Goal: Task Accomplishment & Management: Use online tool/utility

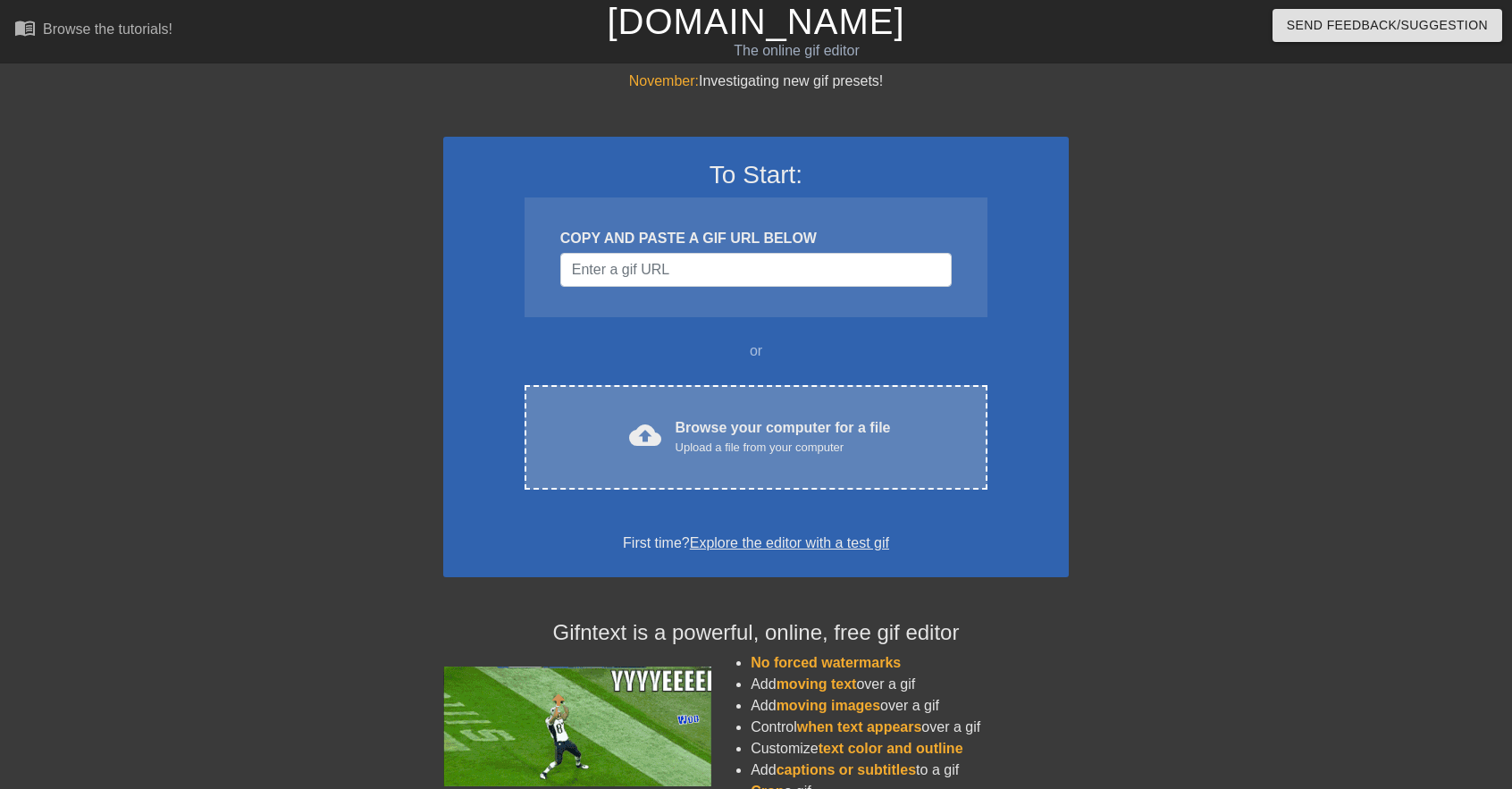
click at [713, 431] on div "Browse your computer for a file Upload a file from your computer" at bounding box center [783, 437] width 215 height 39
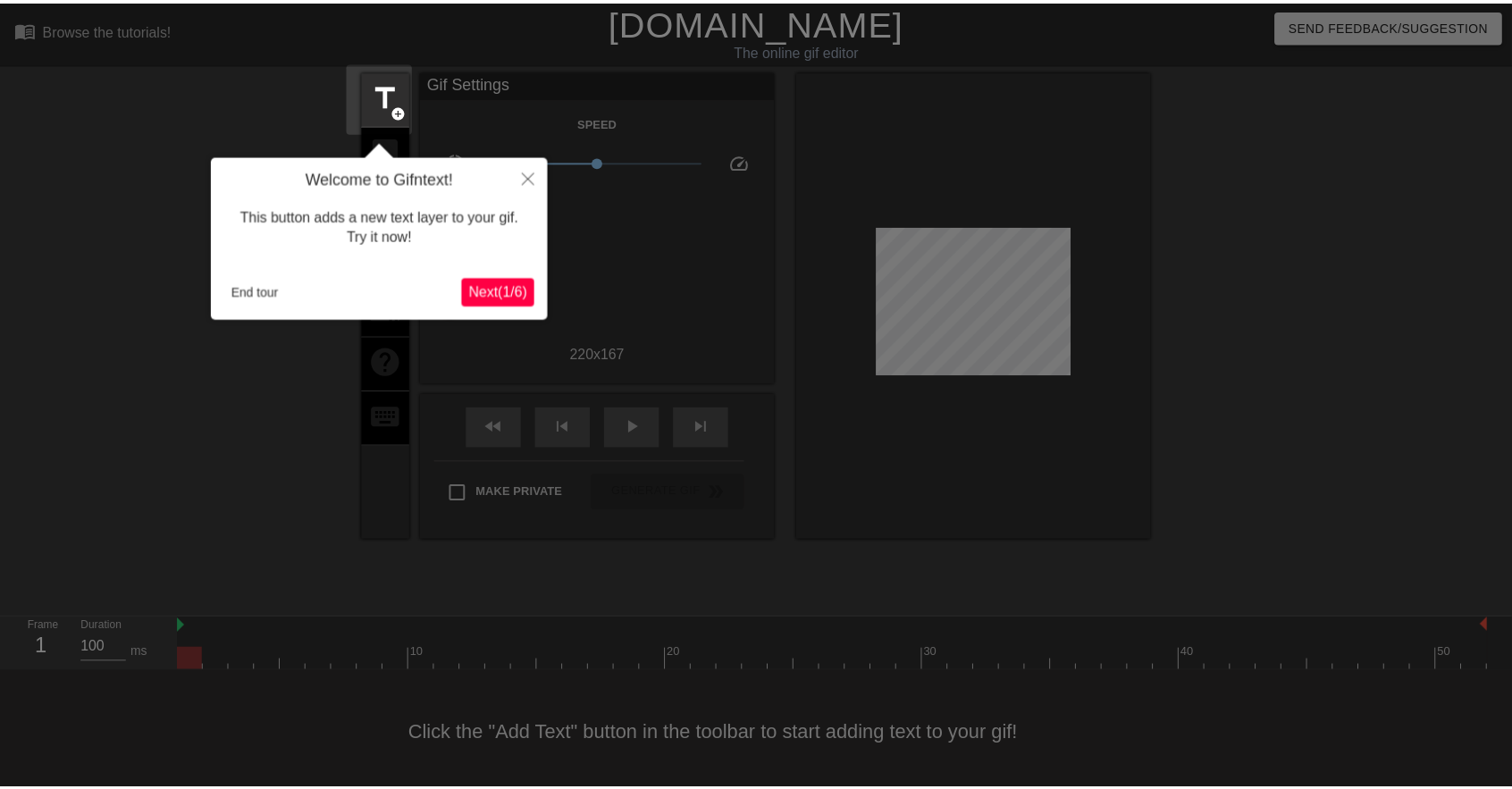
scroll to position [7, 0]
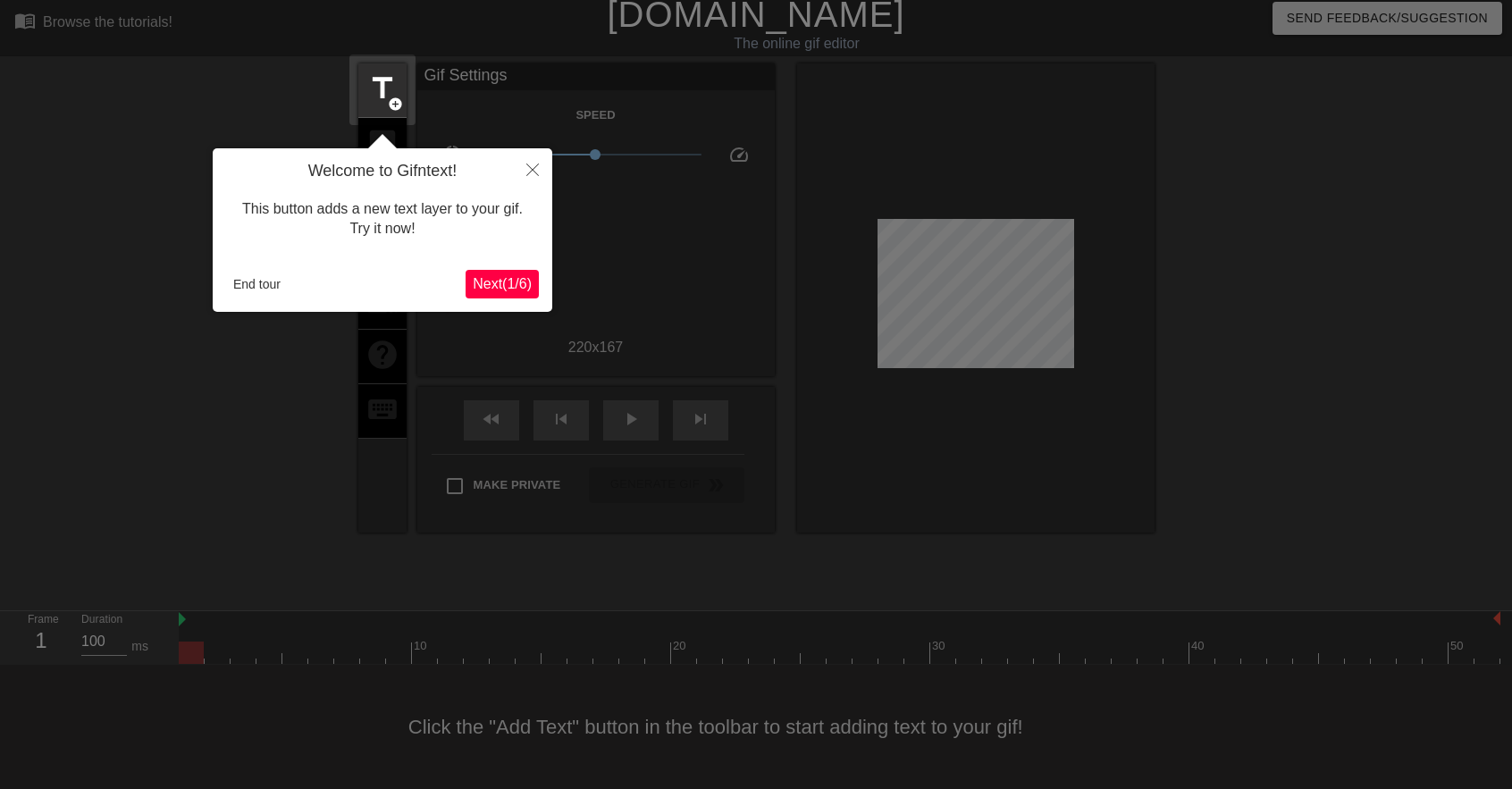
click at [504, 276] on span "Next ( 1 / 6 )" at bounding box center [503, 283] width 59 height 15
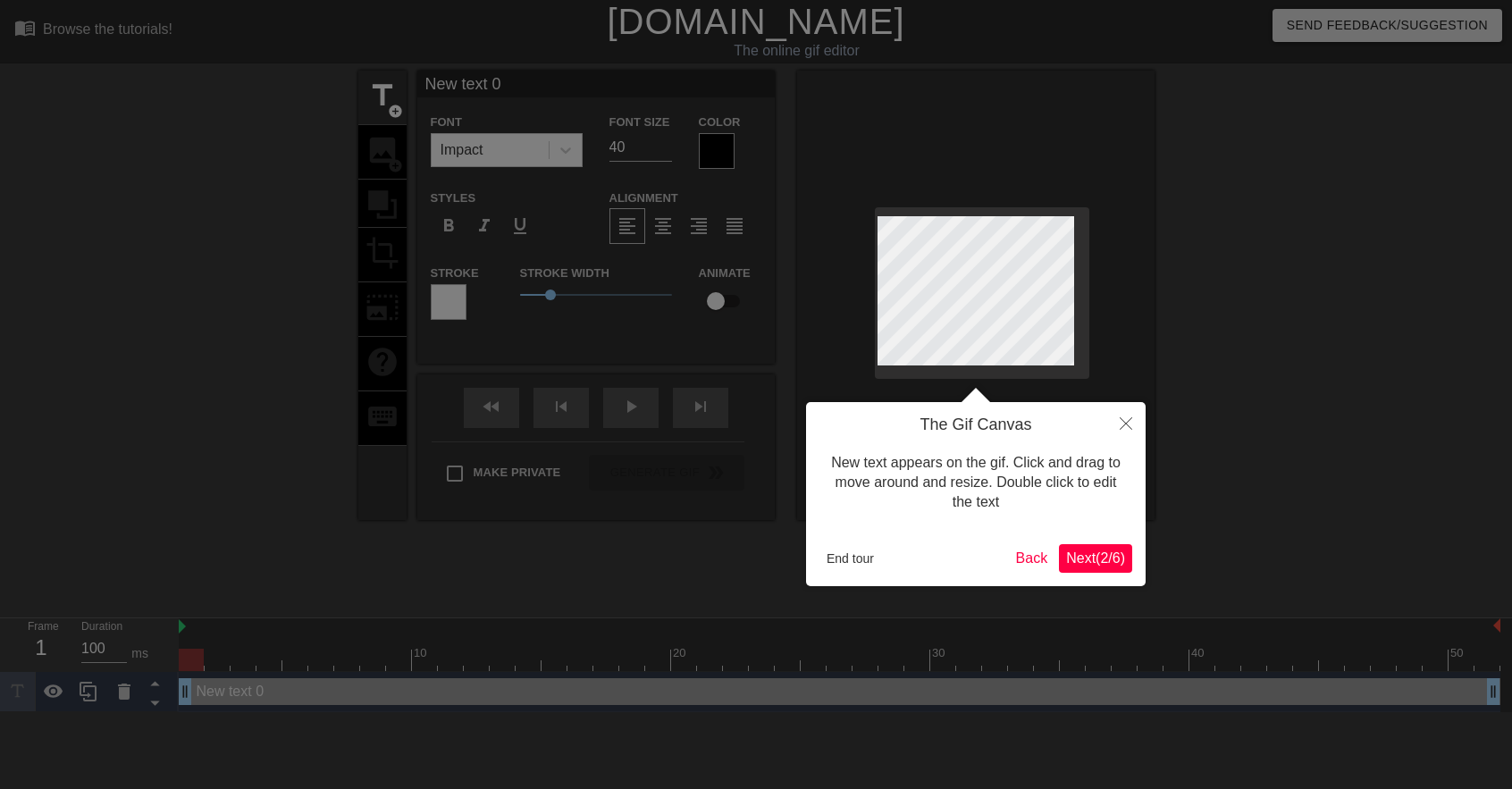
scroll to position [0, 0]
click at [1104, 551] on span "Next ( 2 / 6 )" at bounding box center [1095, 557] width 59 height 15
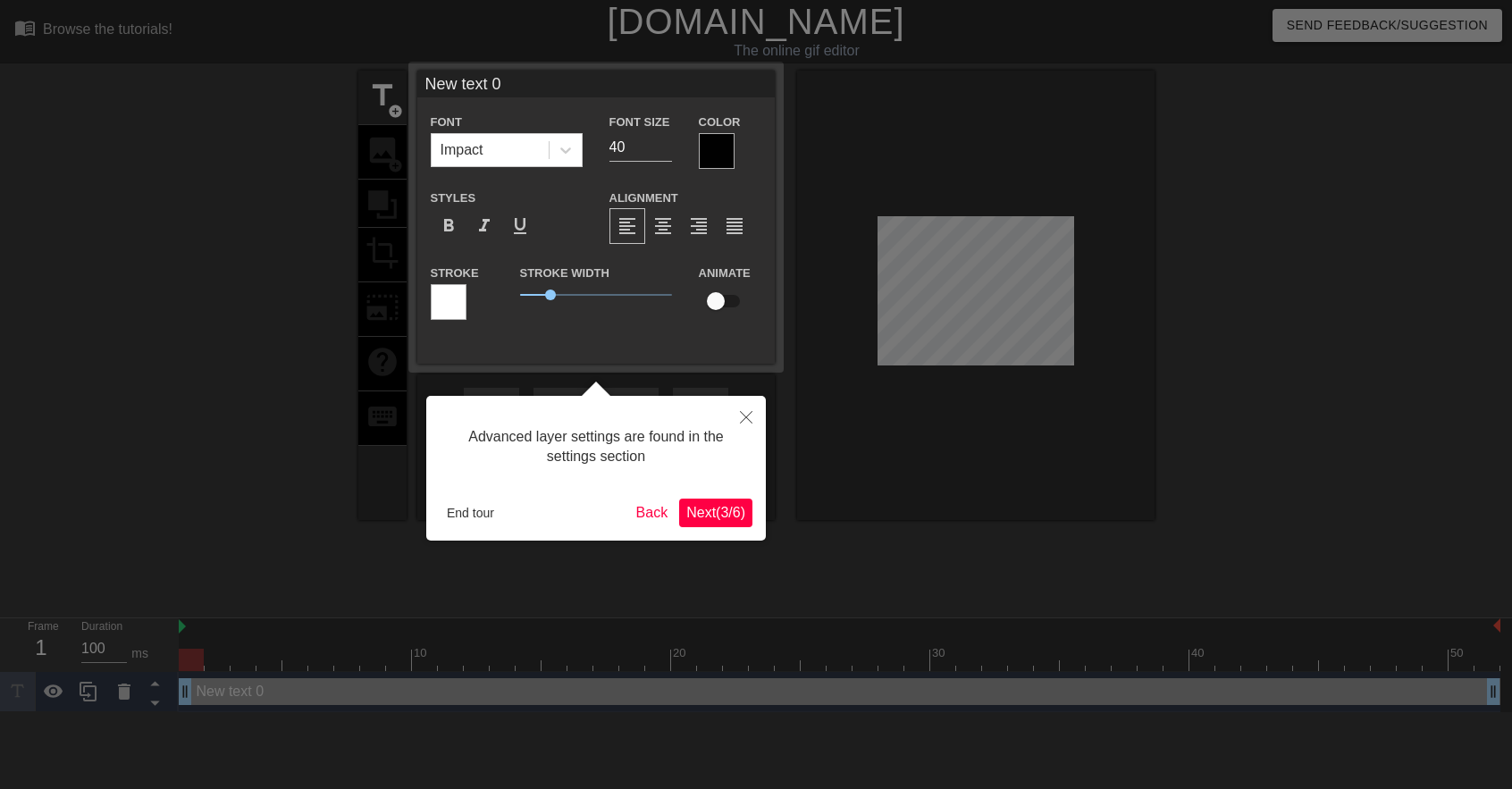
click at [735, 517] on span "Next ( 3 / 6 )" at bounding box center [716, 512] width 59 height 15
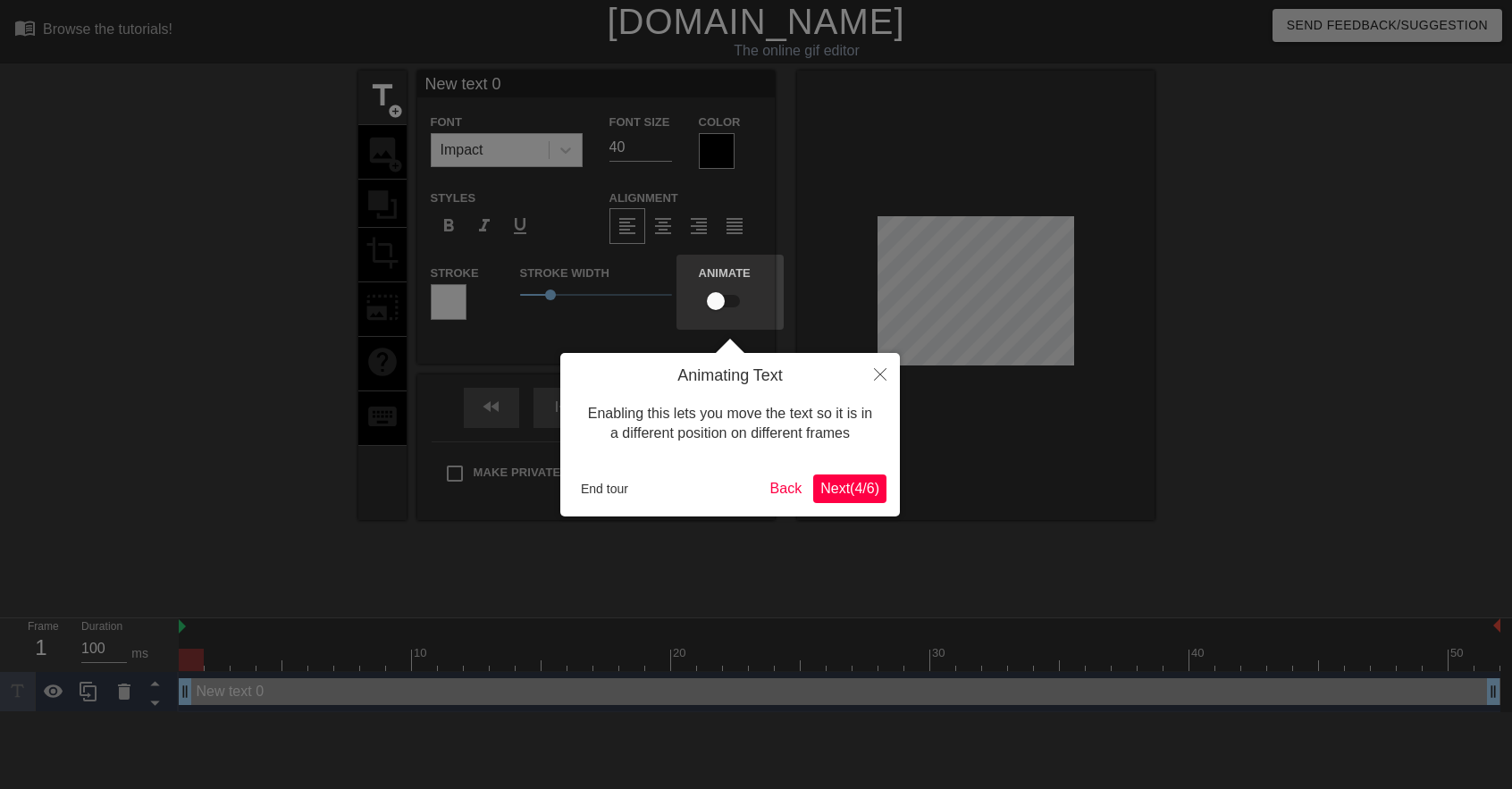
click at [830, 492] on span "Next ( 4 / 6 )" at bounding box center [850, 488] width 59 height 15
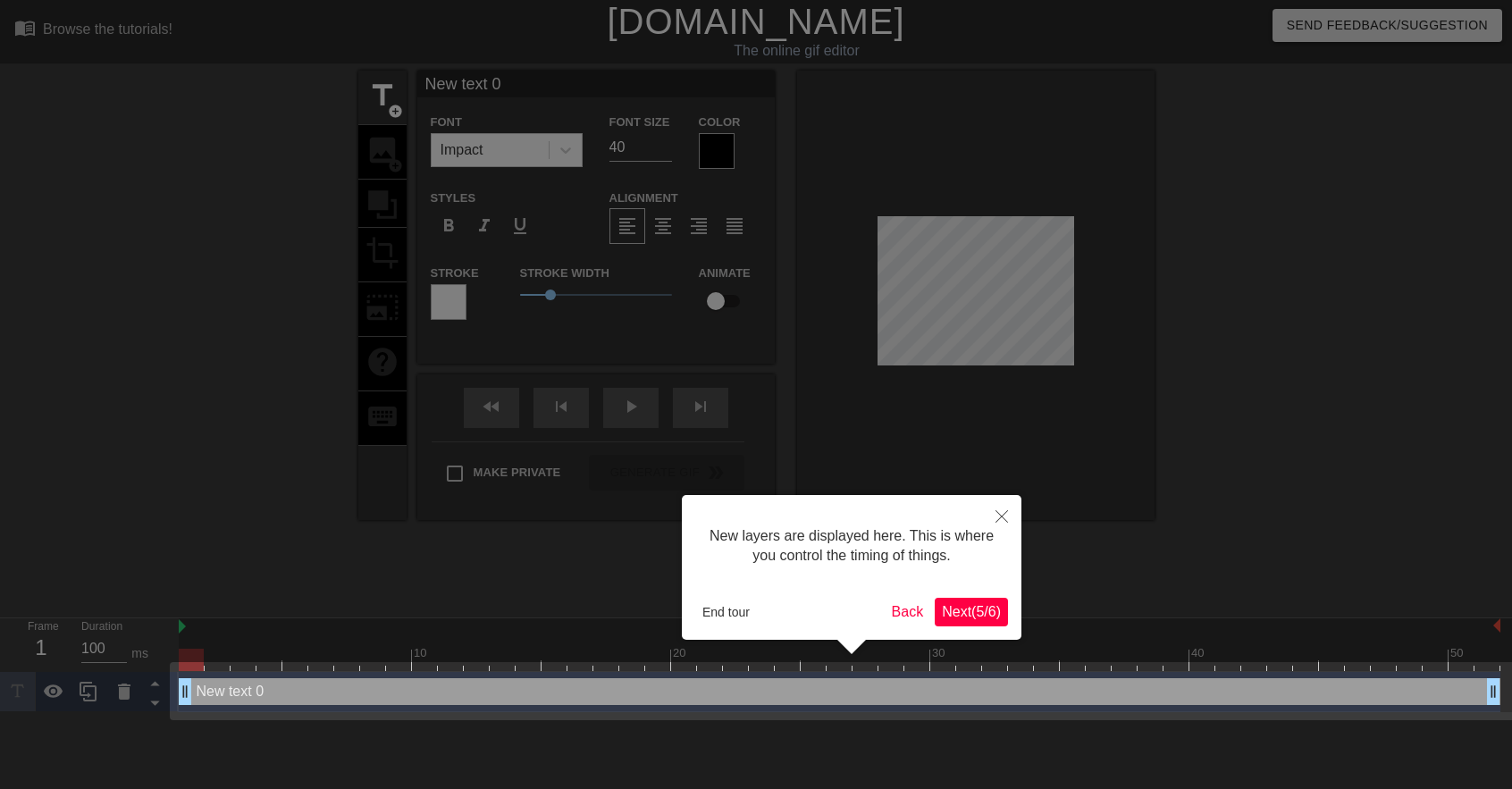
click at [971, 605] on span "Next ( 5 / 6 )" at bounding box center [971, 611] width 59 height 15
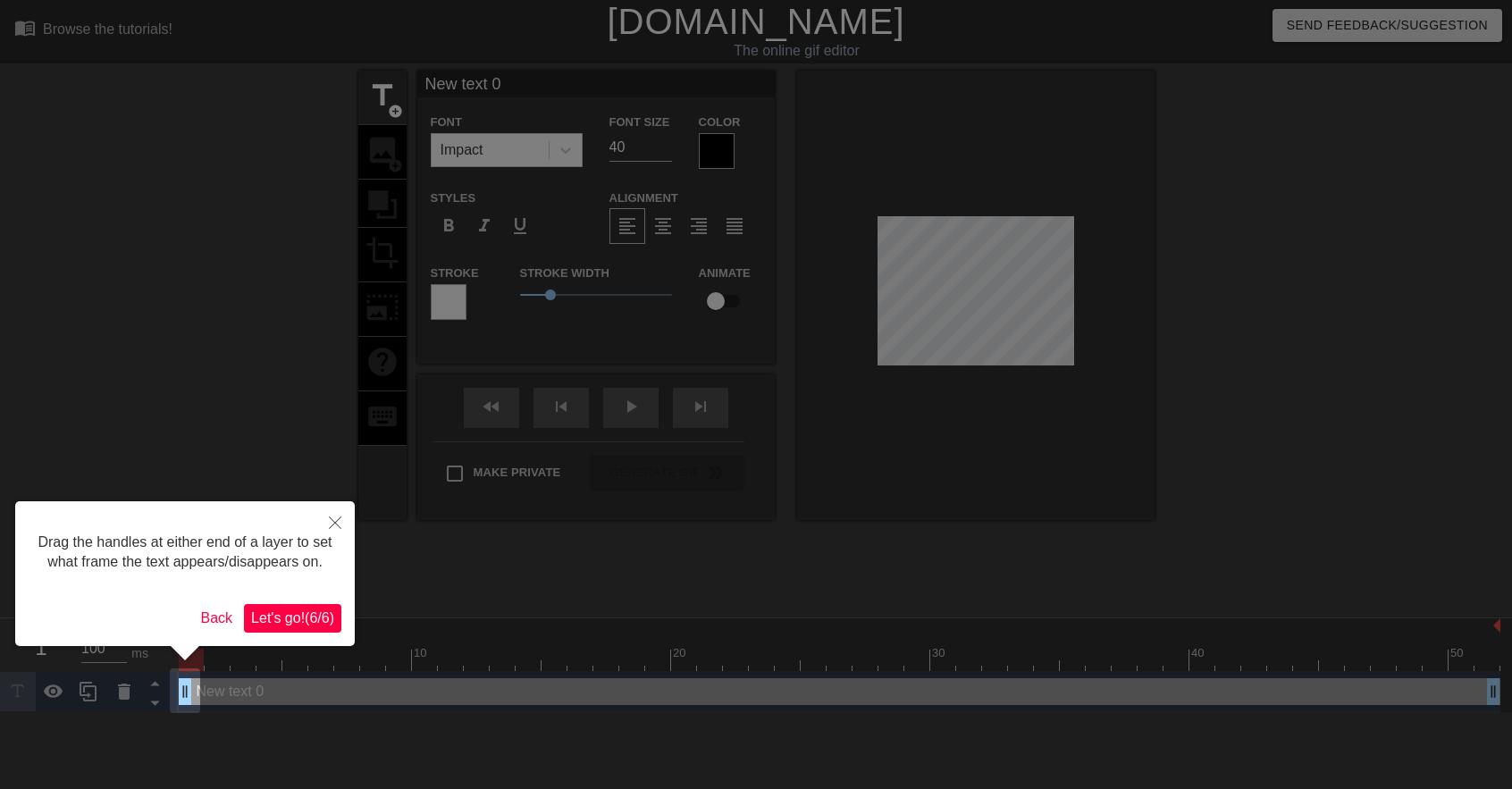
click at [332, 620] on span "Let's go! ( 6 / 6 )" at bounding box center [292, 617] width 83 height 15
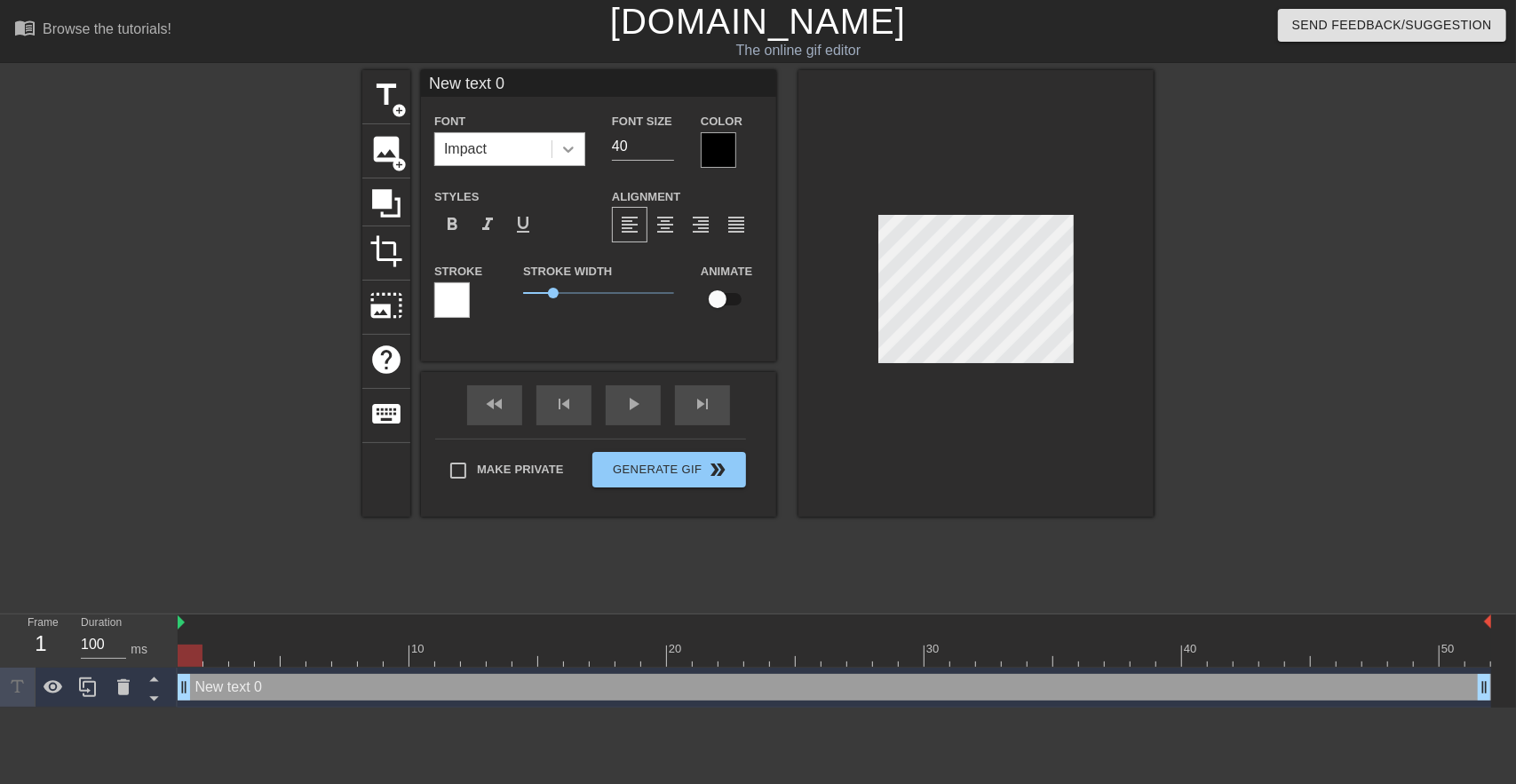
click at [570, 150] on icon at bounding box center [568, 150] width 11 height 6
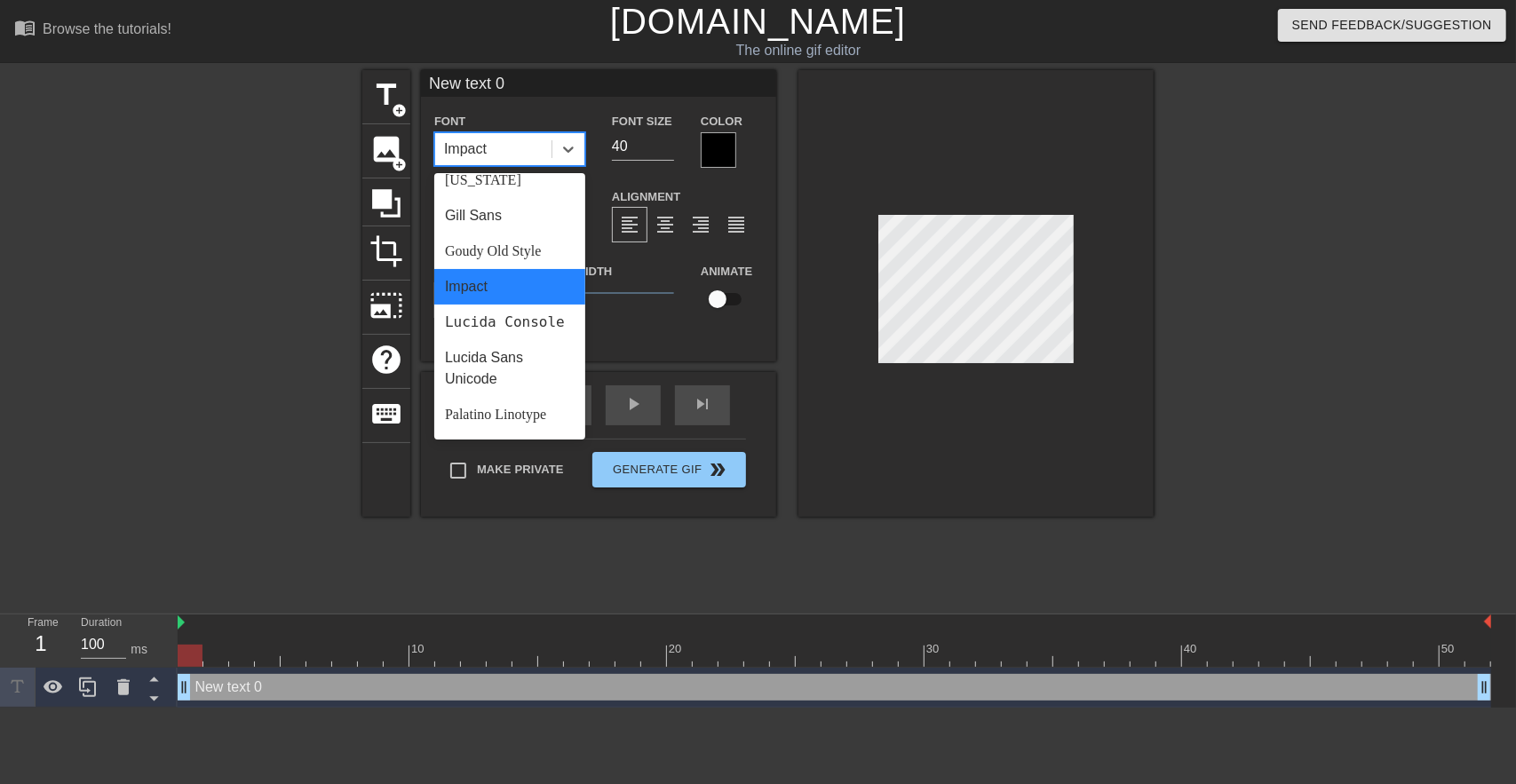
scroll to position [280, 0]
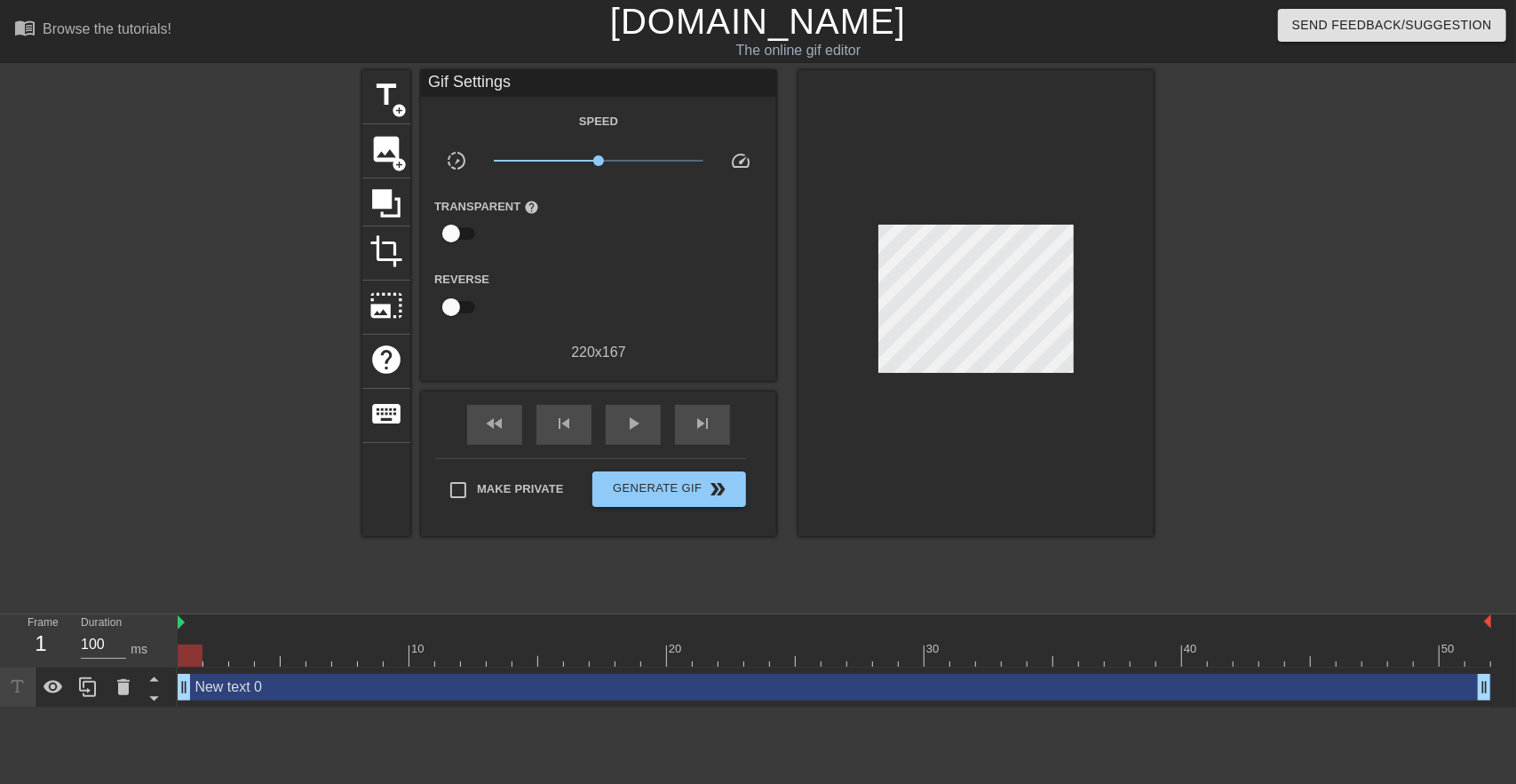
click at [1014, 475] on div at bounding box center [976, 303] width 355 height 466
click at [457, 231] on input "checkbox" at bounding box center [451, 233] width 101 height 34
click at [621, 235] on div "Transparent Color help" at bounding box center [658, 223] width 151 height 58
click at [604, 237] on div at bounding box center [600, 234] width 36 height 36
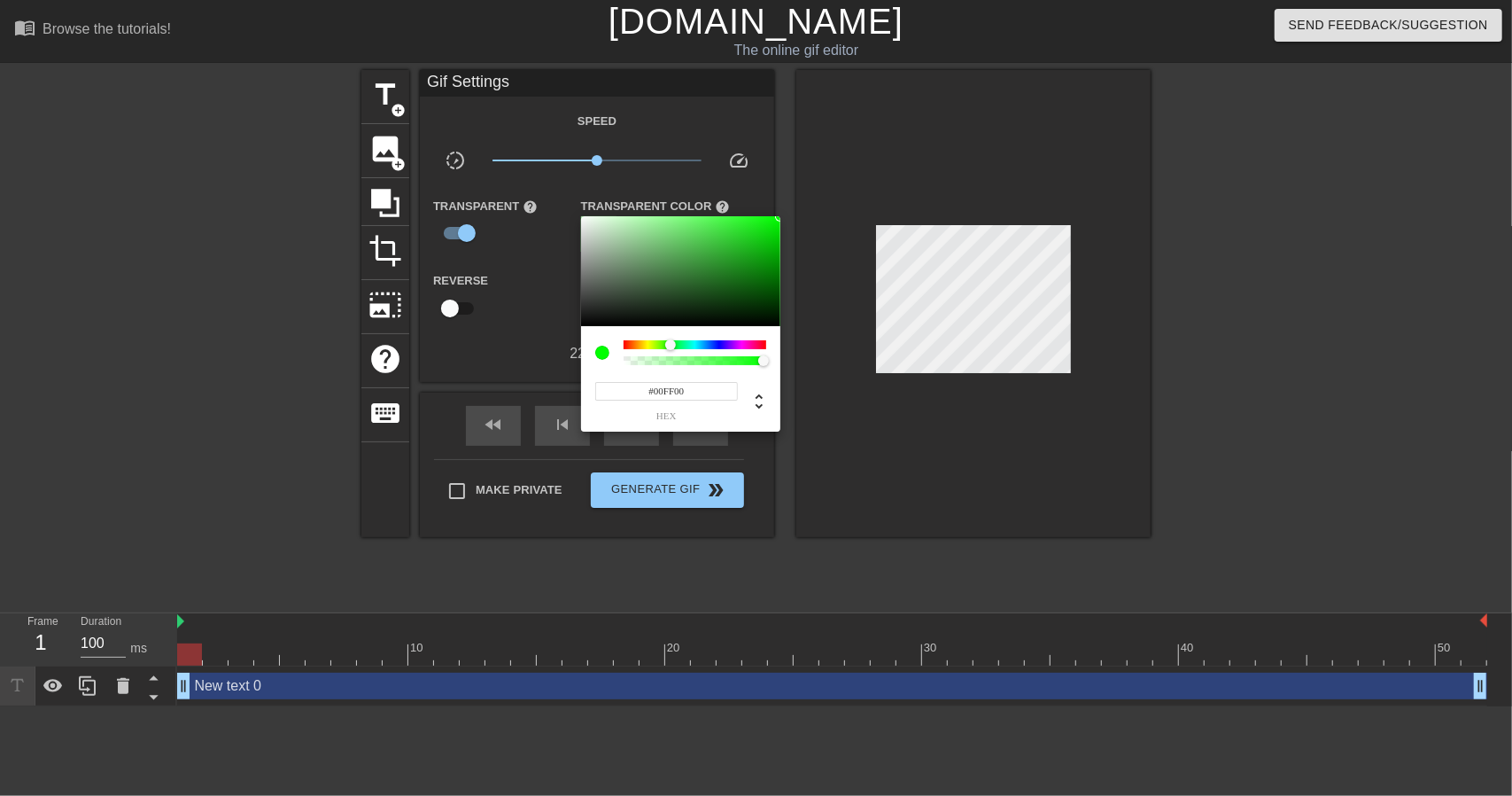
click at [465, 236] on div at bounding box center [756, 398] width 1512 height 796
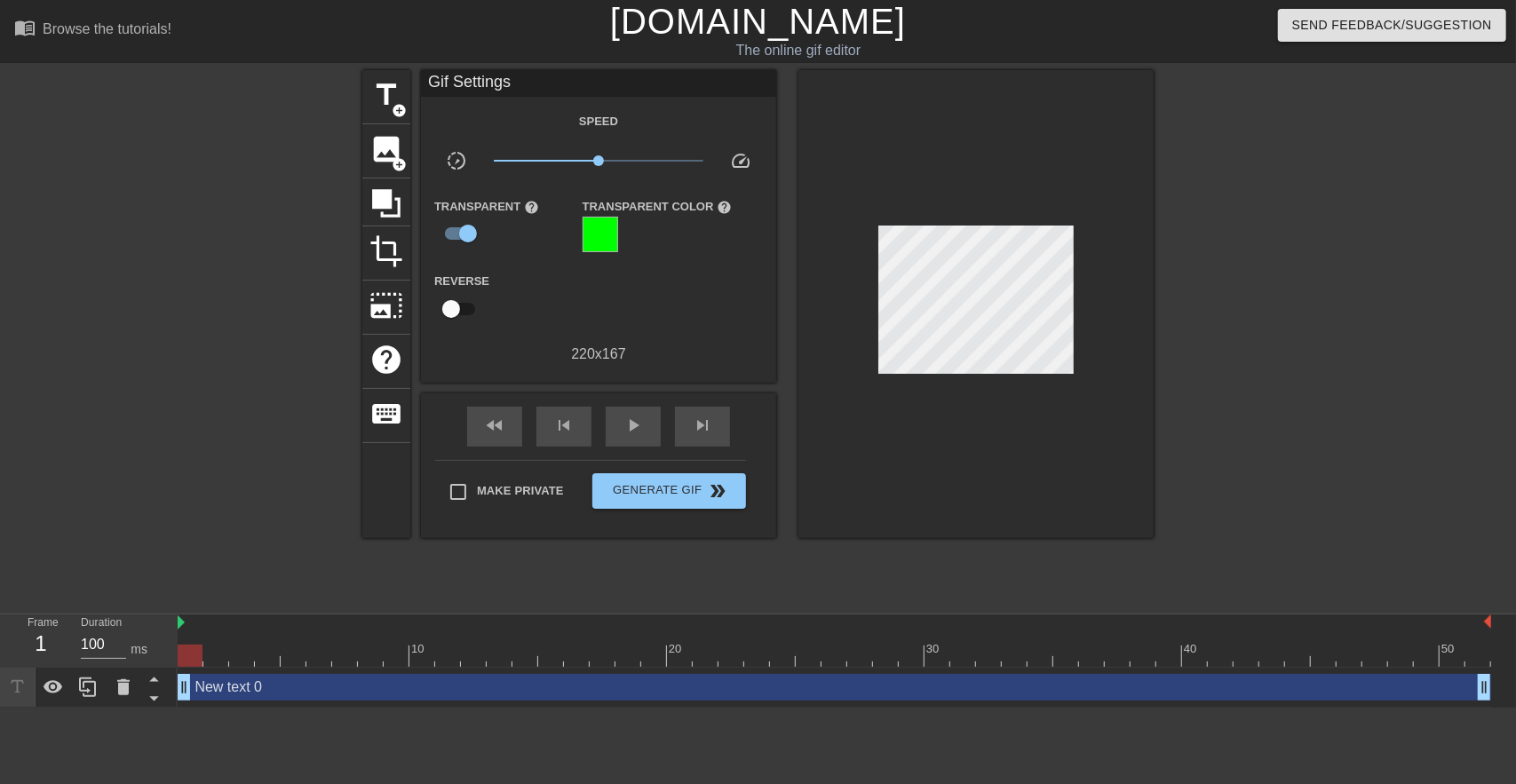
click at [466, 237] on input "checkbox" at bounding box center [468, 233] width 101 height 34
checkbox input "false"
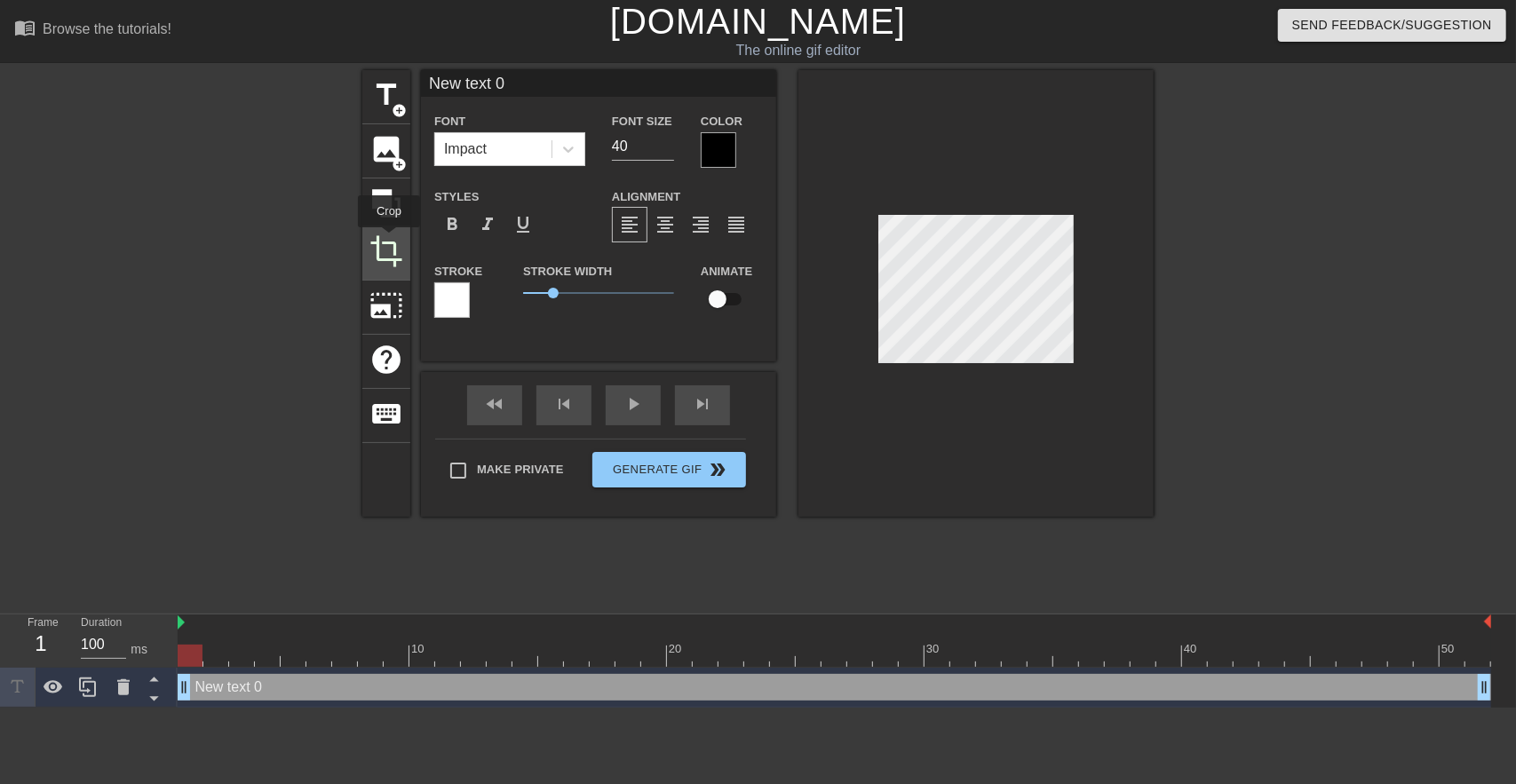
click at [390, 239] on span "crop" at bounding box center [386, 251] width 34 height 34
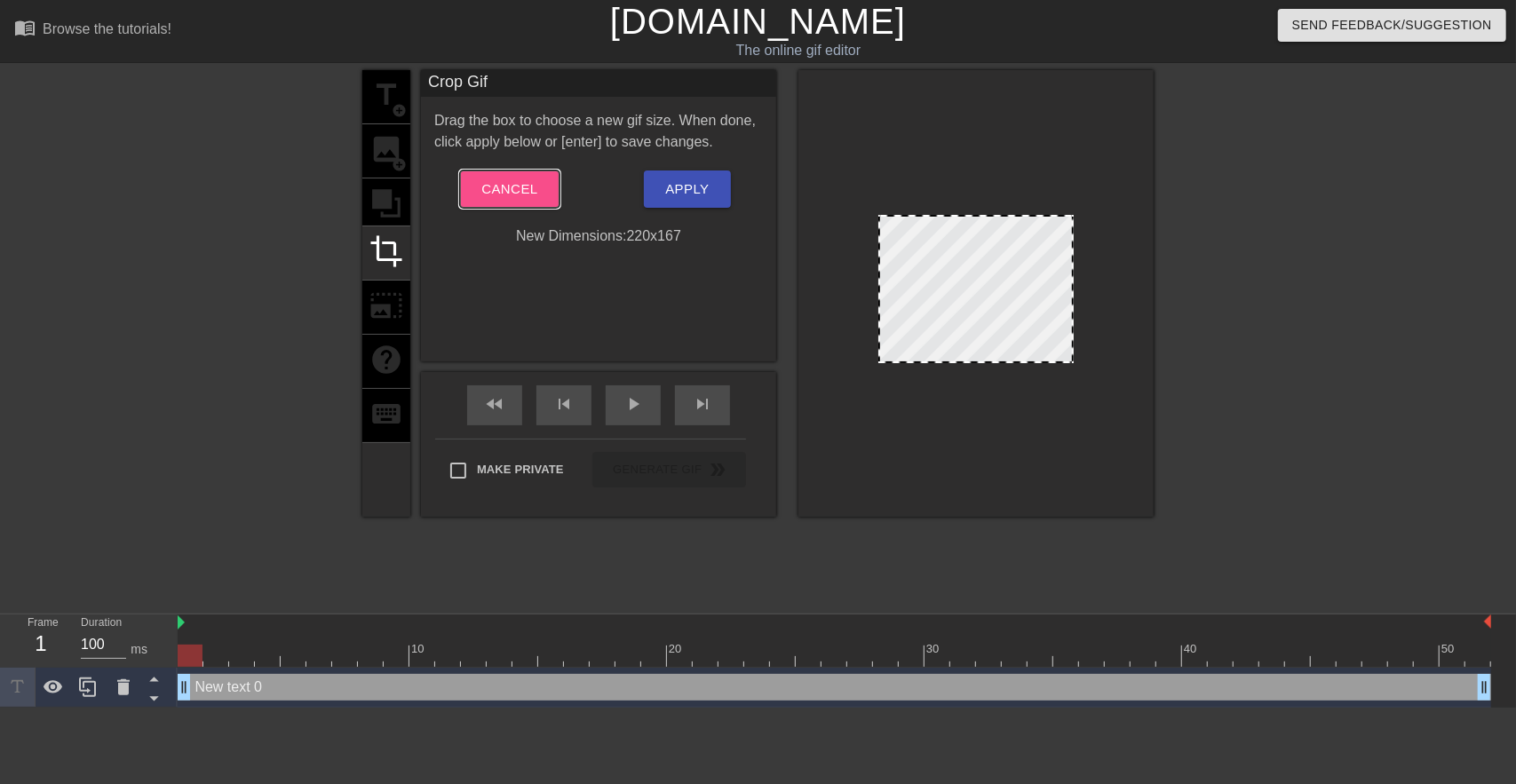
click at [512, 173] on button "Cancel" at bounding box center [509, 190] width 99 height 37
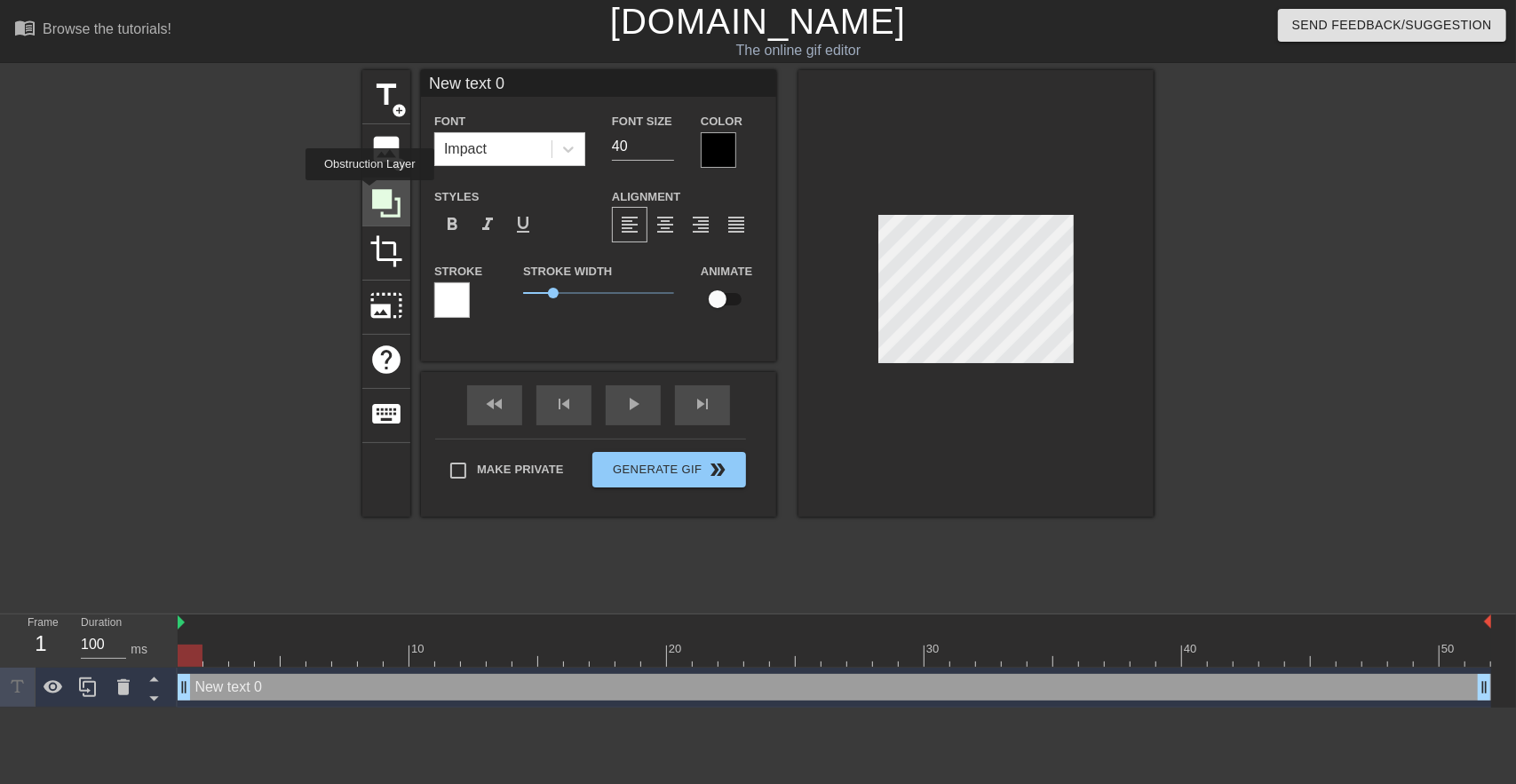
click at [369, 192] on icon at bounding box center [386, 203] width 34 height 34
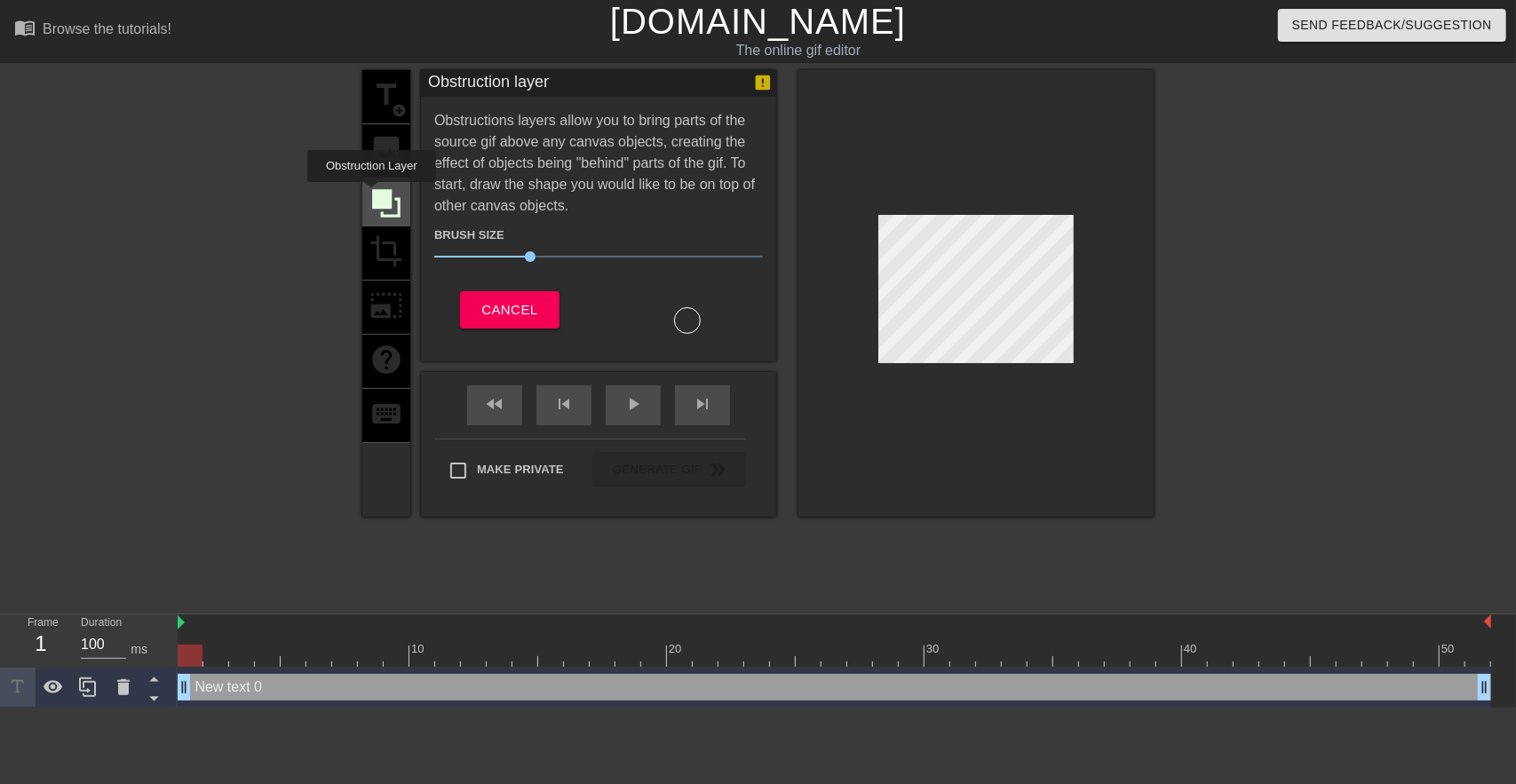
click at [374, 191] on icon at bounding box center [386, 203] width 28 height 28
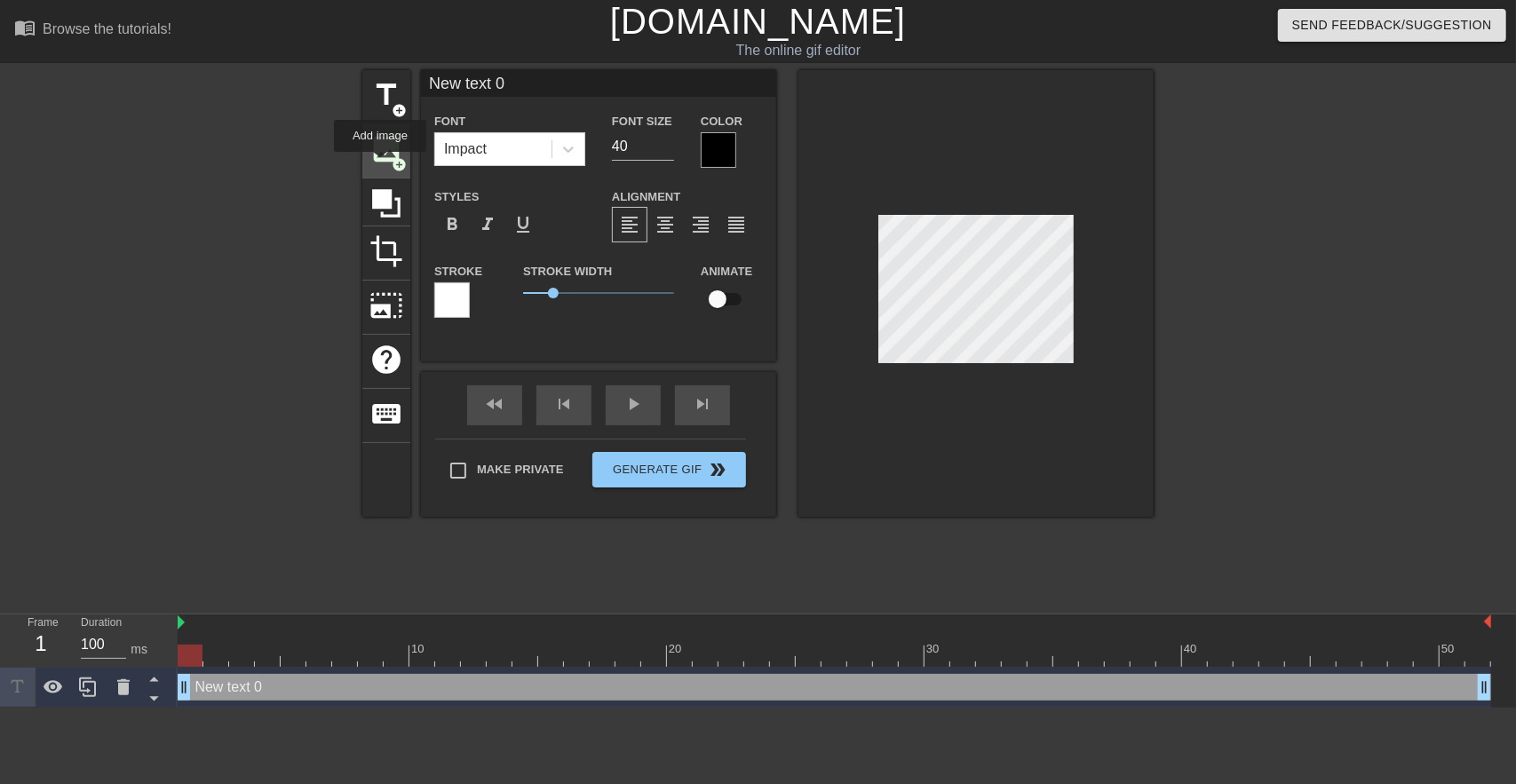
click at [380, 165] on div "image add_circle" at bounding box center [386, 151] width 48 height 54
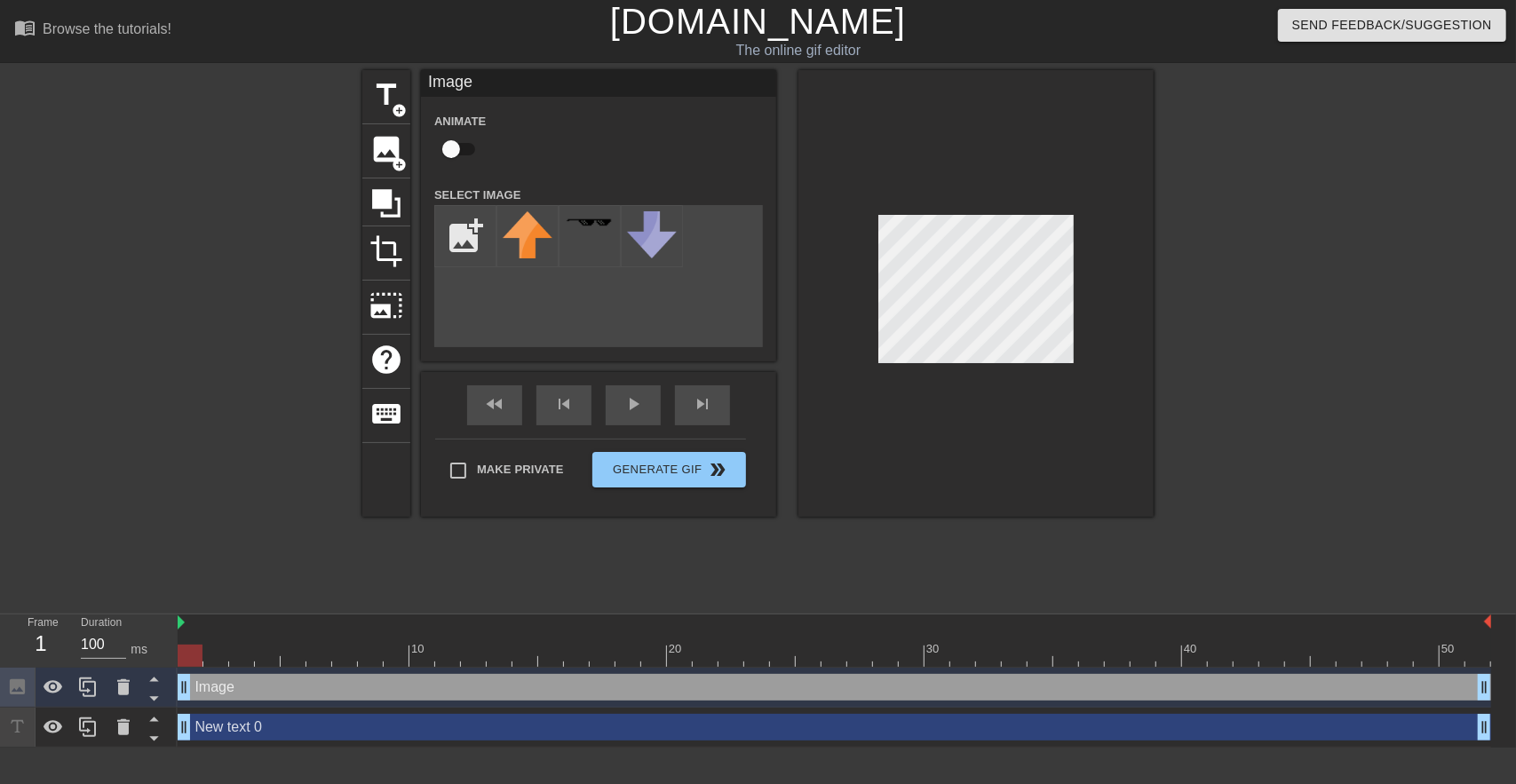
click at [970, 367] on div at bounding box center [976, 294] width 355 height 447
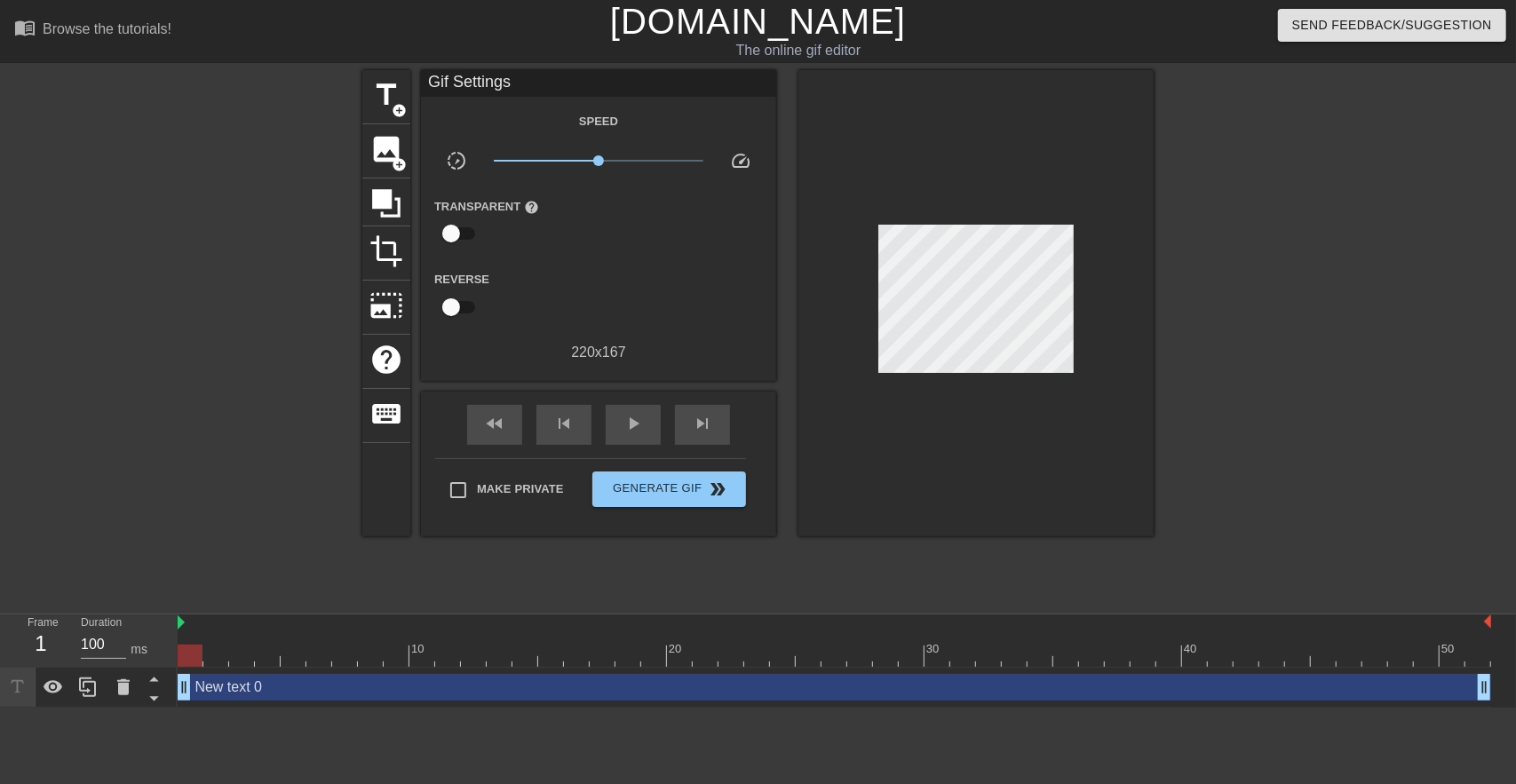
click at [446, 243] on input "checkbox" at bounding box center [451, 233] width 101 height 34
click at [446, 243] on input "checkbox" at bounding box center [468, 233] width 101 height 34
checkbox input "false"
click at [639, 416] on span "play_arrow" at bounding box center [633, 424] width 21 height 21
click at [453, 294] on input "checkbox" at bounding box center [451, 307] width 101 height 34
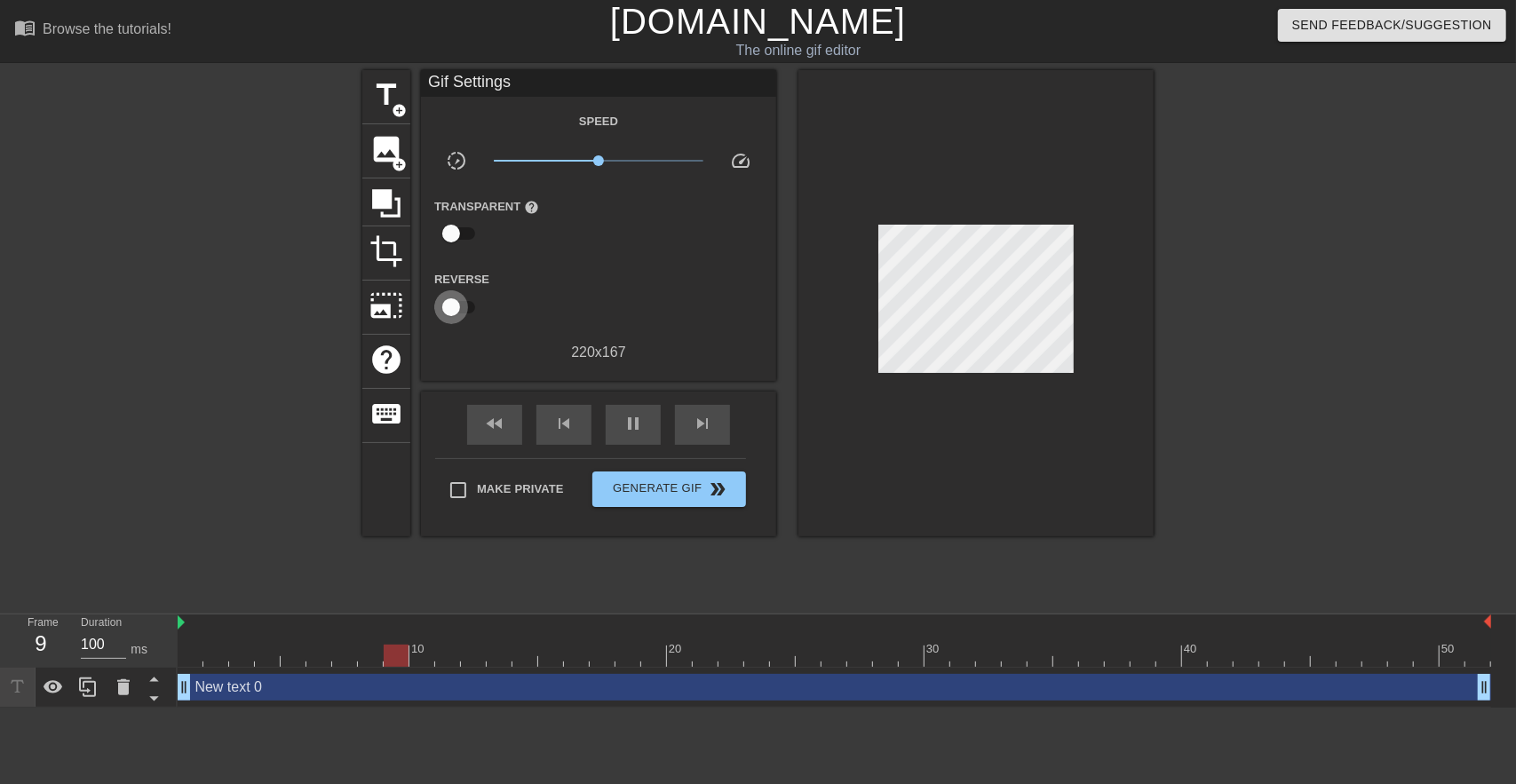
checkbox input "true"
click at [455, 242] on input "checkbox" at bounding box center [451, 233] width 101 height 34
checkbox input "true"
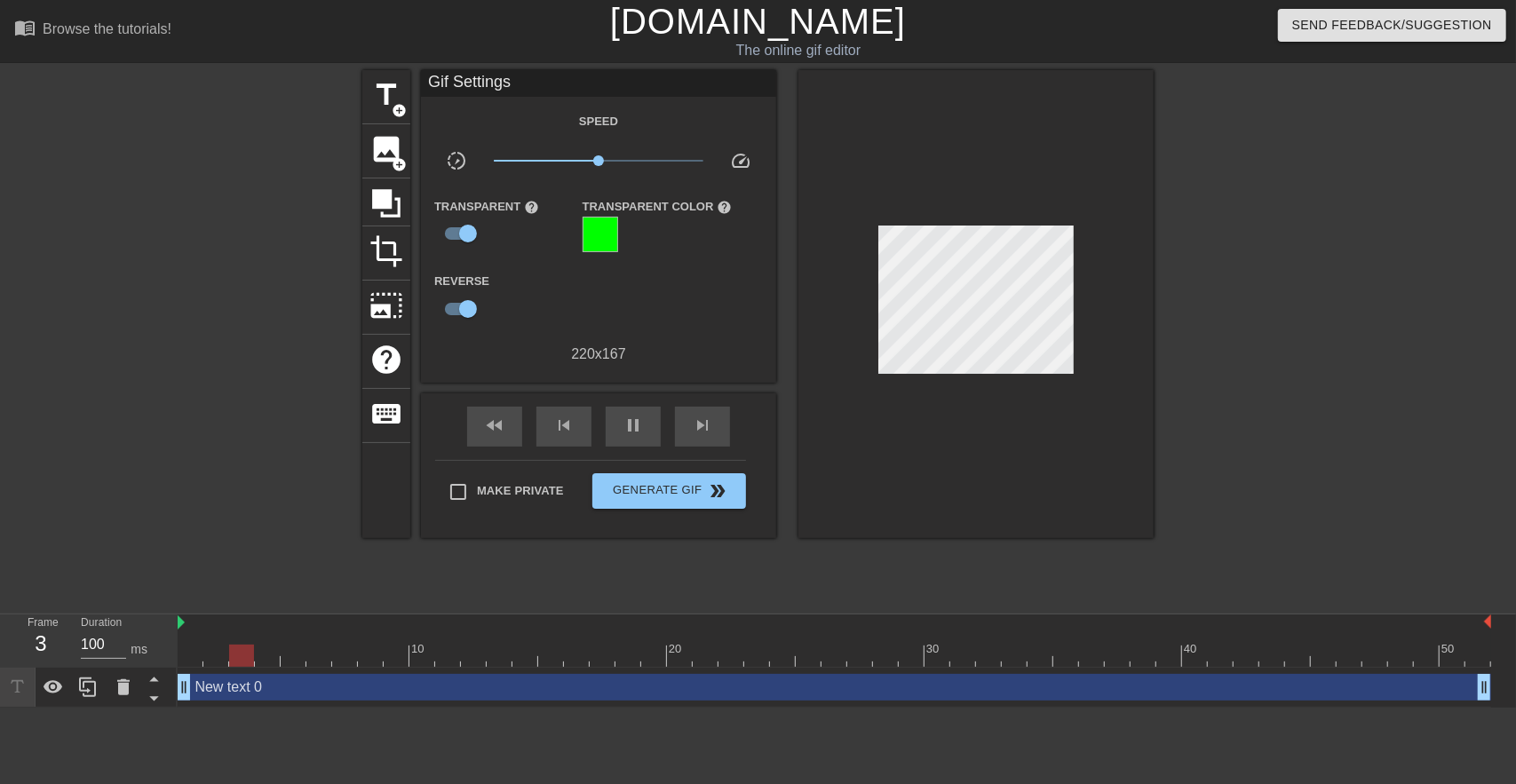
click at [569, 242] on div "Transparent Color help" at bounding box center [657, 223] width 177 height 58
click at [598, 229] on div at bounding box center [600, 234] width 36 height 36
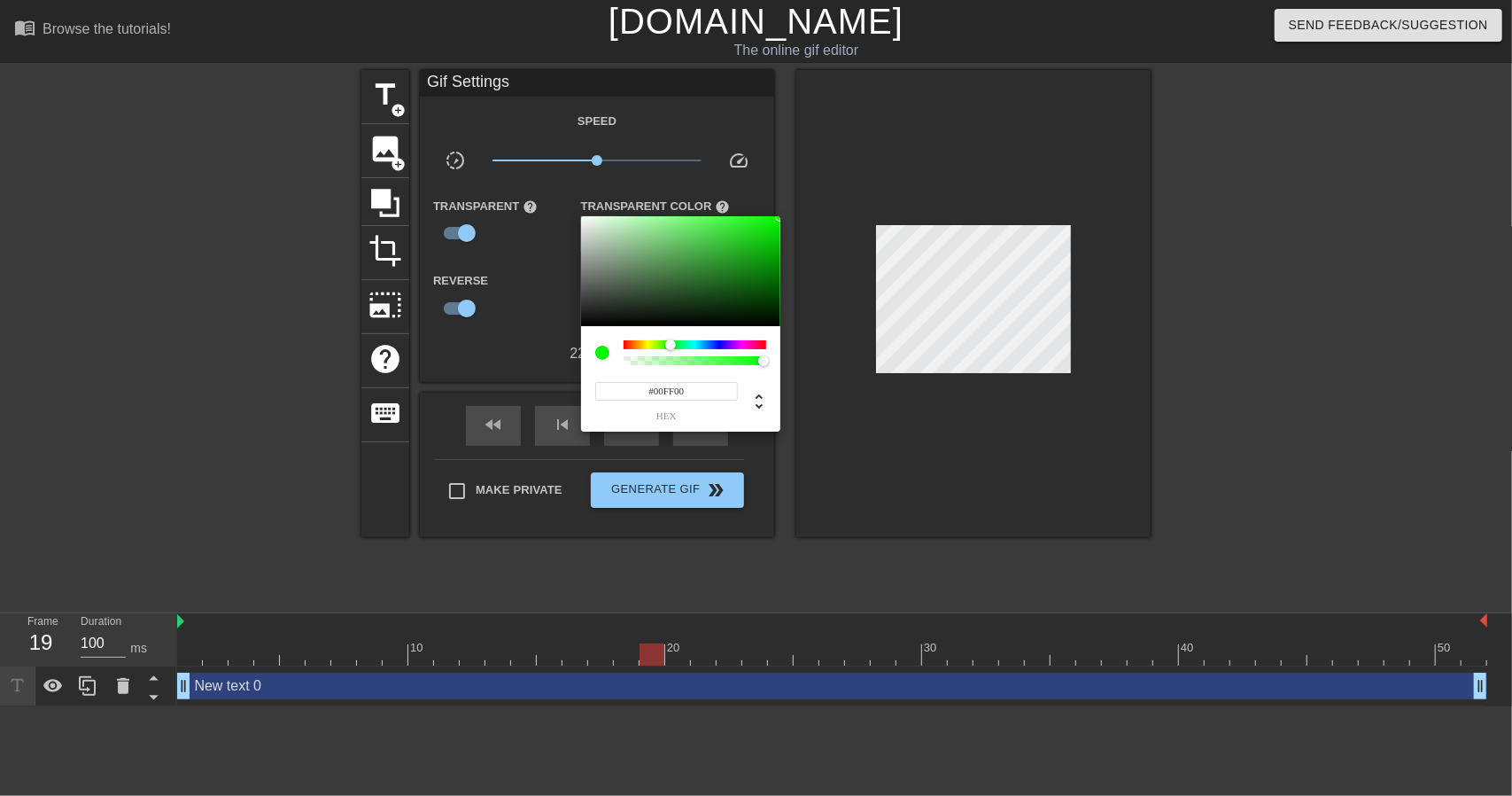
type input "0"
click at [756, 361] on div at bounding box center [694, 361] width 138 height 9
drag, startPoint x: 761, startPoint y: 359, endPoint x: 617, endPoint y: 356, distance: 144.0
click at [617, 356] on div at bounding box center [680, 353] width 170 height 25
type input "0"
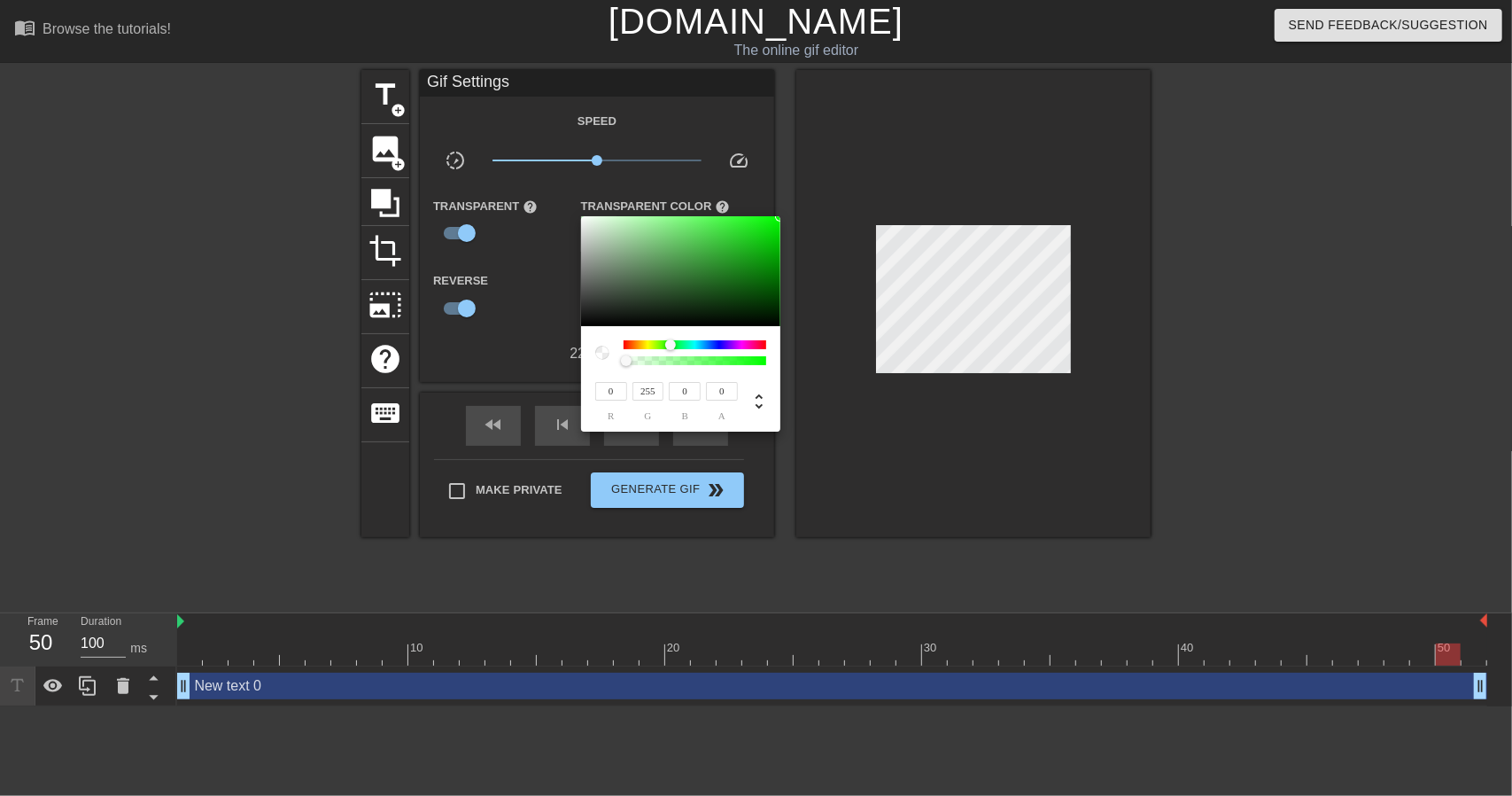
click at [549, 346] on div at bounding box center [756, 398] width 1512 height 796
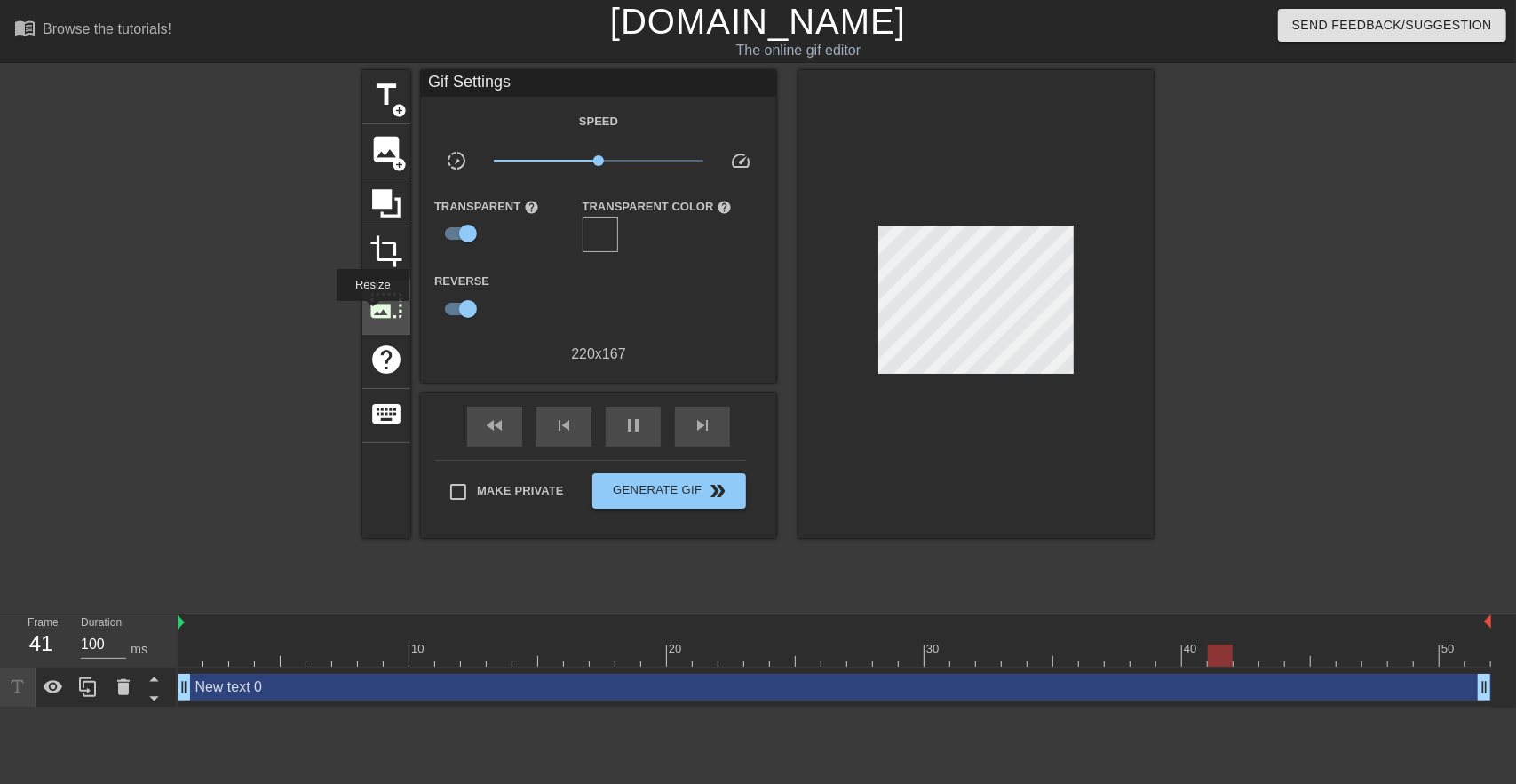
click at [377, 306] on span "photo_size_select_large" at bounding box center [386, 305] width 34 height 34
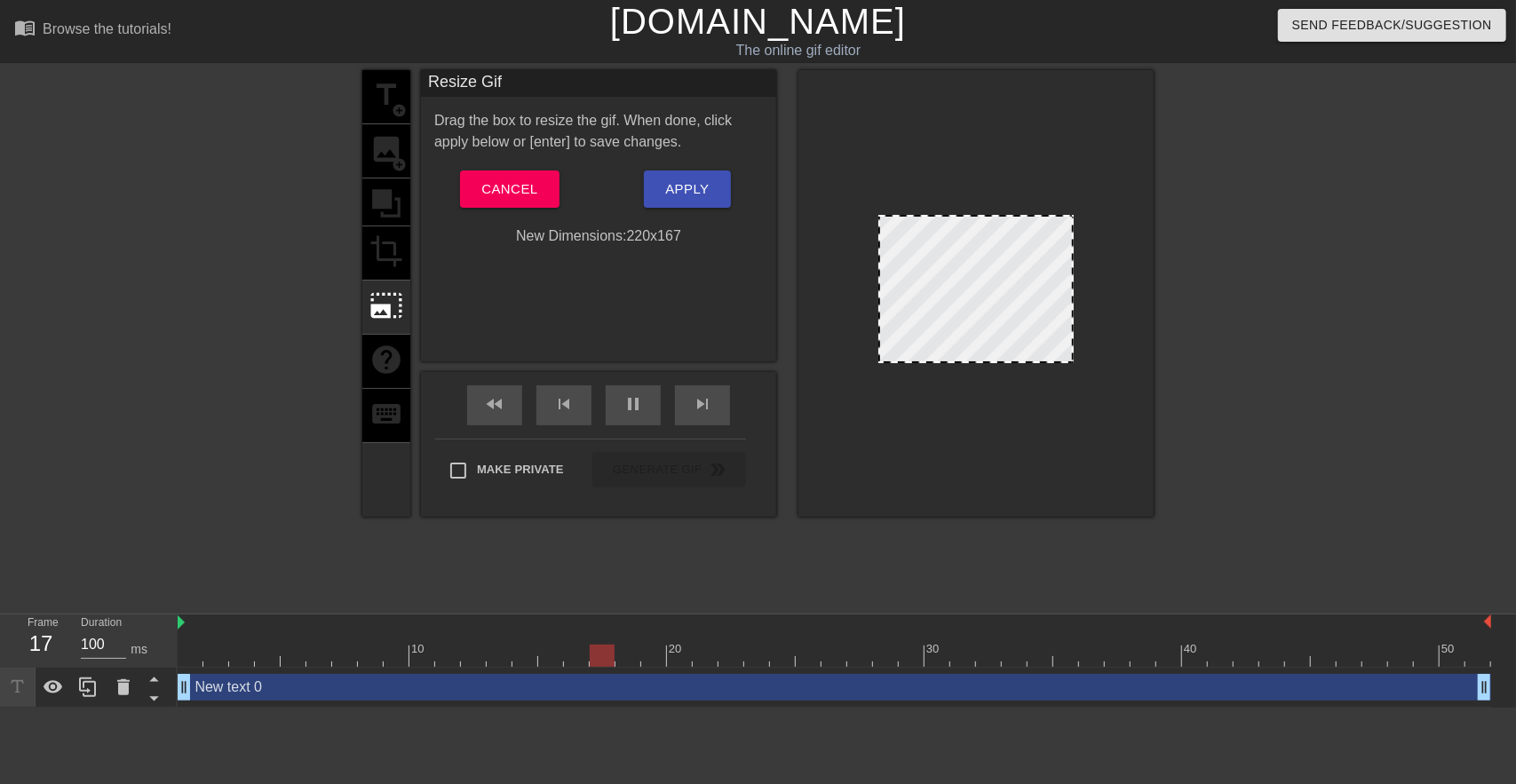
drag, startPoint x: 961, startPoint y: 214, endPoint x: 954, endPoint y: 189, distance: 26.0
click at [954, 189] on div at bounding box center [976, 294] width 355 height 447
drag, startPoint x: 882, startPoint y: 358, endPoint x: 848, endPoint y: 411, distance: 63.0
click at [848, 411] on div at bounding box center [976, 294] width 355 height 447
click at [923, 422] on div at bounding box center [976, 294] width 355 height 447
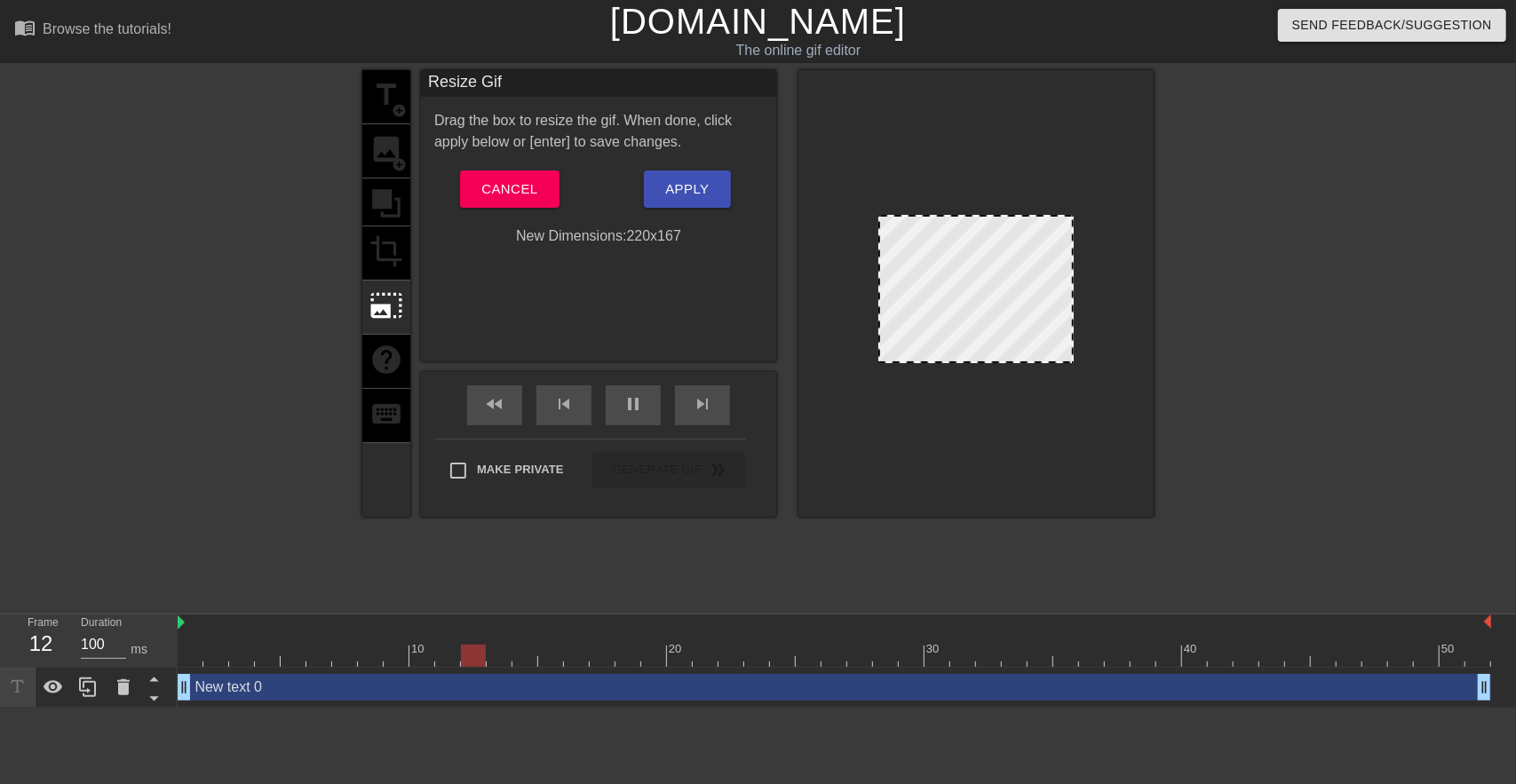
click at [971, 272] on div at bounding box center [975, 288] width 195 height 149
click at [692, 173] on button "Apply" at bounding box center [686, 190] width 86 height 37
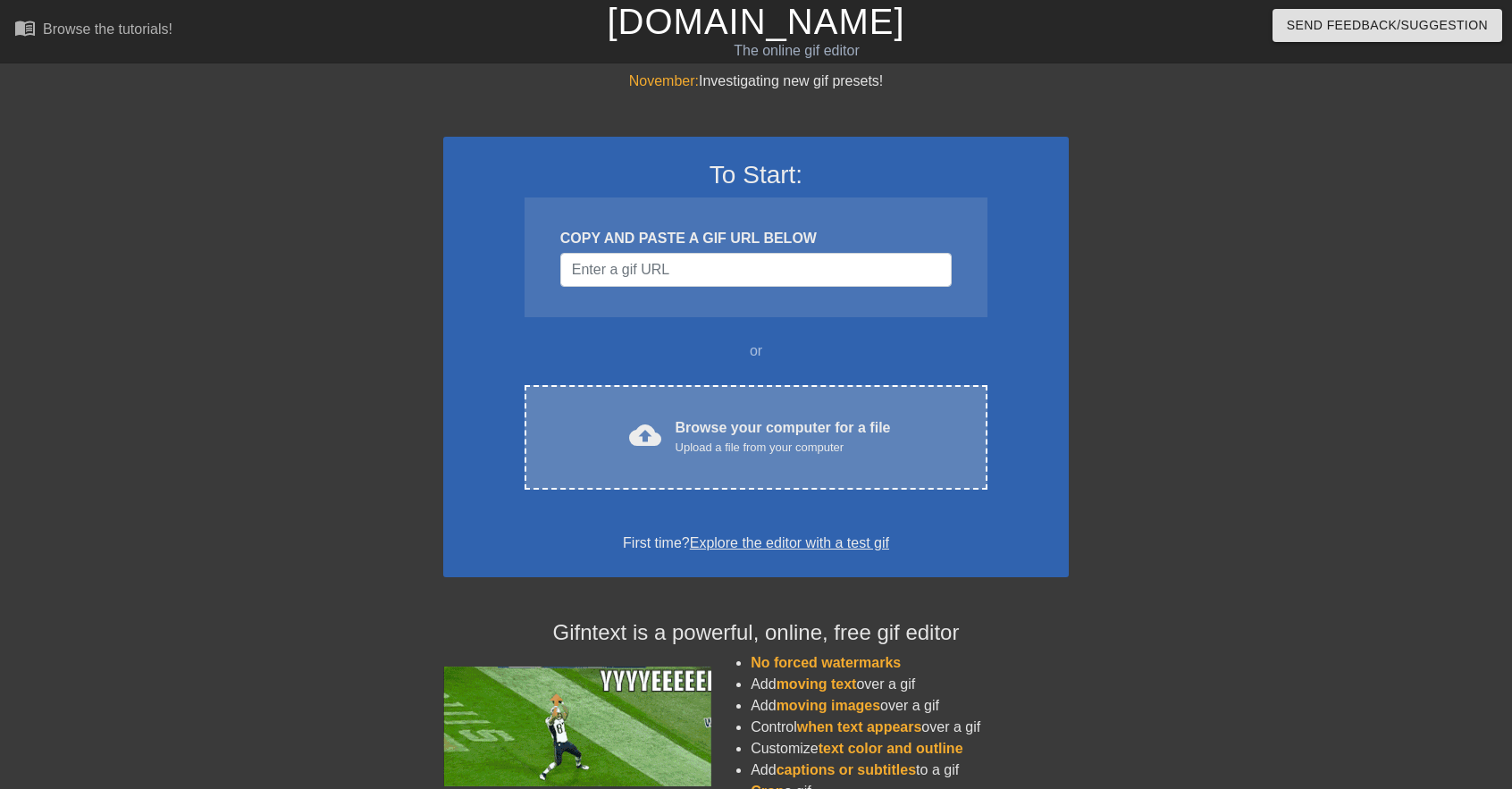
click at [743, 425] on div "Browse your computer for a file Upload a file from your computer" at bounding box center [783, 437] width 215 height 39
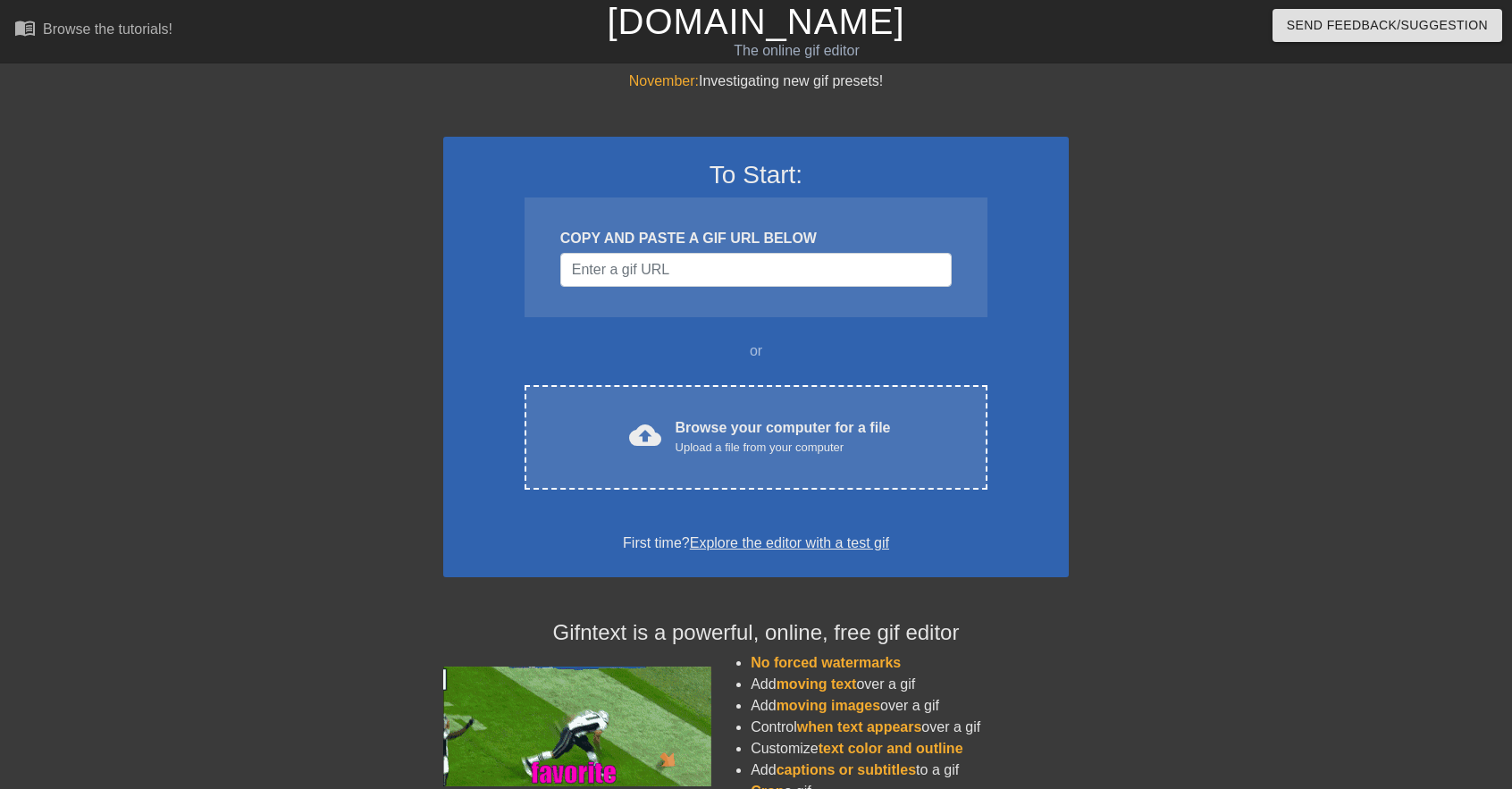
click at [663, 517] on div "To Start: COPY AND PASTE A GIF URL BELOW or cloud_upload Browse your computer f…" at bounding box center [756, 357] width 625 height 441
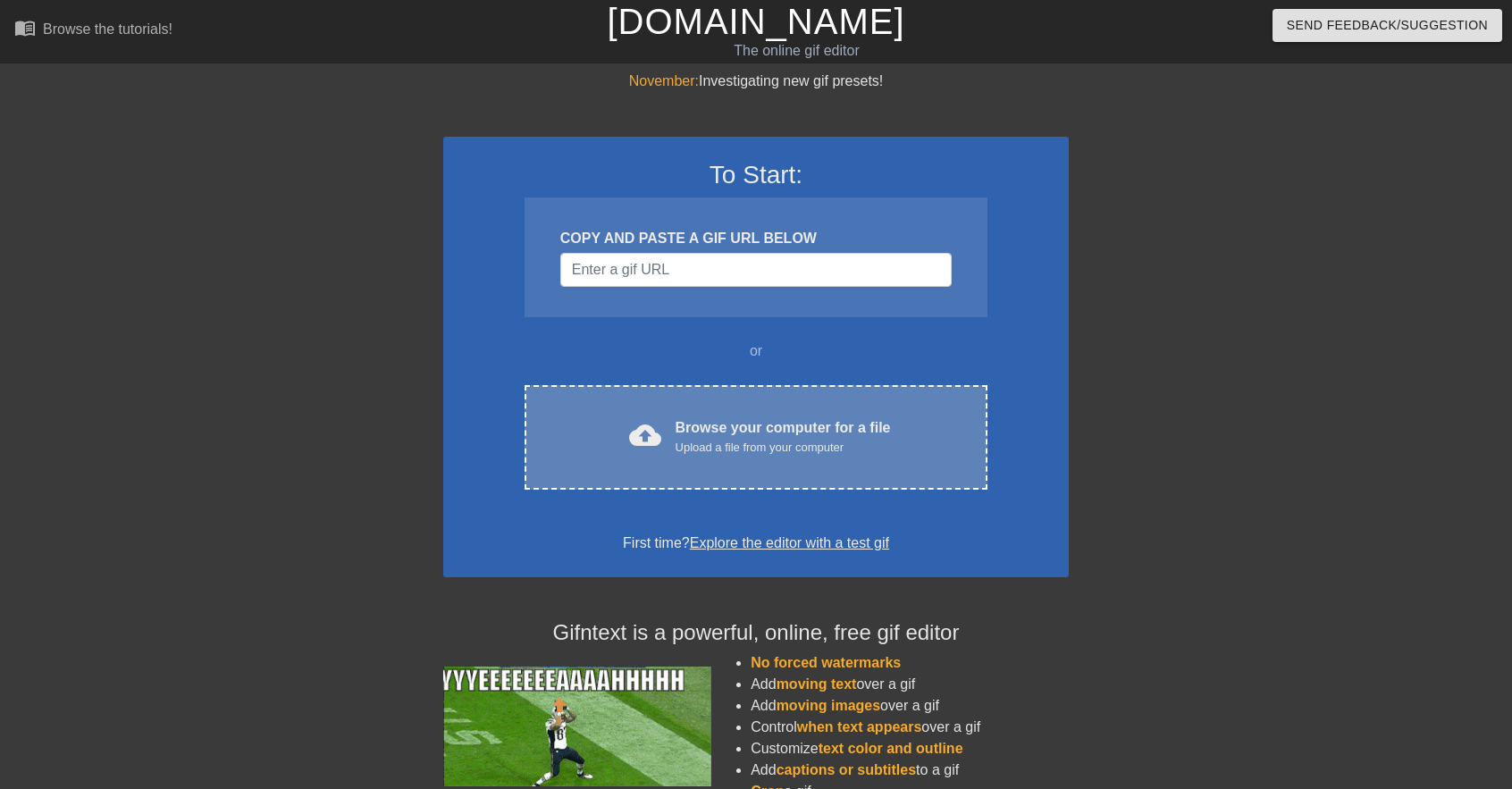
click at [675, 457] on div "cloud_upload Browse your computer for a file Upload a file from your computer C…" at bounding box center [755, 437] width 463 height 105
click at [721, 485] on div "cloud_upload Browse your computer for a file Upload a file from your computer C…" at bounding box center [755, 437] width 463 height 105
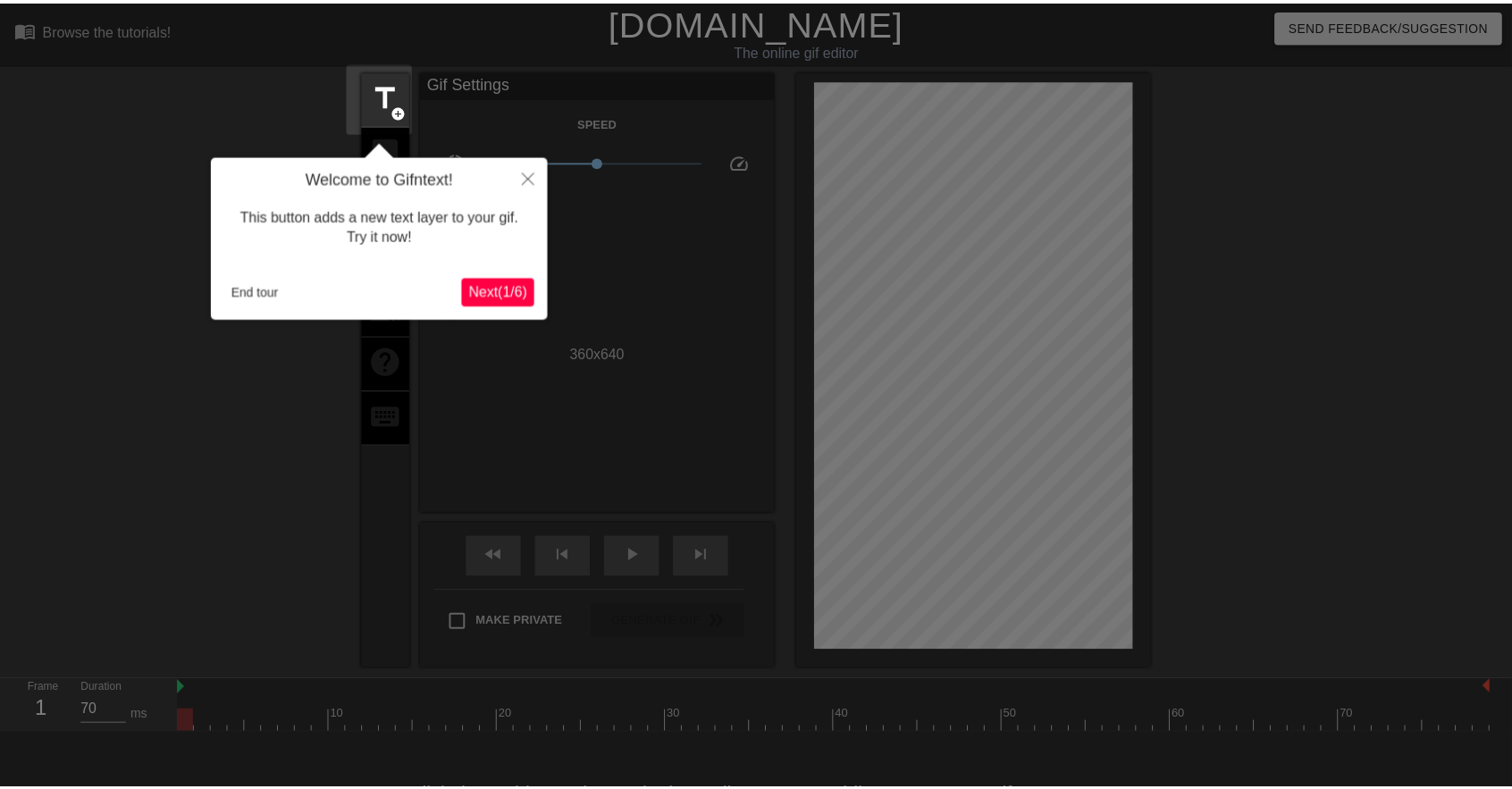
scroll to position [44, 0]
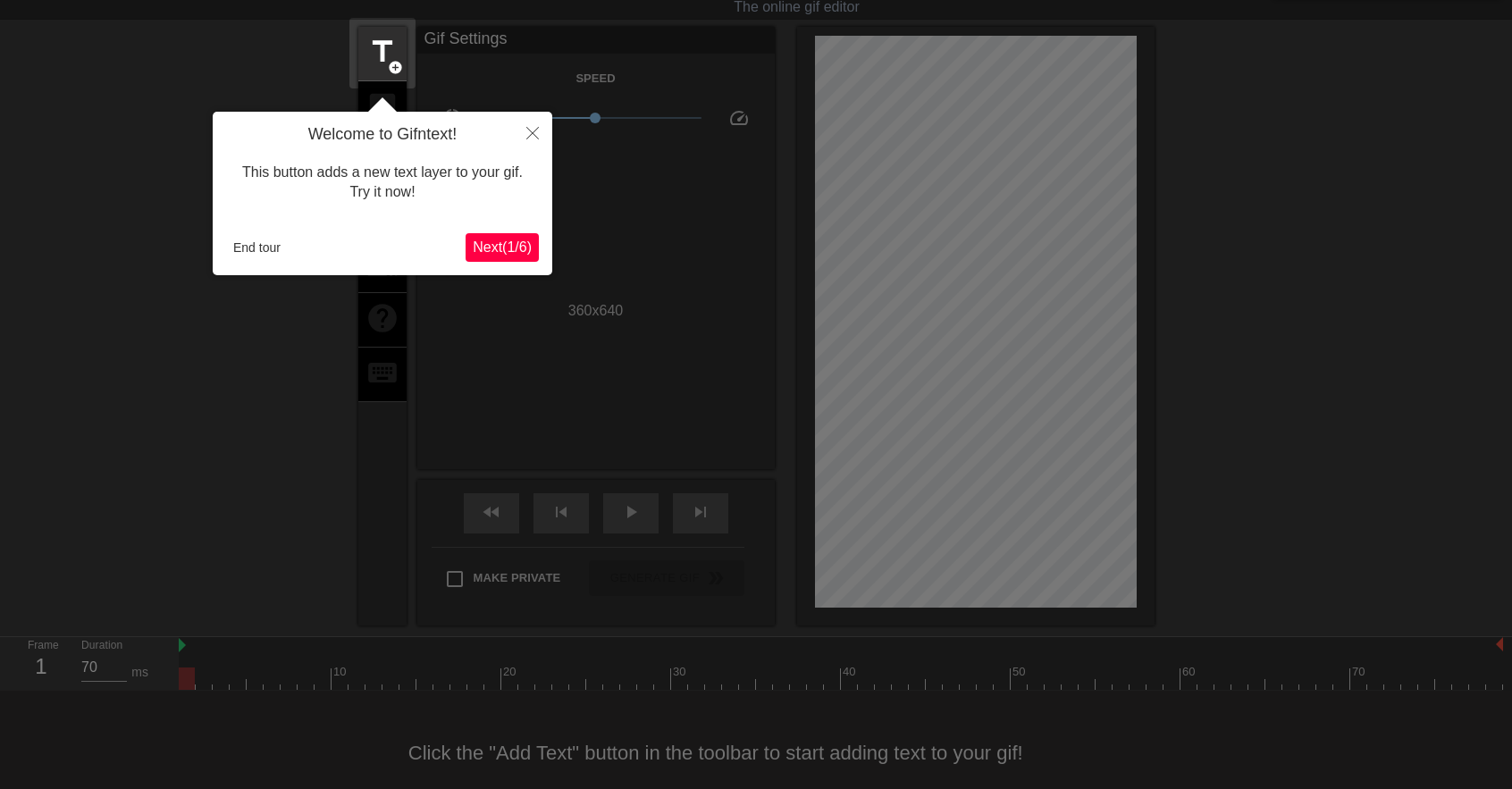
click at [508, 241] on span "Next ( 1 / 6 )" at bounding box center [503, 246] width 59 height 15
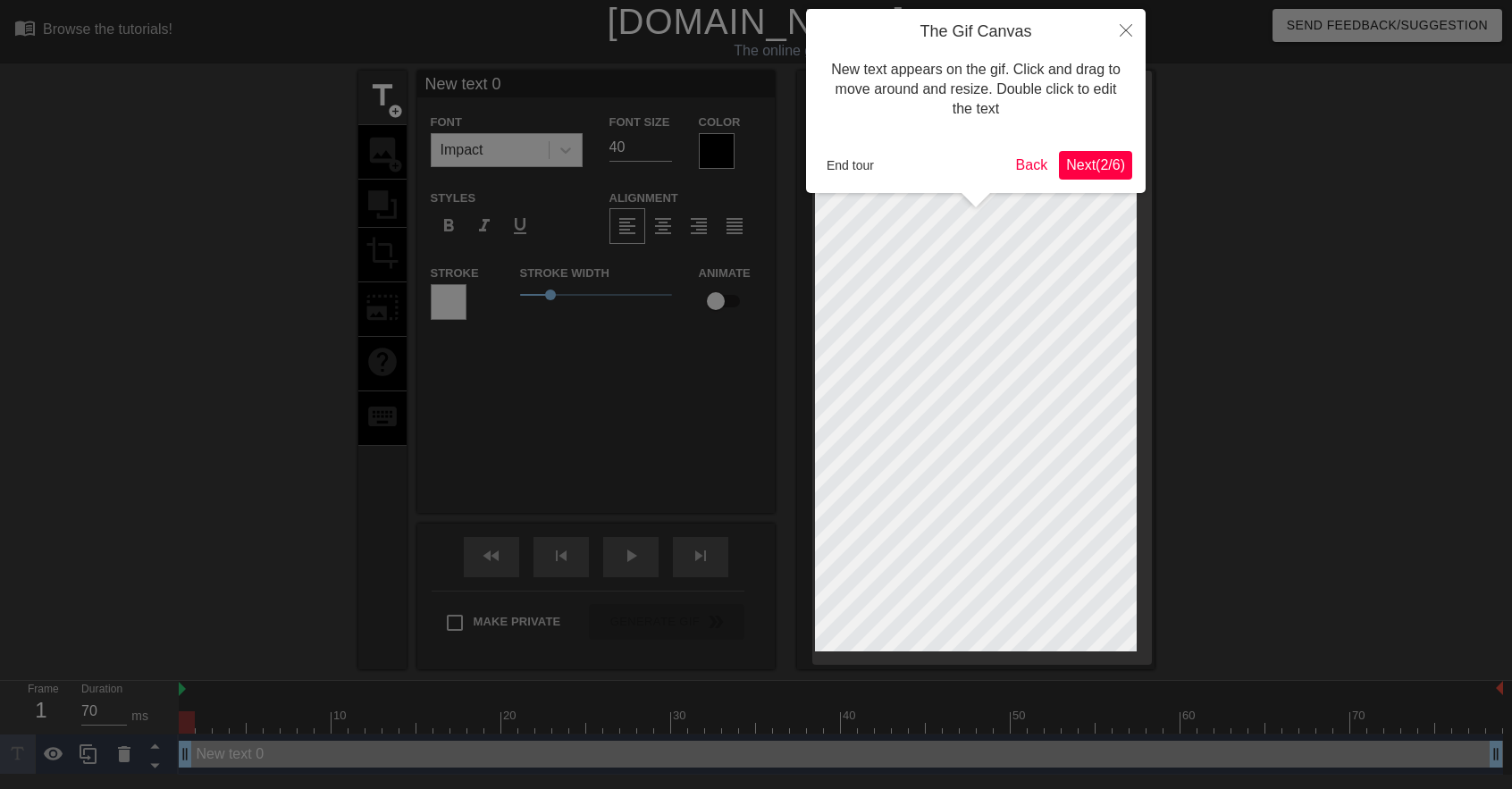
scroll to position [0, 0]
click at [1088, 155] on button "Next ( 2 / 6 )" at bounding box center [1095, 166] width 73 height 29
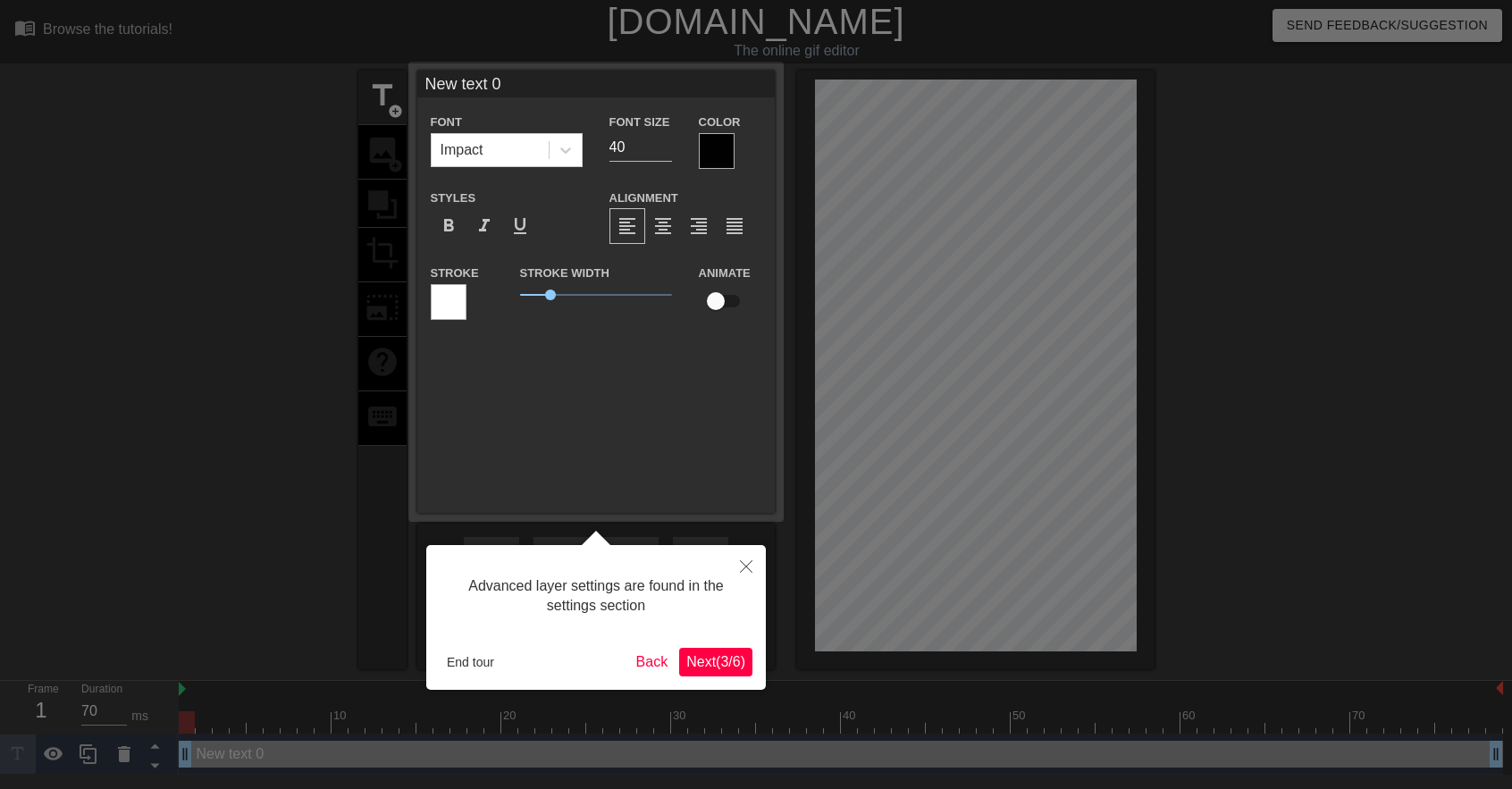
click at [726, 631] on div "Advanced layer settings are found in the settings section" at bounding box center [596, 596] width 313 height 76
click at [720, 638] on div "Advanced layer settings are found in the settings section End tour Back Next ( …" at bounding box center [596, 617] width 339 height 145
click at [710, 663] on span "Next ( 3 / 6 )" at bounding box center [716, 661] width 59 height 15
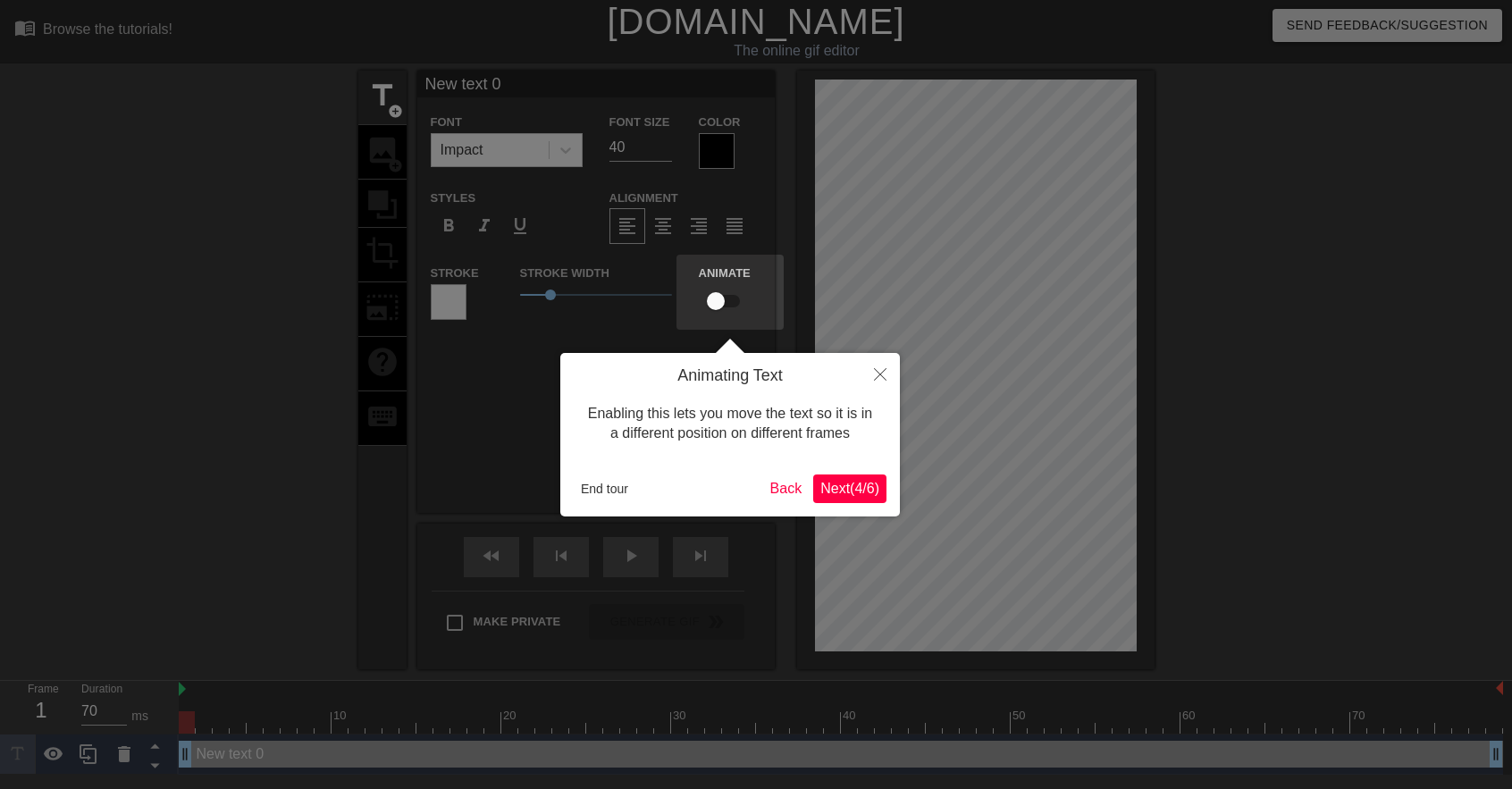
click at [838, 483] on span "Next ( 4 / 6 )" at bounding box center [850, 488] width 59 height 15
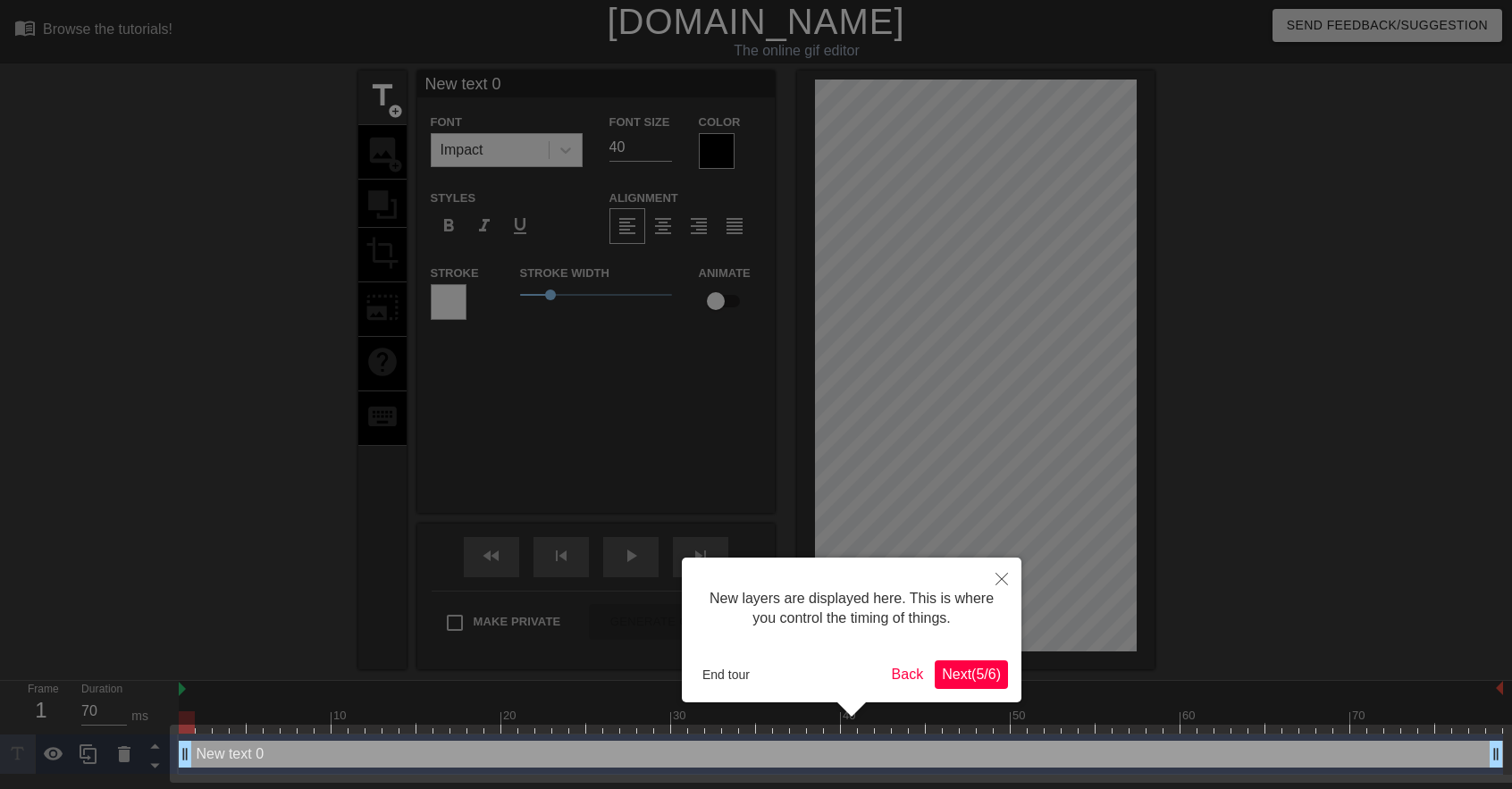
scroll to position [2, 0]
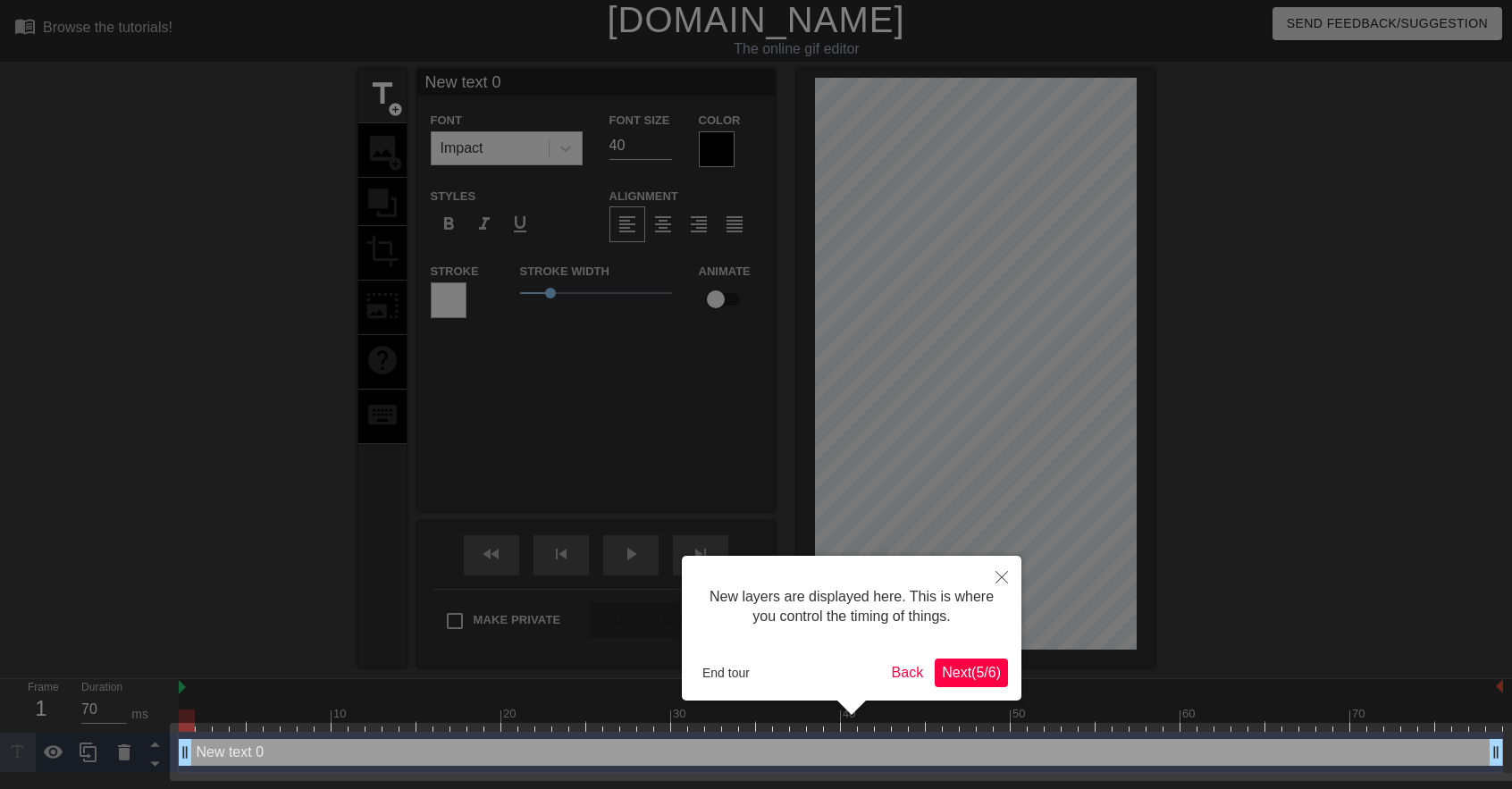
click at [968, 670] on span "Next ( 5 / 6 )" at bounding box center [971, 672] width 59 height 15
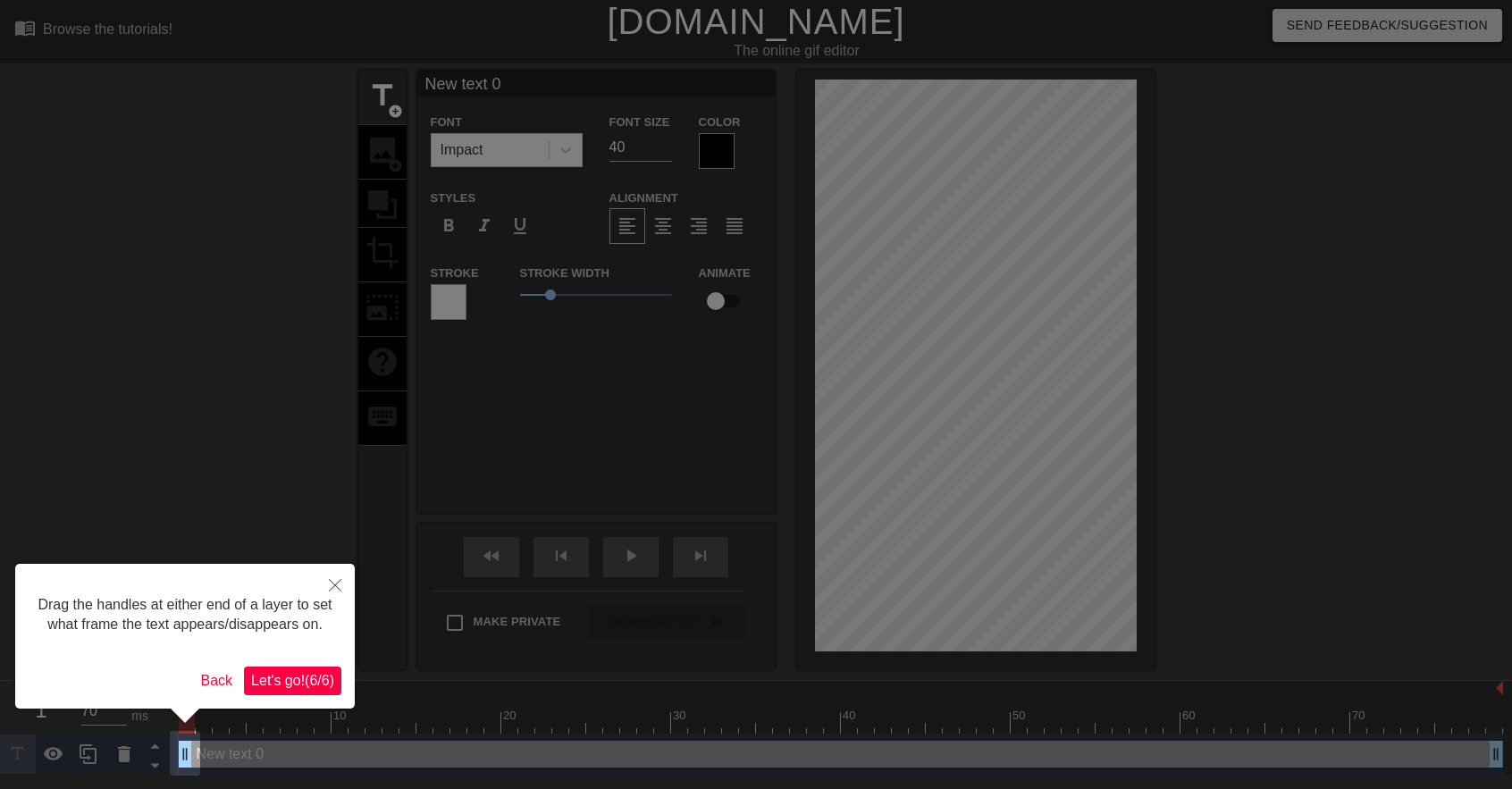
click at [314, 665] on div "Drag the handles at either end of a layer to set what frame the text appears/di…" at bounding box center [185, 636] width 339 height 145
click at [313, 674] on span "Let's go! ( 6 / 6 )" at bounding box center [292, 680] width 83 height 15
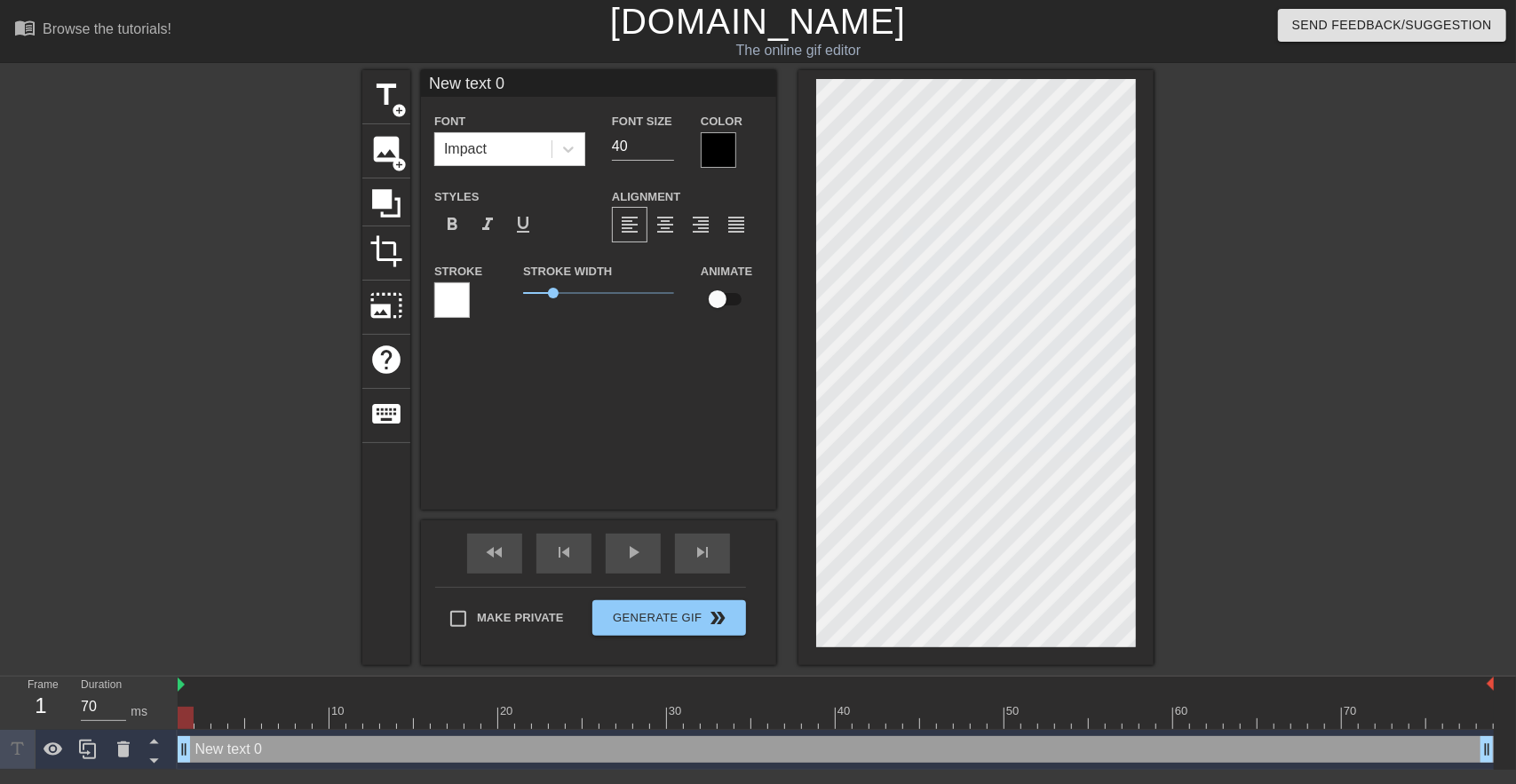
click at [454, 313] on div at bounding box center [452, 300] width 36 height 36
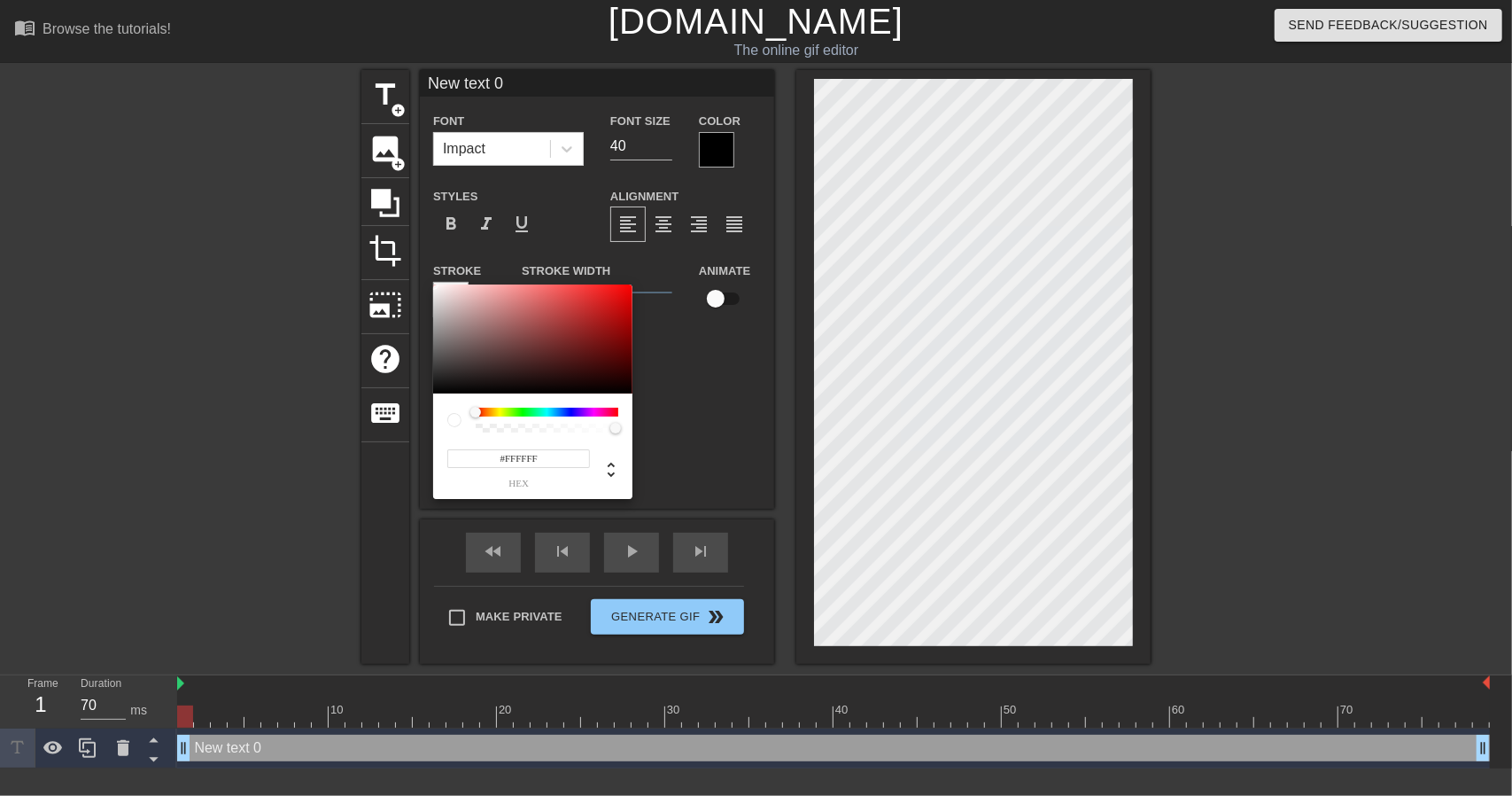
click at [452, 422] on div at bounding box center [455, 420] width 14 height 14
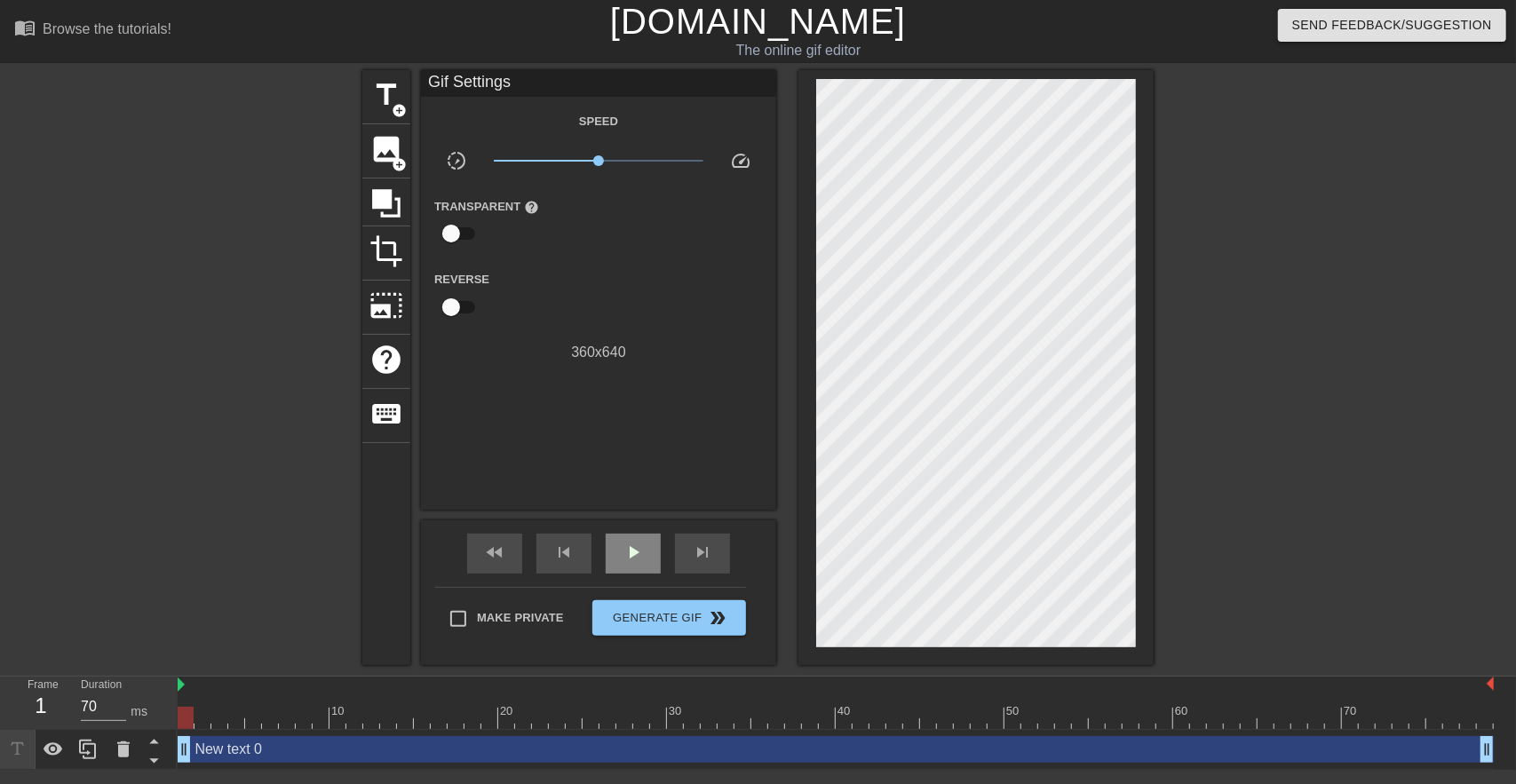
click at [612, 550] on div "play_arrow" at bounding box center [633, 553] width 55 height 40
type input "70"
click at [620, 543] on div "pause" at bounding box center [633, 553] width 55 height 40
click at [390, 140] on span "image" at bounding box center [386, 150] width 34 height 34
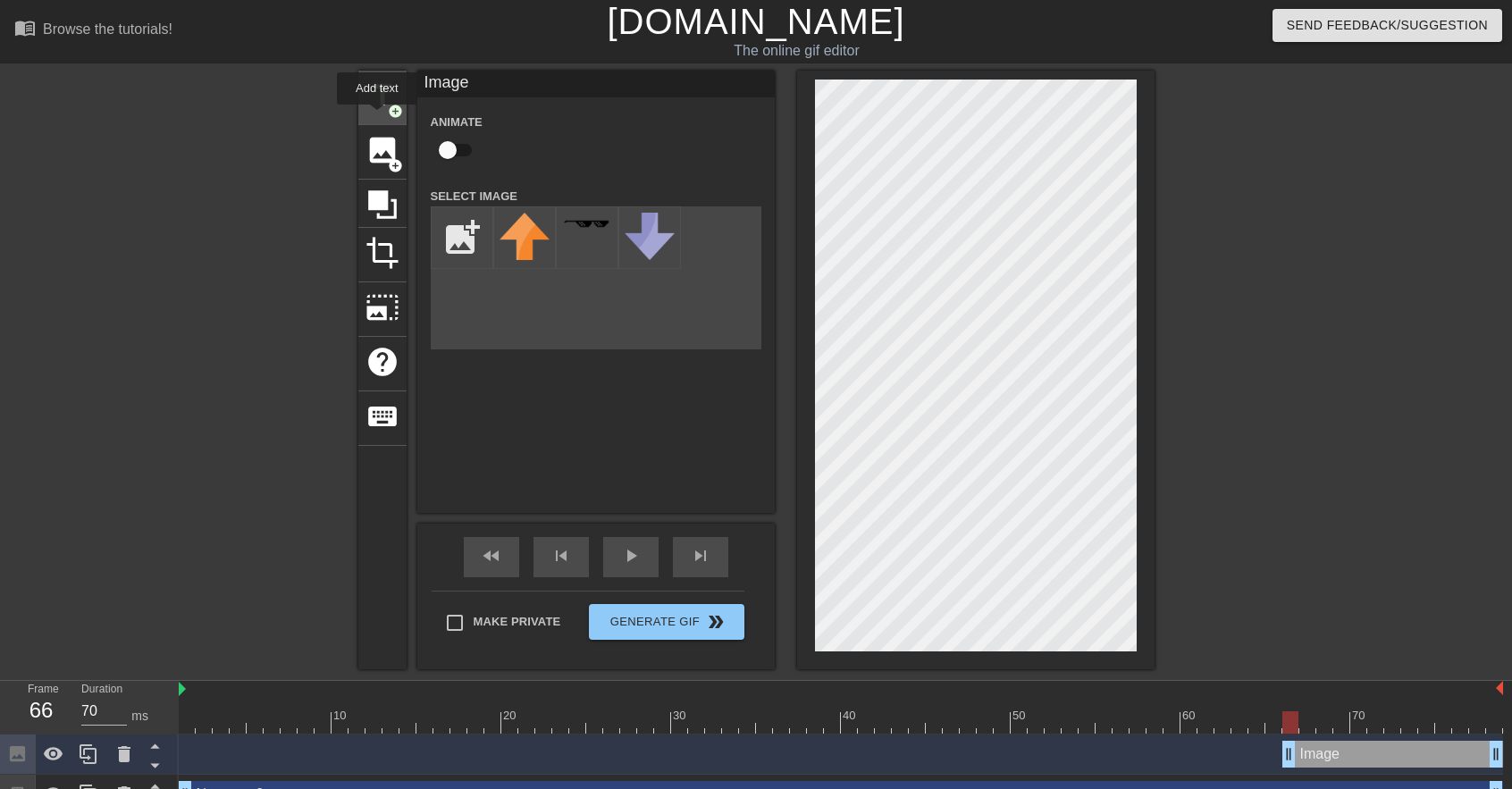
click at [377, 117] on div "title add_circle" at bounding box center [382, 98] width 48 height 55
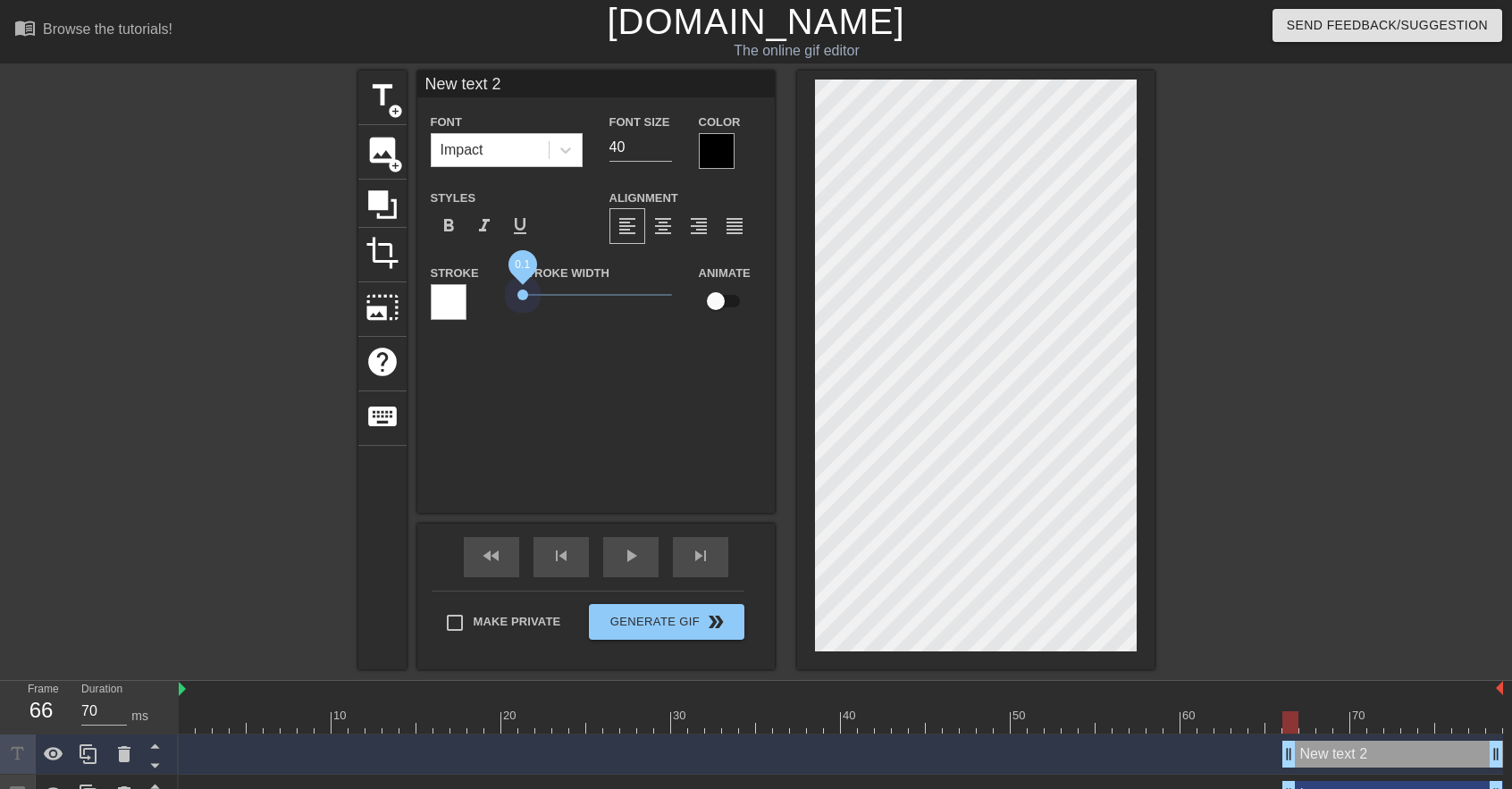
drag, startPoint x: 555, startPoint y: 296, endPoint x: 521, endPoint y: 312, distance: 37.6
click at [521, 312] on div "Stroke Width 0.1" at bounding box center [596, 298] width 178 height 74
drag, startPoint x: 524, startPoint y: 304, endPoint x: 558, endPoint y: 302, distance: 34.1
click at [558, 302] on span "1.3" at bounding box center [596, 295] width 152 height 21
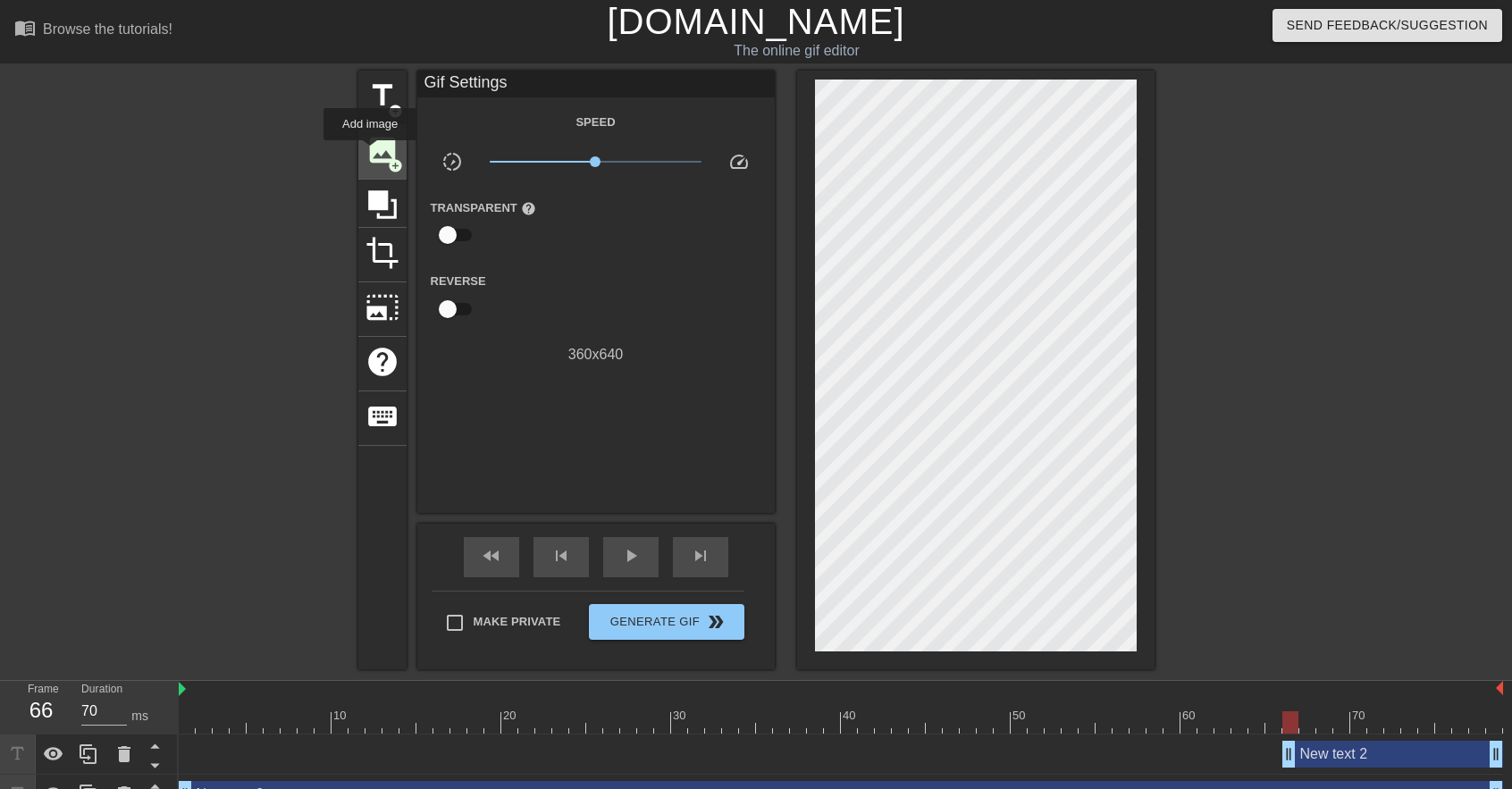
click at [370, 153] on span "image" at bounding box center [382, 150] width 34 height 34
click at [380, 146] on span "image" at bounding box center [382, 150] width 34 height 34
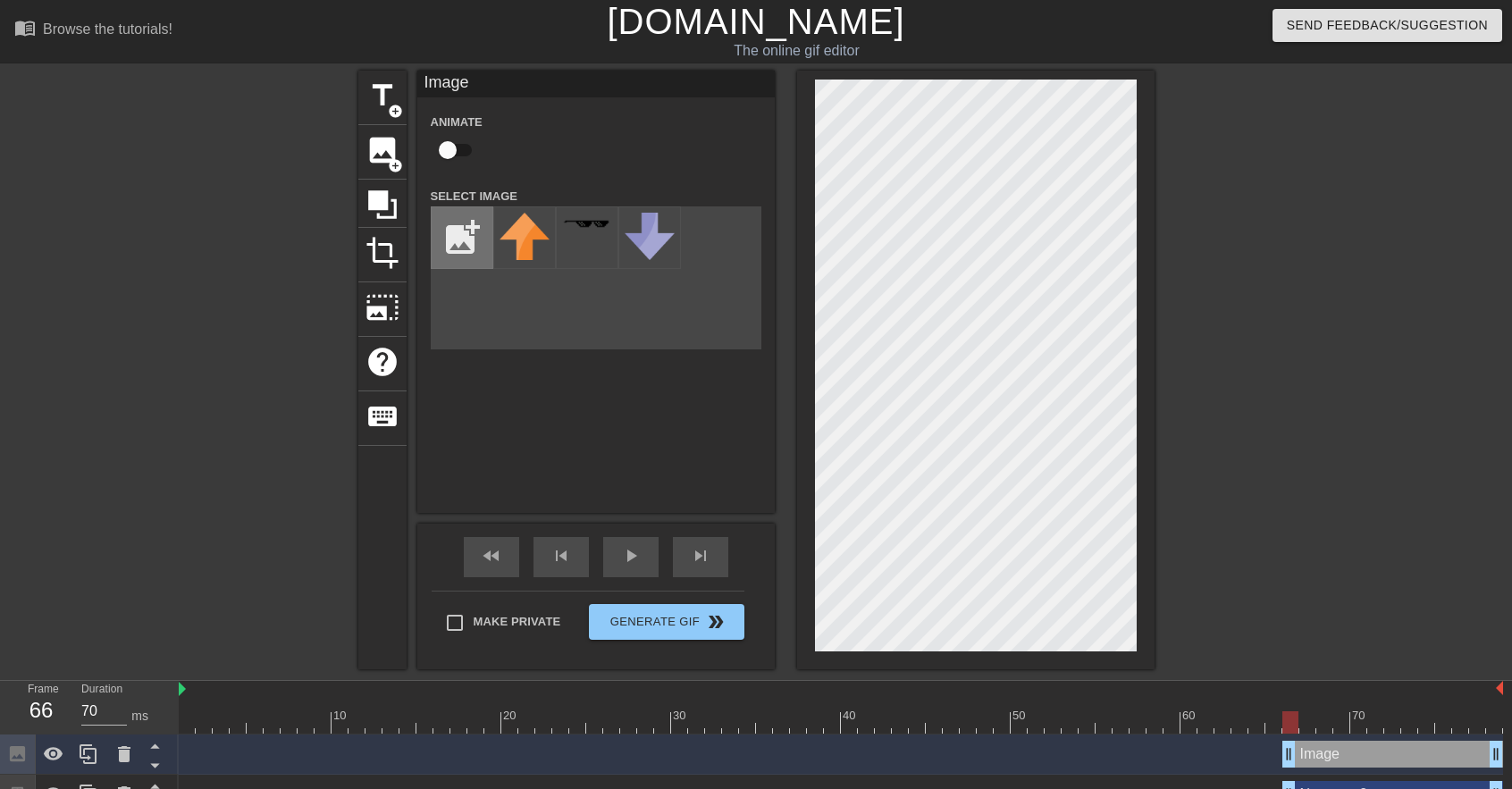
click at [451, 253] on input "file" at bounding box center [462, 237] width 61 height 61
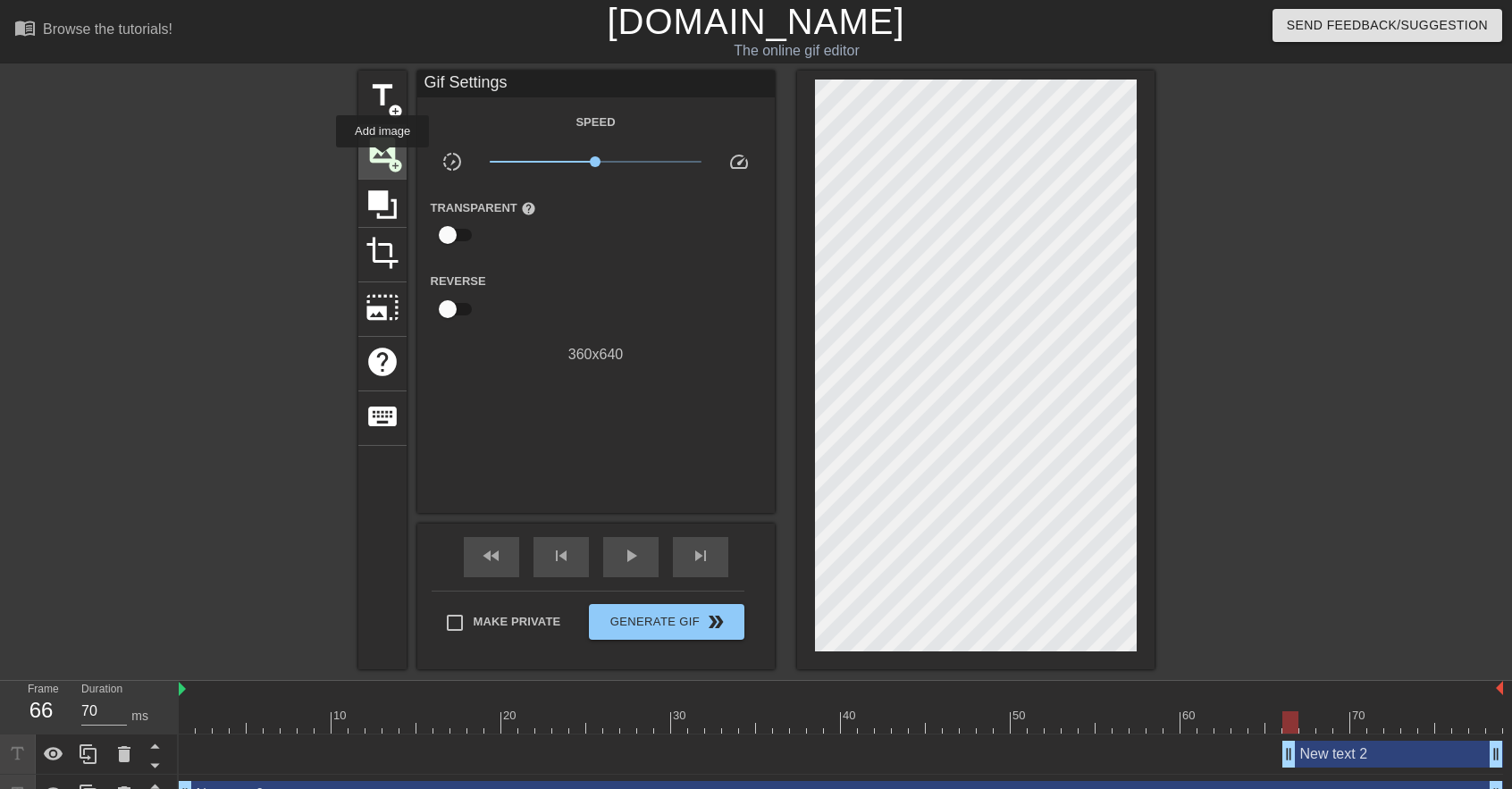
click at [384, 154] on span "image" at bounding box center [382, 150] width 34 height 34
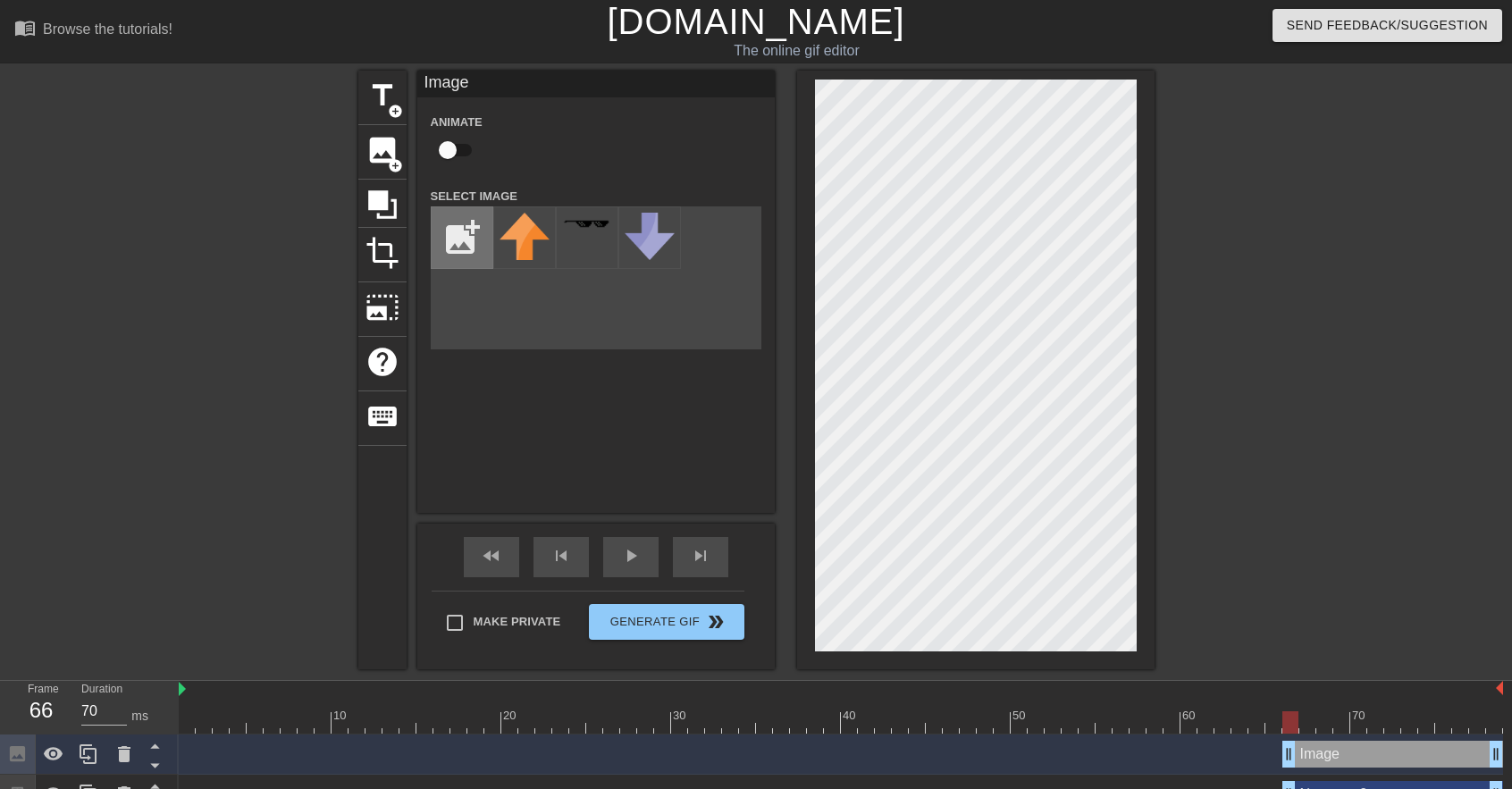
click at [477, 220] on input "file" at bounding box center [462, 237] width 61 height 61
type input "C:\fakepath\blank-white-7sn5o1woonmklx1h.jpg"
click at [529, 229] on img at bounding box center [525, 227] width 50 height 30
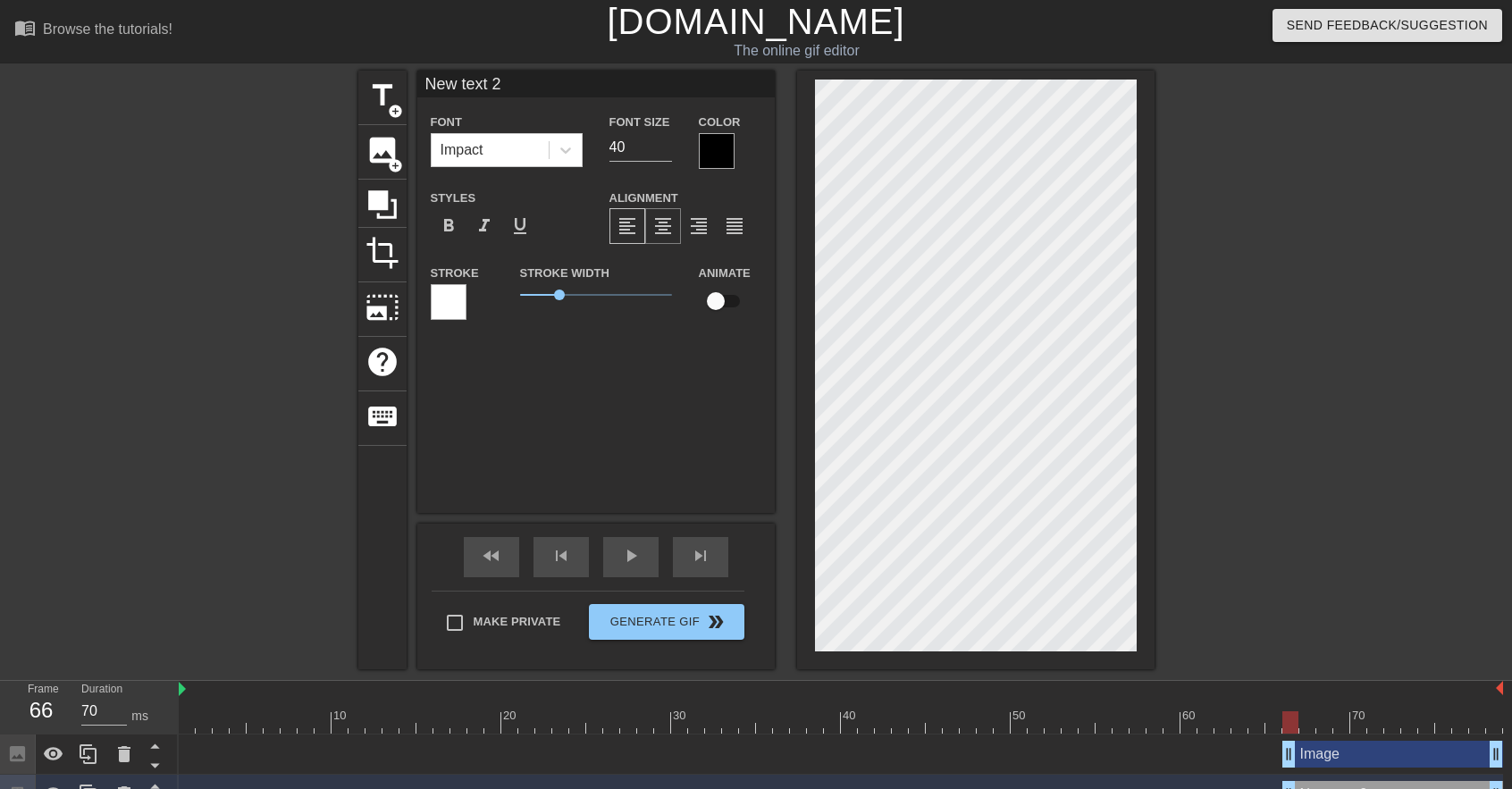
click at [667, 226] on span "format_align_center" at bounding box center [663, 226] width 21 height 21
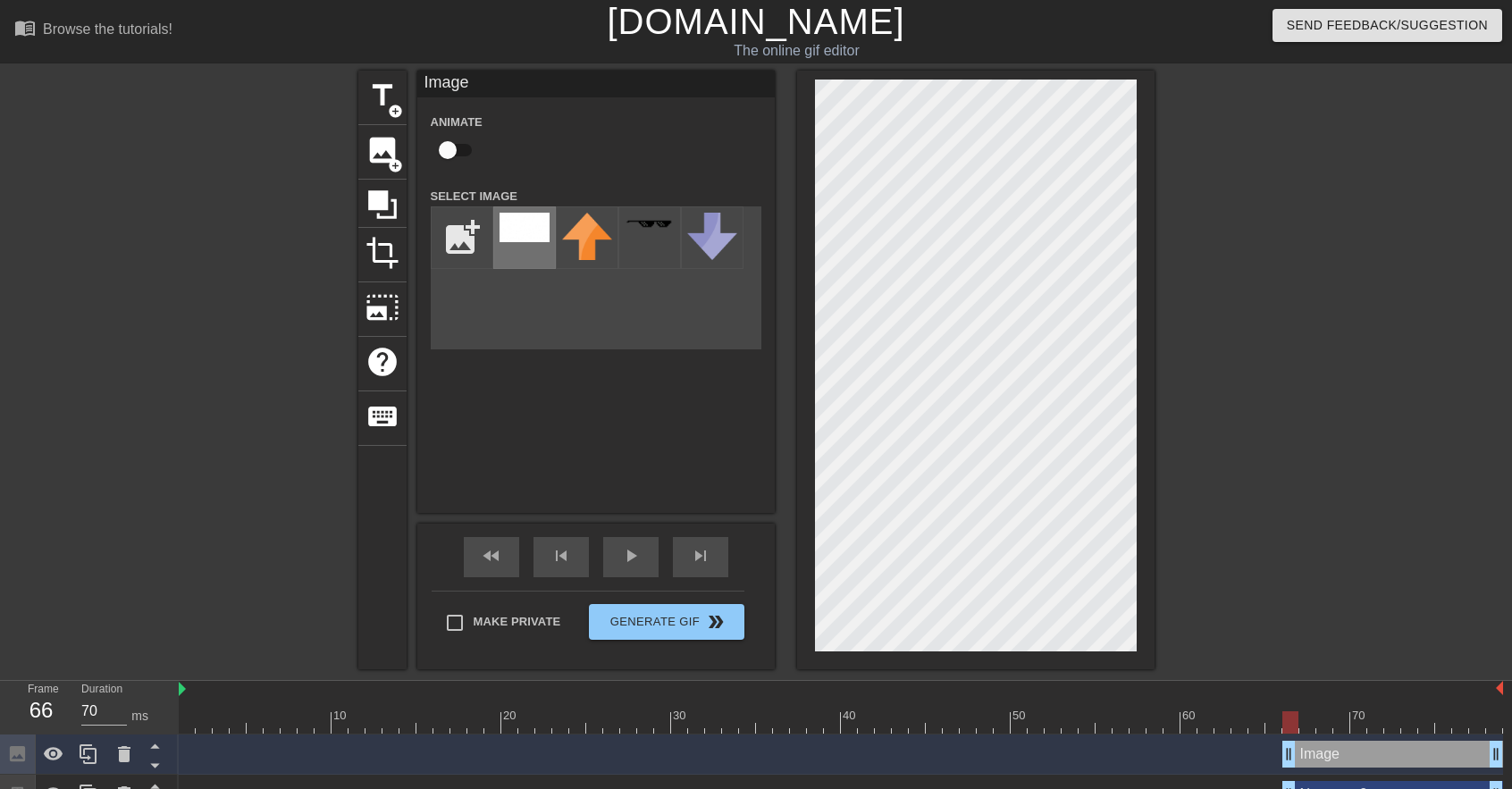
click at [520, 238] on img at bounding box center [525, 227] width 50 height 30
click at [629, 562] on span "play_arrow" at bounding box center [631, 555] width 21 height 21
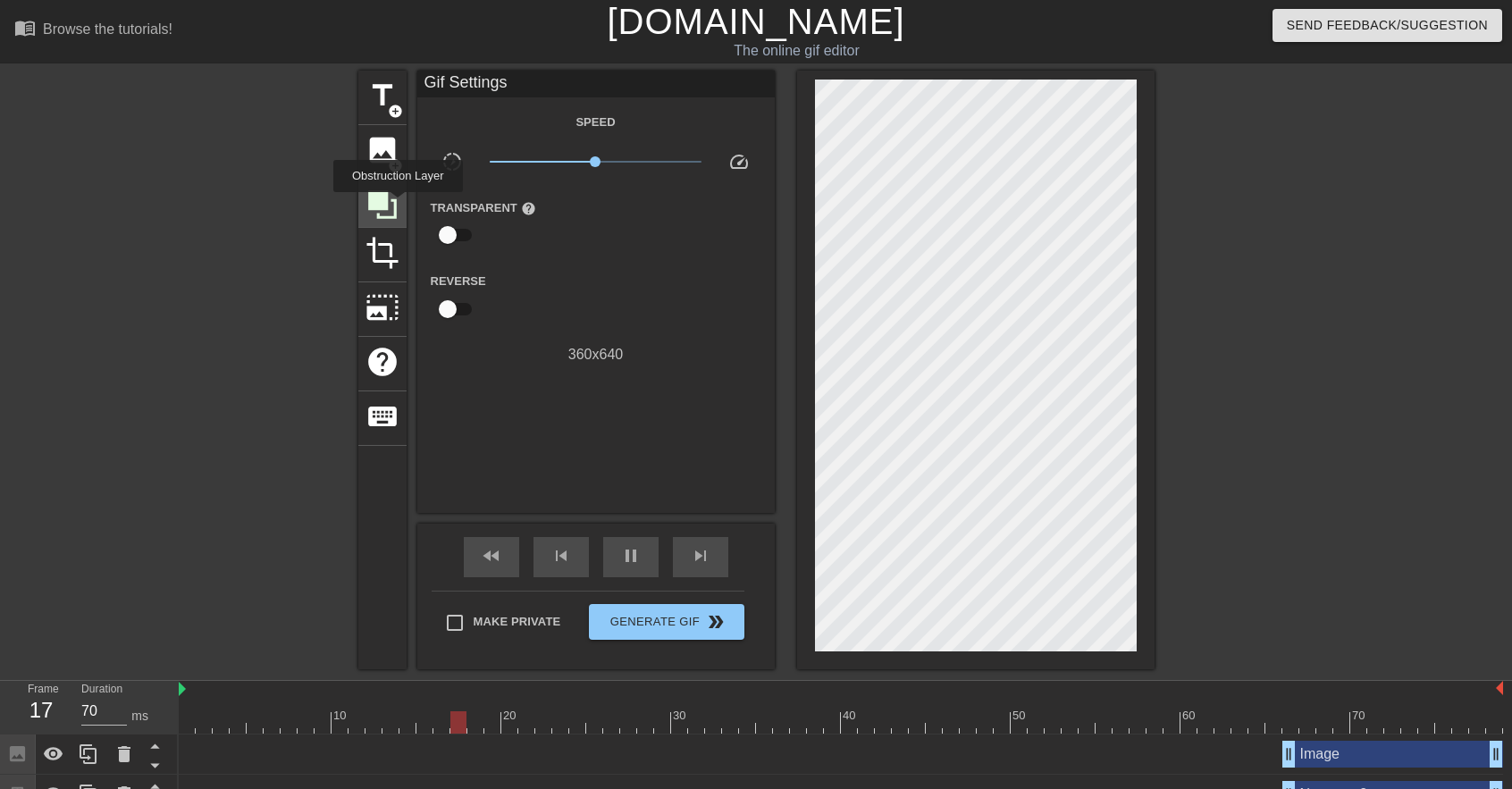
click at [396, 205] on icon at bounding box center [382, 204] width 29 height 29
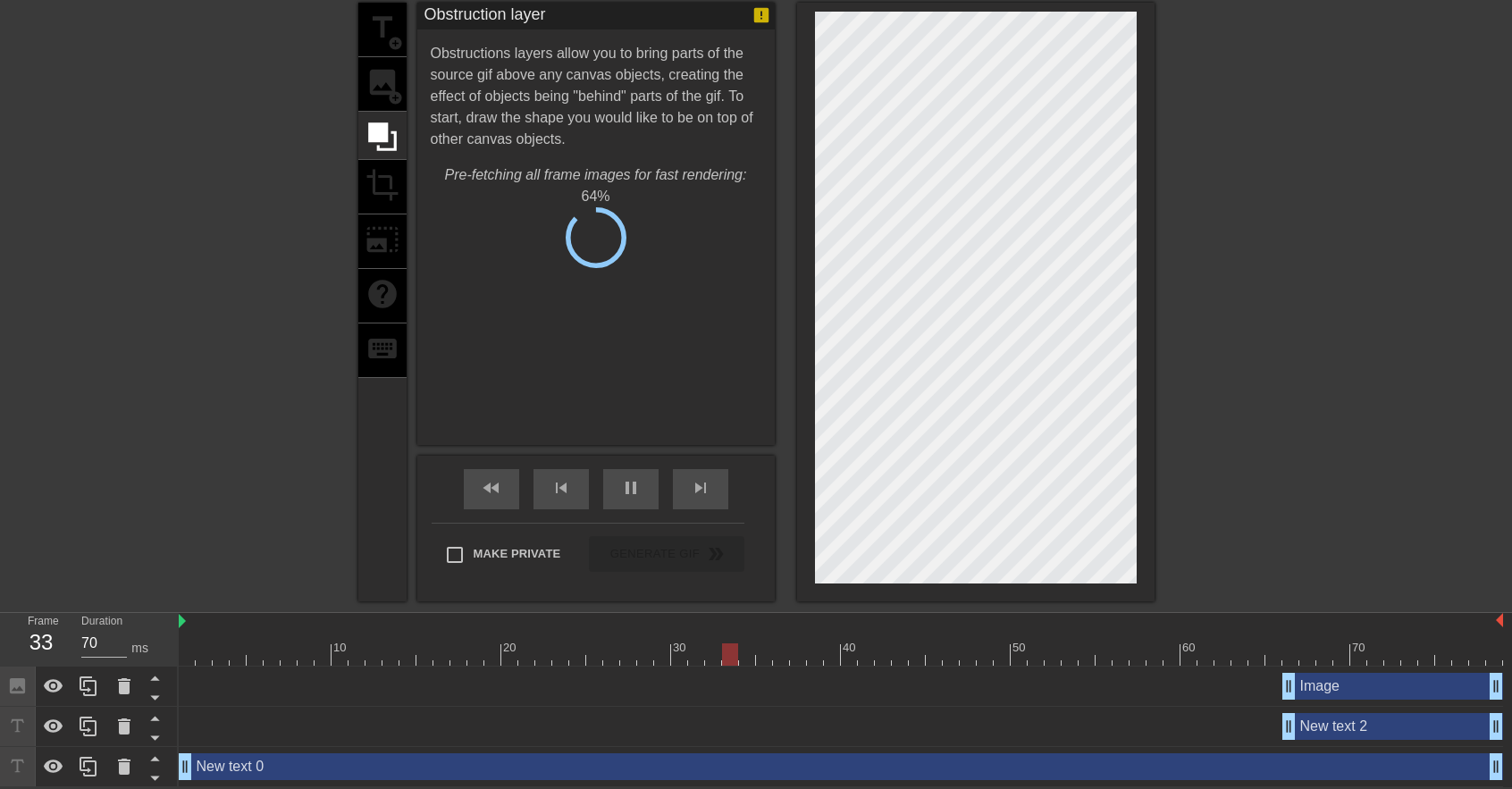
scroll to position [70, 0]
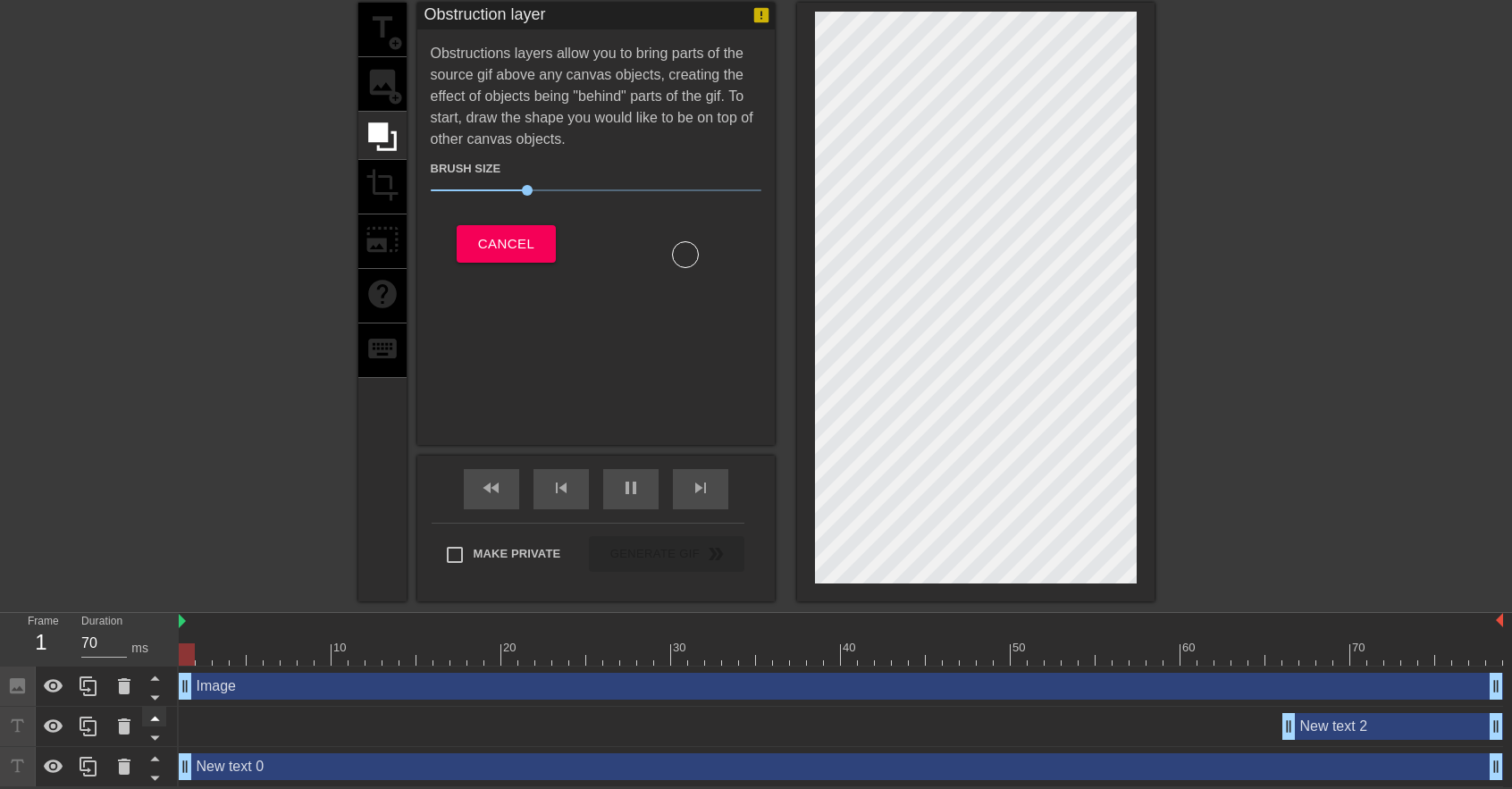
drag, startPoint x: 1291, startPoint y: 685, endPoint x: 150, endPoint y: 712, distance: 1141.3
click at [150, 712] on div "Frame 1 Duration 70 ms 10 20 30 40 50 60 70 Image drag_handle drag_handle New t…" at bounding box center [756, 699] width 1512 height 174
drag, startPoint x: 1328, startPoint y: 732, endPoint x: 1210, endPoint y: 755, distance: 120.2
click at [1210, 755] on div "Image drag_handle drag_handle New text 2 drag_handle drag_handle New text 0 dra…" at bounding box center [845, 726] width 1333 height 121
drag, startPoint x: 1261, startPoint y: 731, endPoint x: 1455, endPoint y: 727, distance: 194.0
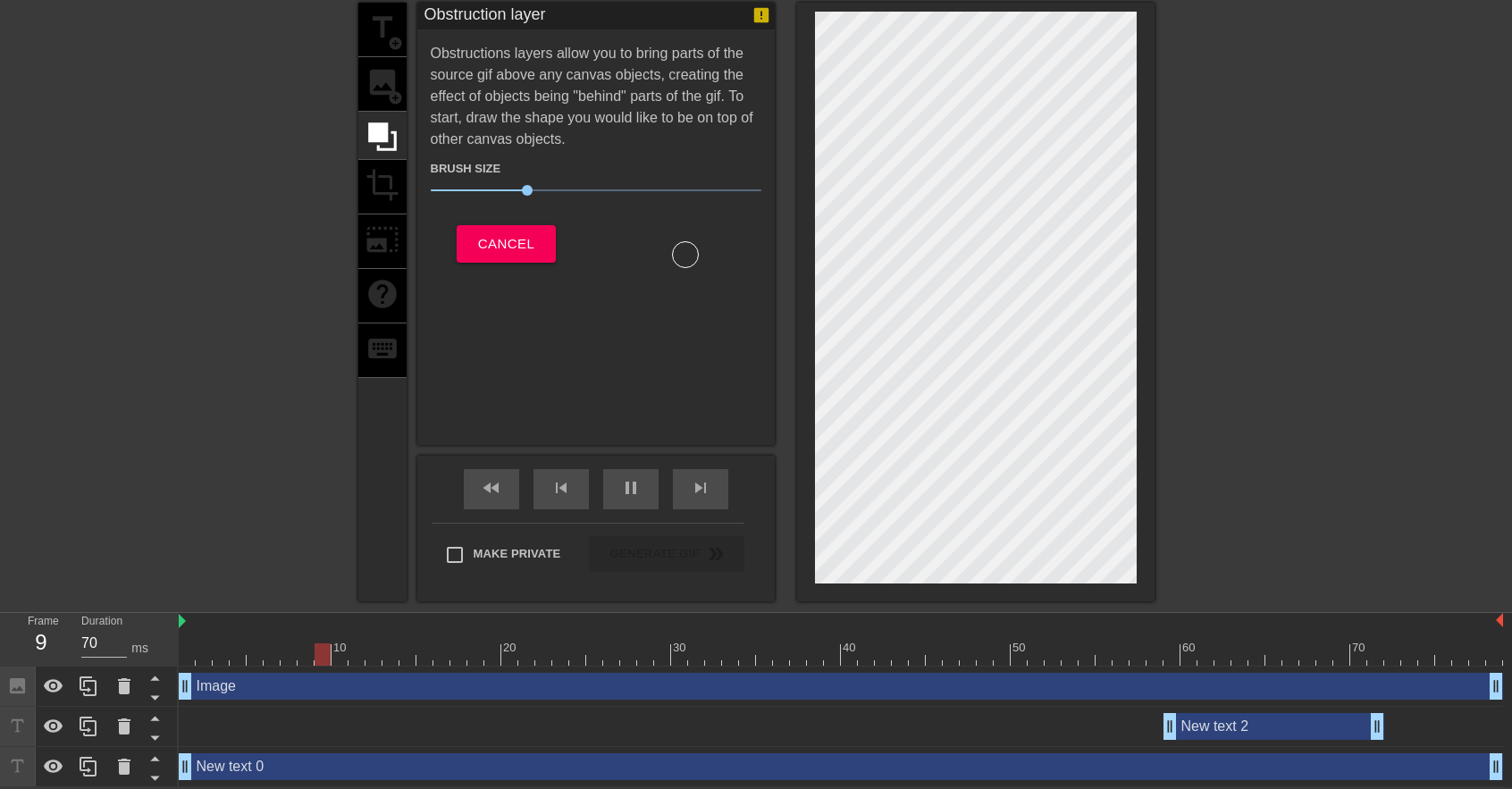
click at [1455, 727] on div "New text 2 drag_handle drag_handle" at bounding box center [840, 726] width 1324 height 27
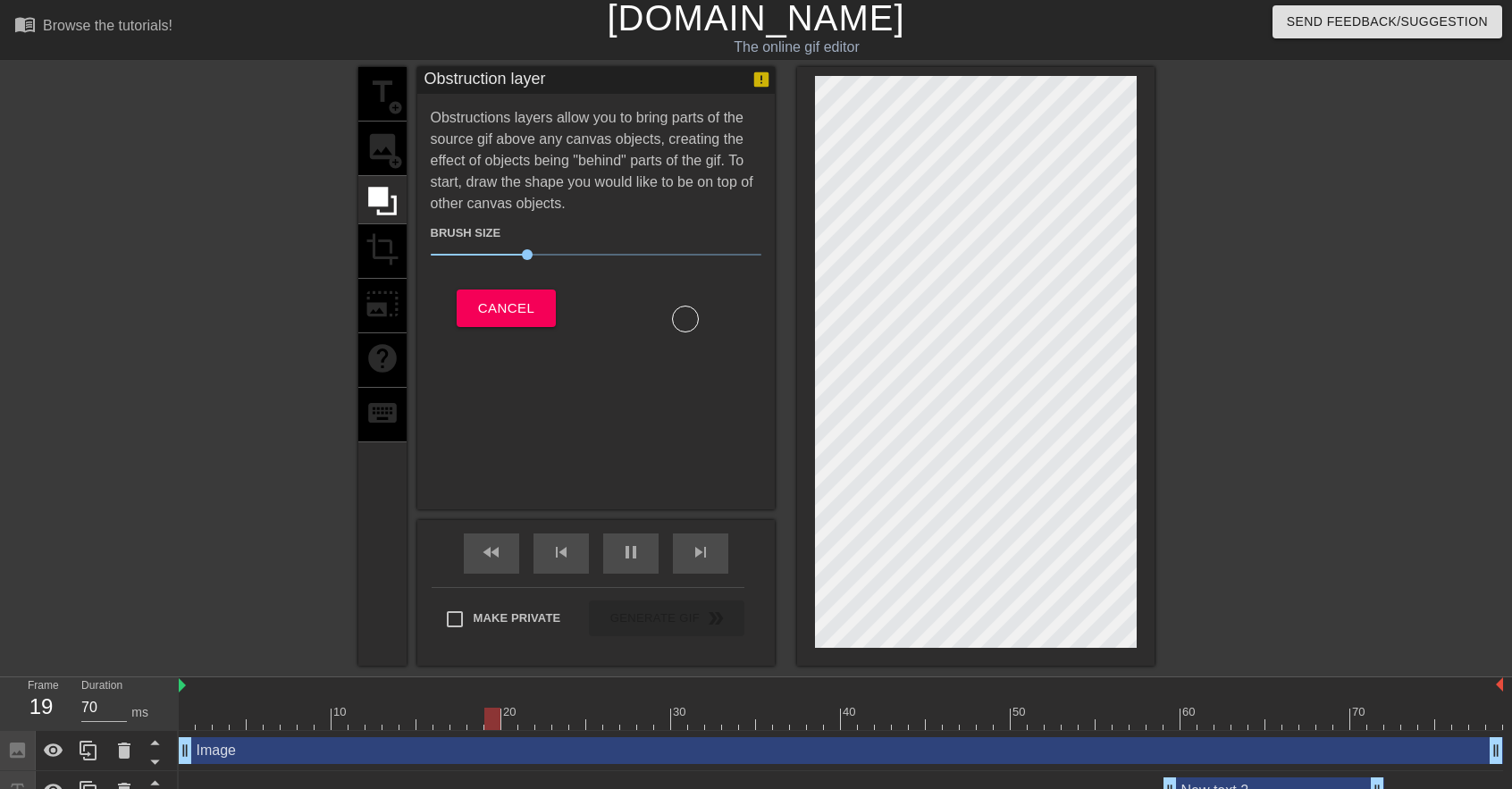
scroll to position [0, 0]
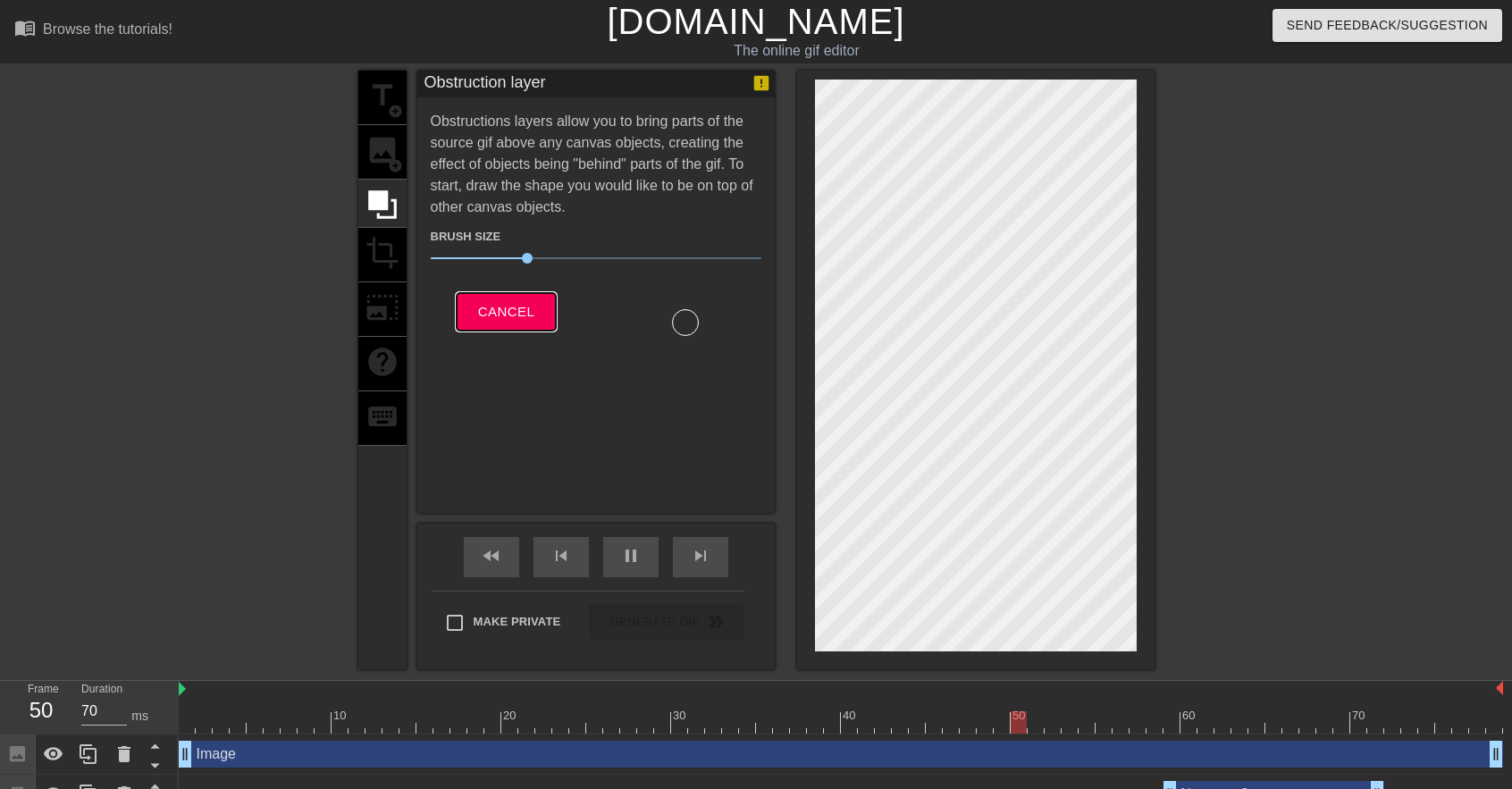
click at [508, 312] on span "Cancel" at bounding box center [506, 312] width 56 height 23
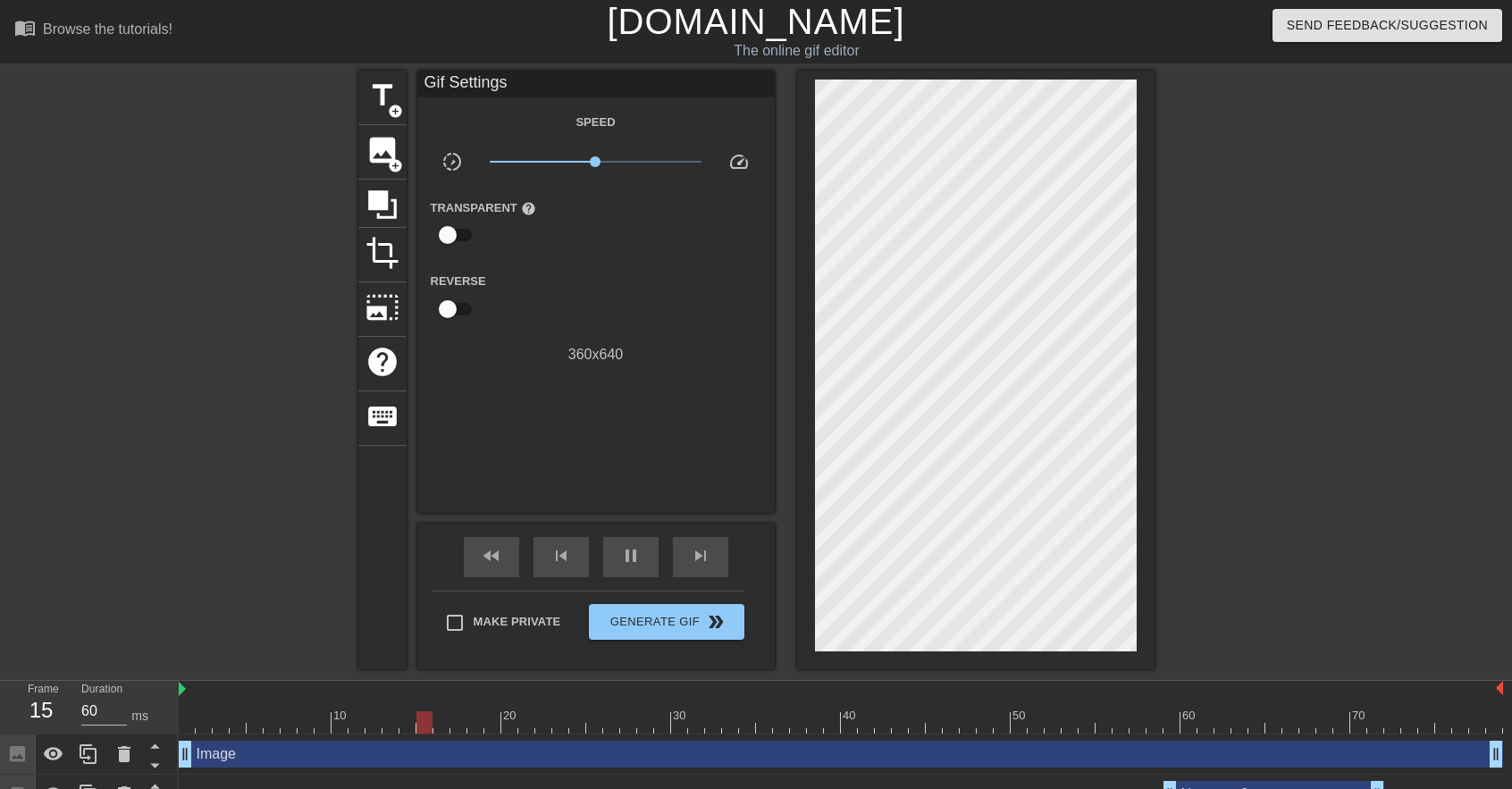
type input "70"
click at [451, 229] on input "checkbox" at bounding box center [448, 235] width 102 height 34
checkbox input "true"
type input "70"
click at [451, 229] on input "checkbox" at bounding box center [465, 235] width 102 height 34
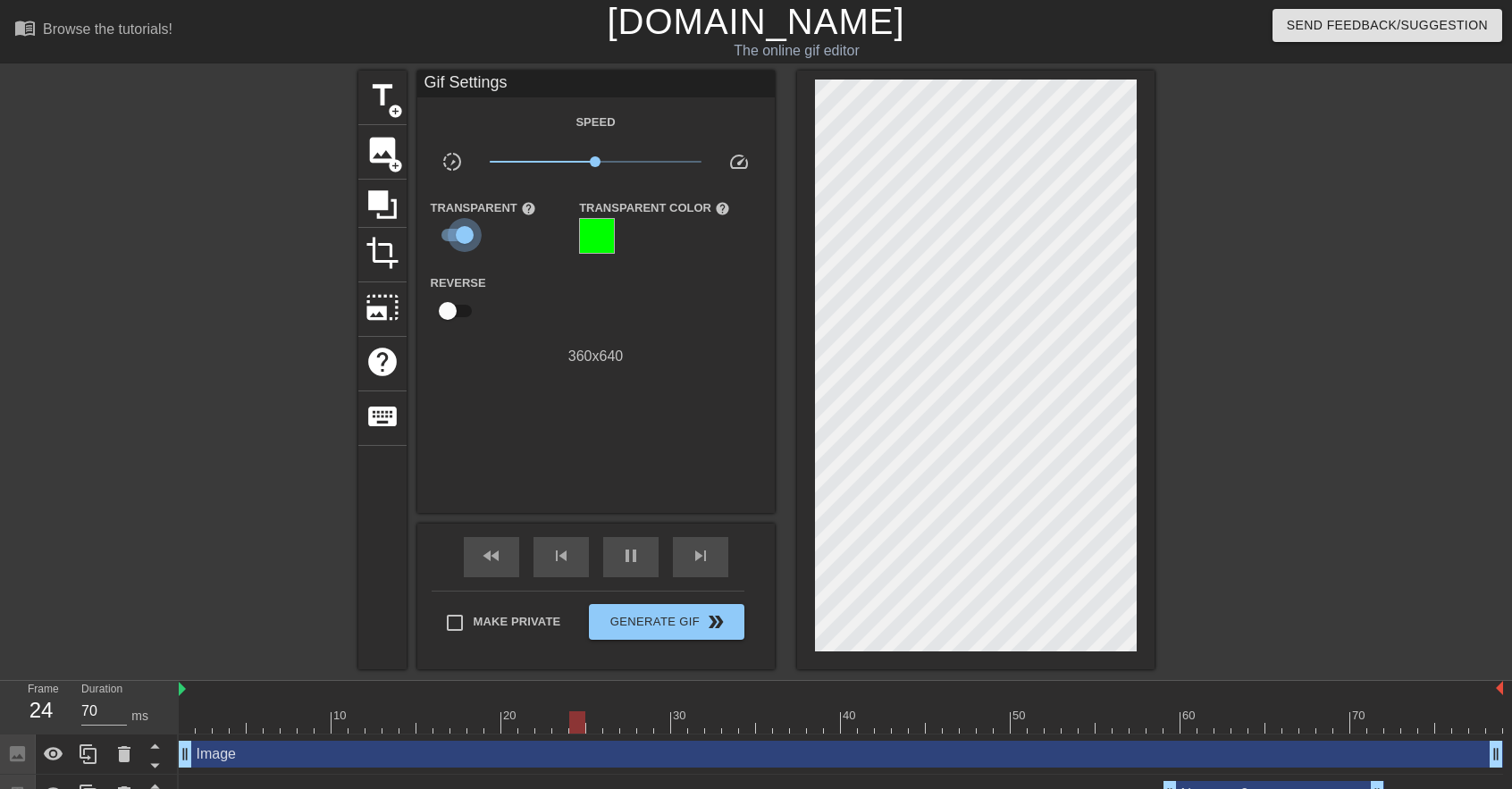
checkbox input "false"
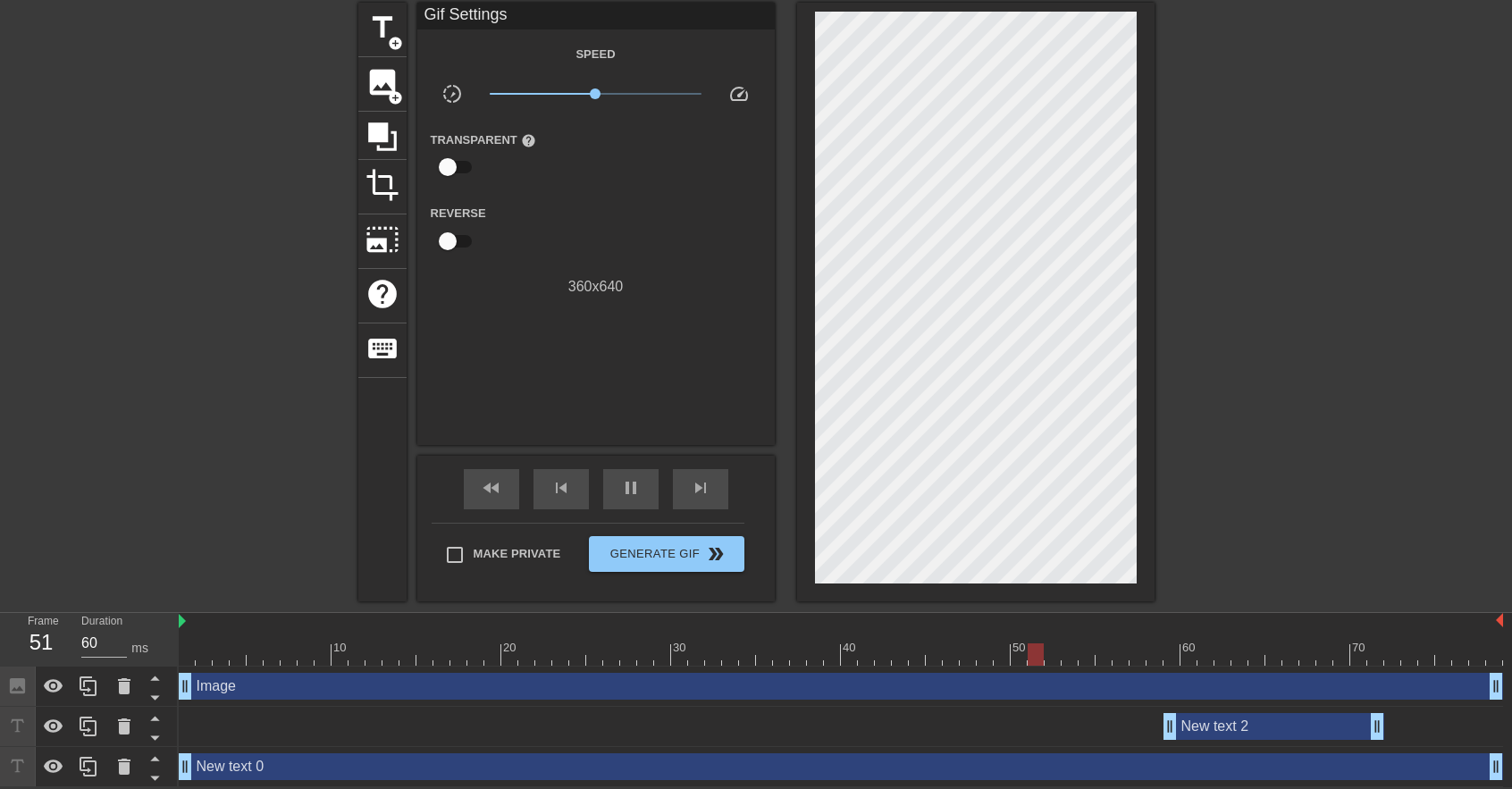
scroll to position [70, 0]
click at [267, 776] on div "New text 0 drag_handle drag_handle" at bounding box center [840, 767] width 1324 height 27
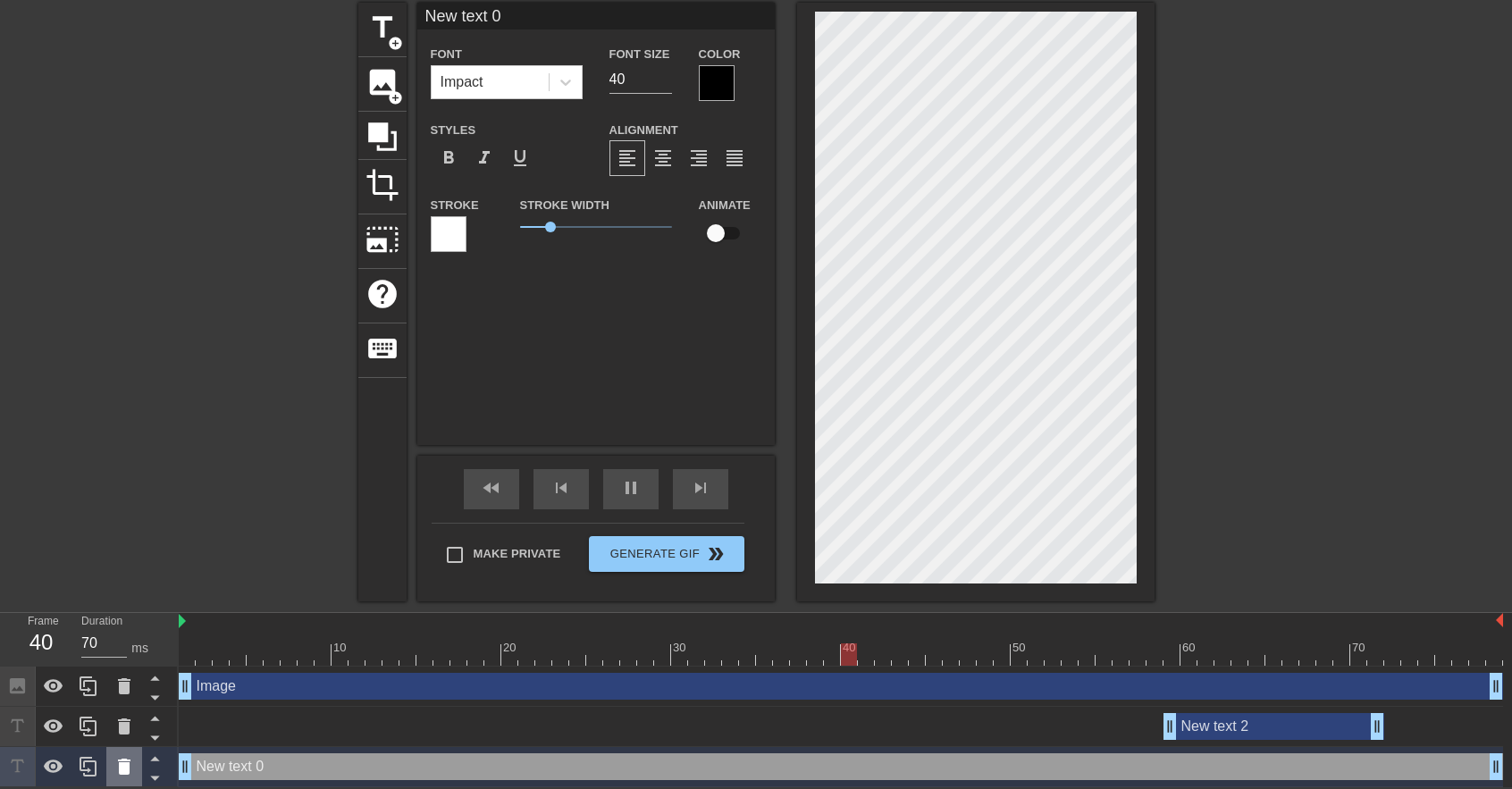
click at [133, 768] on icon at bounding box center [125, 767] width 21 height 21
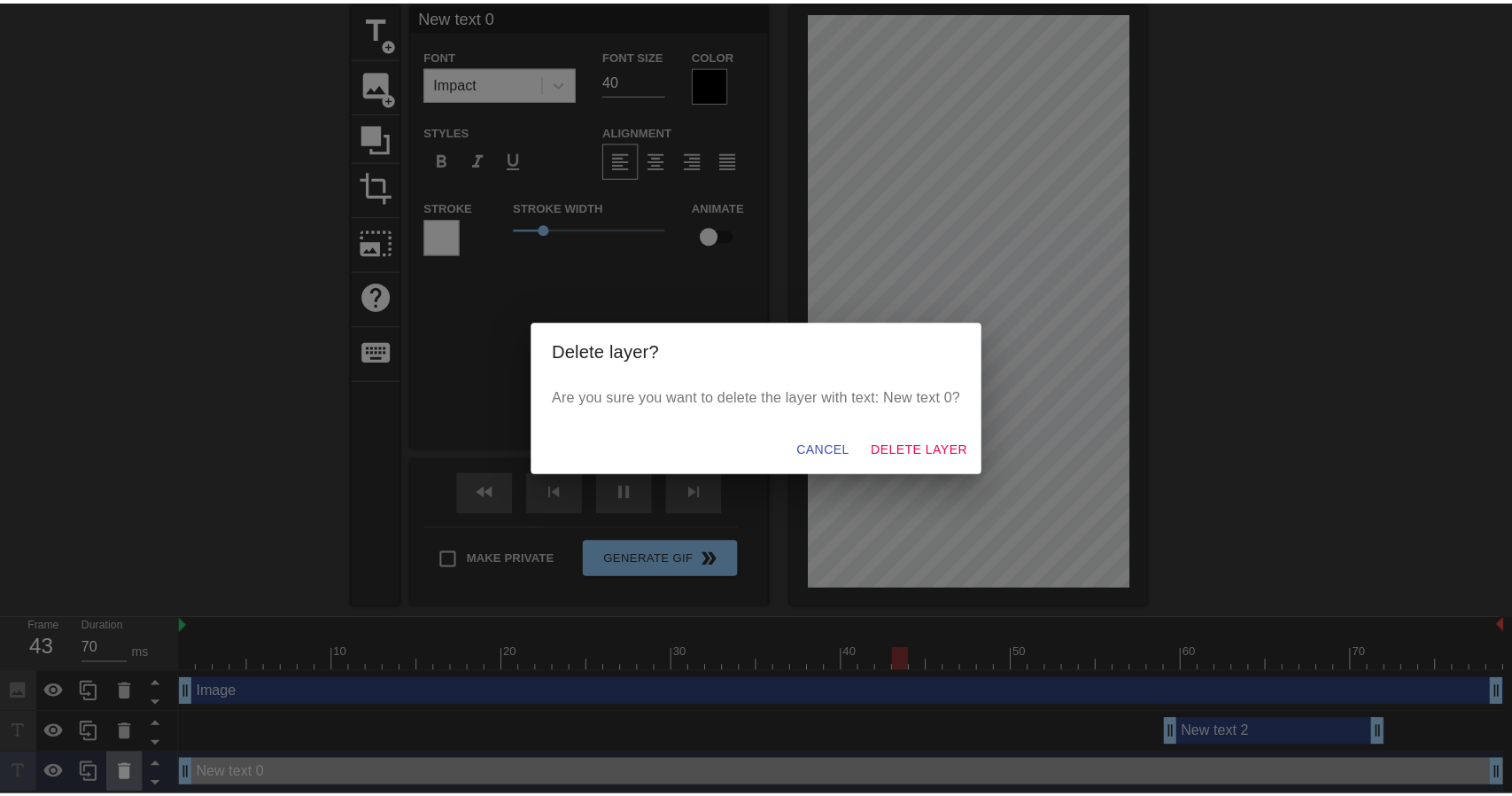
scroll to position [56, 0]
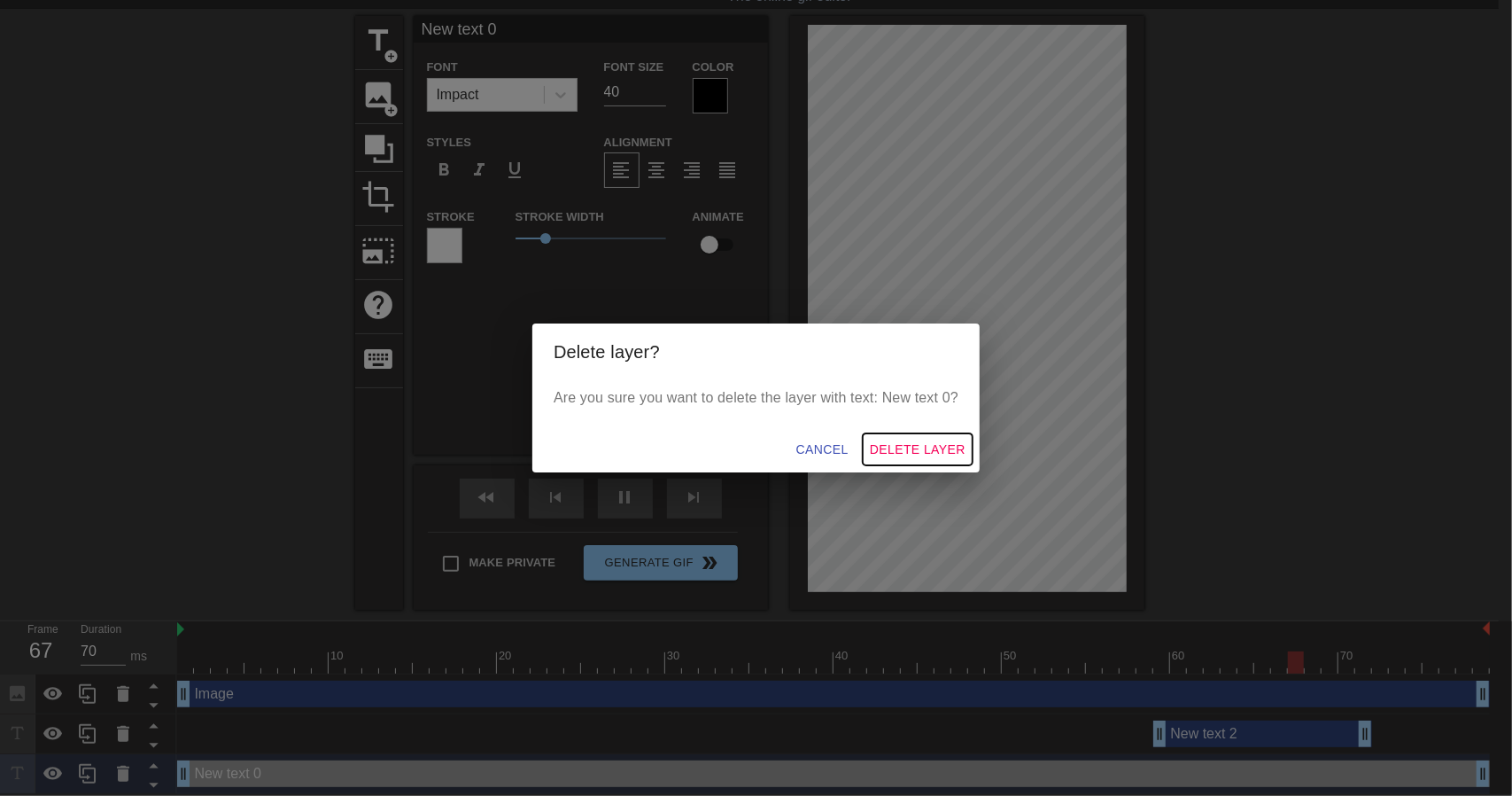
click at [933, 437] on button "Delete Layer" at bounding box center [917, 450] width 110 height 33
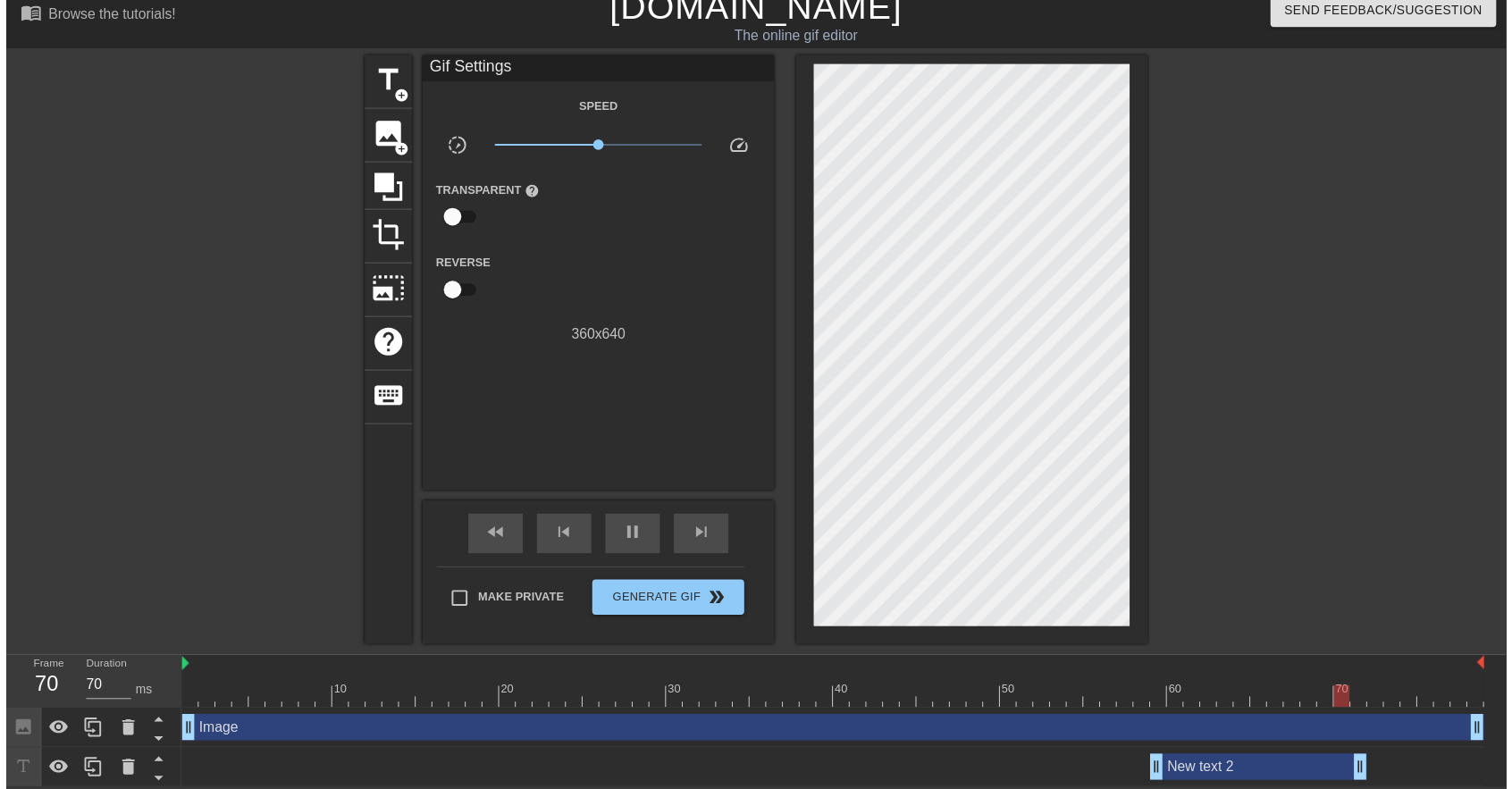
scroll to position [30, 0]
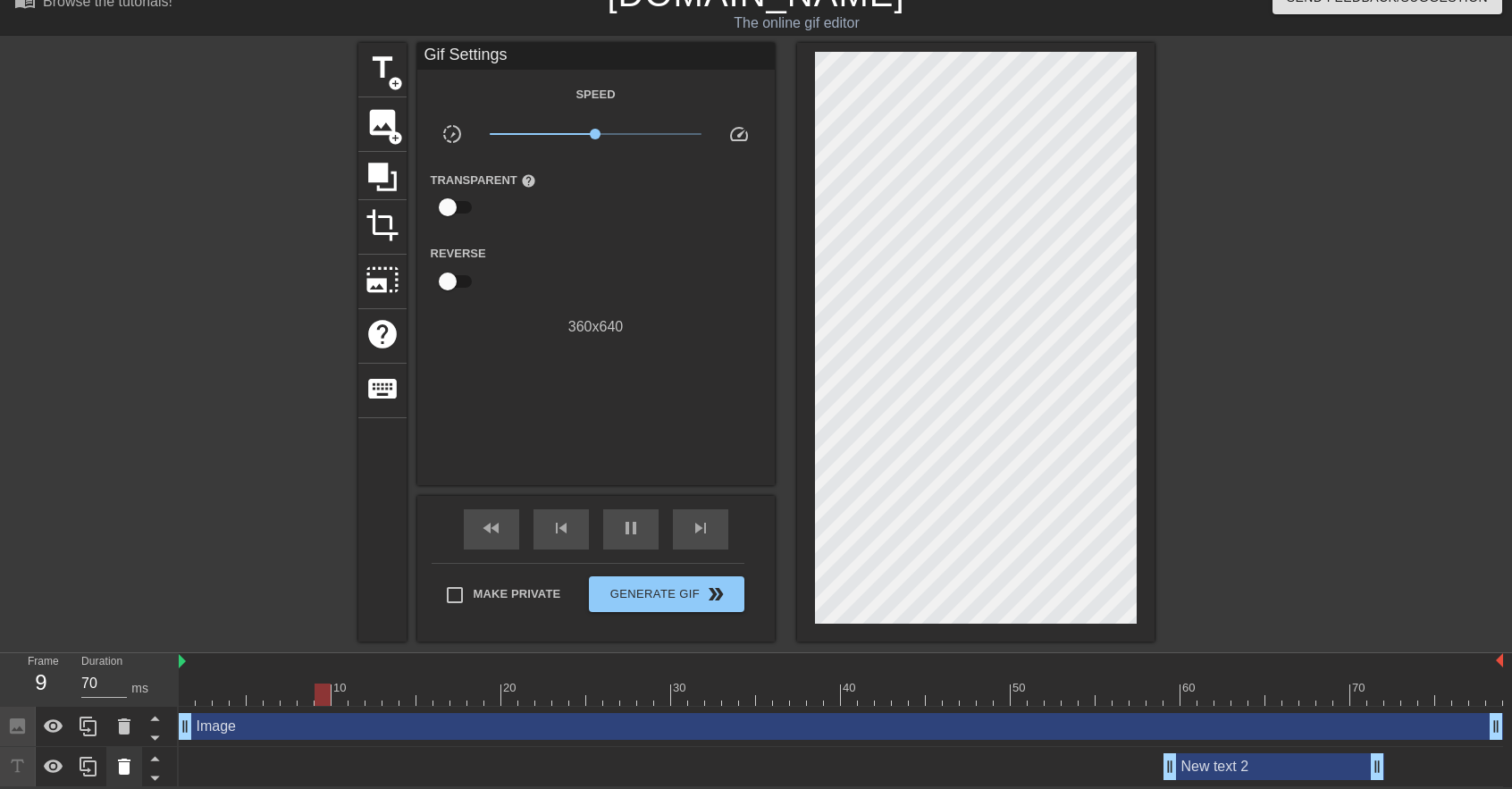
click at [128, 766] on icon at bounding box center [125, 767] width 13 height 16
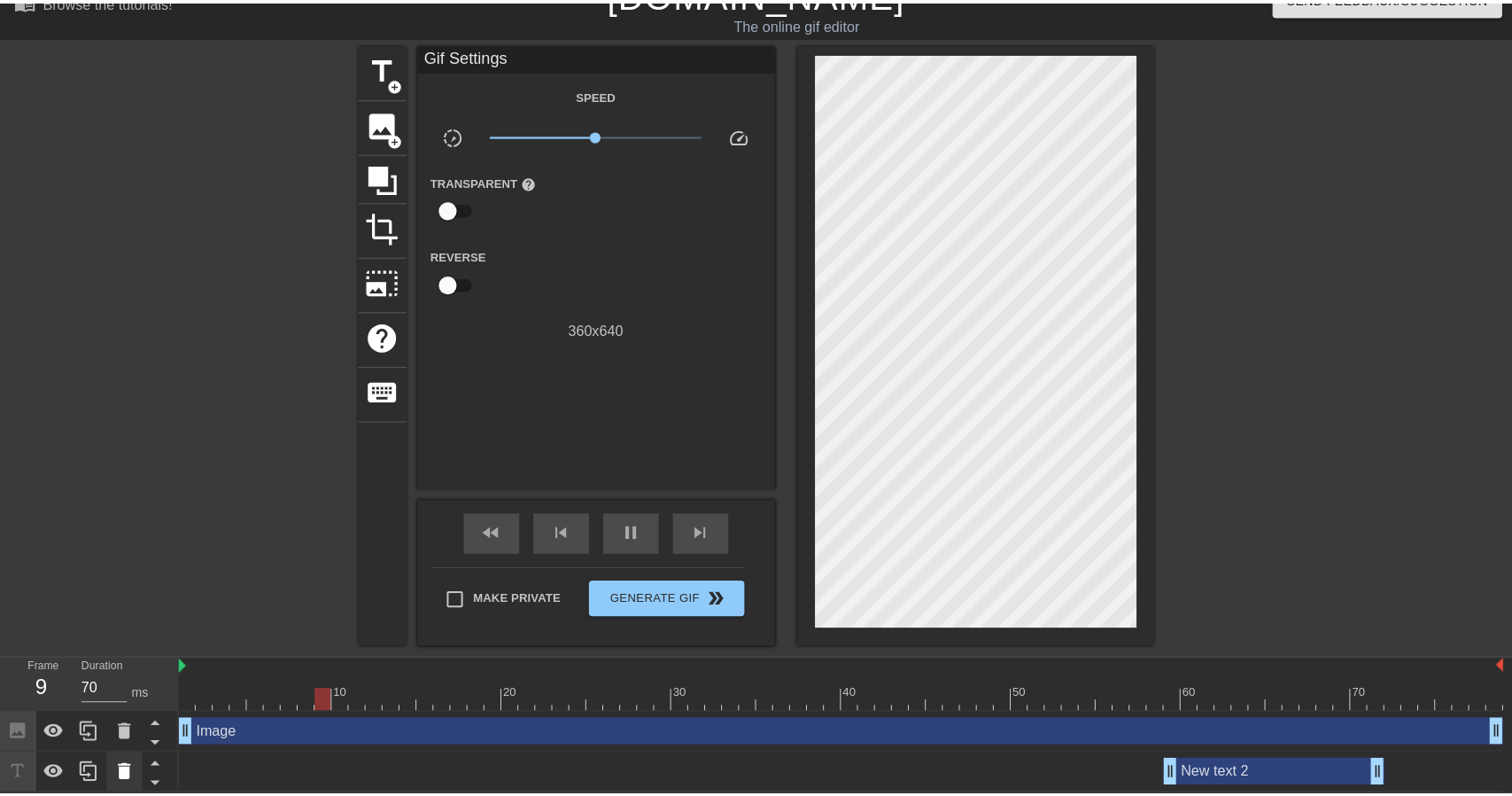
scroll to position [16, 0]
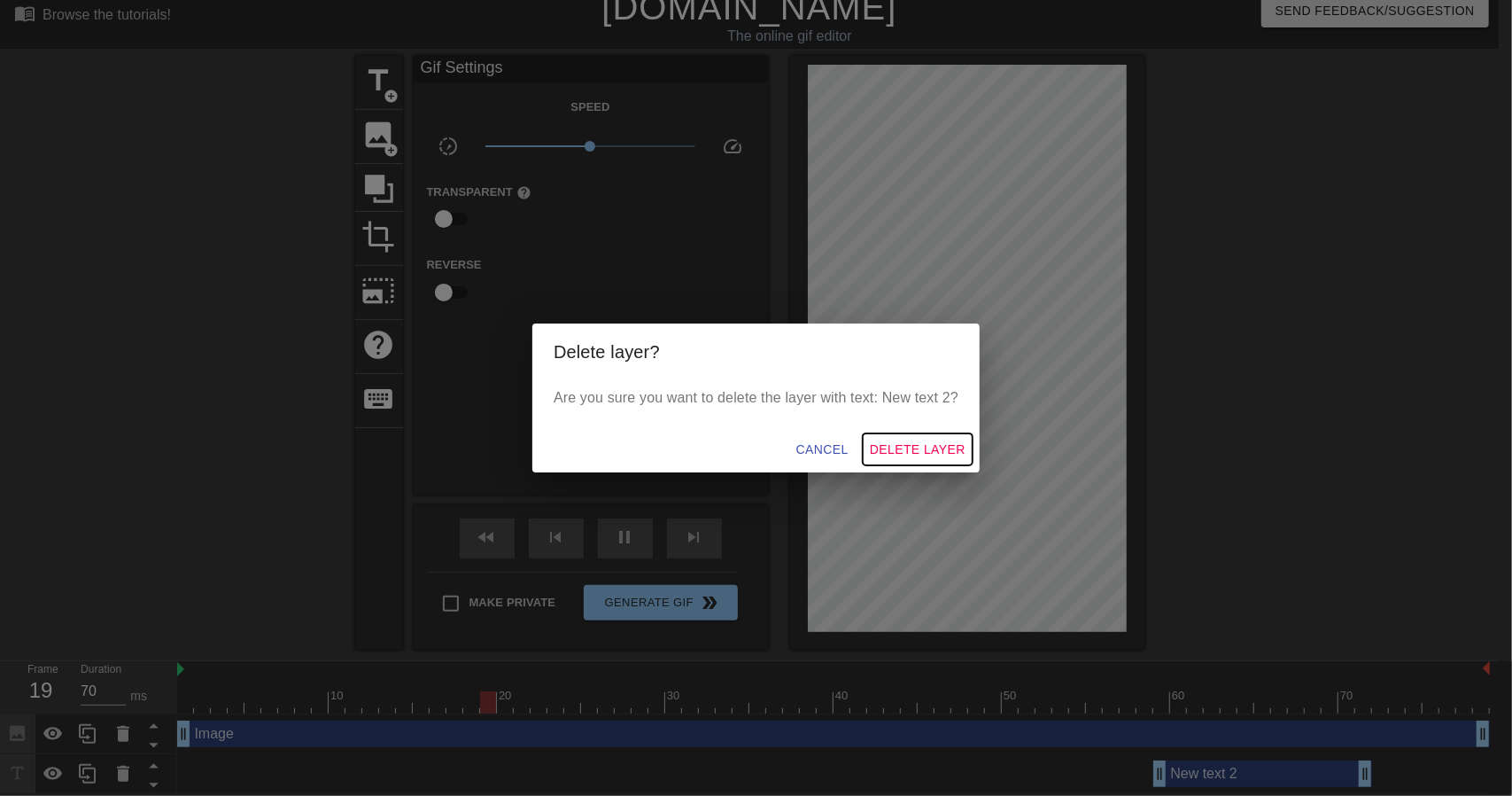
click at [908, 450] on span "Delete Layer" at bounding box center [917, 450] width 96 height 22
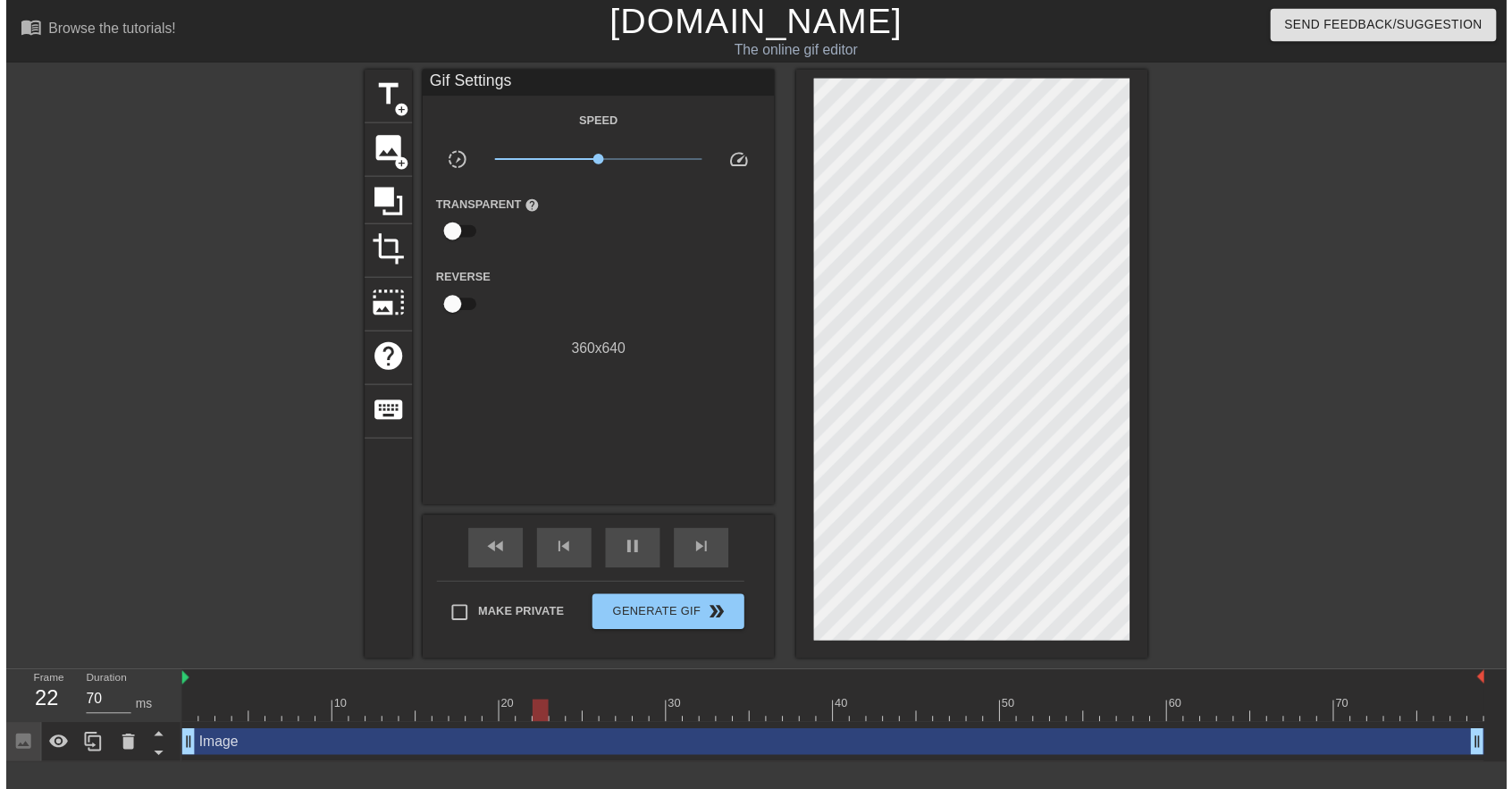
scroll to position [0, 0]
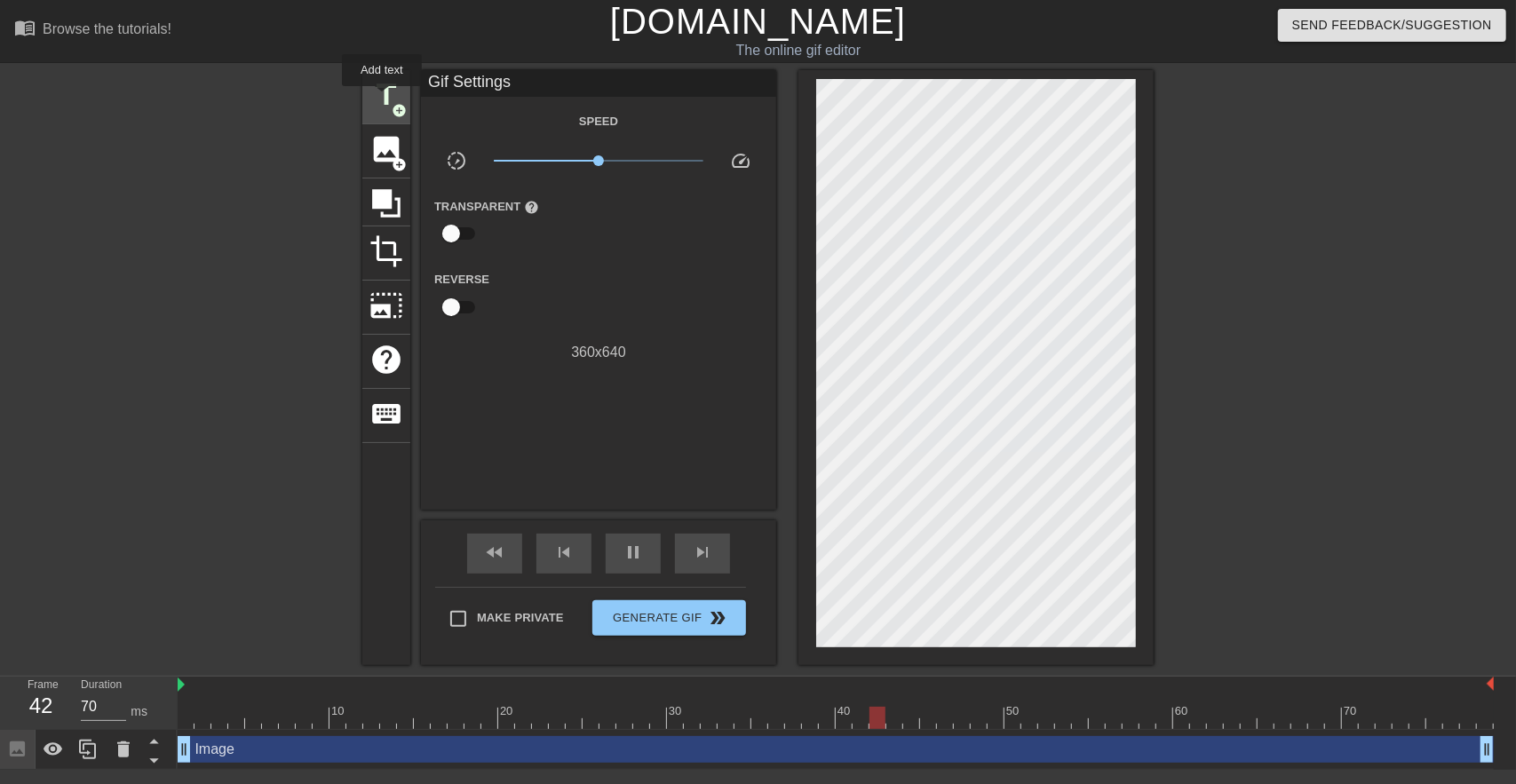
click at [383, 99] on span "title" at bounding box center [386, 95] width 34 height 34
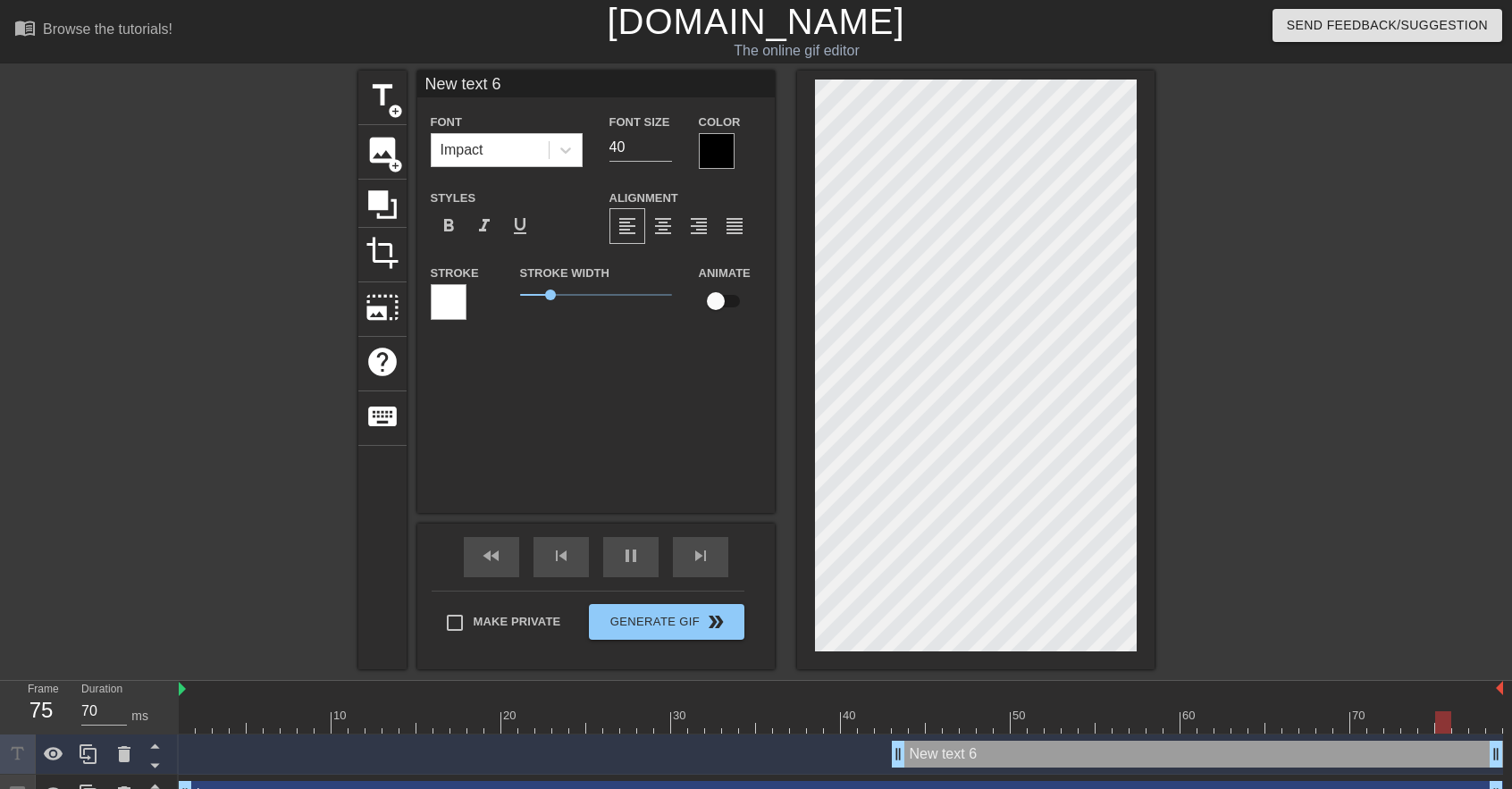
scroll to position [2, 4]
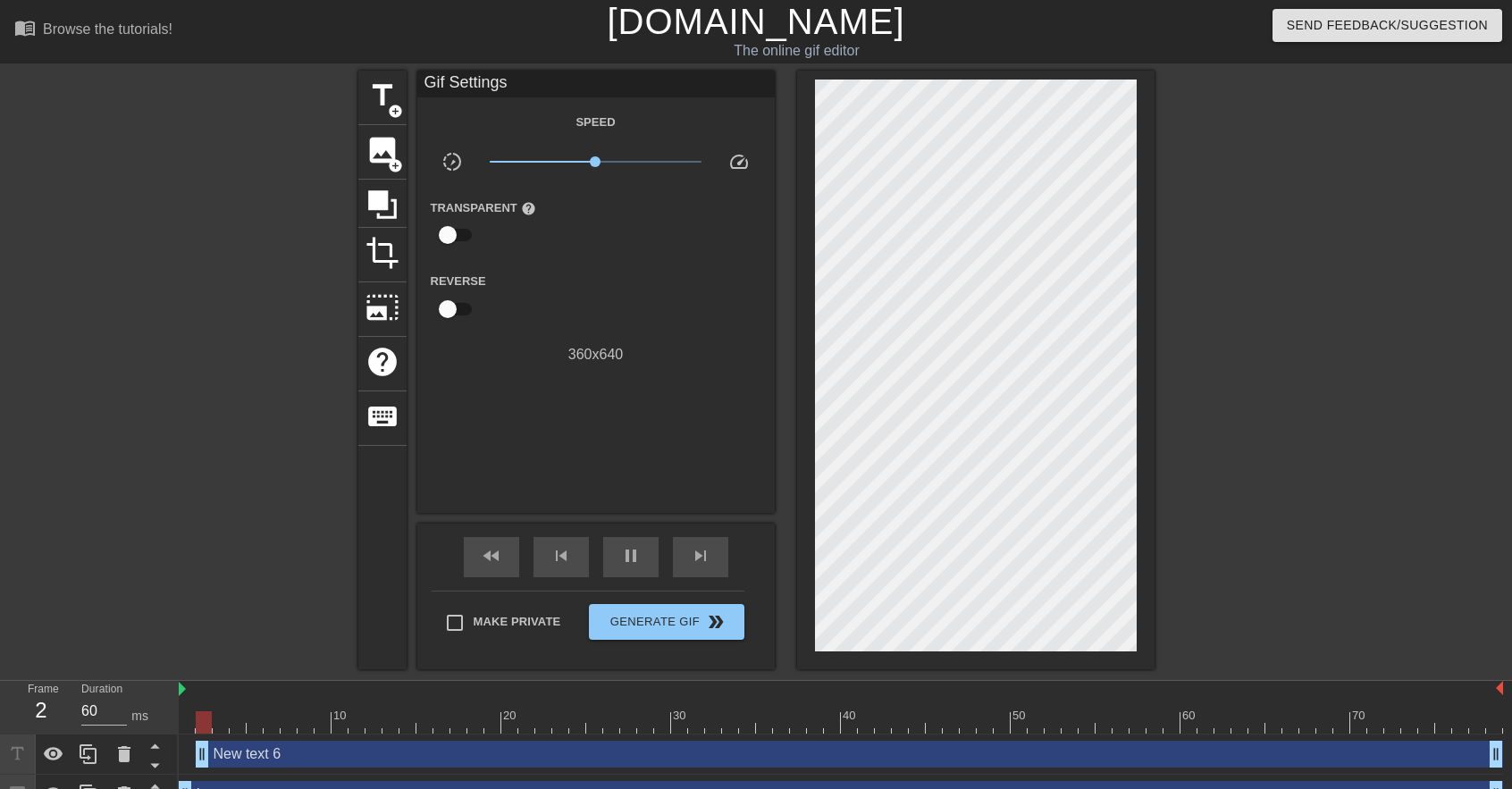
drag, startPoint x: 898, startPoint y: 752, endPoint x: 23, endPoint y: 719, distance: 875.6
click at [23, 719] on div "Frame 2 Duration 60 ms 10 20 30 40 50 60 70 New text 6 drag_handle drag_handle …" at bounding box center [756, 748] width 1512 height 134
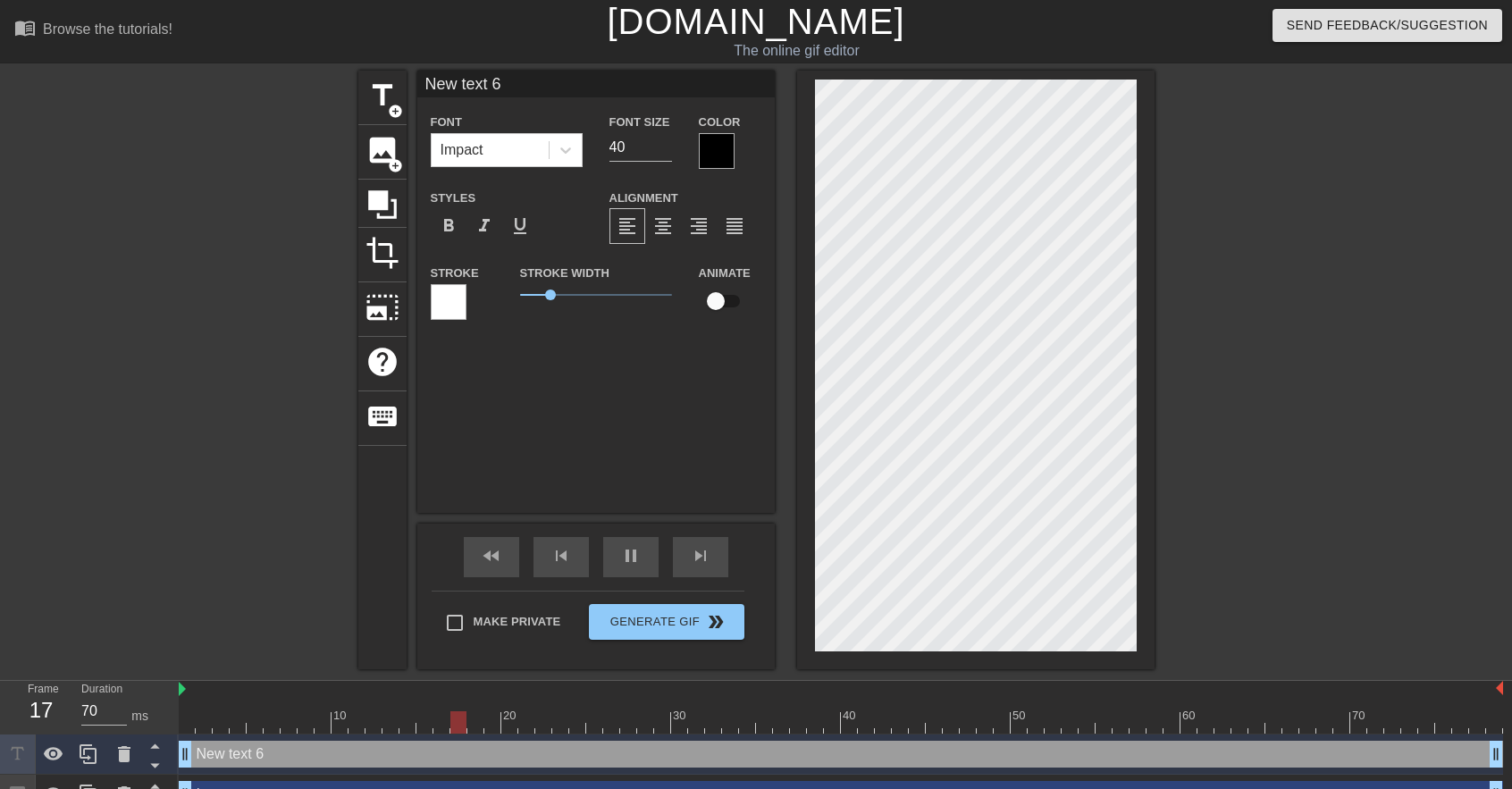
scroll to position [2, 2]
type input "60"
type input "70"
type input "M"
type textarea "M"
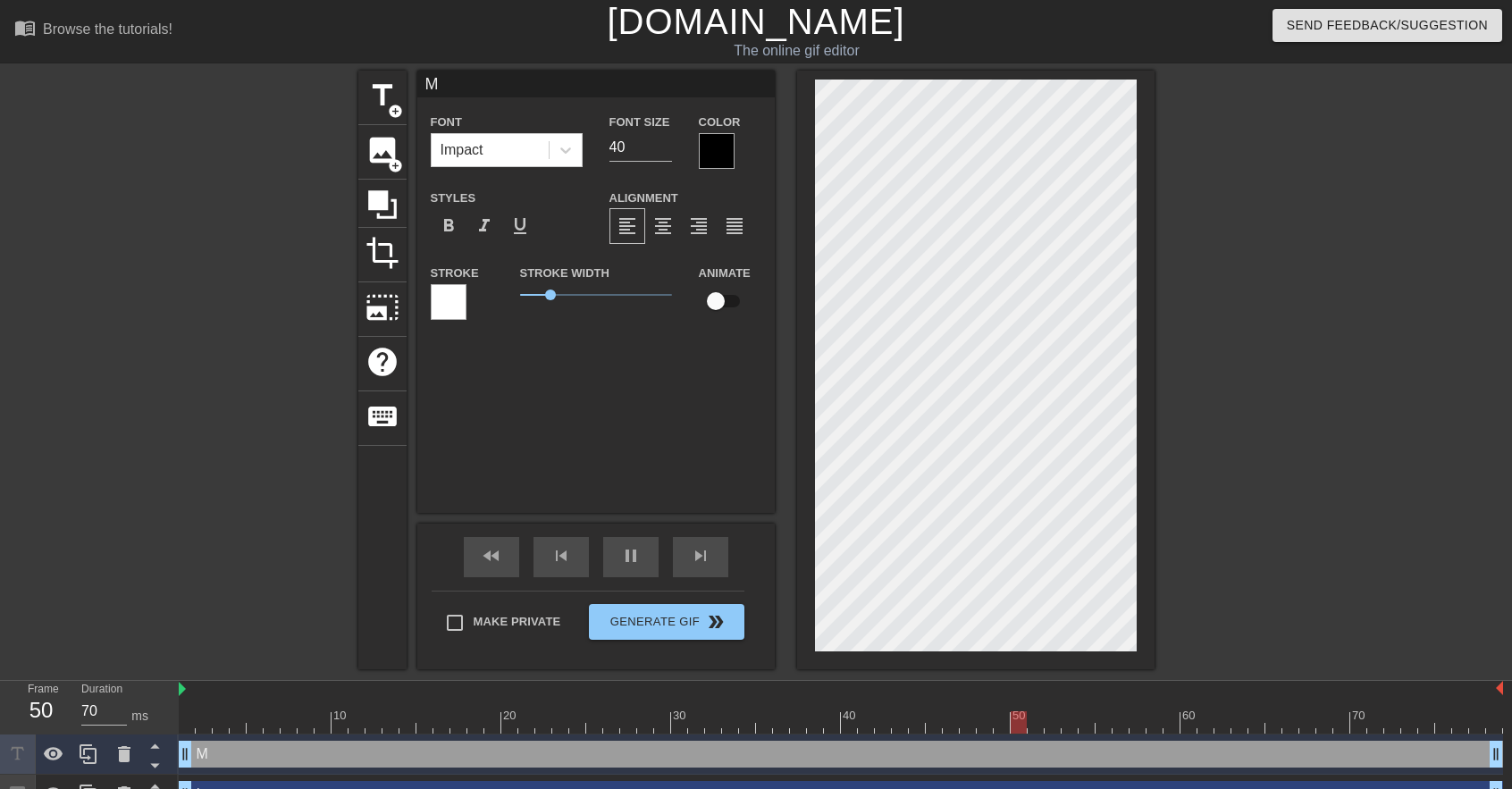
type input "60"
type input "Me"
type textarea "Me"
type input "70"
type input "Me"
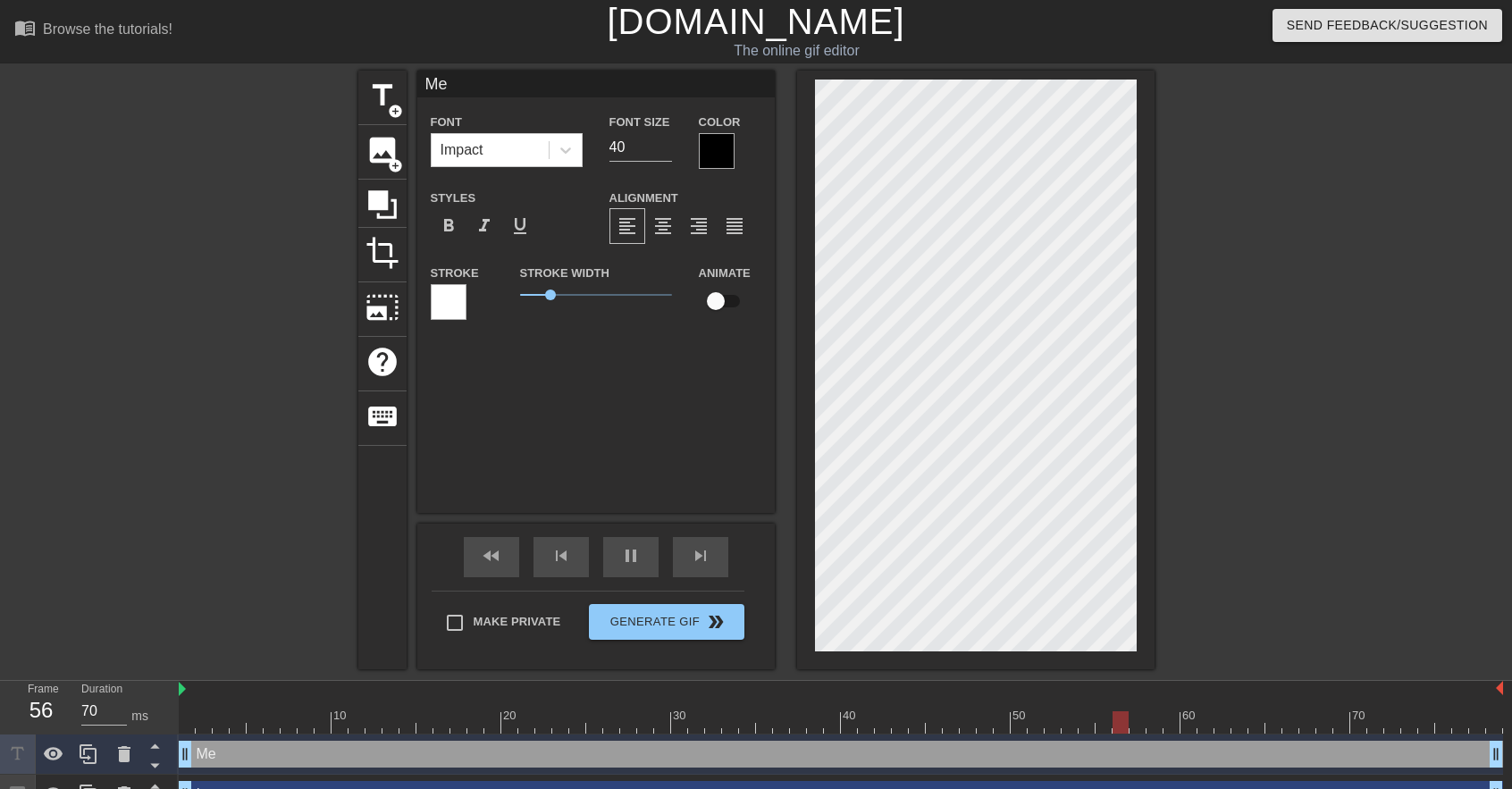
type textarea "Me"
type input "70"
type input "Me"
type textarea "Me"
type input "60"
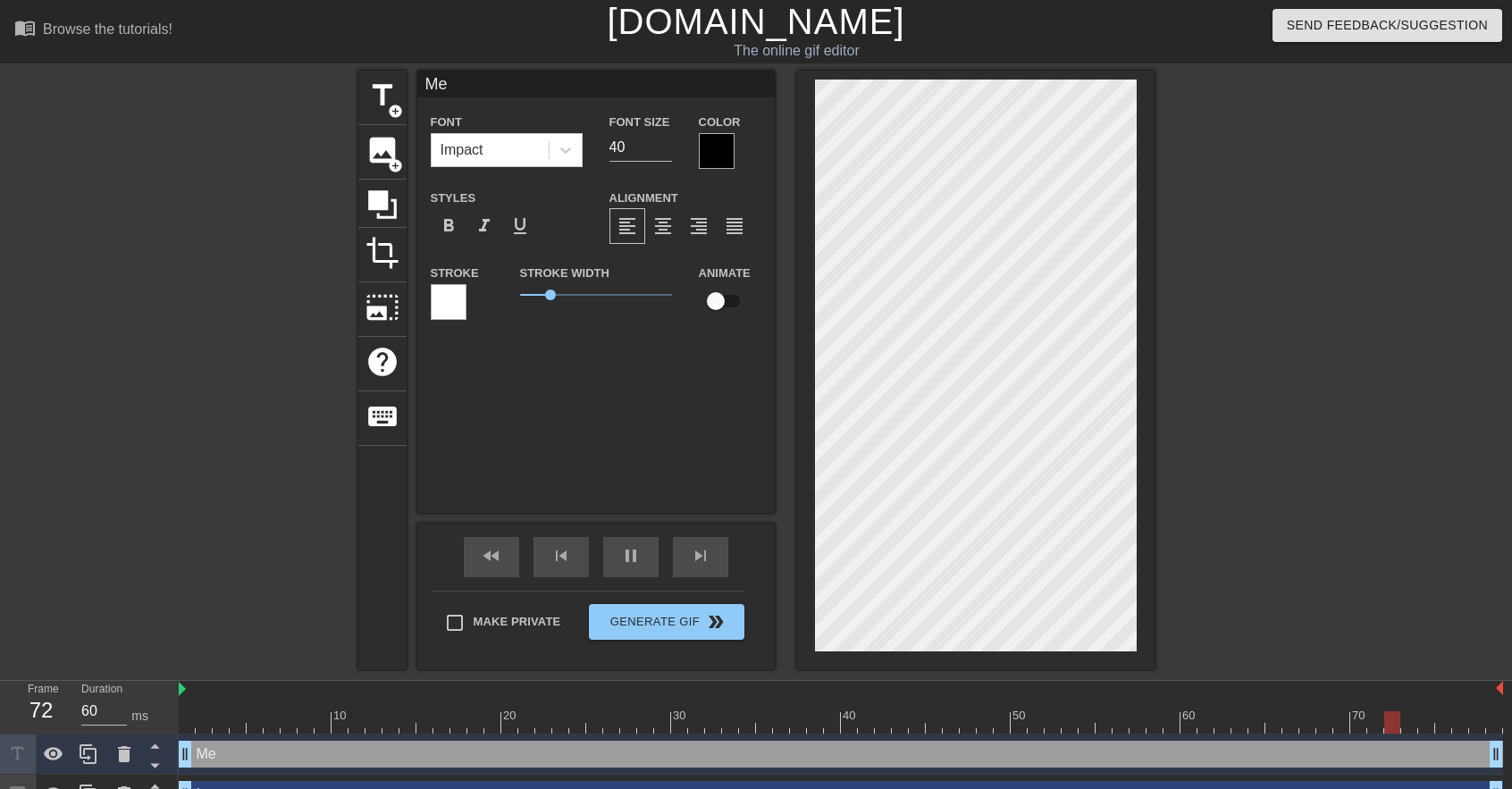
type textarea "Me"
type input "70"
type input "Me O"
type textarea "Me O"
type input "70"
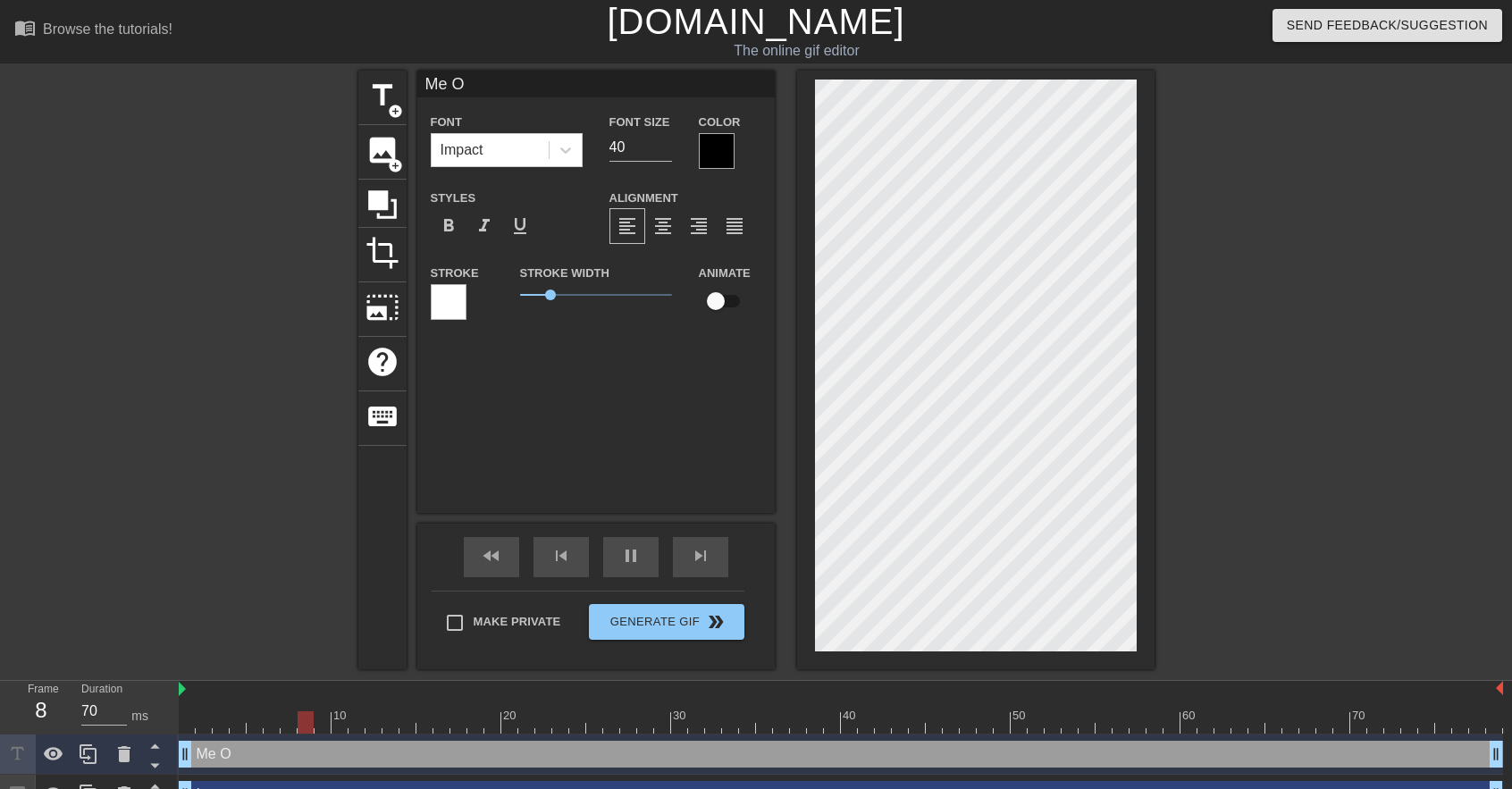
type input "Me OM"
type textarea "Me OM"
type input "60"
type input "Me OMW"
type textarea "Me OMW"
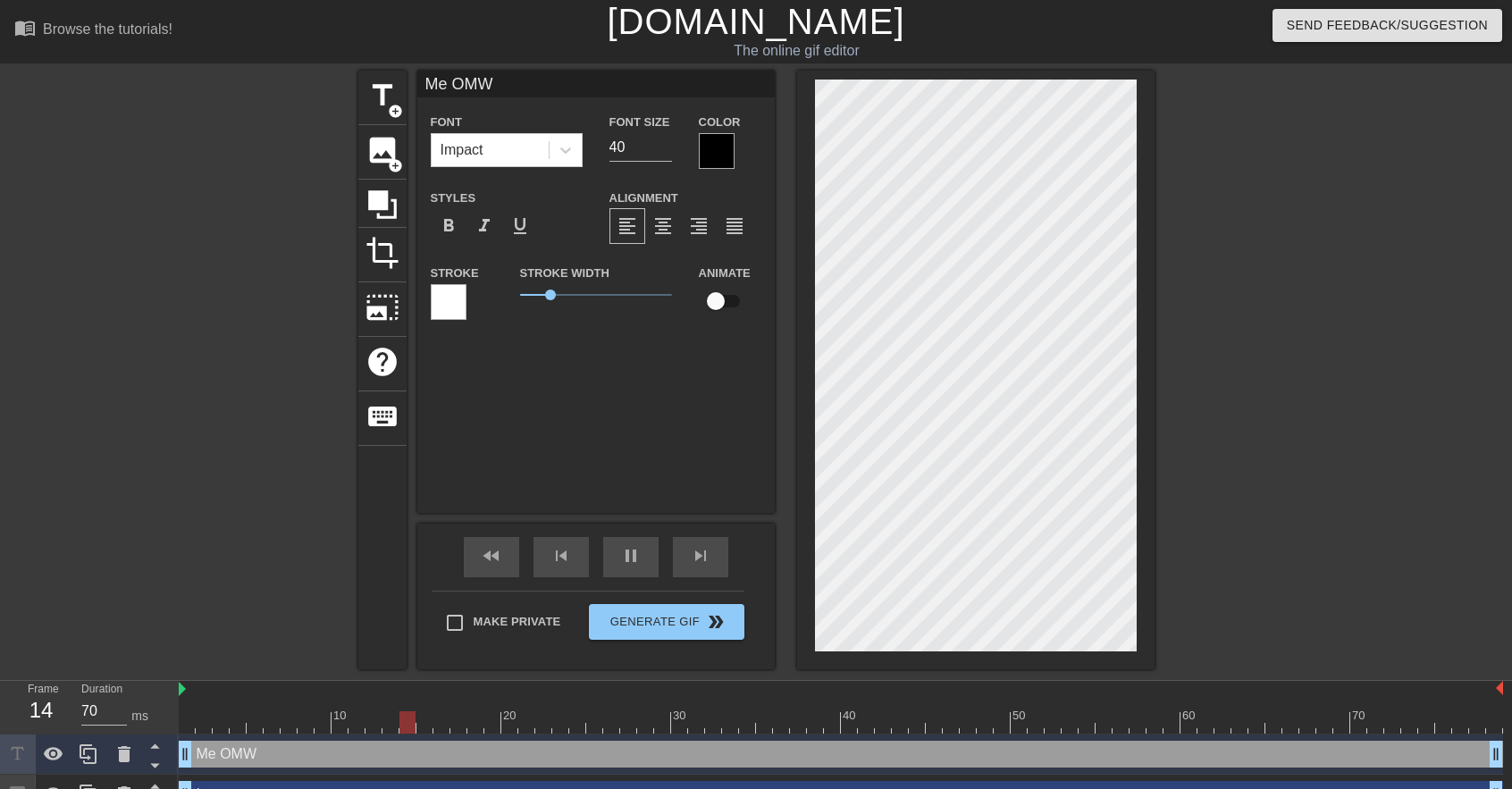
type input "60"
type input "Me OMW"
type textarea "Me OMW"
type input "70"
type input "Me OMW t"
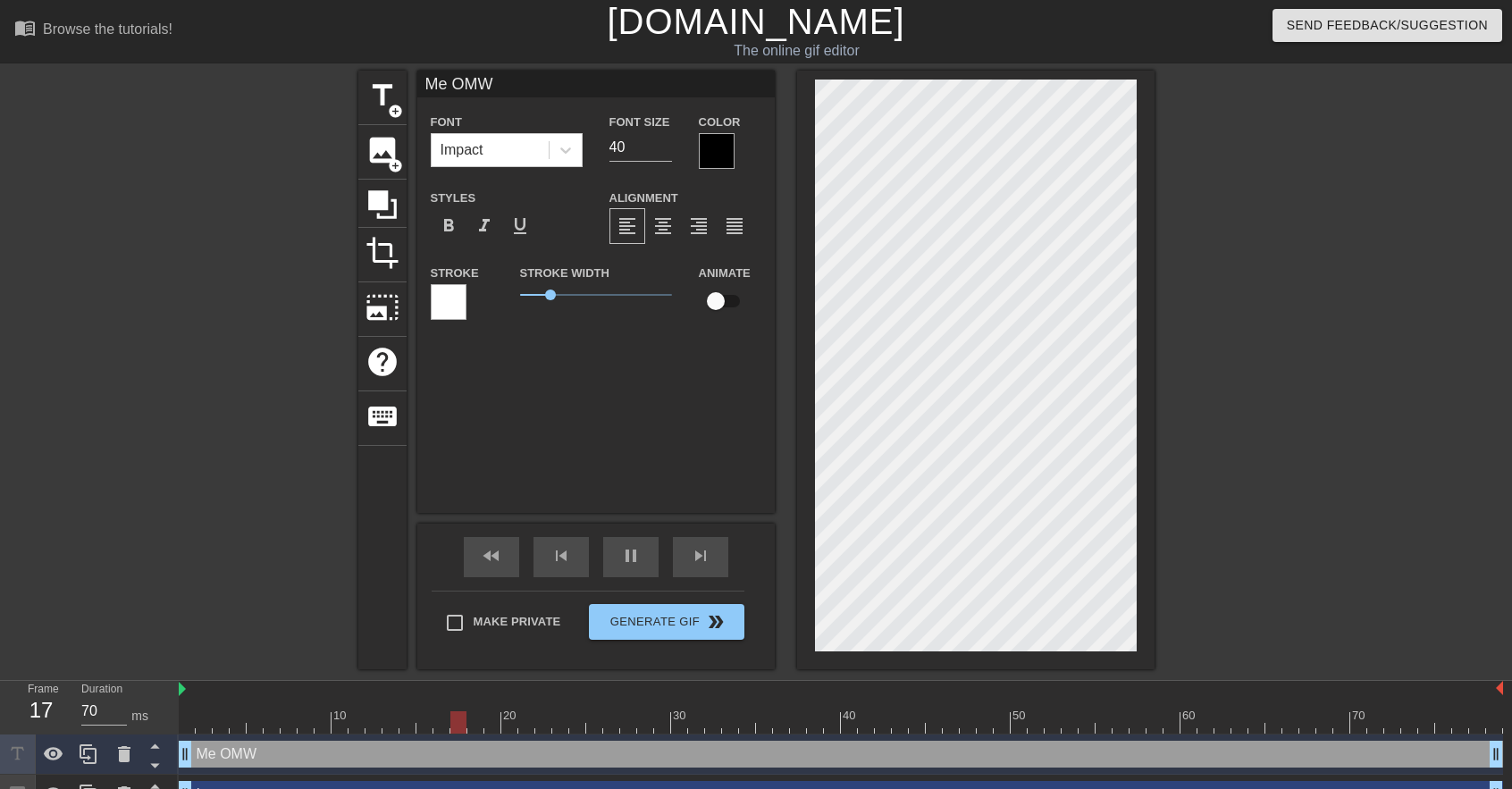
type textarea "Me OMW t"
type input "70"
type input "Me OMW to"
type textarea "Me OMW to"
type input "70"
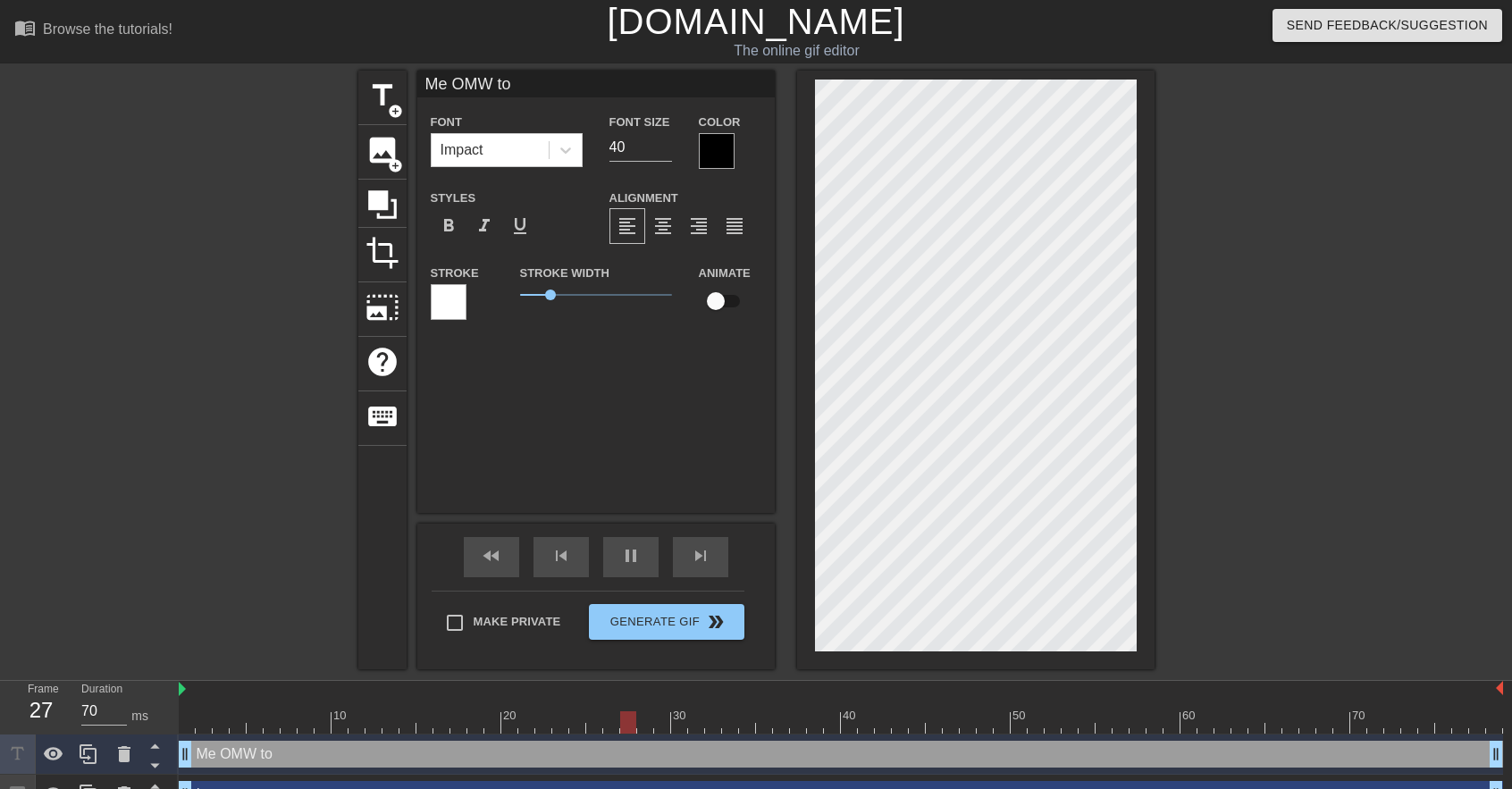
type input "Me OMW to"
type textarea "Me OMW to"
type input "70"
type input "Me OMW to g"
type textarea "Me OMW to g"
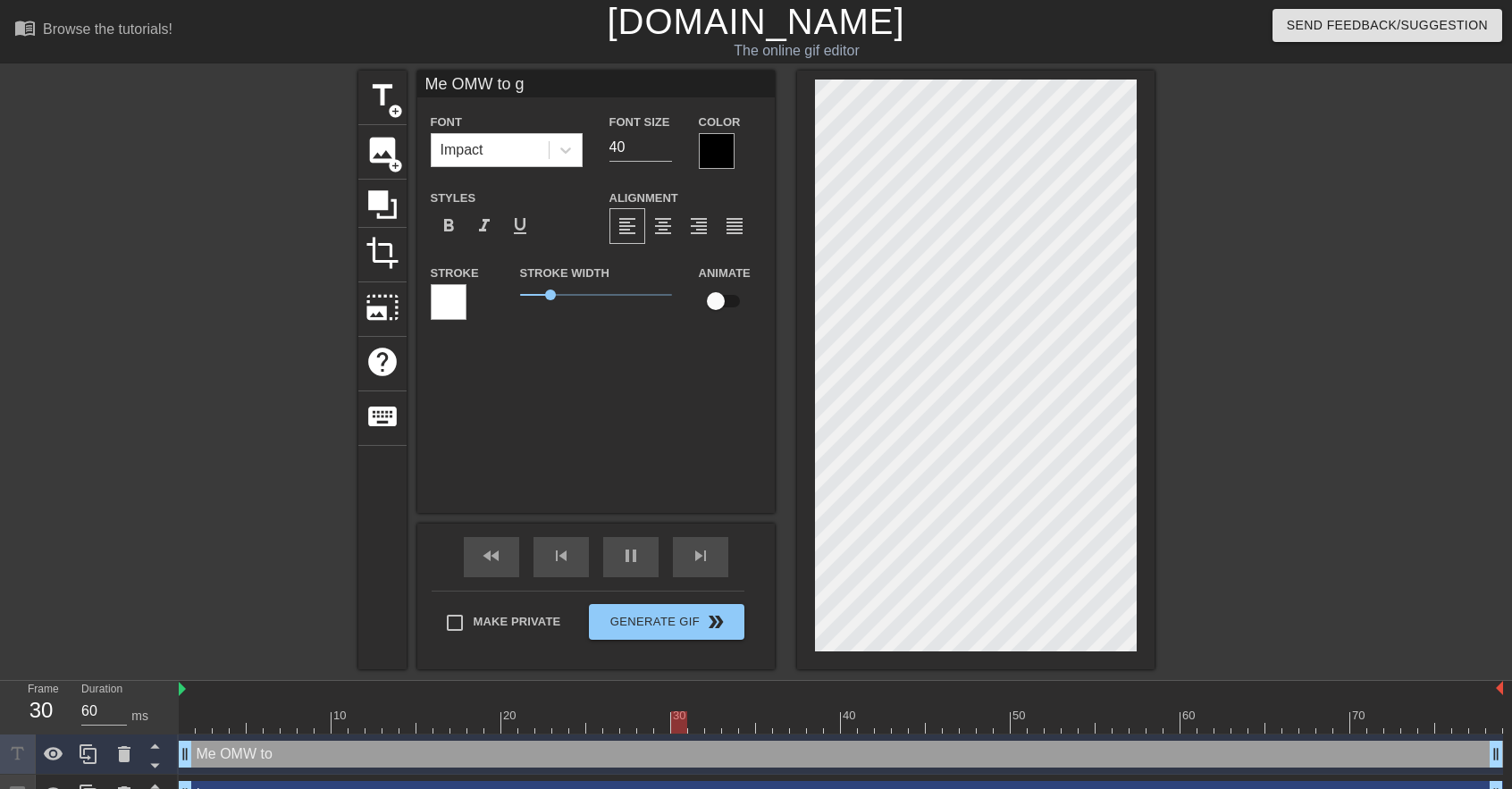
type input "70"
type input "Me OMW to ge"
type textarea "Me OMW to ge"
type input "Me OMW to gen"
type textarea "Me OMW to gen"
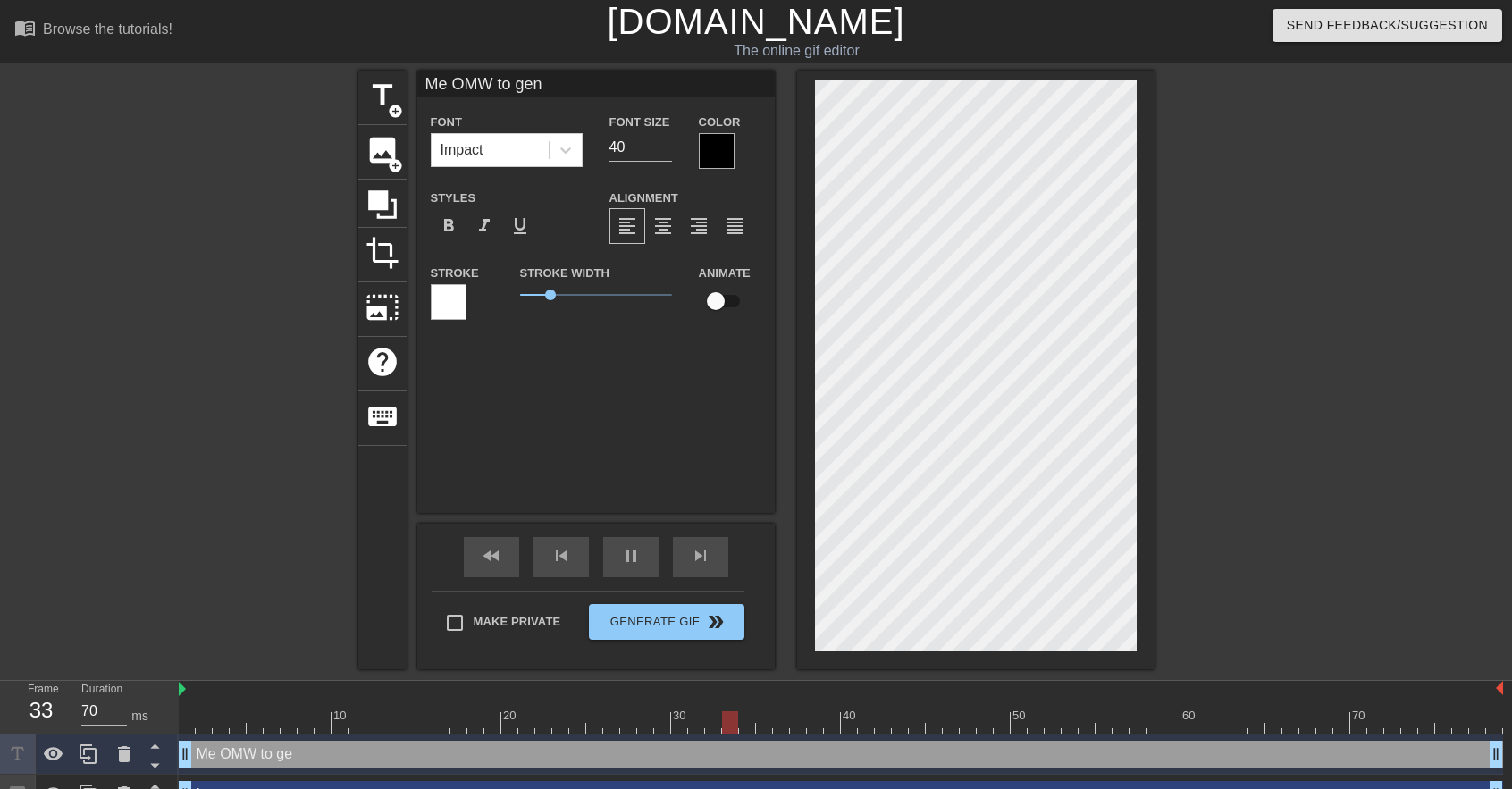
type input "60"
type input "Me OMW to gene"
type textarea "Me OMW to gene"
type input "70"
type input "Me OMW to gener"
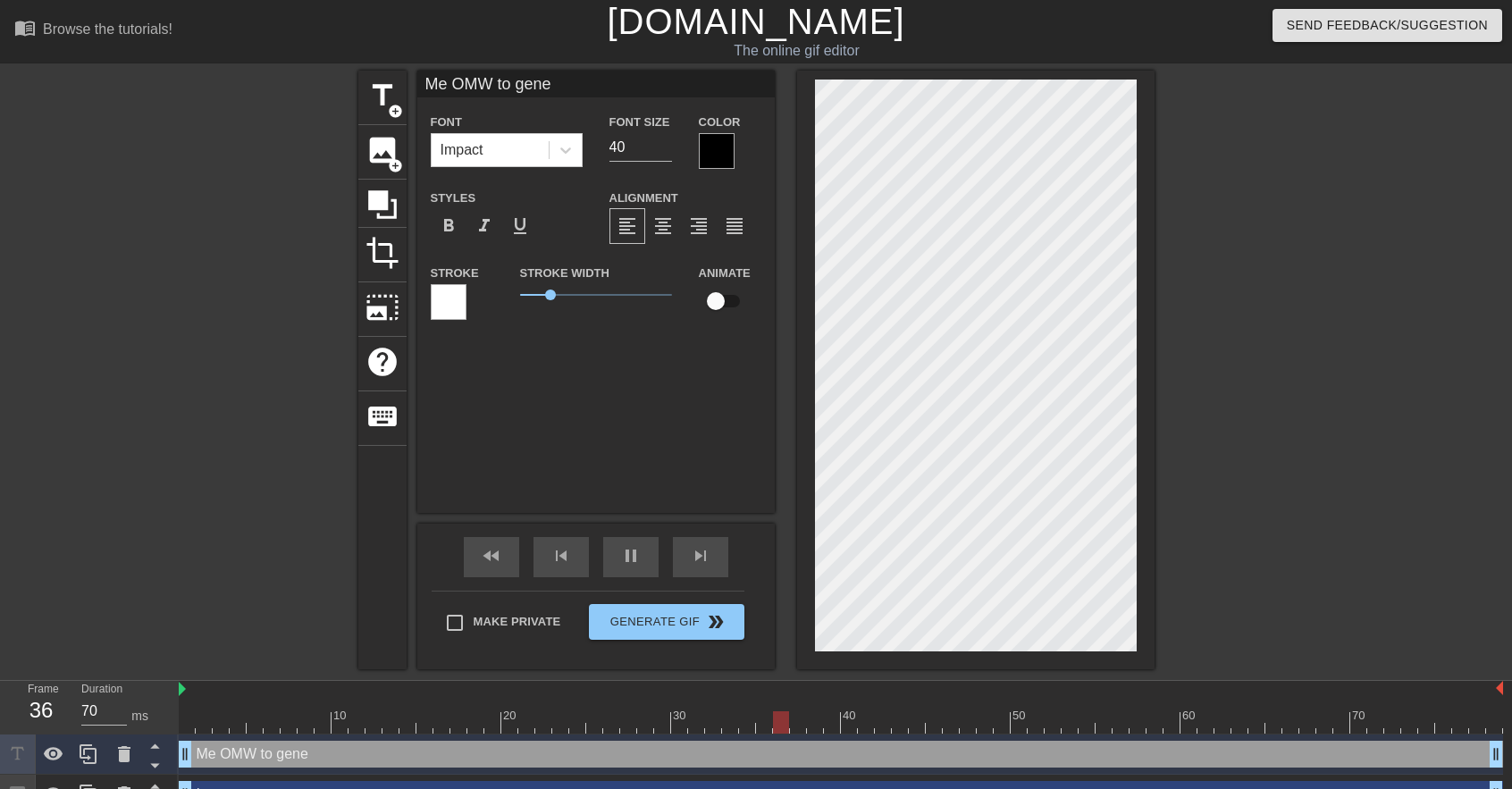
type textarea "Me OMW to gener"
type input "70"
type input "Me OMW to geners"
type textarea "Me OMW to geners"
type input "70"
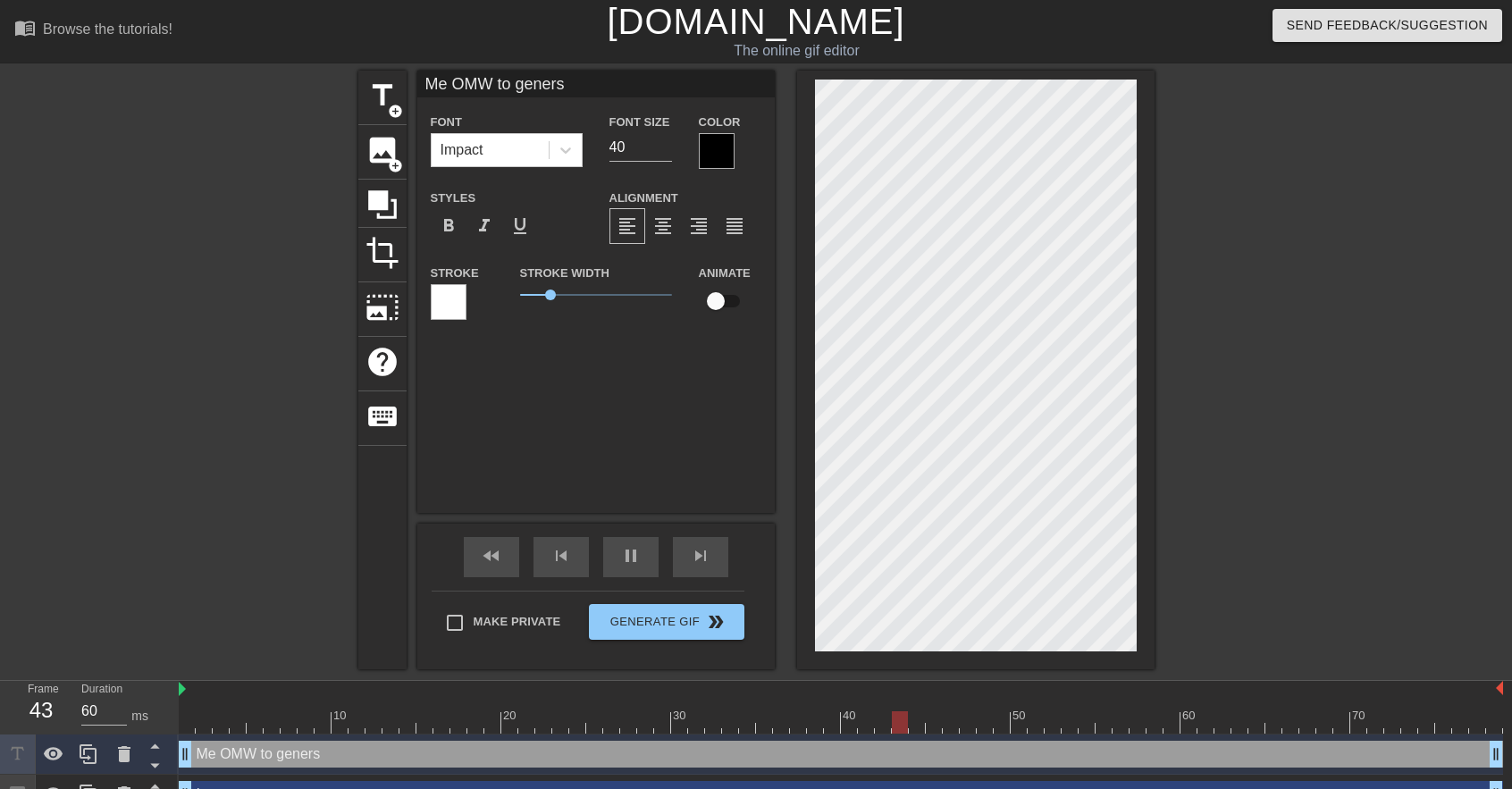
type input "Me OMW to genersl"
type textarea "Me OMW to genersl"
type input "70"
type input "Me OMW to geners"
type textarea "Me OMW to geners"
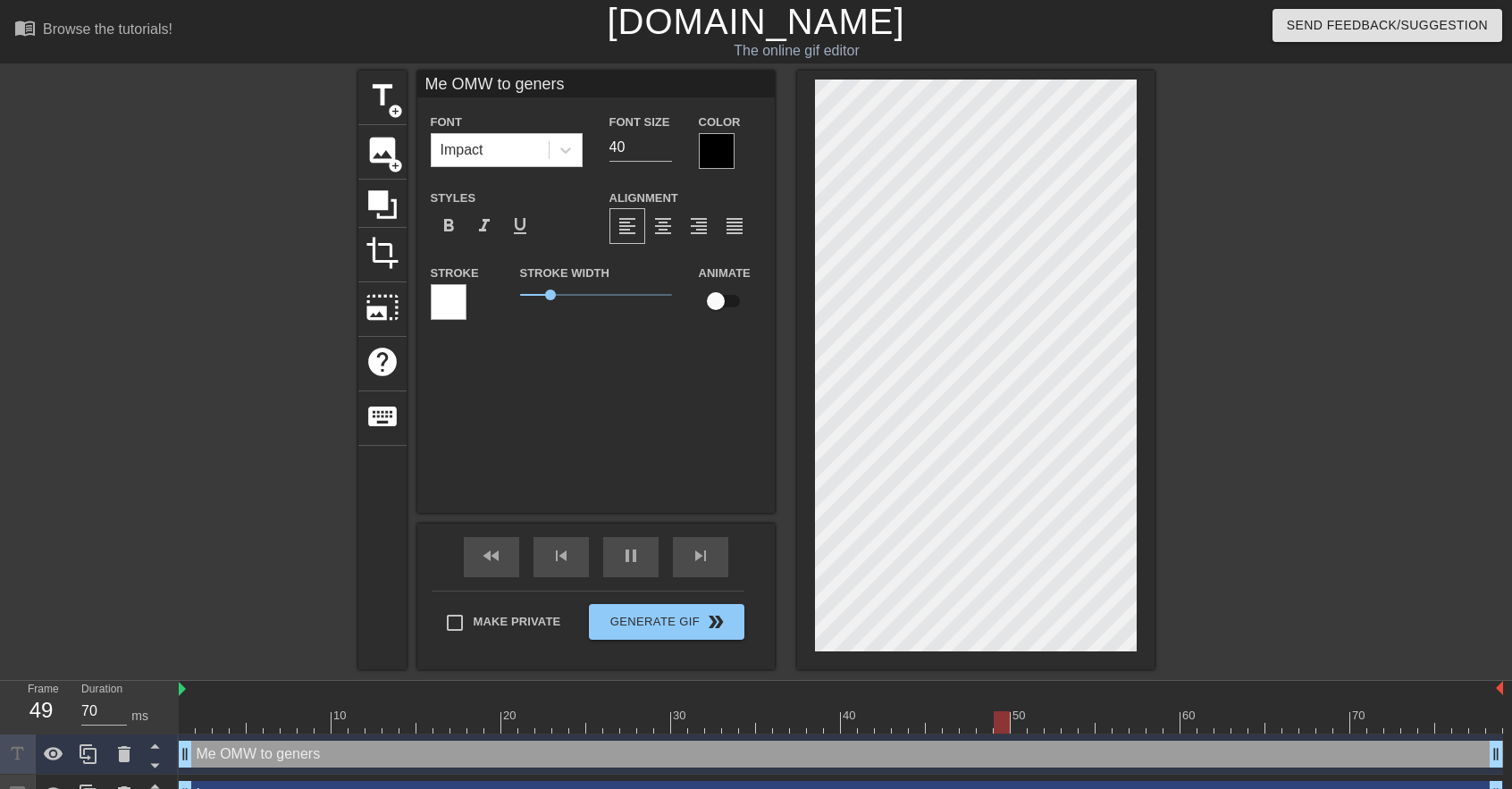
type input "60"
type input "Me OMW to gener"
type textarea "Me OMW to gener"
type input "70"
type input "Me OMW to genera"
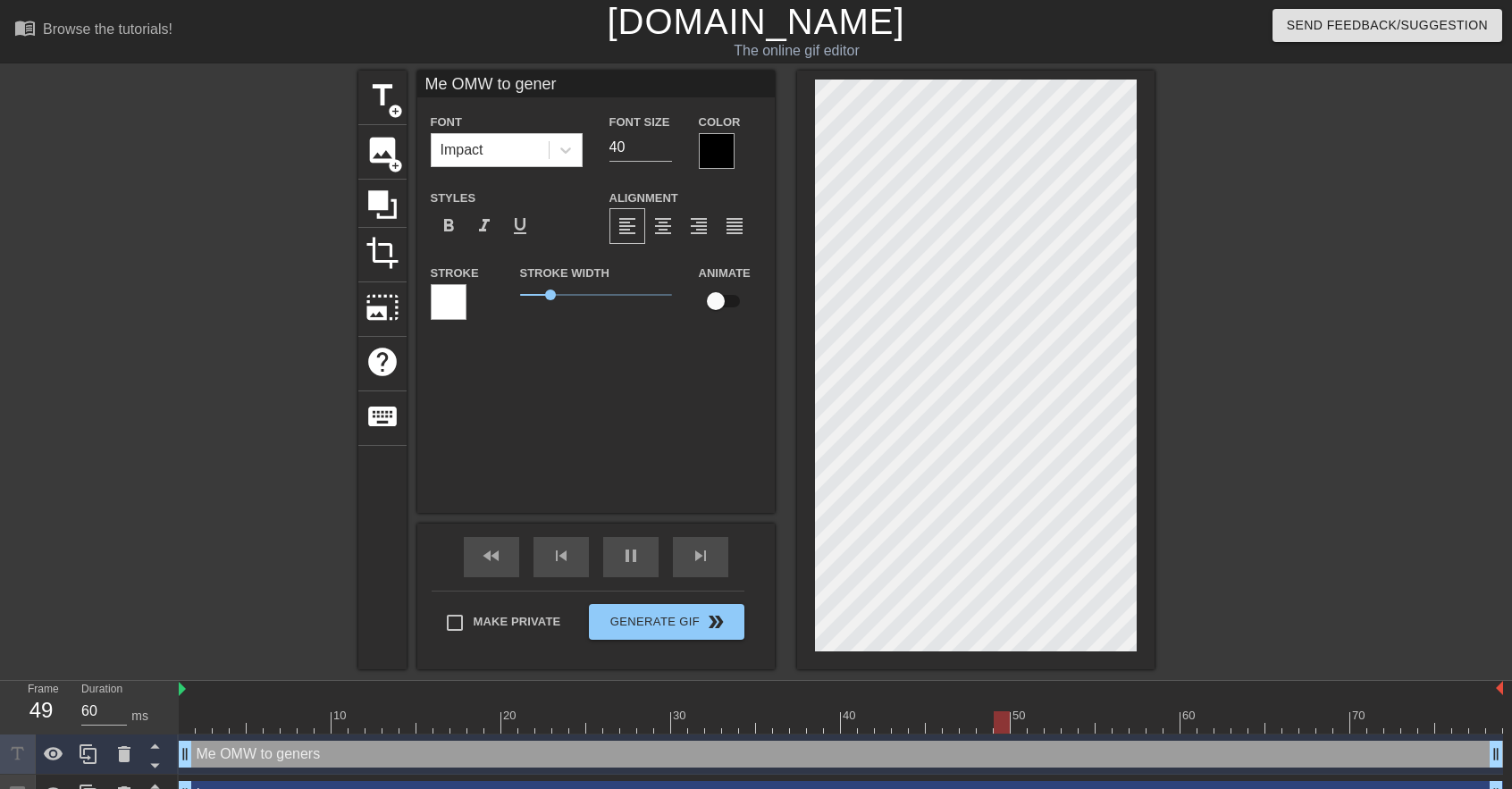
type textarea "Me OMW to genera"
type input "60"
type input "Me OMW to generak"
type textarea "Me OMW to generak"
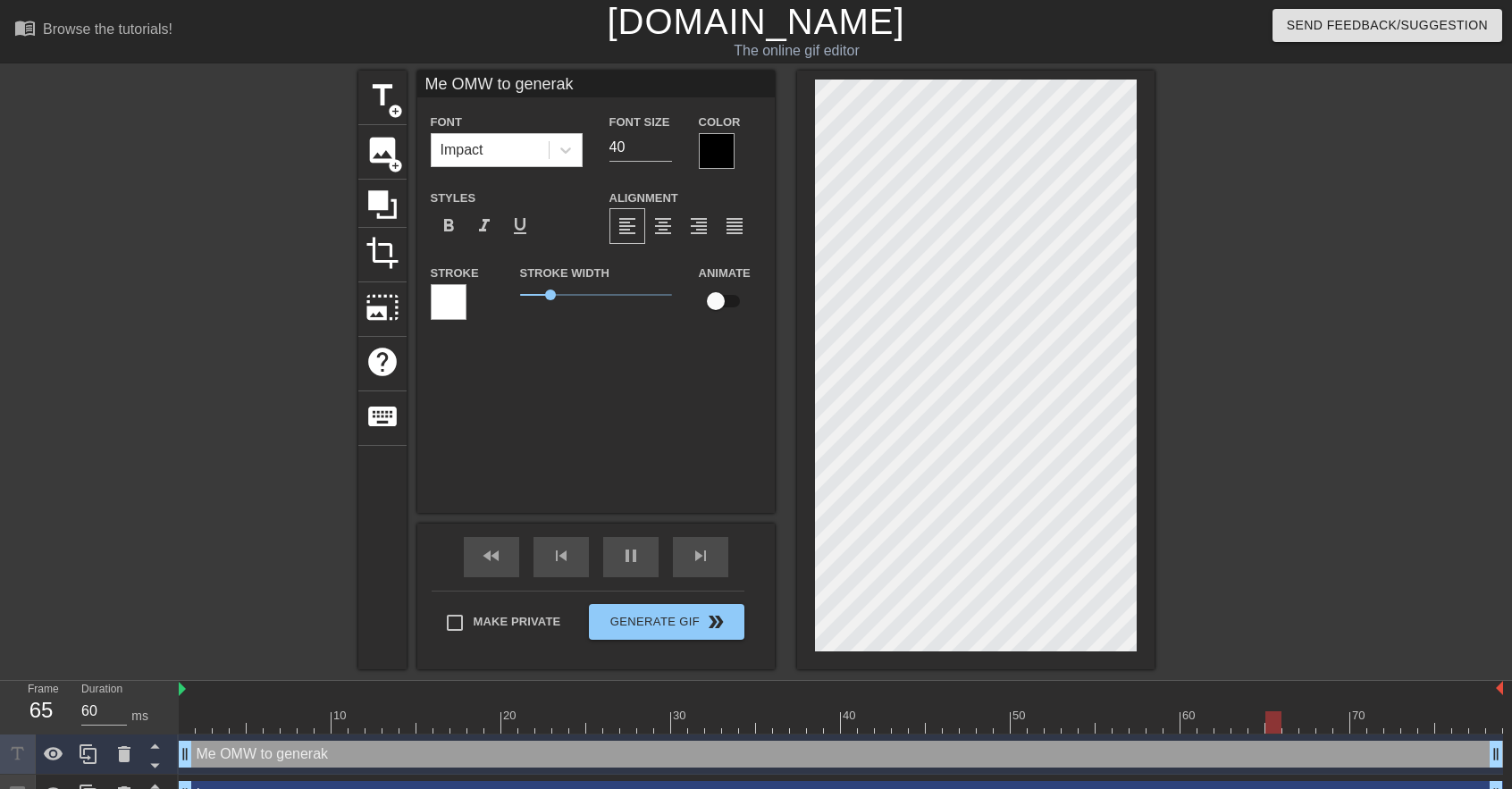
type input "70"
type input "Me OMW to genera"
type textarea "Me OMW to genera"
type input "70"
type input "Me OMW to general"
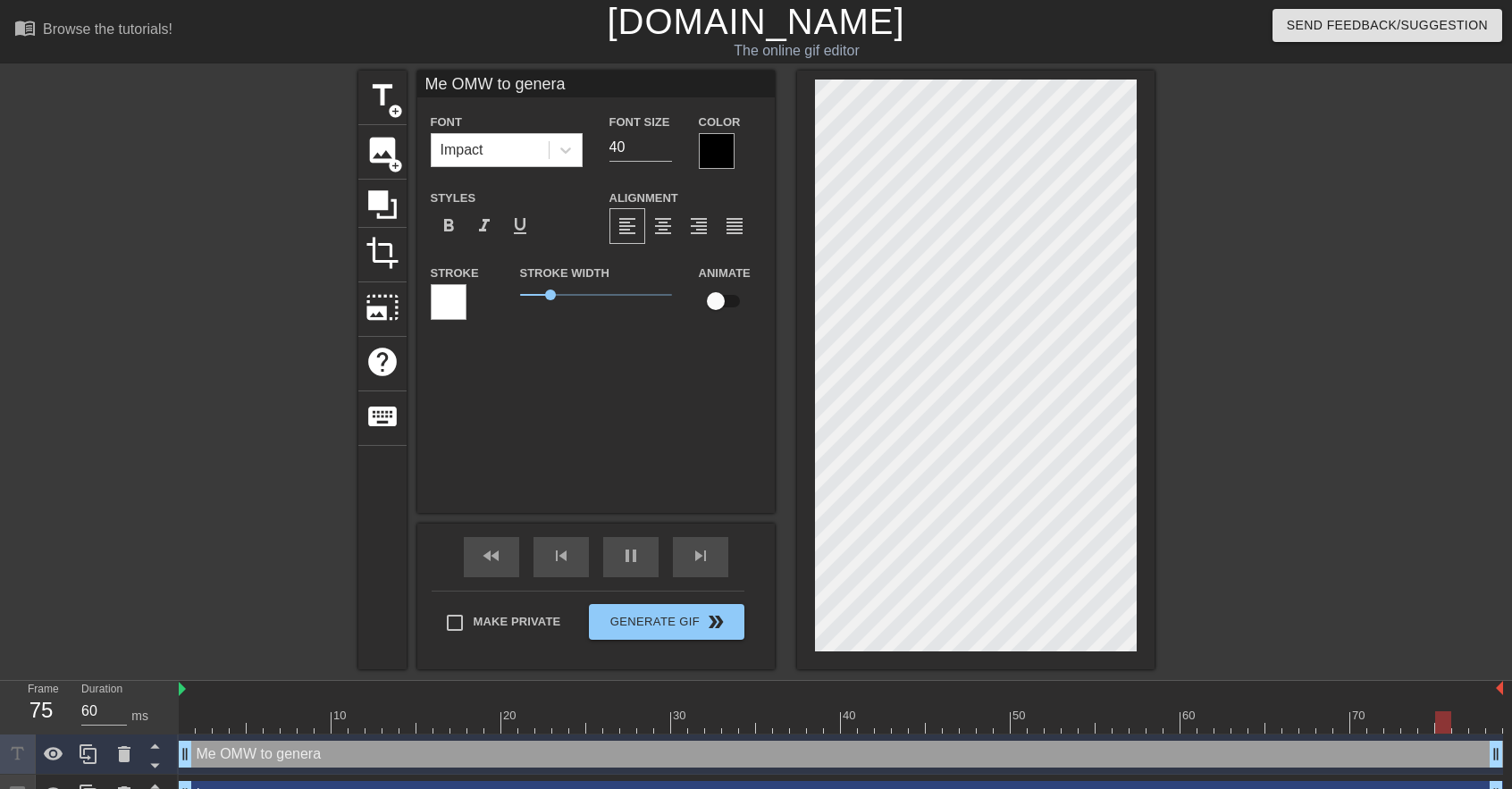
type textarea "Me OMW to general"
type input "70"
type input "Me OMW to generali"
type textarea "Me OMW to generali"
type input "70"
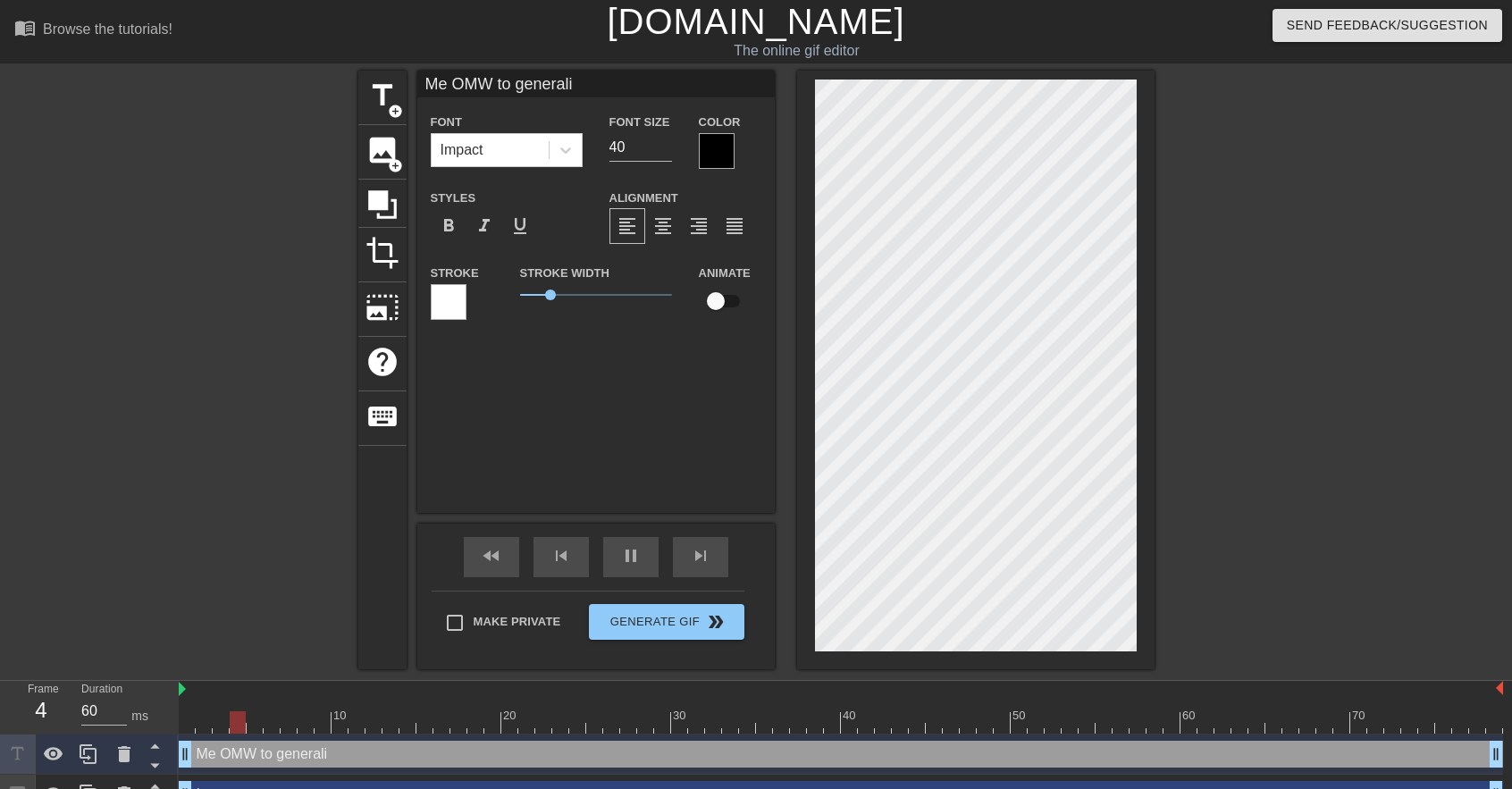
type input "Me OMW to generaliz"
type textarea "Me OMW to generaliz"
type input "60"
type input "Me OMW to generalize"
type textarea "Me OMW to generalize"
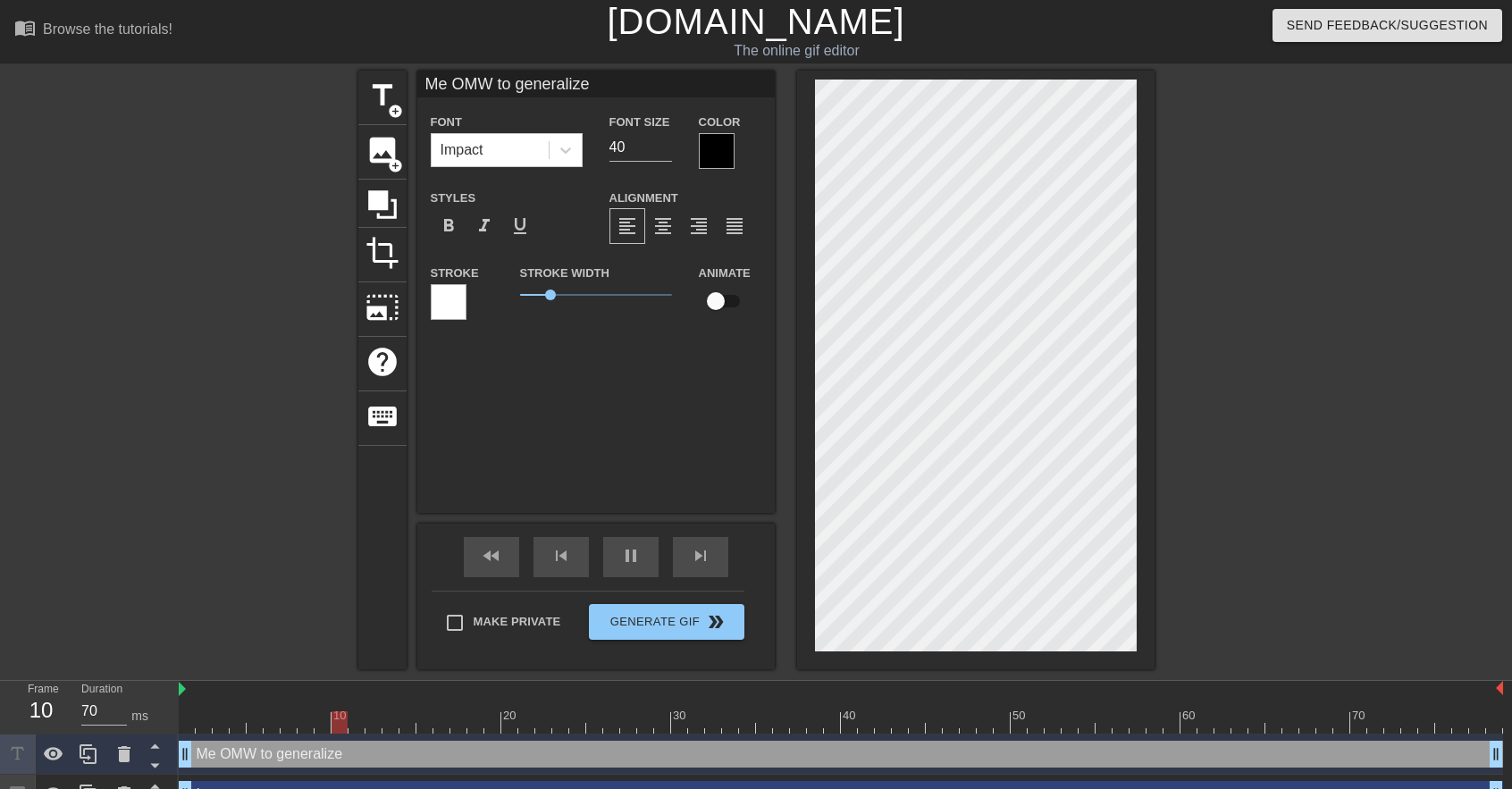
type input "60"
type input "Me OMW to generalize"
type textarea "Me OMW to generalize"
type input "70"
type input "Me OMW to generalize a"
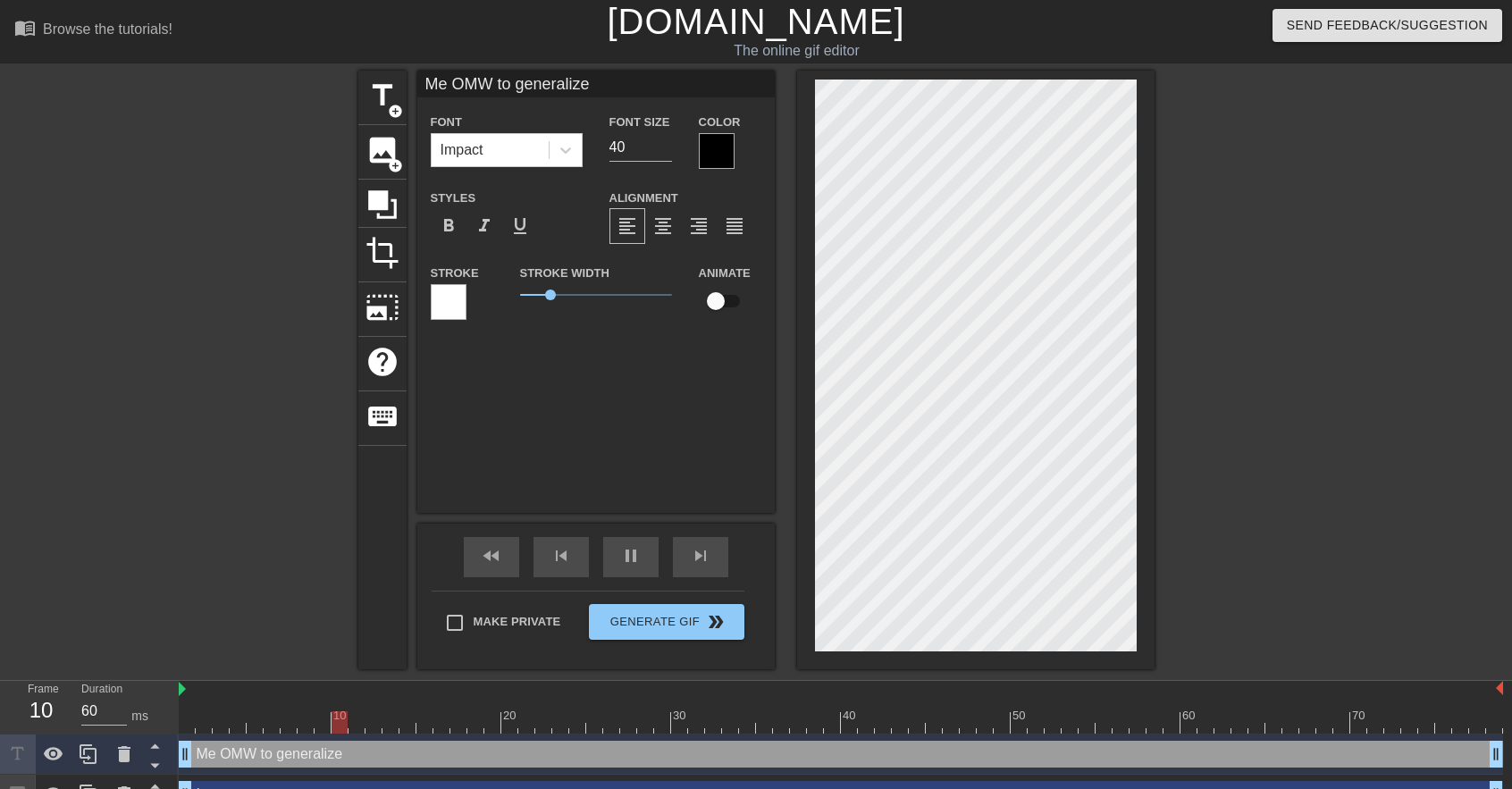
type textarea "Me OMW to generalize a"
type input "Me OMW to generalize a"
type textarea "Me OMW to generalize a"
type input "60"
type input "Me OMW to generalize a w"
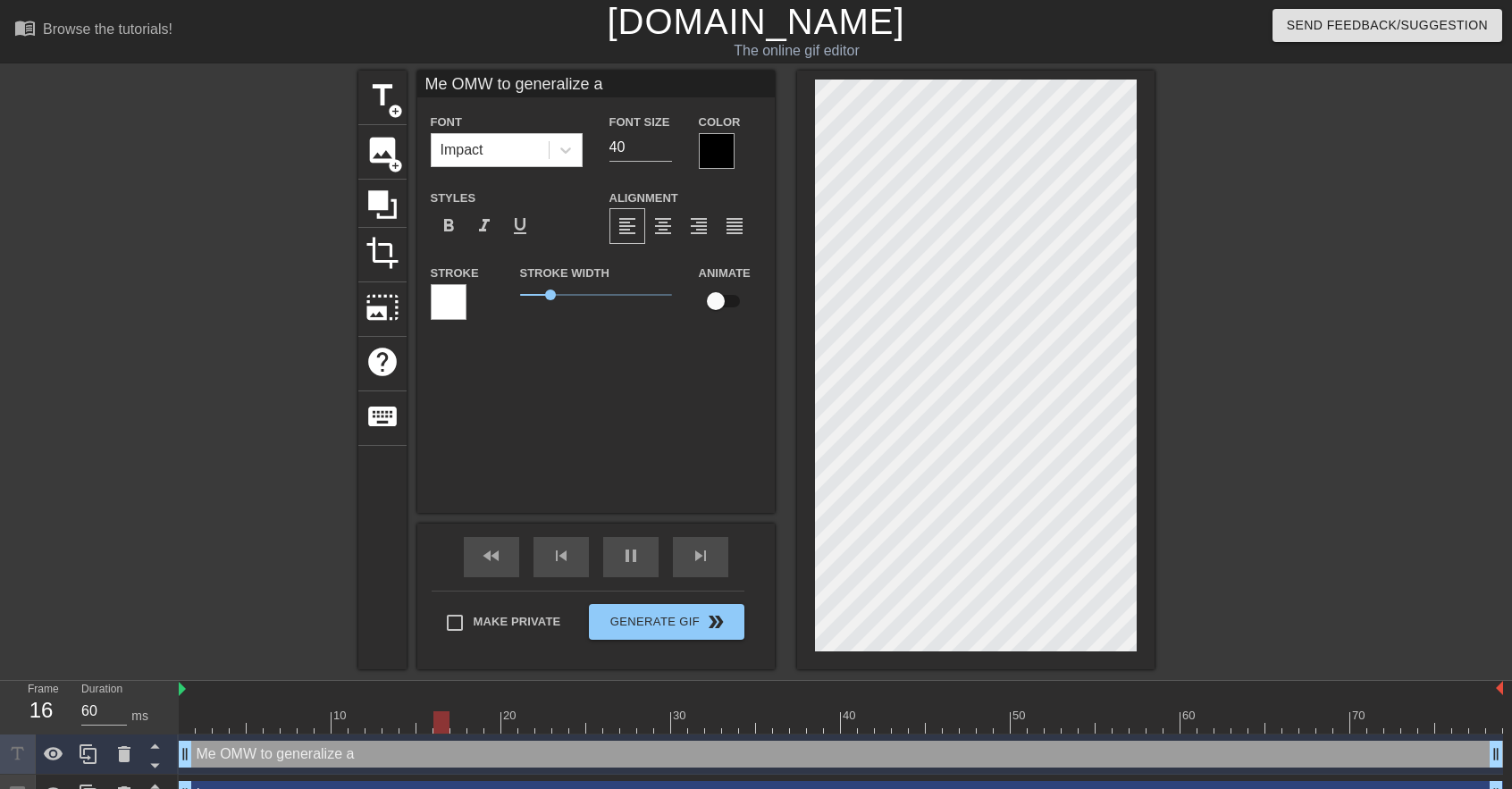
type textarea "Me OMW to generalize a w"
type input "60"
type input "Me OMW to generalize a wh"
type textarea "Me OMW to generalize a wh"
type input "60"
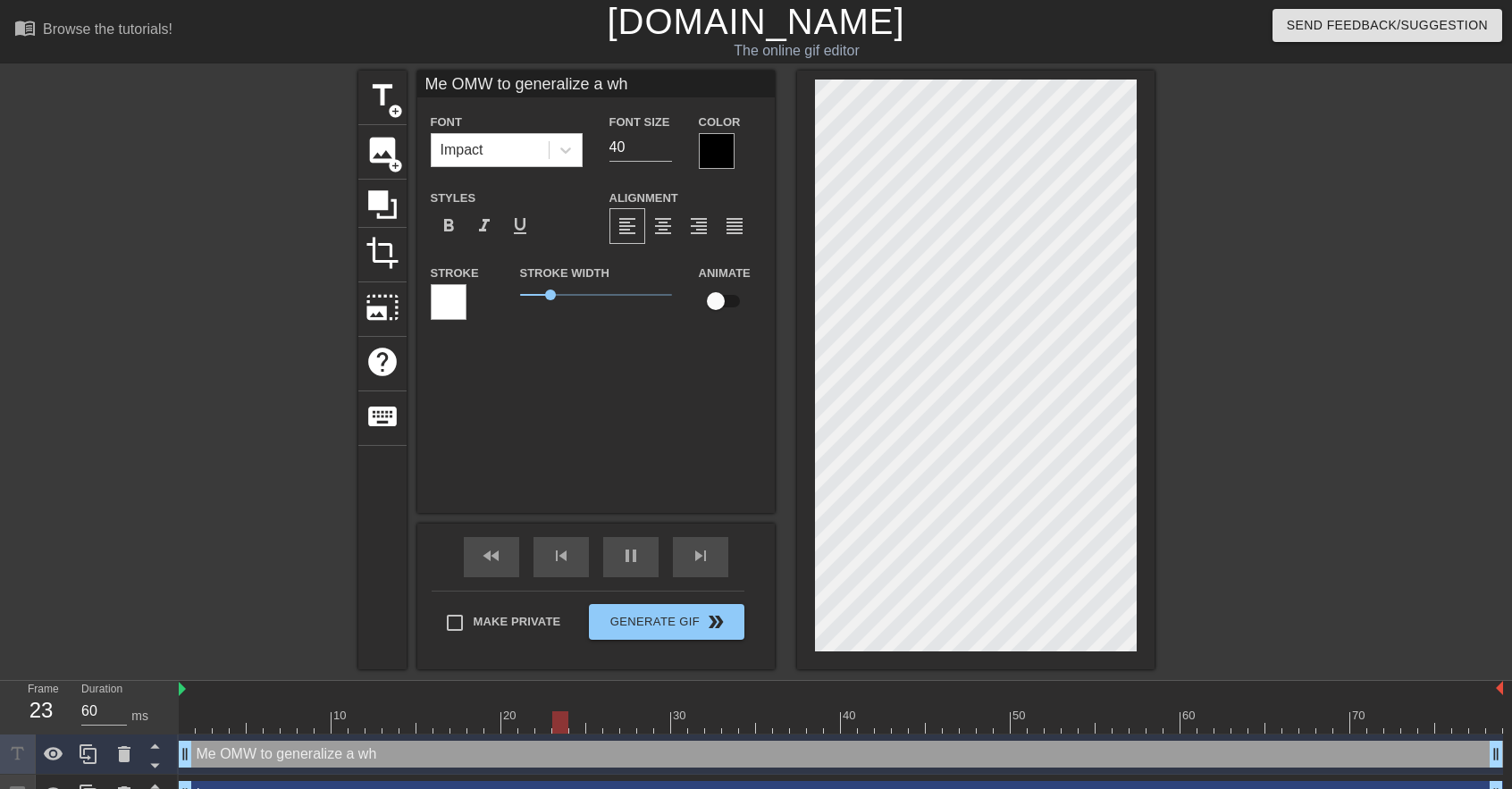
type input "Me OMW to generalize a who"
type textarea "Me OMW to generalize a who"
type input "70"
type input "Me OMW to generalize a whol"
type textarea "Me OMW to generalize a whol"
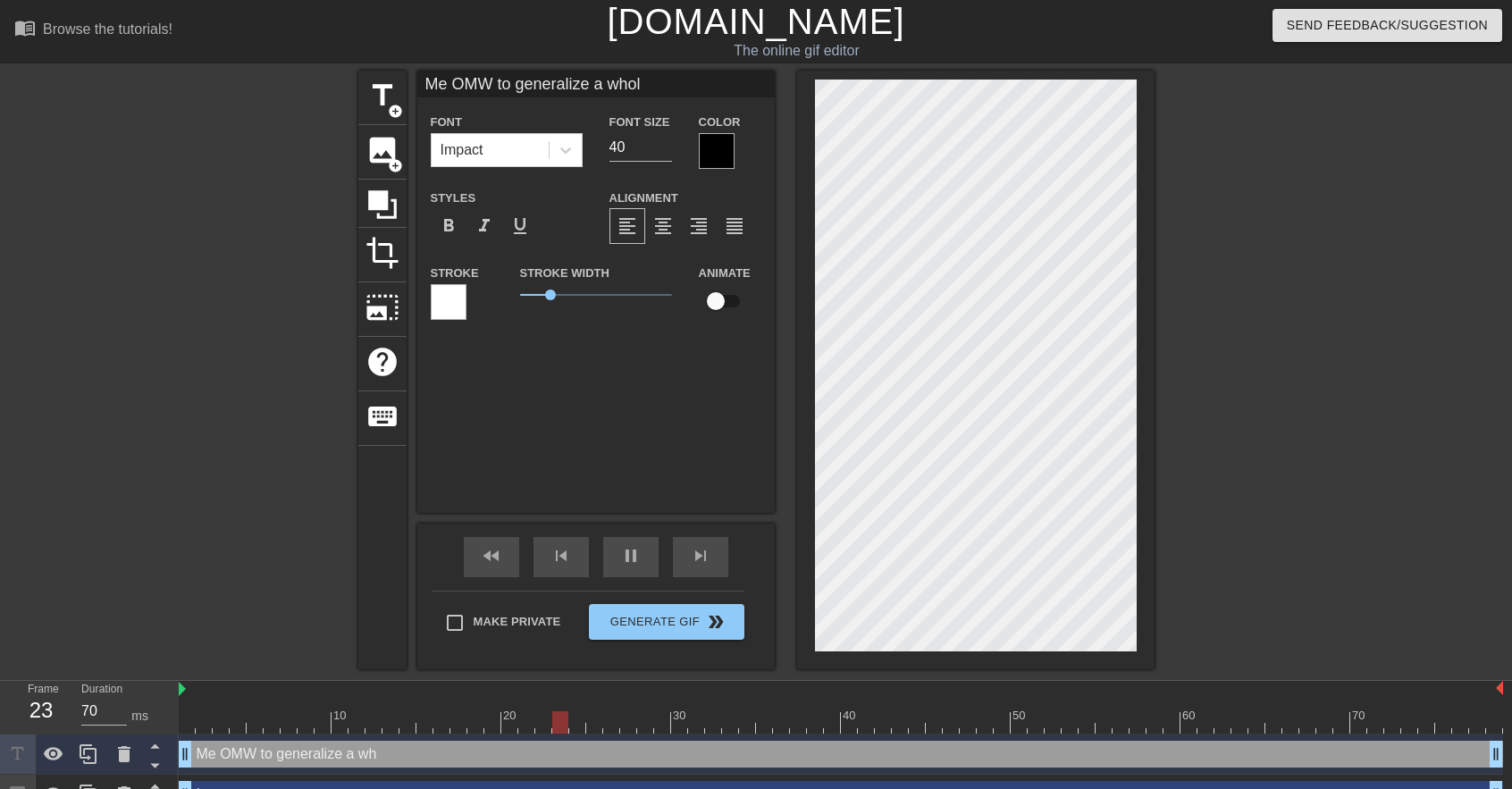
type input "60"
type input "Me OMW to generalize a whole"
type textarea "Me OMW to generalize a whole"
type input "60"
type input "Me OMW to generalize a whole"
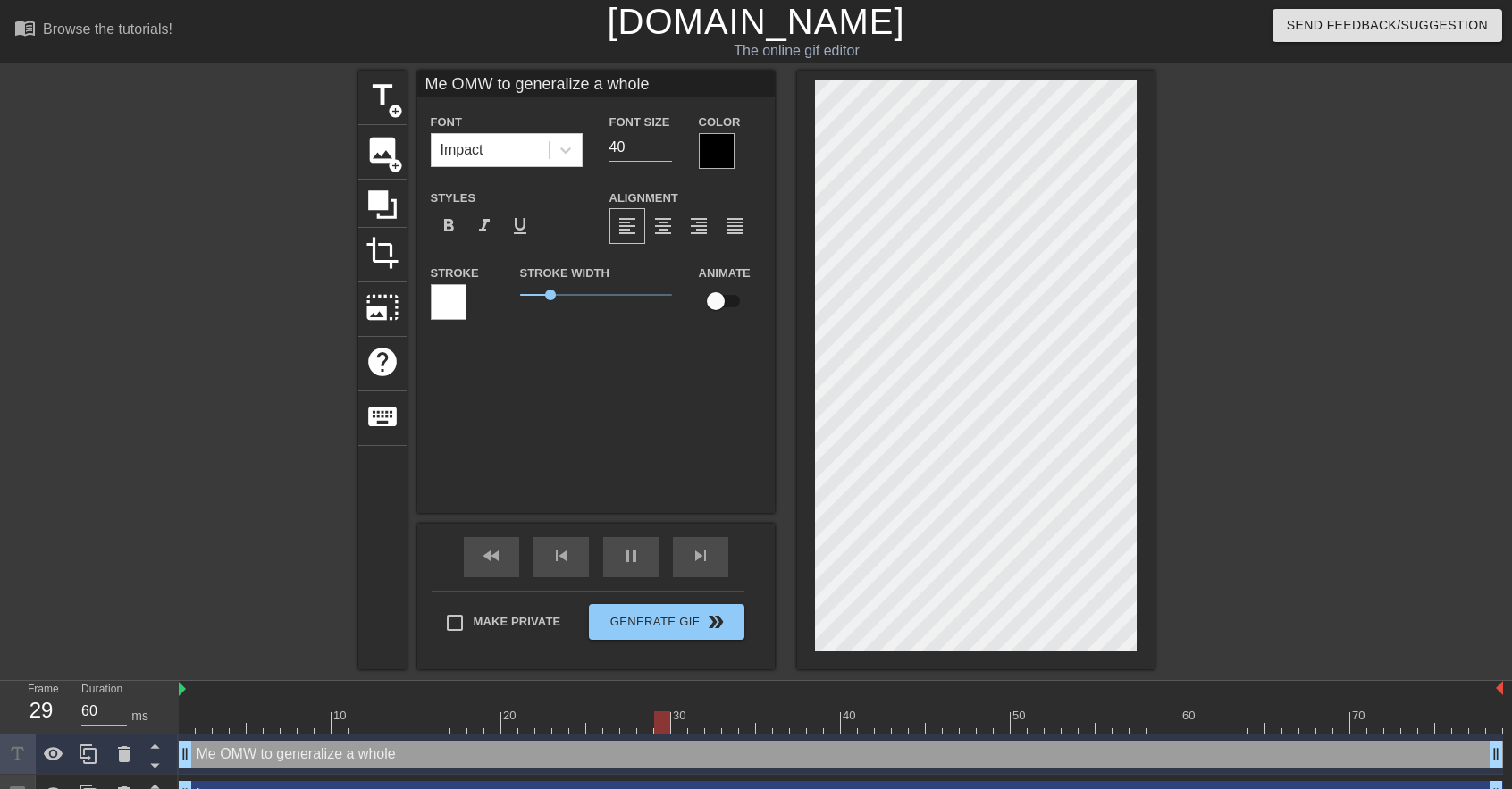
type textarea "Me OMW to generalize a whole"
type input "70"
type input "Me OMW to generalize a whole g"
type textarea "Me OMW to generalize a whole g"
type input "70"
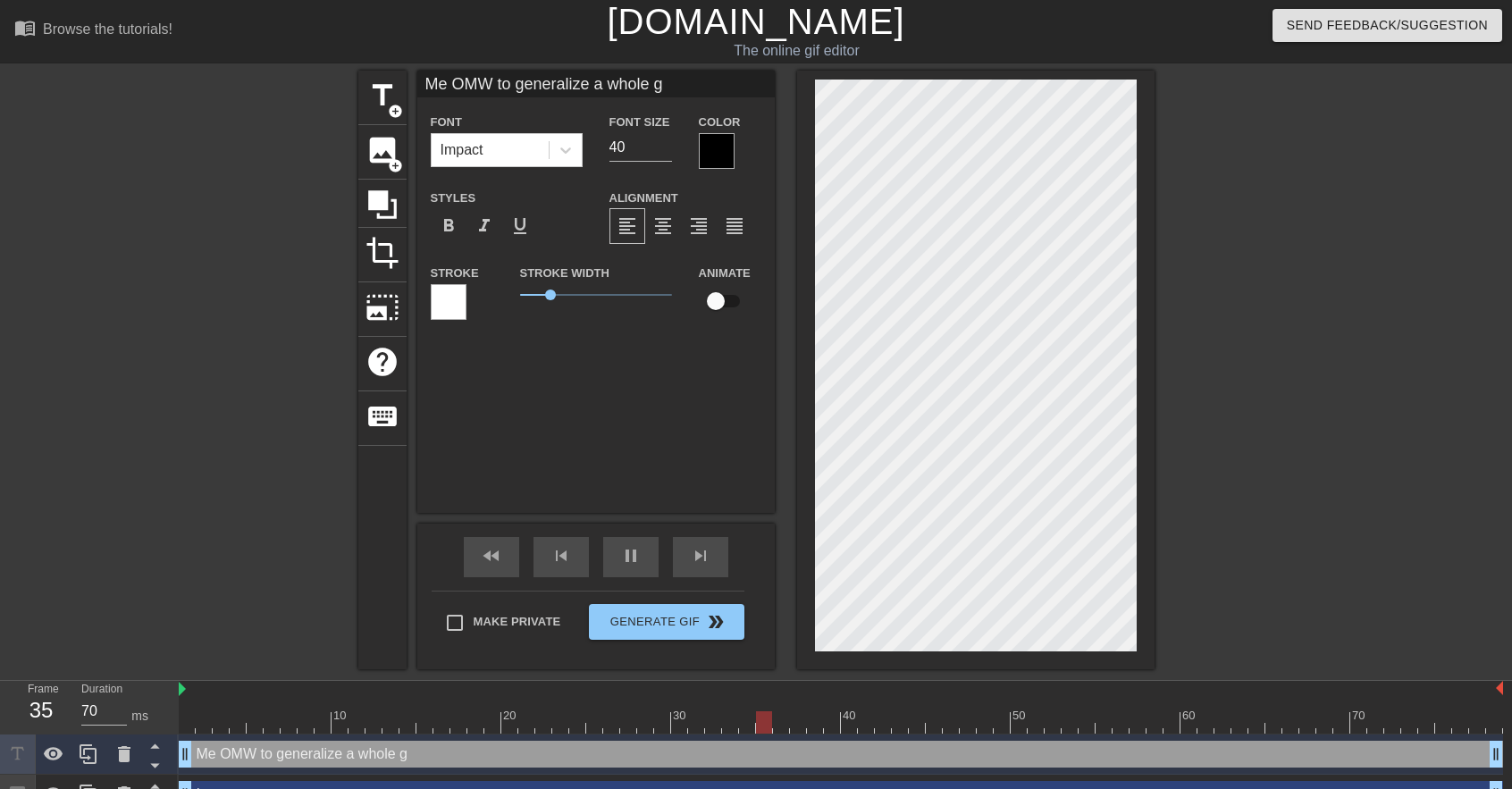
type input "Me OMW to generalize a whole gr"
type textarea "Me OMW to generalize a whole gr"
type input "Me OMW to generalize a whole gro"
type textarea "Me OMW to generalize a whole gro"
type input "70"
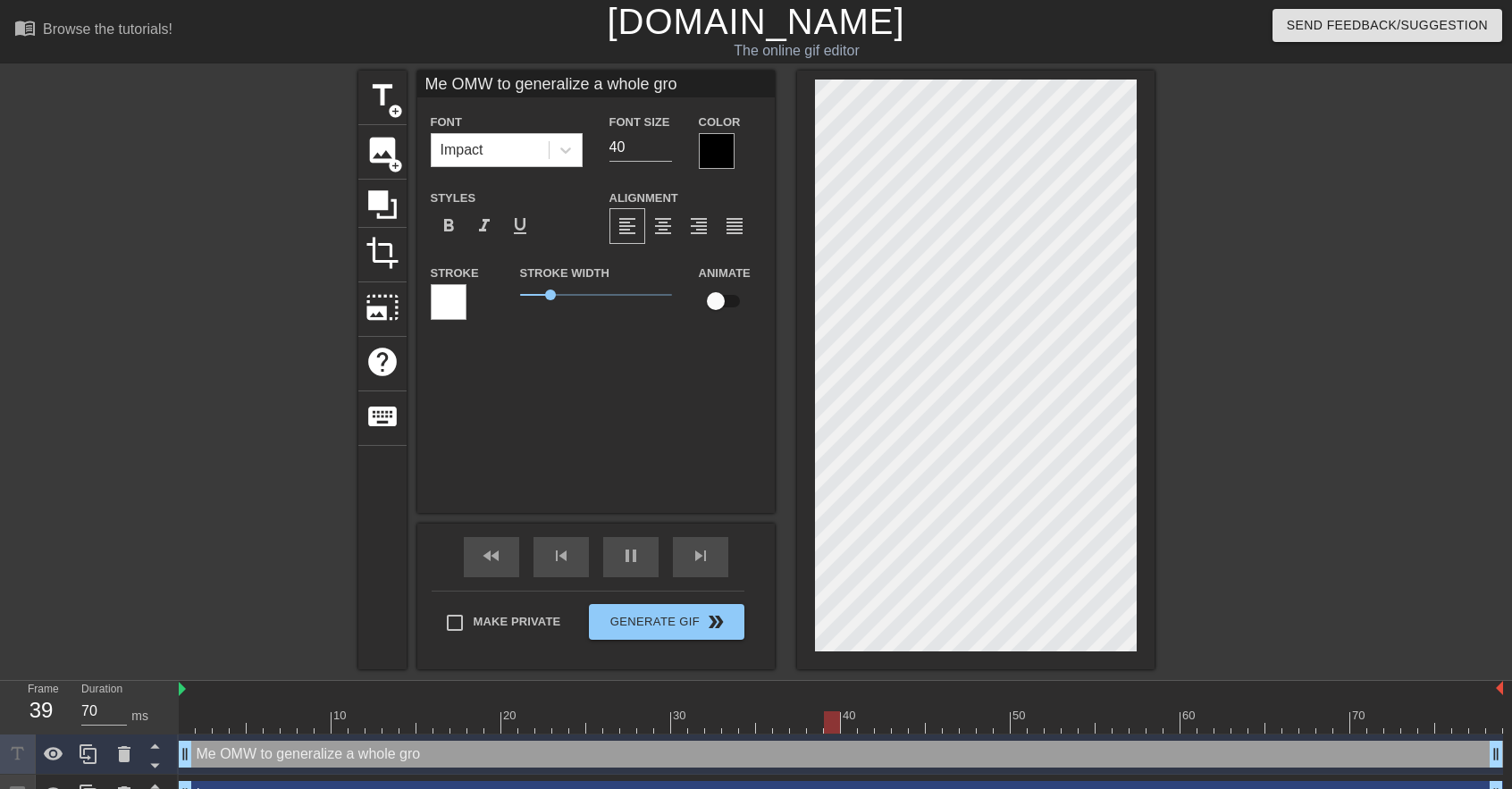
type input "Me OMW to generalize a whole grou"
type textarea "Me OMW to generalize a whole grou"
type input "70"
type input "Me OMW to generalize a whole group"
type textarea "Me OMW to generalize a whole group"
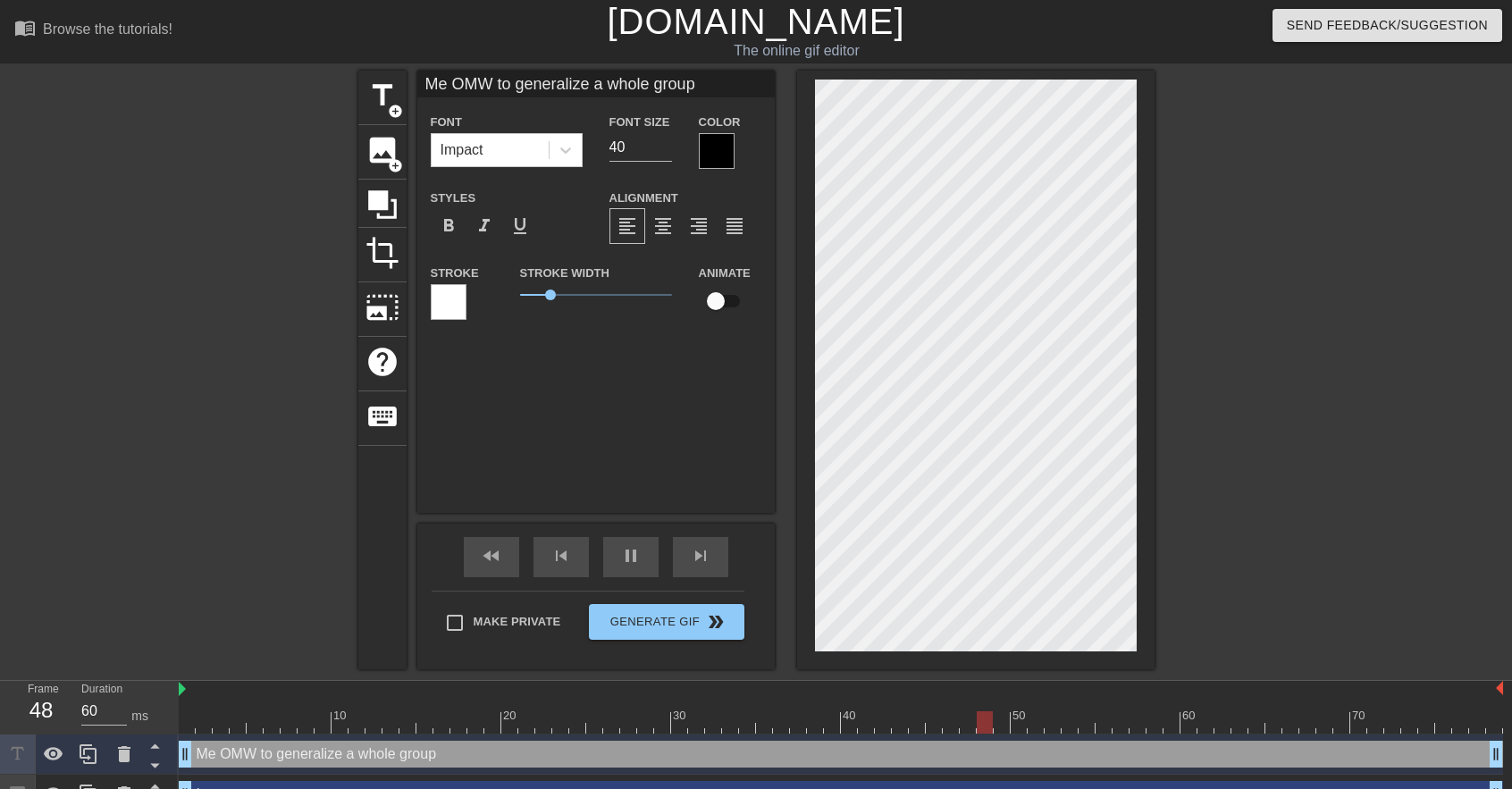
type input "70"
type input "Me OMW to generalize a whole group"
type textarea "Me OMW to generalize a whole group"
type input "70"
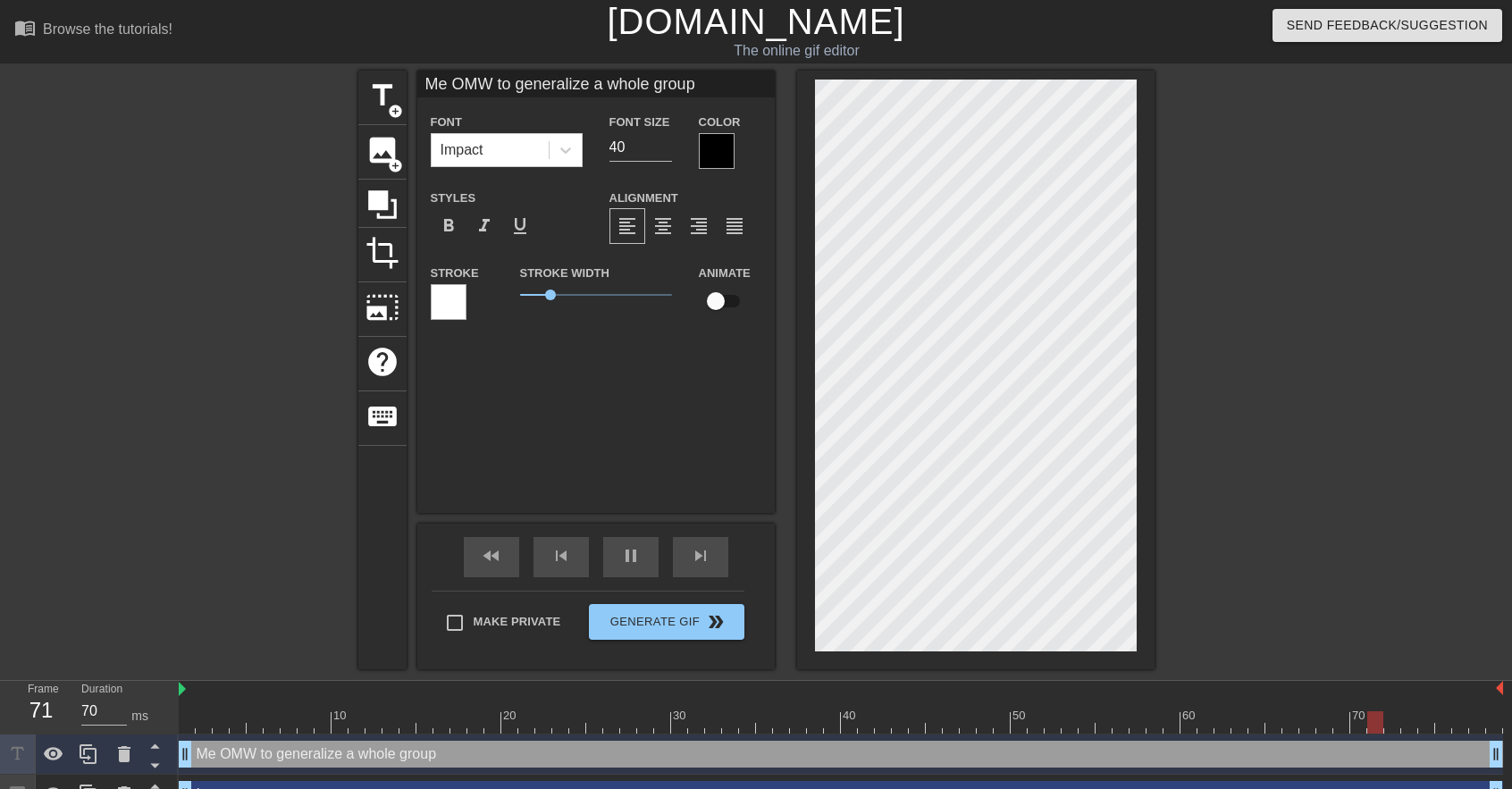
type input "Me OMW to generalize a whole group o"
type textarea "Me OMW to generalize a whole group of"
type input "60"
type input "Me OMW to generalize a whole group of"
type input "70"
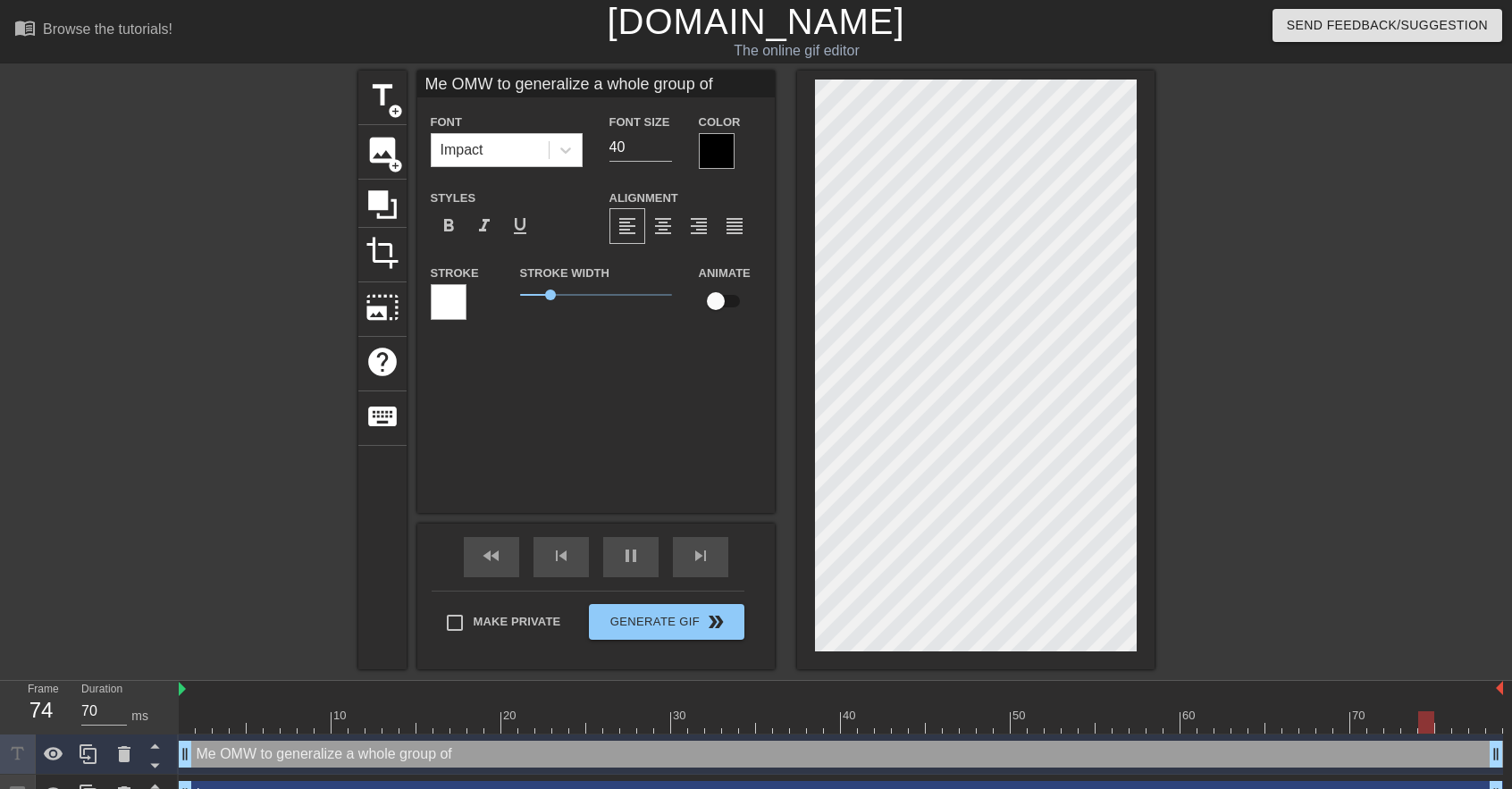
type input "Me OMW to generalize a whole group of"
type textarea "Me OMW to generalize a whole group of"
type input "60"
type input "Me OMW to generalize a whole group of p"
type textarea "Me OMW to generalize a whole group of p"
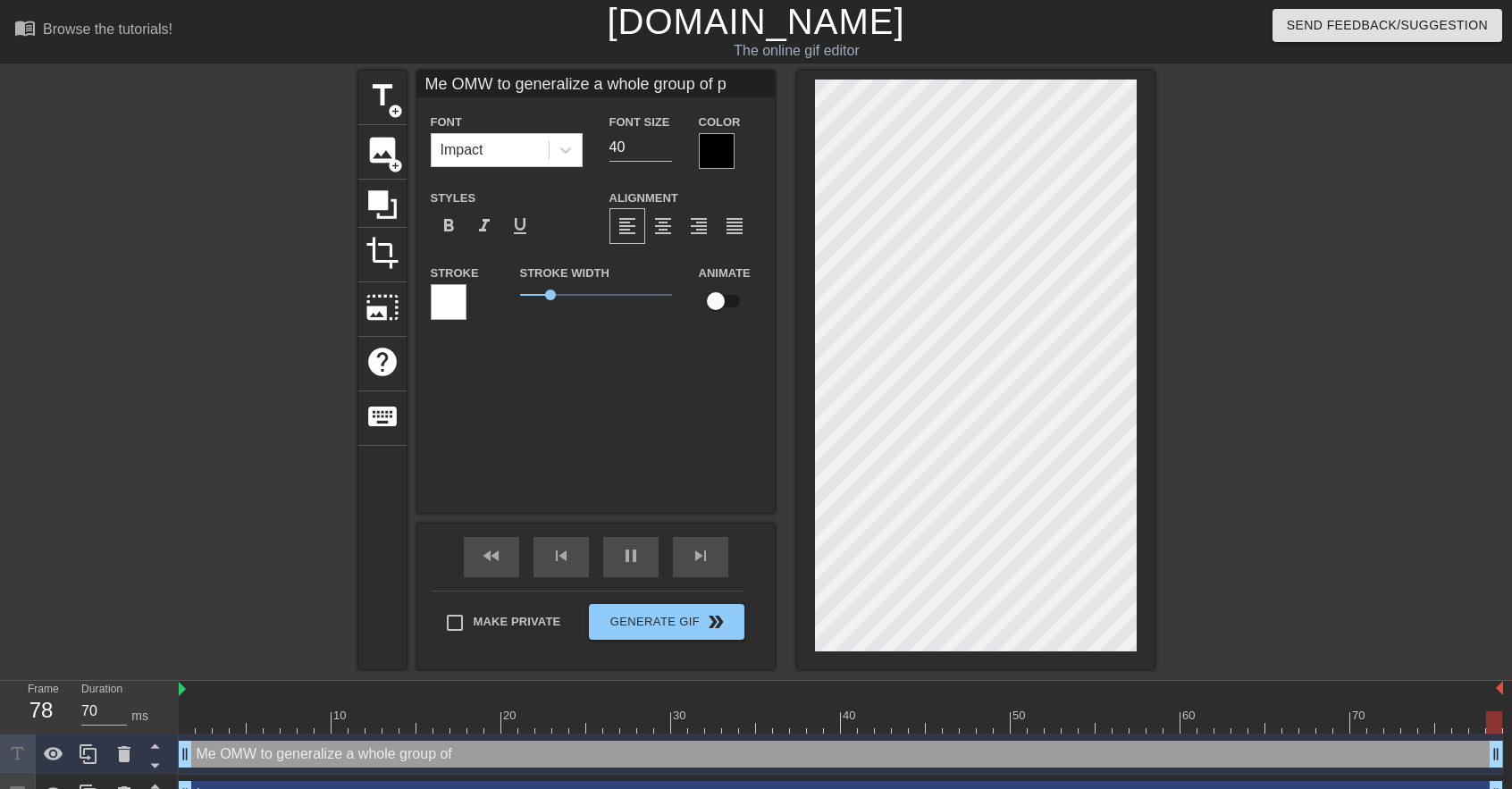
type input "60"
type input "Me OMW to generalize a whole group of pe"
type textarea "Me OMW to generalize a whole group of peo"
type input "70"
type input "Me OMW to generalize a whole group of peo"
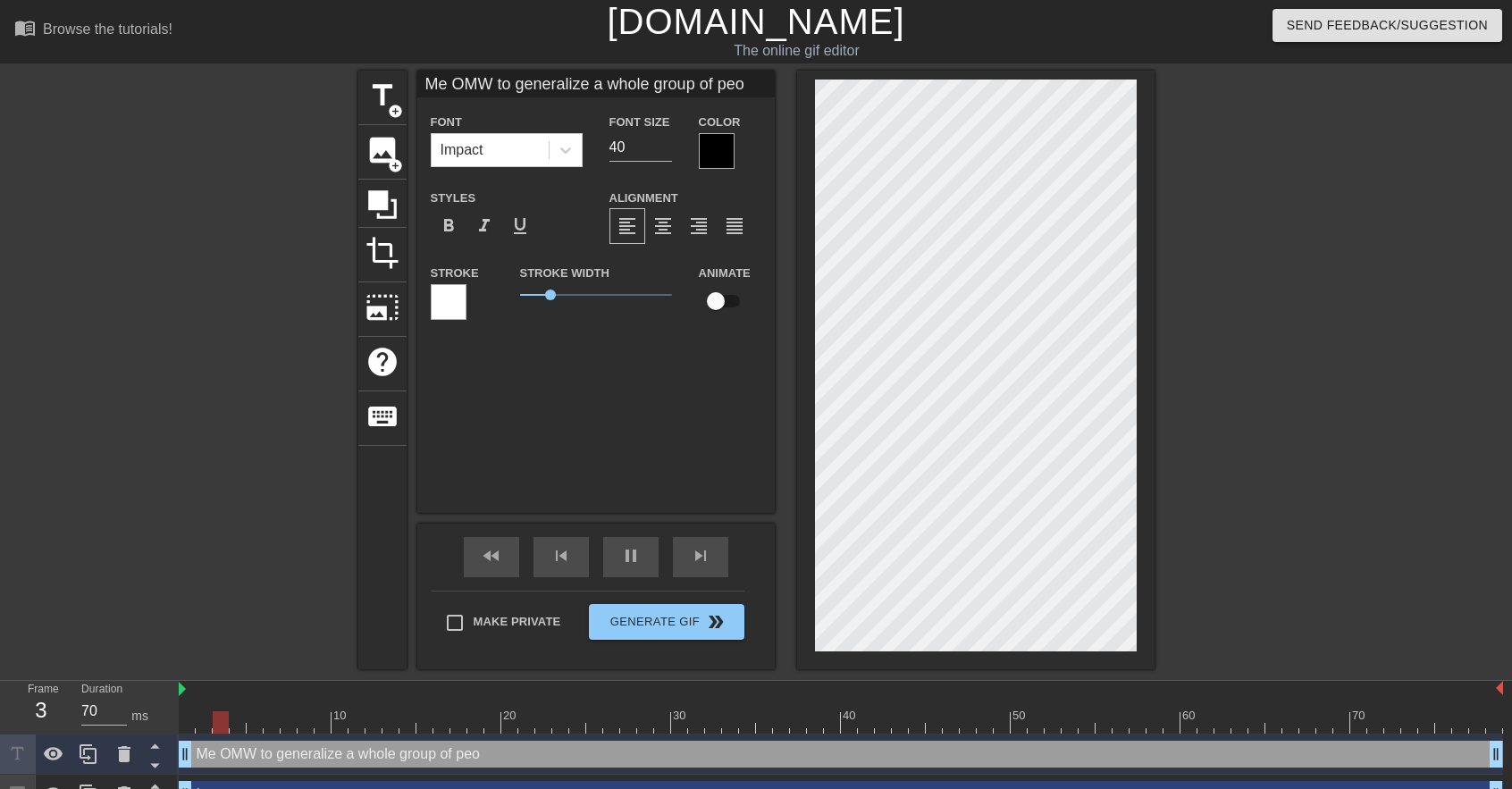
type input "60"
type input "Me OMW to generalize a whole group of peop"
type textarea "Me OMW to generalize a whole group of peop"
type input "70"
type input "Me OMW to generalize a whole group of peopl"
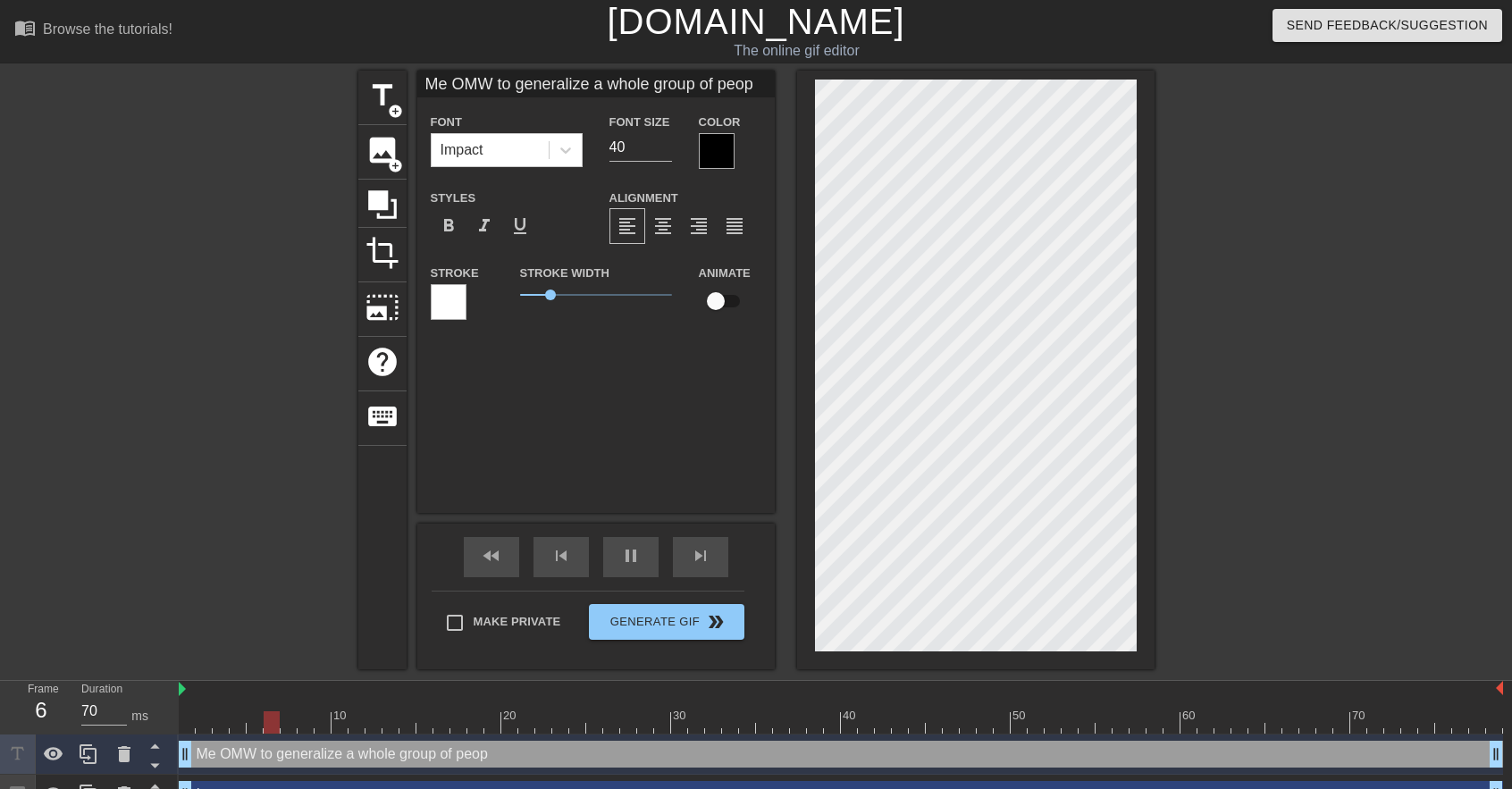
type textarea "Me OMW to generalize a whole group of peopl"
type input "60"
type input "Me OMW to generalize a whole group of people"
type textarea "Me OMW to generalize a whole group of people"
type input "70"
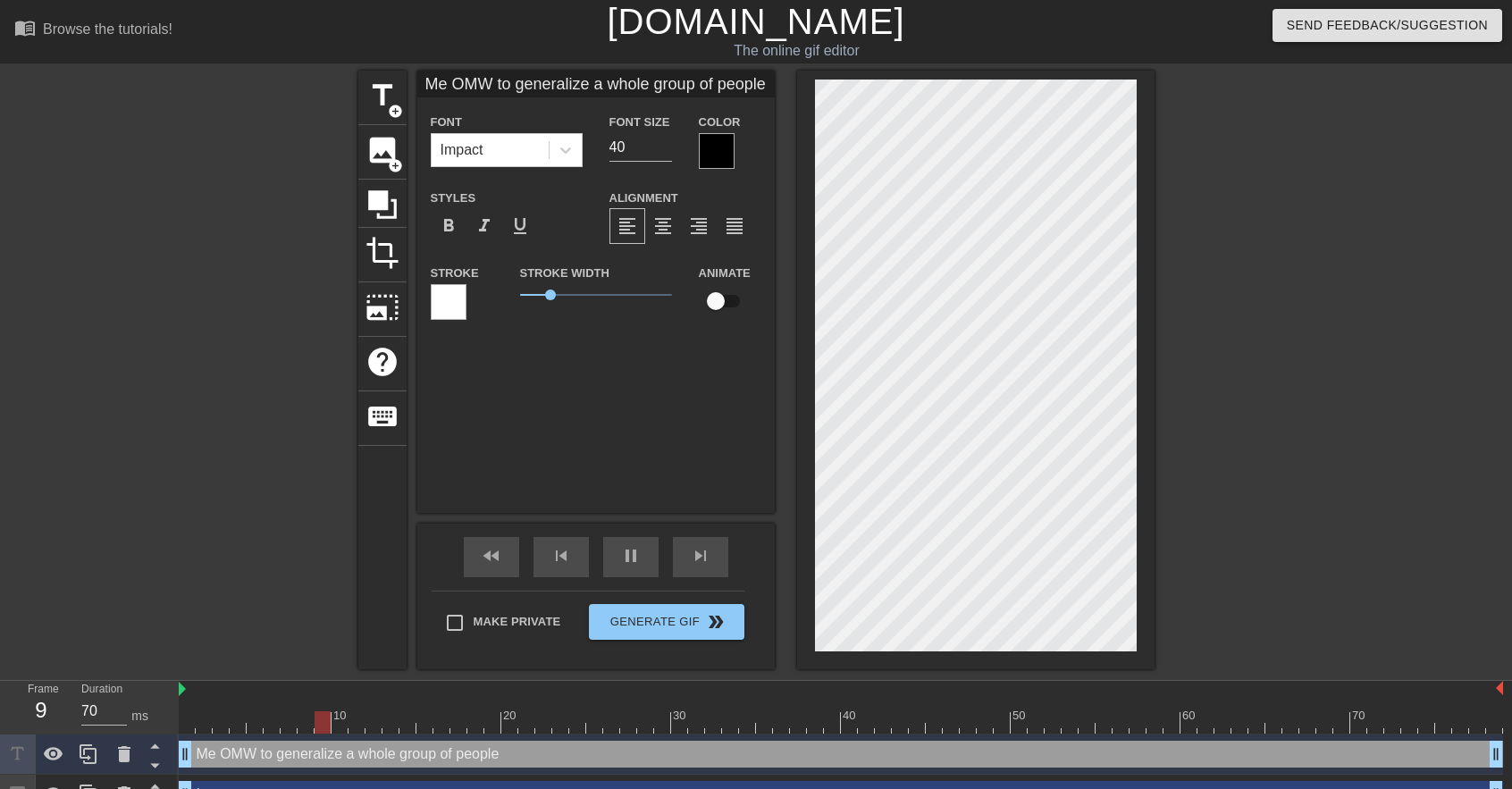
type input "Me OMW to generalize a whole group of people"
type textarea "Me OMW to generalize a whole group of people"
type input "70"
type input "Me OMW to generalize a whole group of people b"
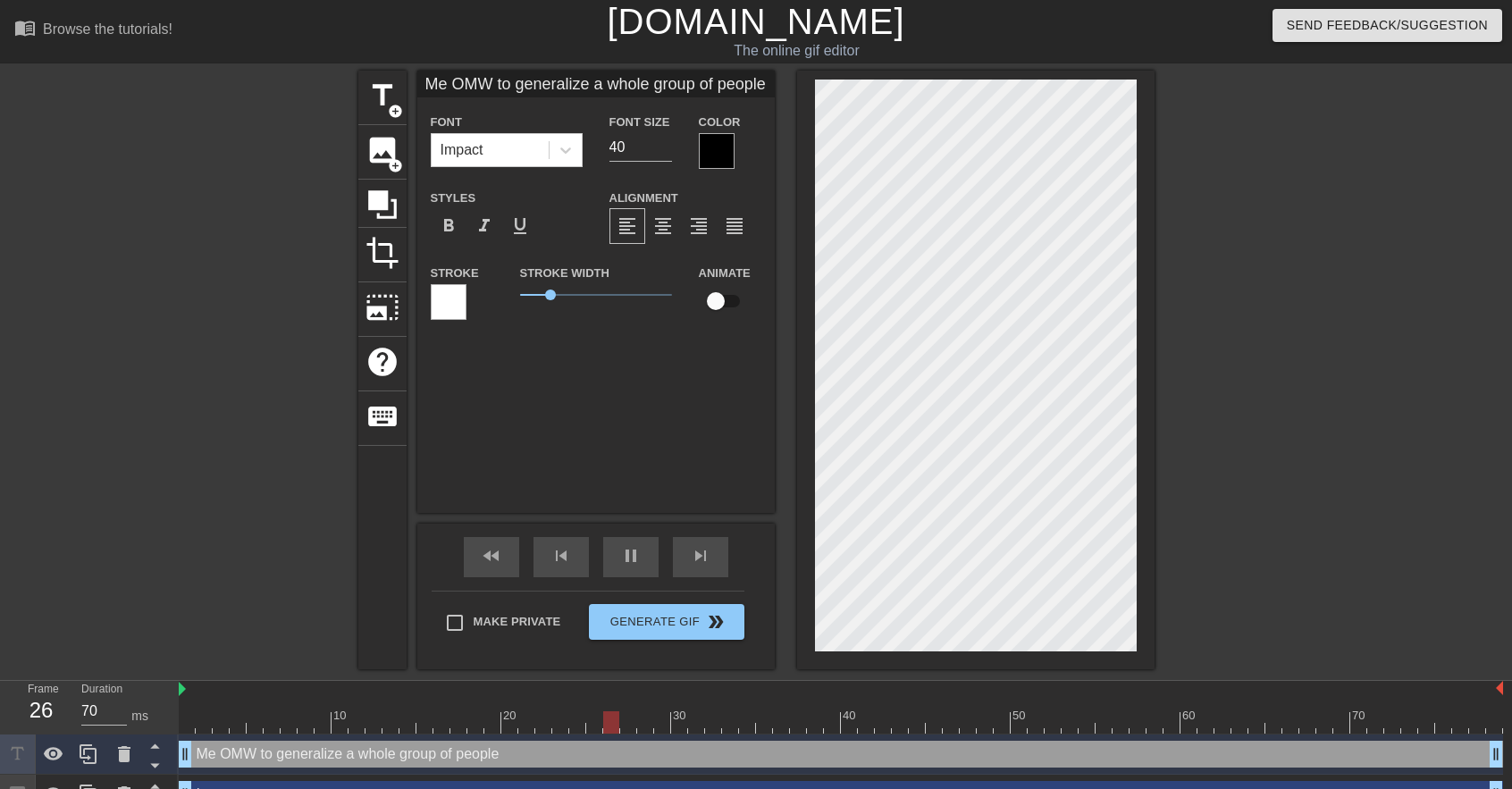
type textarea "Me OMW to generalize a whole group of people b"
type input "Me OMW to generalize a whole group of people be"
type textarea "Me OMW to generalize a whole group of people be"
type input "70"
type input "Me OMW to generalize a whole group of people bec"
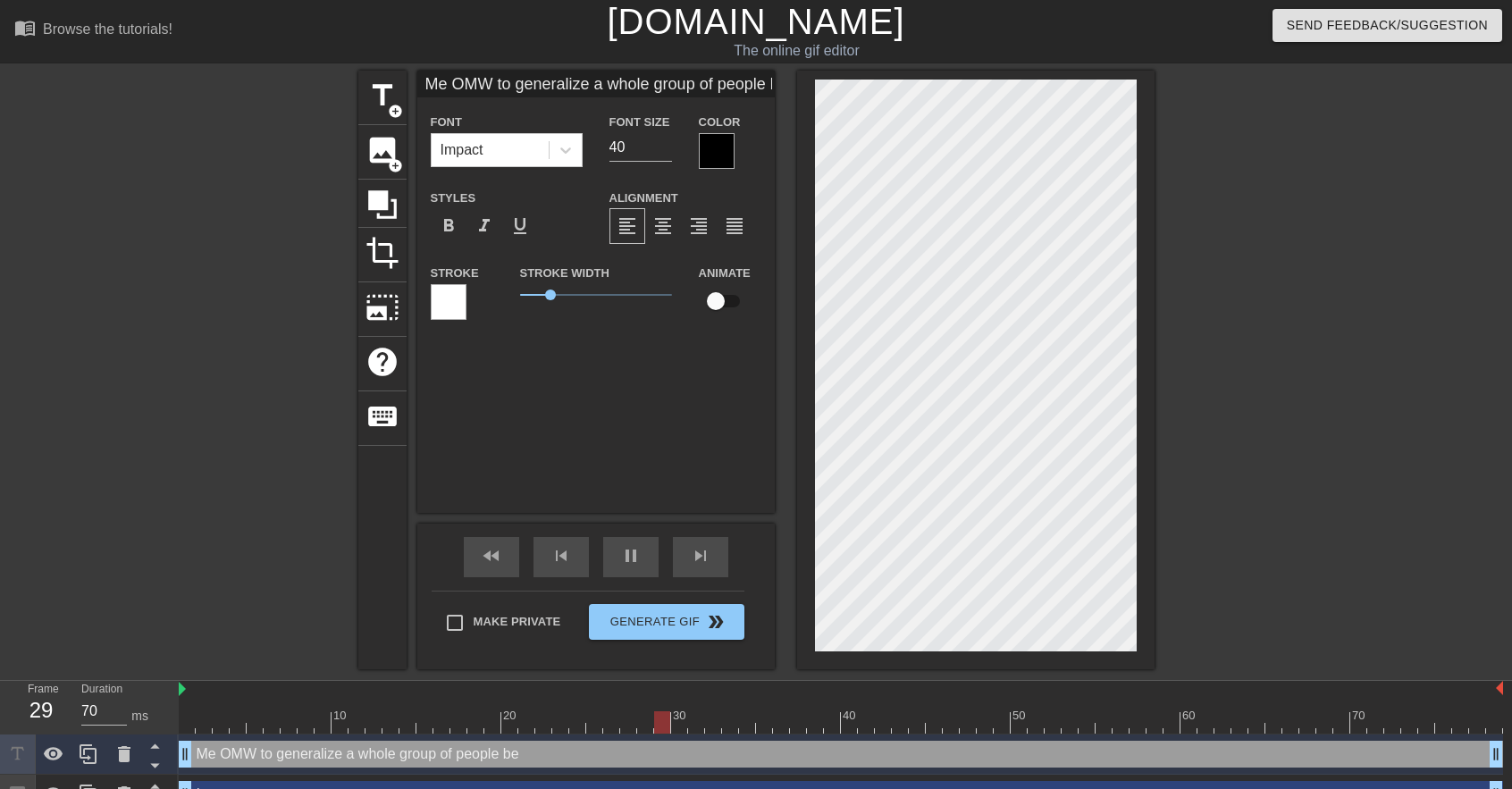
type textarea "Me OMW to generalize a whole group of people bec"
type input "70"
type input "Me OMW to generalize a whole group of people beca"
type textarea "Me OMW to generalize a whole group of people beca"
type input "Me OMW to generalize a whole group of people becau"
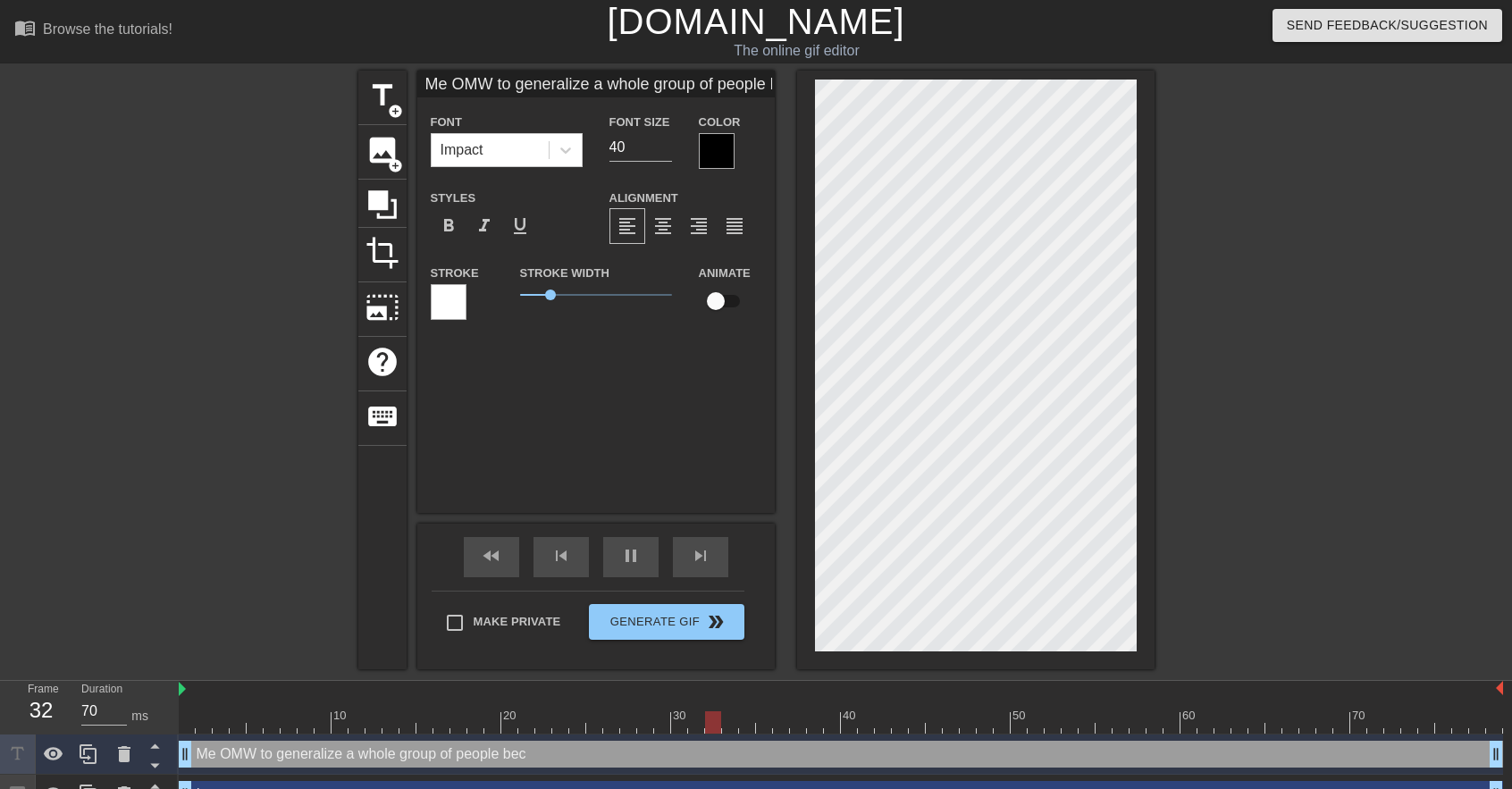
type textarea "Me OMW to generalize a whole group of people becau"
type input "70"
type input "Me OMW to generalize a whole group of people becaus"
type textarea "Me OMW to generalize a whole group of people becaus"
type input "60"
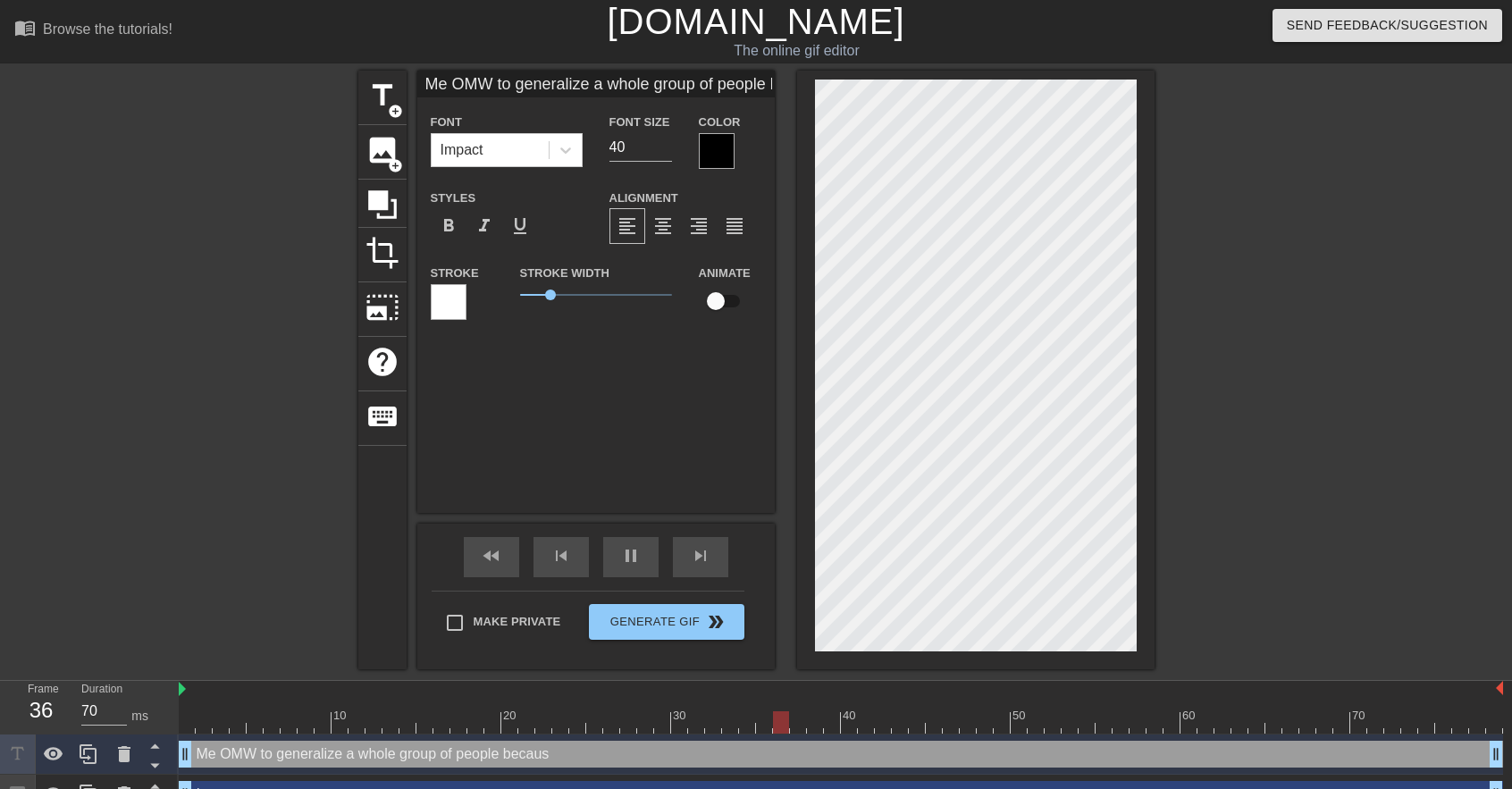
type input "Me OMW to generalize a whole group of people because"
type textarea "Me OMW to generalize a whole group of people because"
type input "70"
type textarea "Me OMW to generalize a whole group of people because"
type input "Me OMW to generalize a whole group of people because"
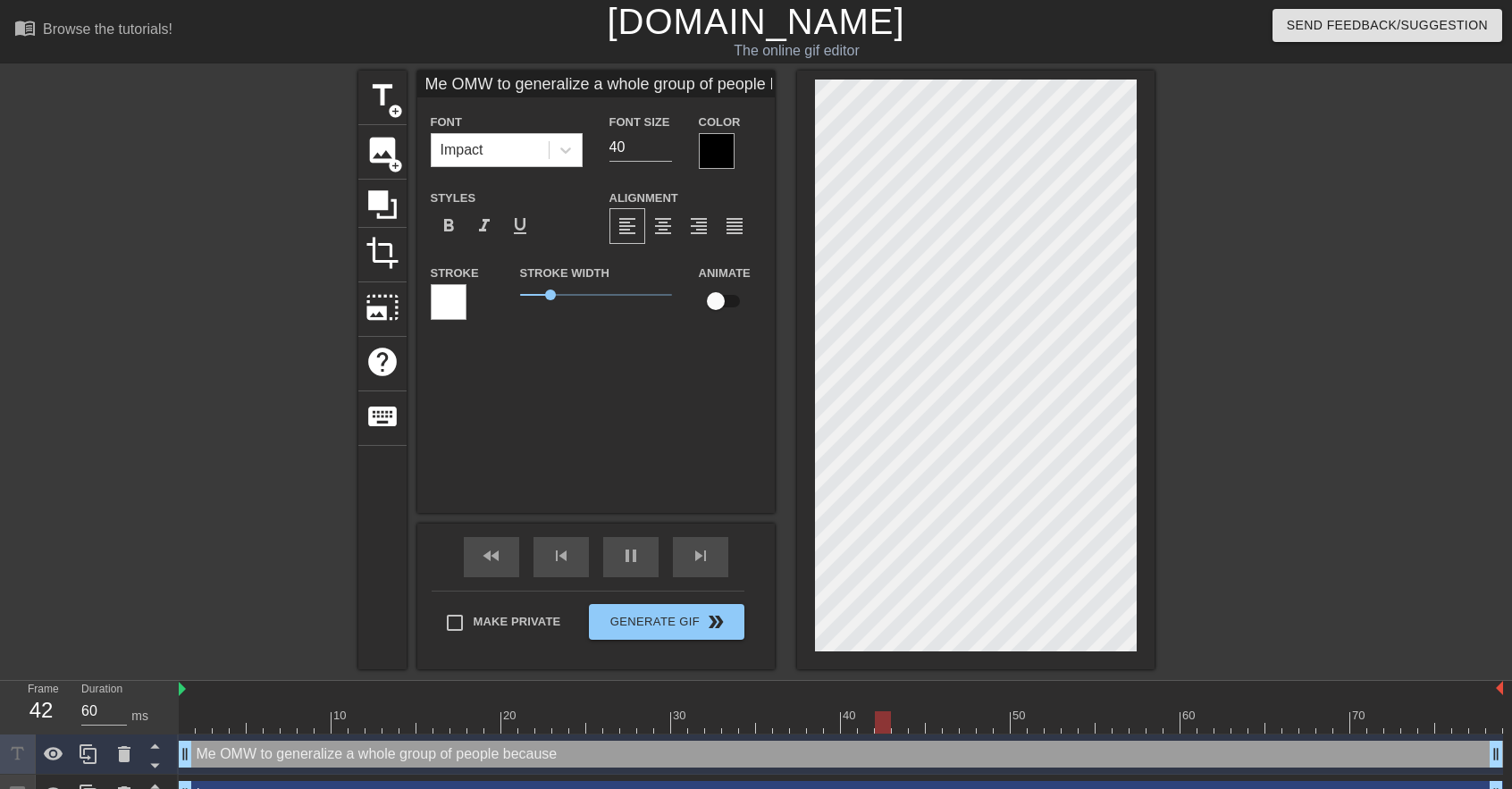
type input "70"
type input "Me OMW to generalize a whole group of people because I"
type textarea "Me OMW to generalize a whole group of people because I"
type input "60"
type input "Me OMW to generalize a whole group of people because I"
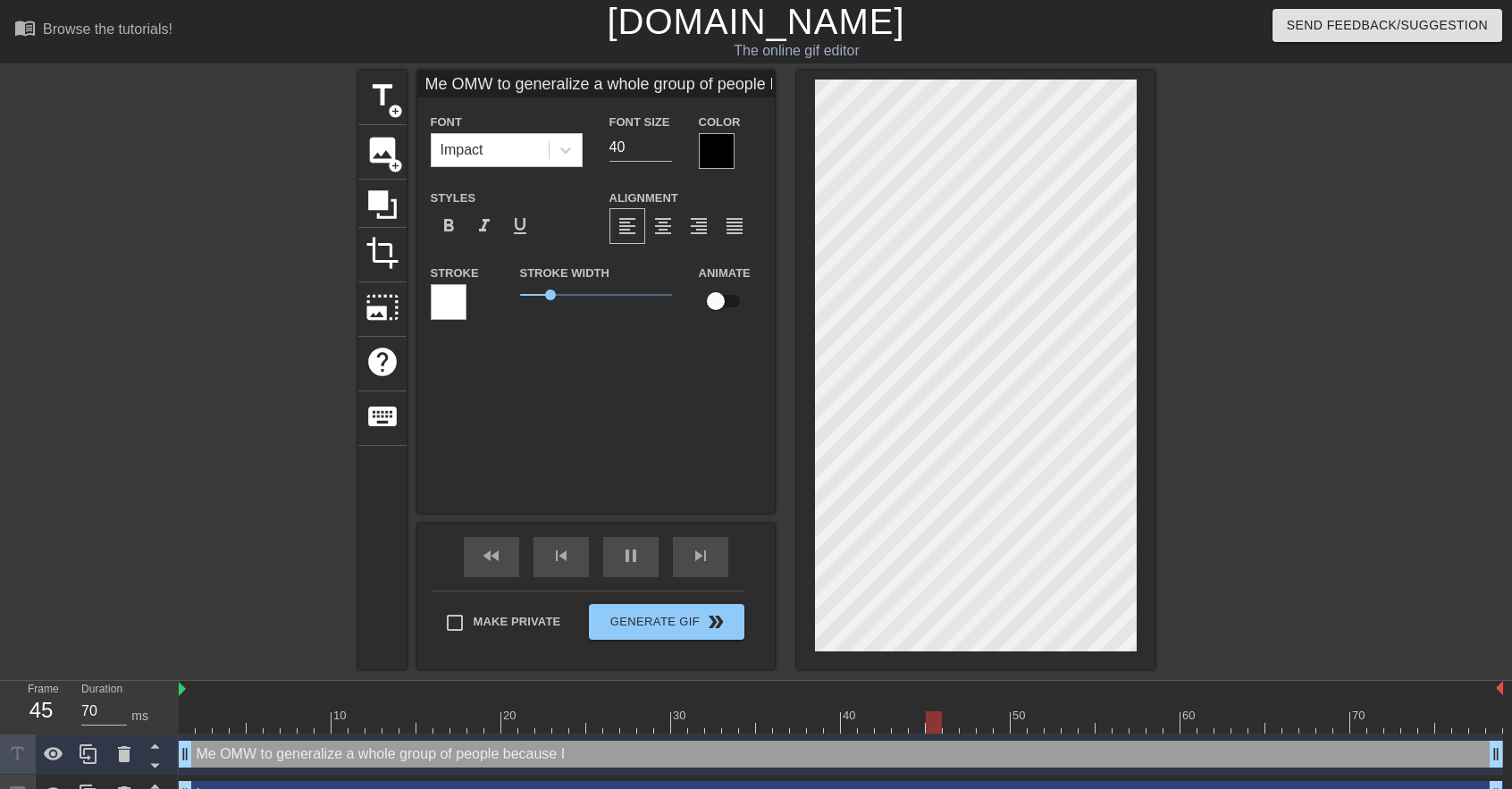
type textarea "Me OMW to generalize a whole group of people because I"
type input "70"
type input "Me OMW to generalize a whole group of people because I d"
type textarea "Me OMW to generalize a whole group of people because I d"
type input "60"
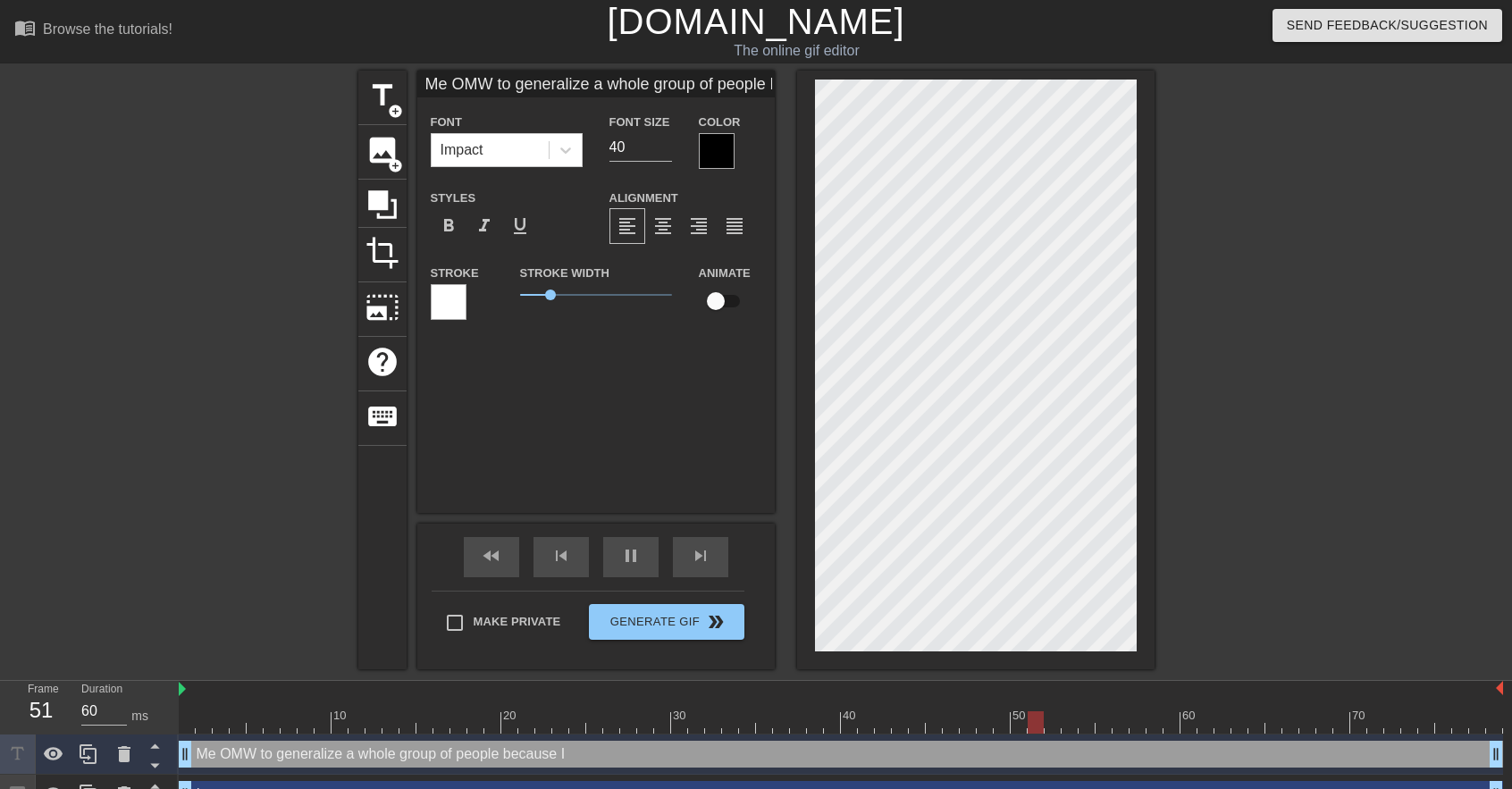
type input "Me OMW to generalize a whole group of people because I do"
type textarea "Me OMW to generalize a whole group of people because I do"
type input "70"
type input "Me OMW to generalize a whole group of people because I do"
type textarea "Me OMW to generalize a whole group of people because I do"
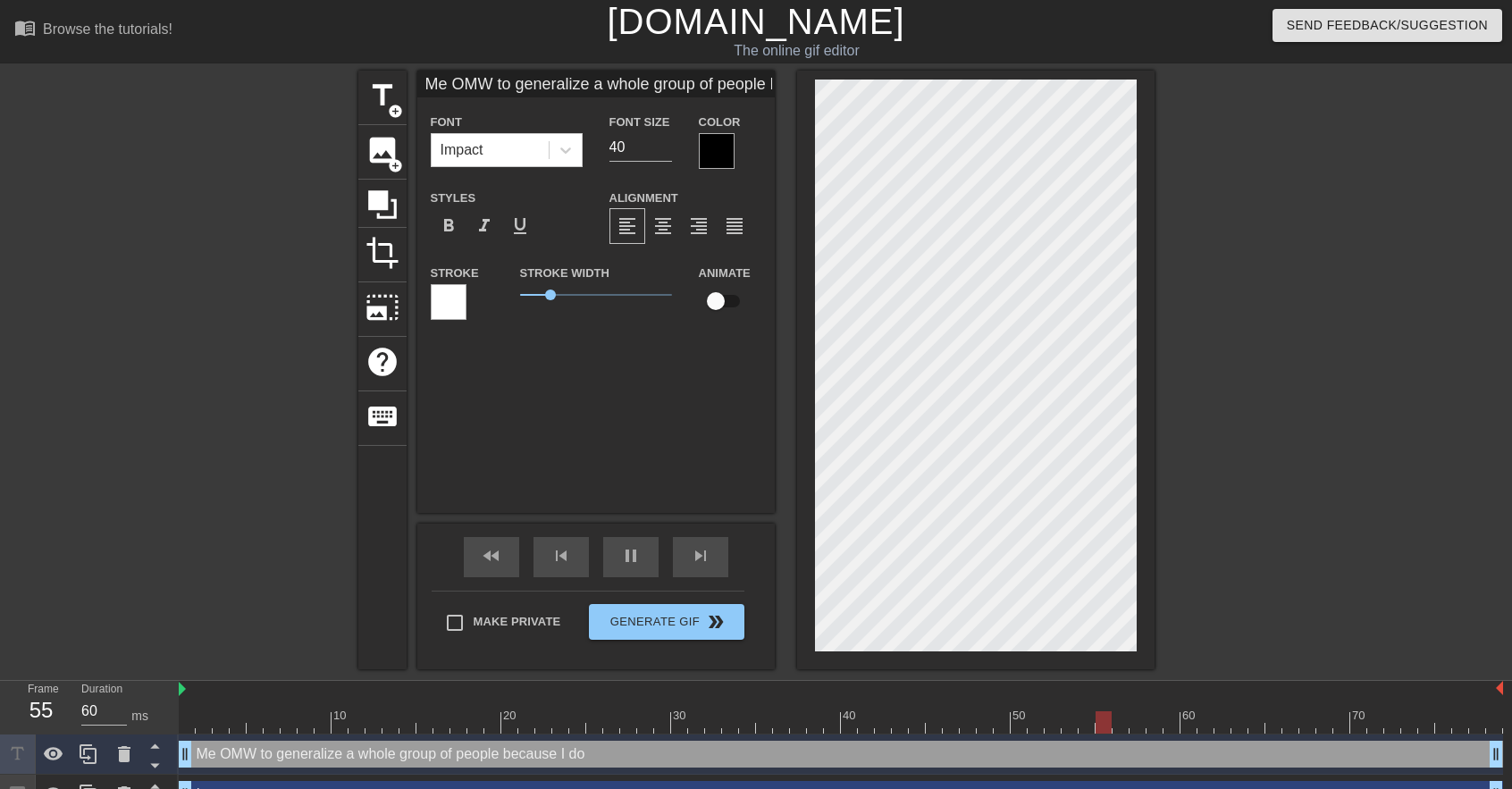
type input "70"
click at [668, 153] on input "39" at bounding box center [640, 148] width 63 height 29
click at [667, 153] on input "38" at bounding box center [640, 148] width 63 height 29
click at [667, 153] on input "37" at bounding box center [640, 148] width 63 height 29
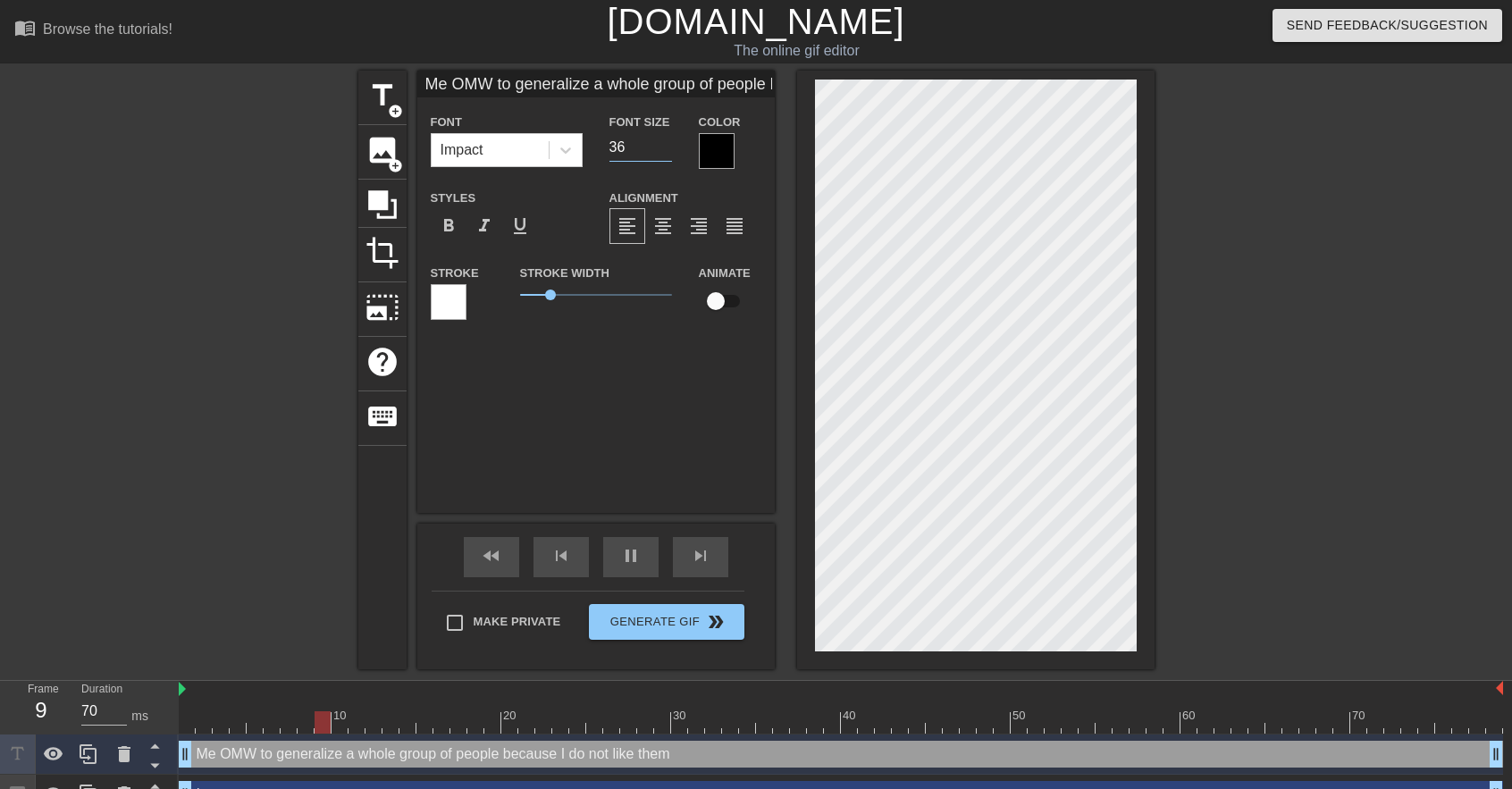
click at [667, 153] on input "36" at bounding box center [640, 148] width 63 height 29
click at [667, 153] on input "35" at bounding box center [640, 148] width 63 height 29
click at [667, 153] on input "34" at bounding box center [640, 148] width 63 height 29
click at [667, 153] on input "33" at bounding box center [640, 148] width 63 height 29
click at [667, 153] on input "32" at bounding box center [640, 148] width 63 height 29
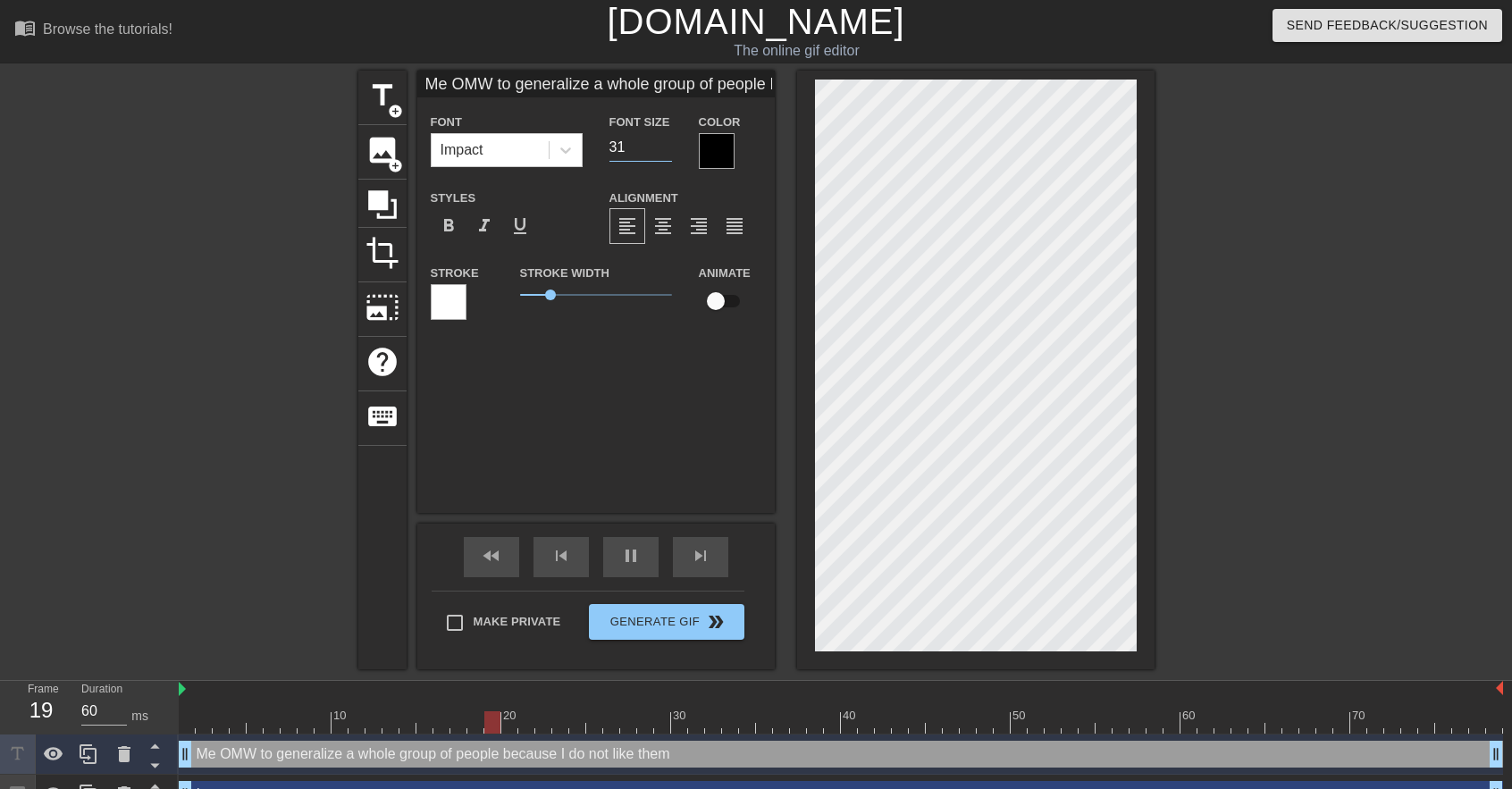
click at [667, 153] on input "31" at bounding box center [640, 148] width 63 height 29
click at [667, 153] on input "30" at bounding box center [640, 148] width 63 height 29
click at [667, 153] on input "29" at bounding box center [640, 148] width 63 height 29
click at [667, 153] on input "28" at bounding box center [640, 148] width 63 height 29
click at [667, 153] on input "27" at bounding box center [640, 148] width 63 height 29
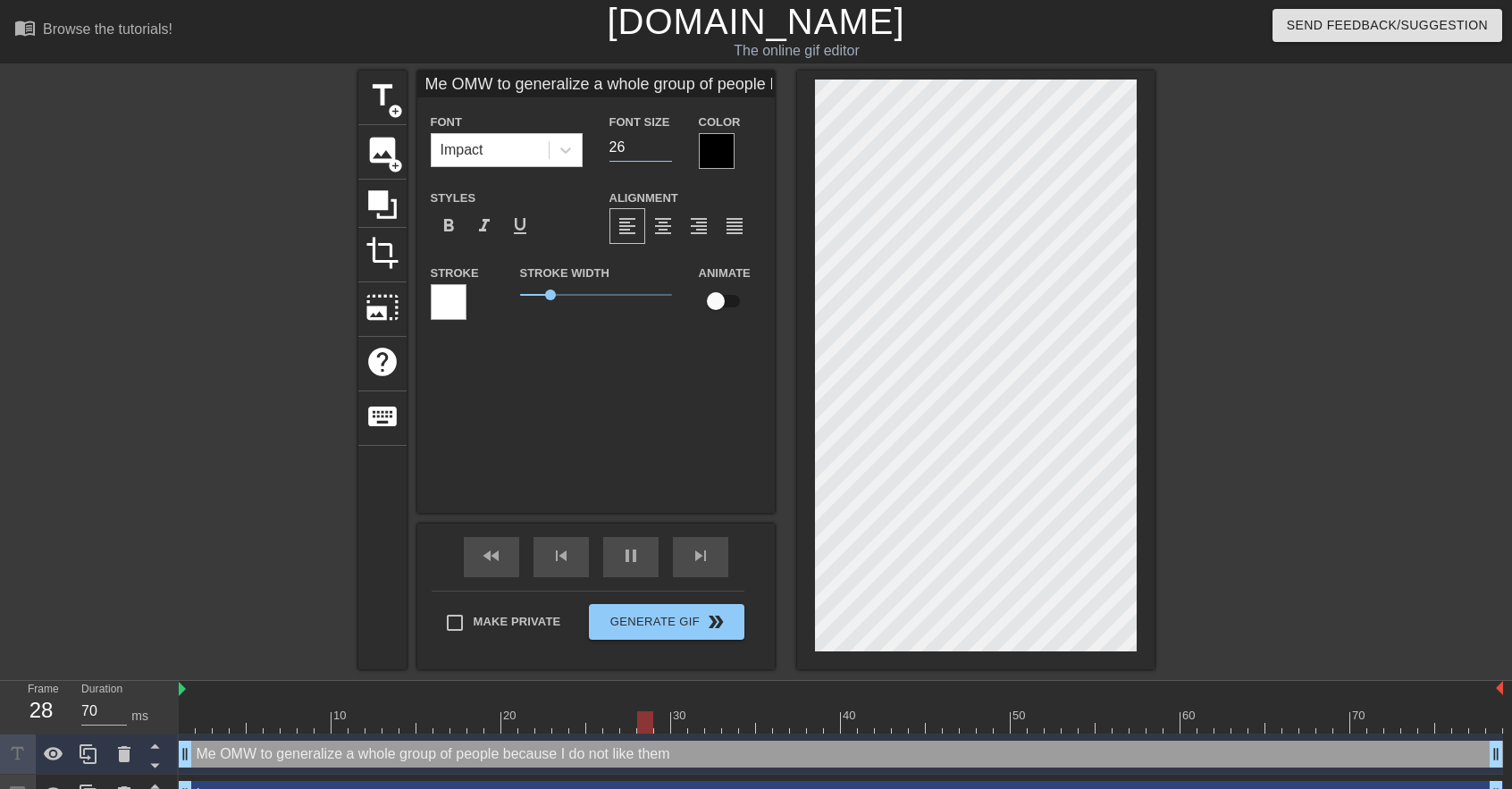
click at [667, 153] on input "26" at bounding box center [640, 148] width 63 height 29
click at [667, 153] on input "25" at bounding box center [640, 148] width 63 height 29
click at [657, 150] on input "24" at bounding box center [640, 148] width 63 height 29
click at [665, 153] on input "23" at bounding box center [640, 148] width 63 height 29
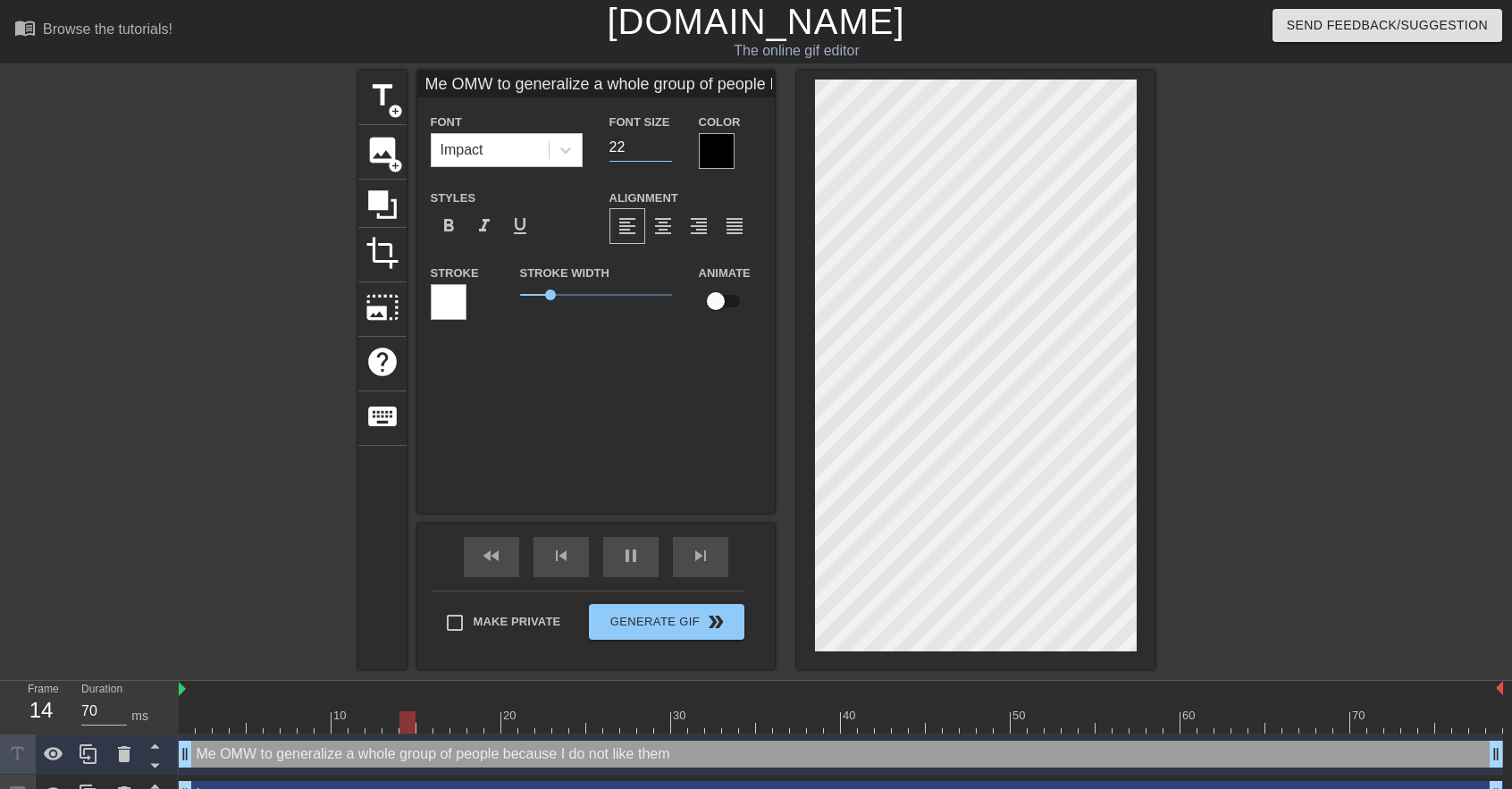
click at [665, 153] on input "22" at bounding box center [640, 148] width 63 height 29
click at [665, 153] on input "21" at bounding box center [640, 148] width 63 height 29
click at [665, 153] on input "20" at bounding box center [640, 148] width 63 height 29
click at [665, 153] on input "19" at bounding box center [640, 148] width 63 height 29
click at [663, 153] on input "18" at bounding box center [640, 148] width 63 height 29
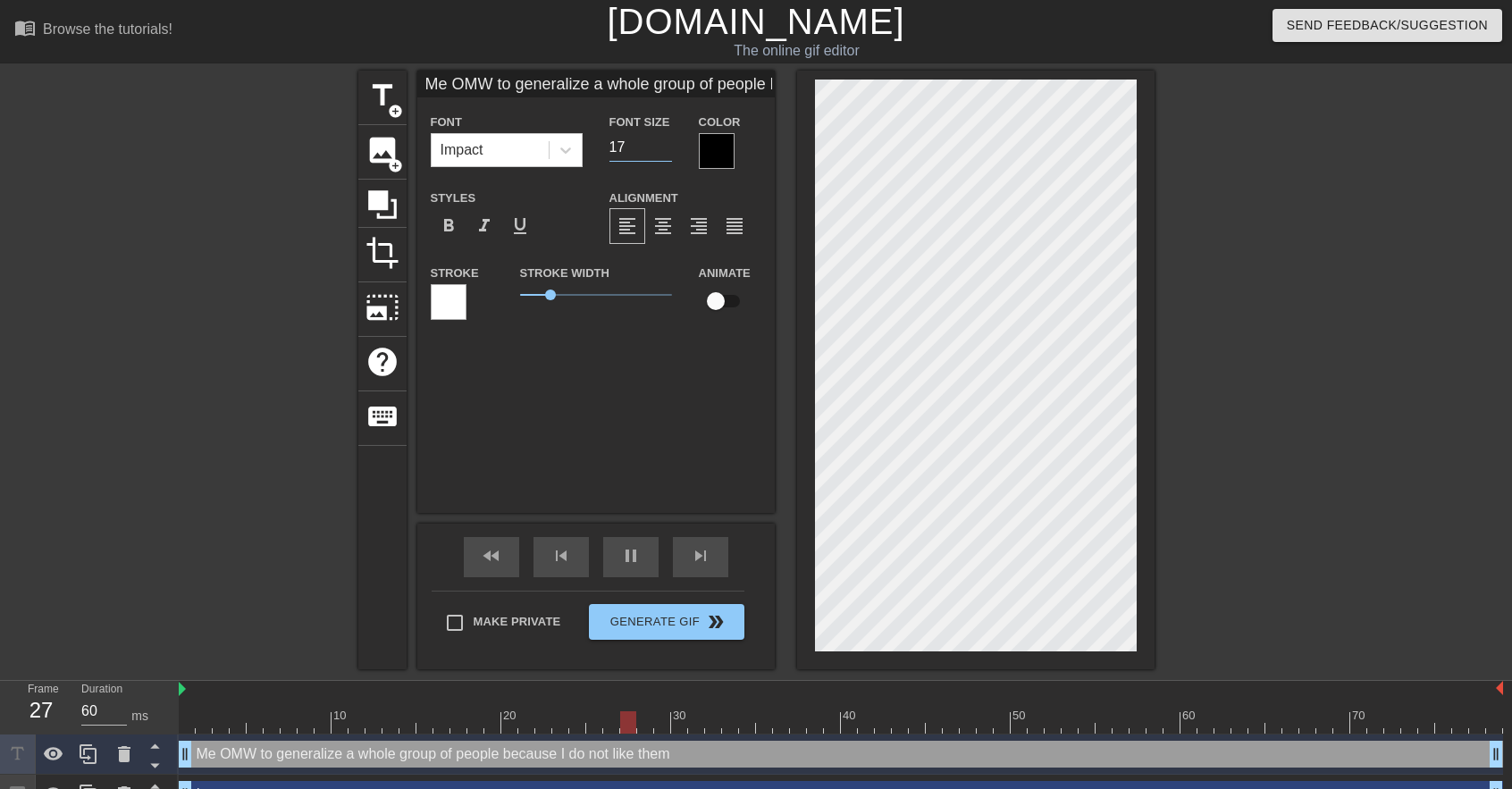
click at [663, 153] on input "17" at bounding box center [640, 148] width 63 height 29
click at [485, 446] on div "Me OMW to generalize a whole group of people because I do not like them Font Im…" at bounding box center [596, 292] width 357 height 442
click at [675, 224] on div "format_align_center" at bounding box center [663, 226] width 36 height 36
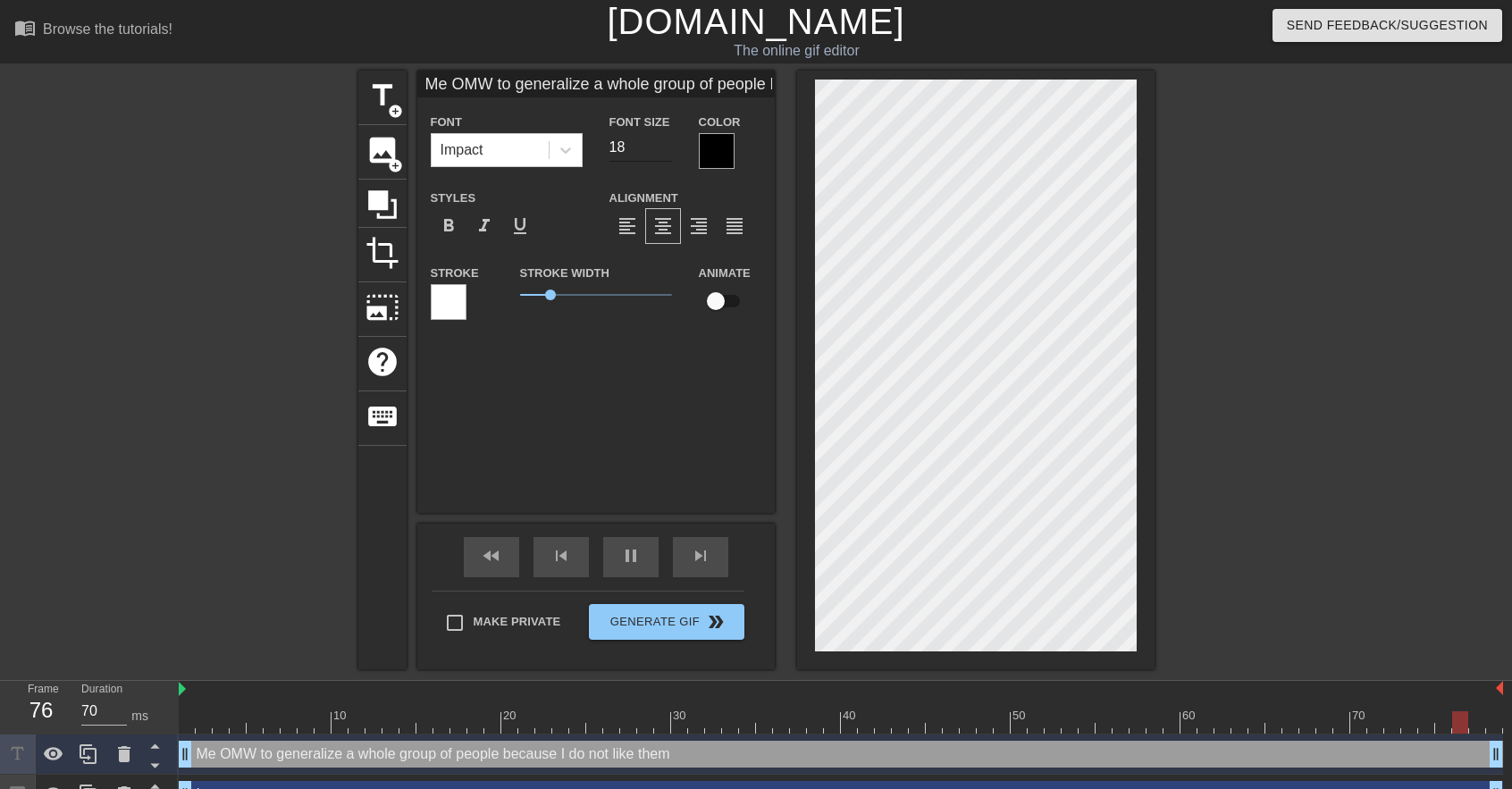
click at [668, 141] on input "18" at bounding box center [640, 148] width 63 height 29
click at [668, 141] on input "19" at bounding box center [640, 148] width 63 height 29
click at [657, 150] on input "18" at bounding box center [640, 148] width 63 height 29
click at [550, 439] on div "Me OMW to generalize a whole group of people because I do not like them Font Im…" at bounding box center [596, 292] width 357 height 442
click at [527, 371] on div "Me OMW to generalize a whole group of people because I do not like them Font Im…" at bounding box center [596, 292] width 357 height 442
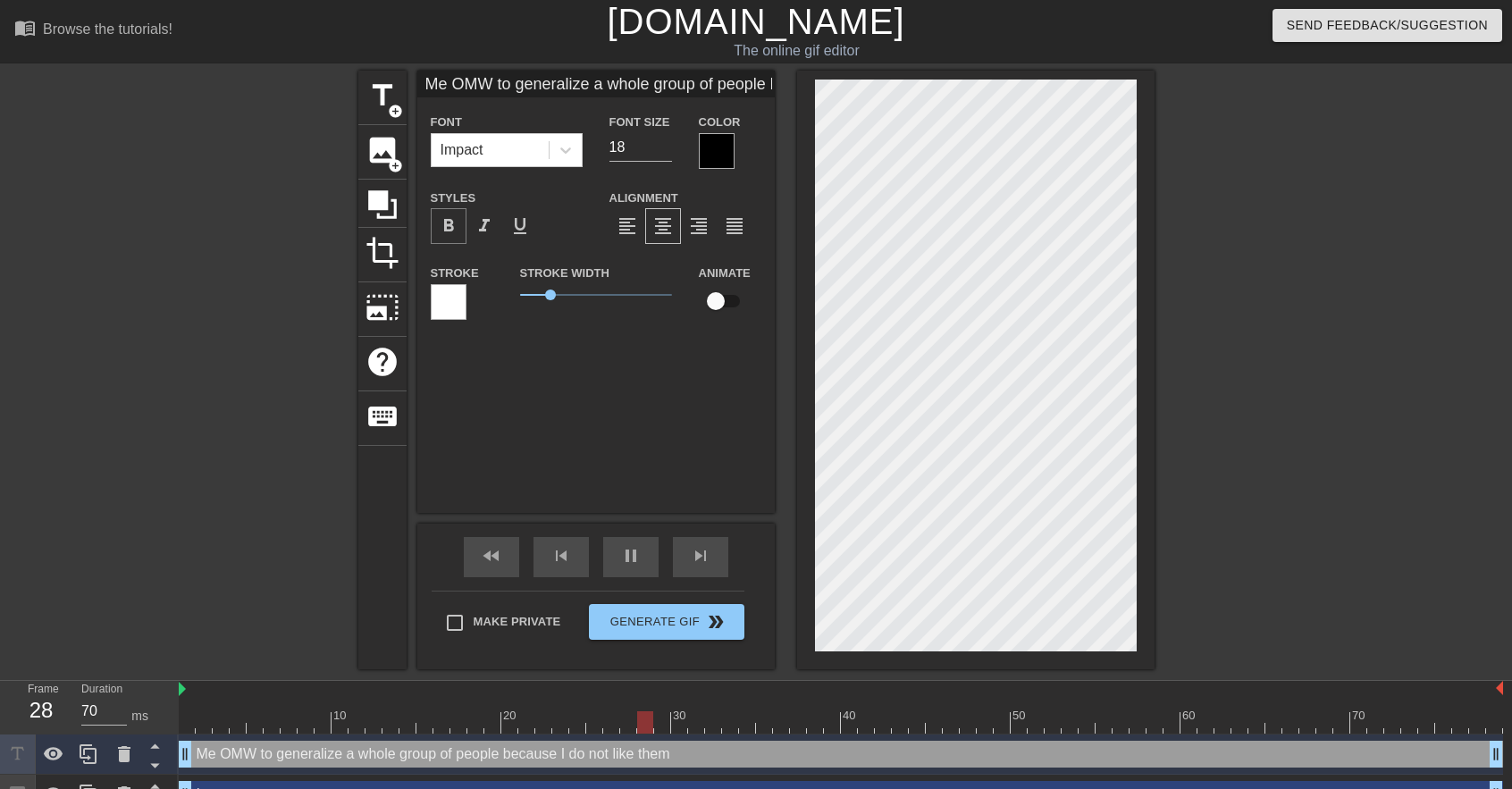
click at [465, 228] on div "format_bold" at bounding box center [449, 226] width 36 height 36
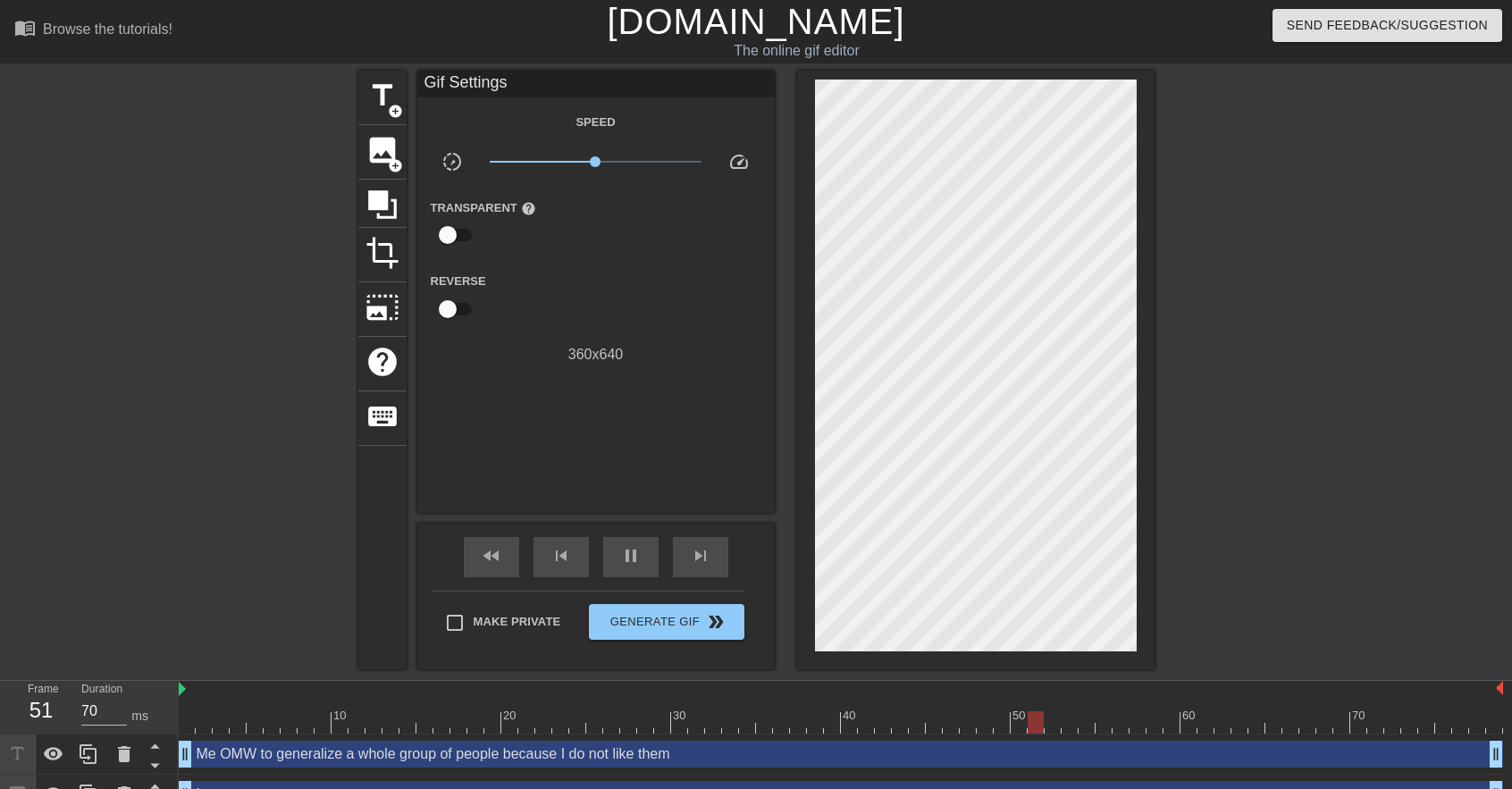
click at [1234, 376] on div at bounding box center [1310, 339] width 268 height 536
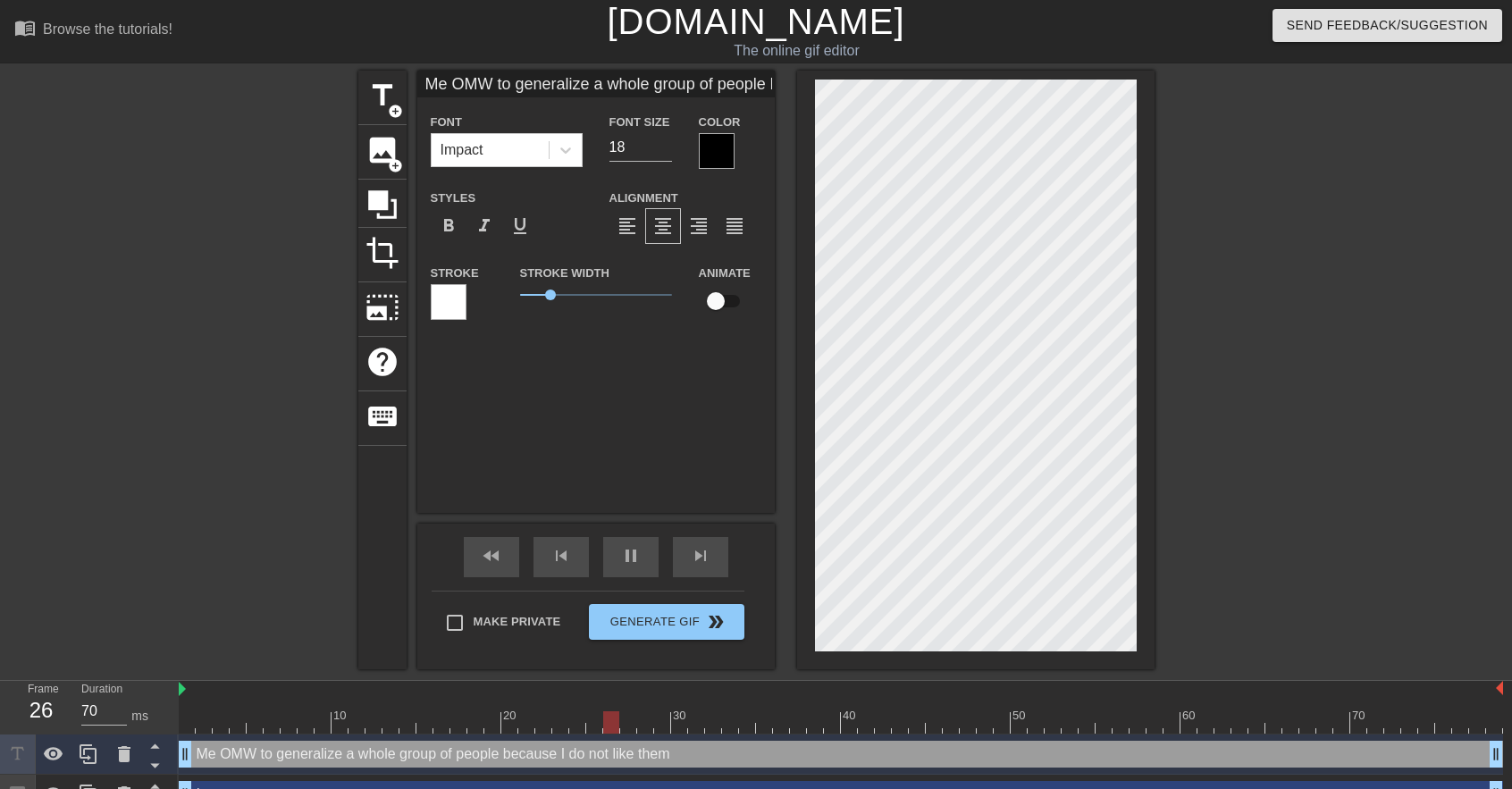
click at [1299, 213] on div at bounding box center [1310, 339] width 268 height 536
click at [461, 308] on div at bounding box center [449, 302] width 36 height 36
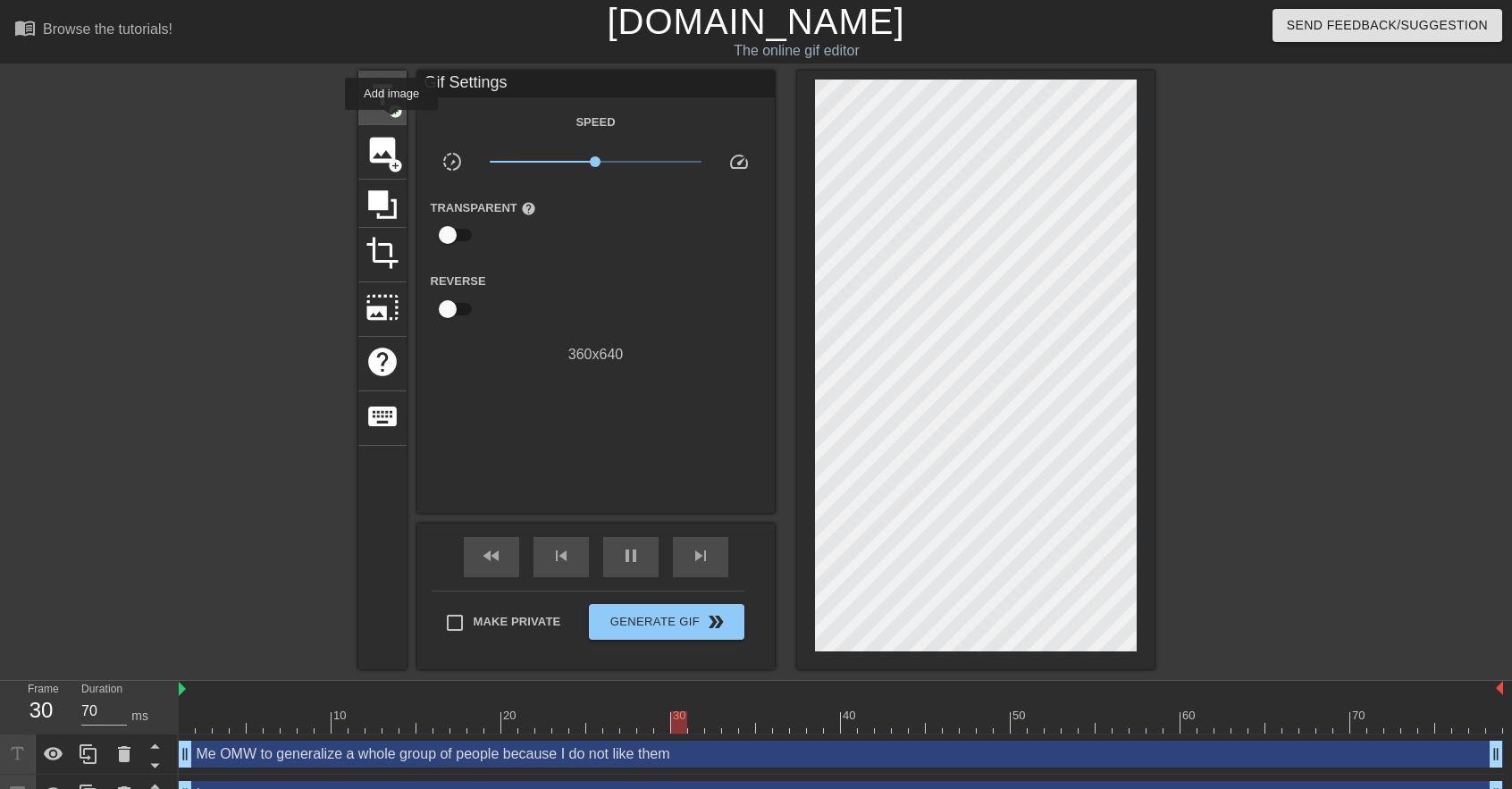
click at [392, 123] on div "title add_circle" at bounding box center [382, 98] width 48 height 55
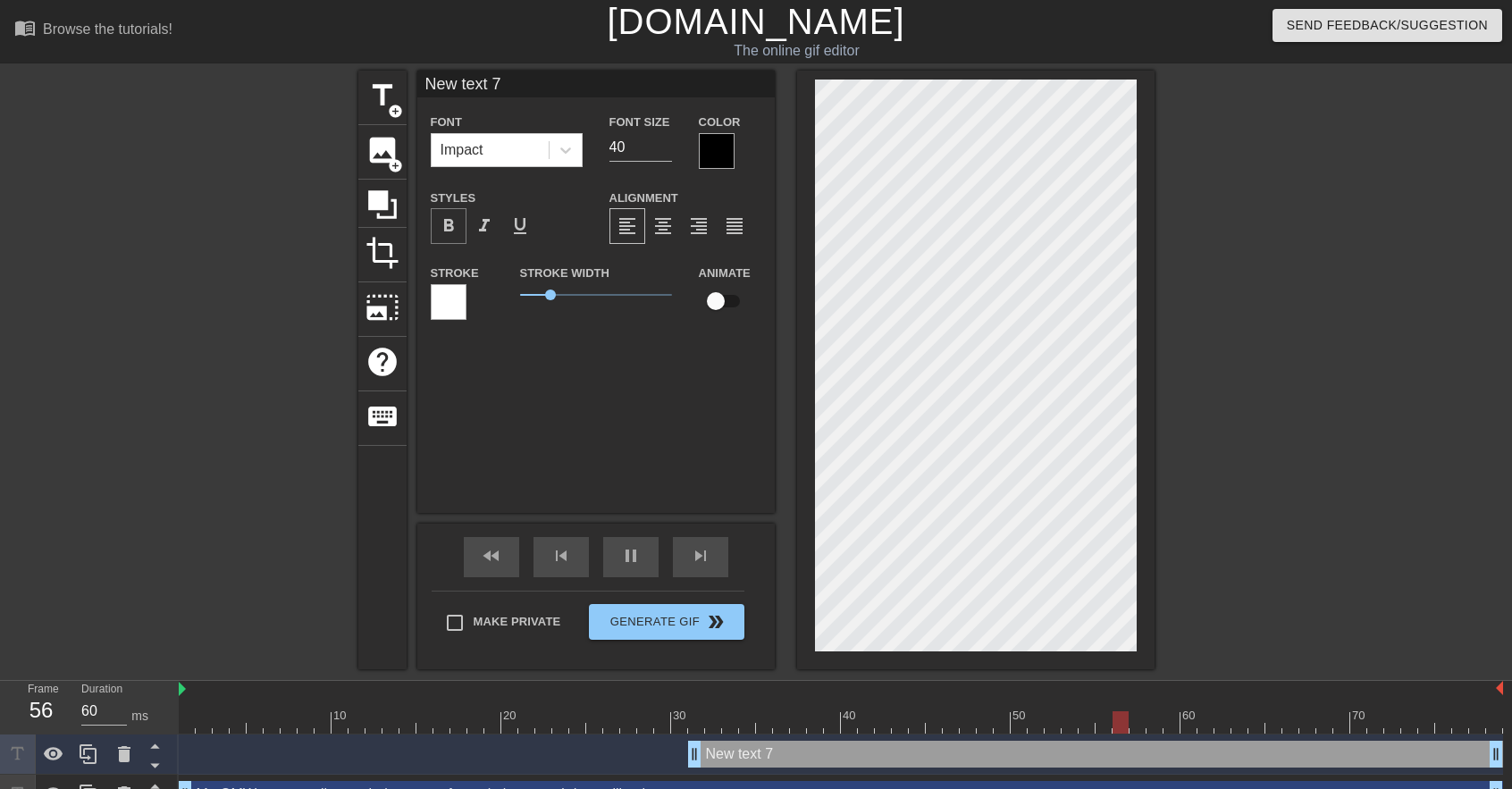
click at [441, 218] on span "format_bold" at bounding box center [449, 226] width 21 height 21
click at [452, 306] on div at bounding box center [449, 302] width 36 height 36
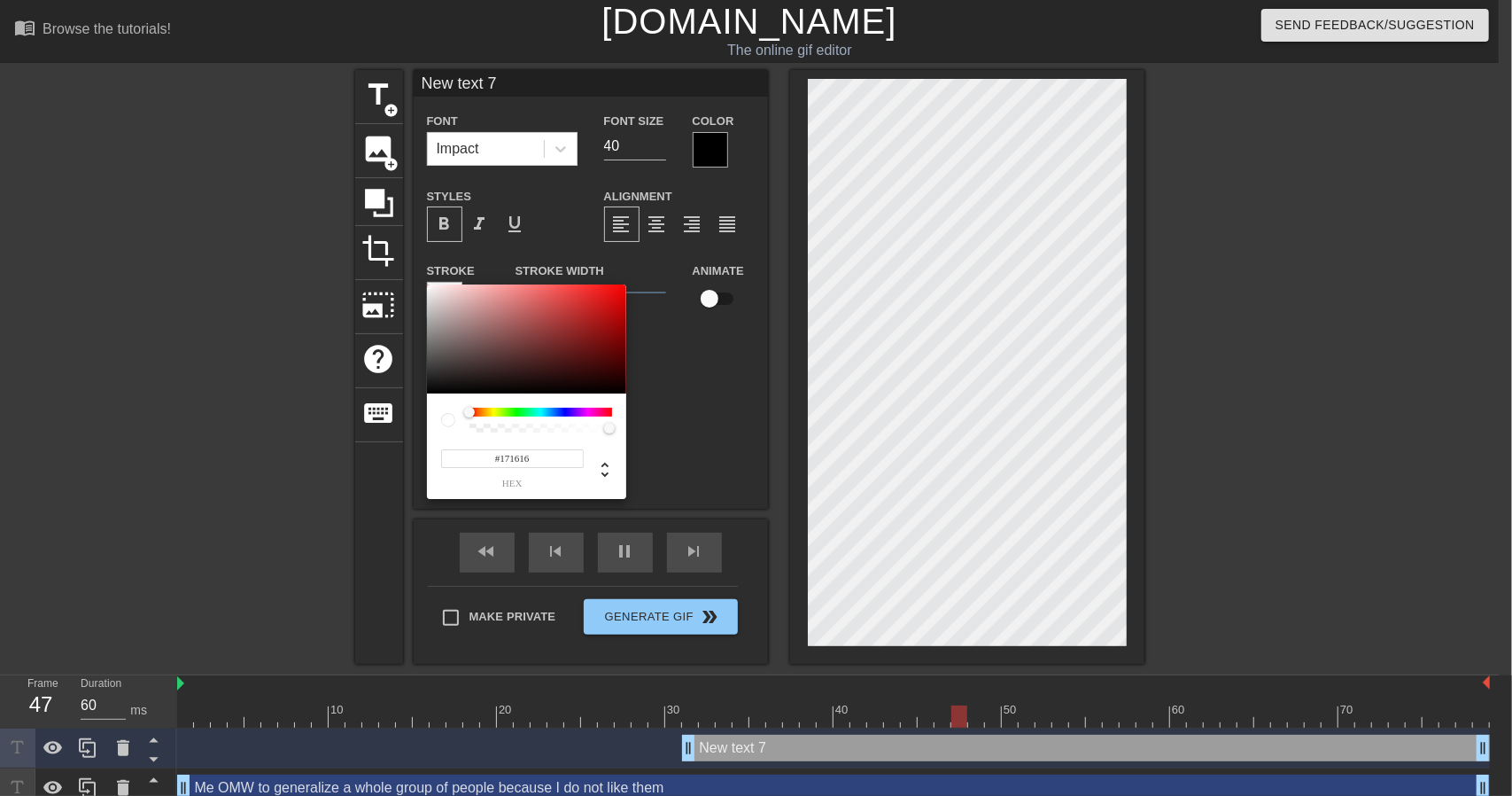
click at [435, 384] on div at bounding box center [526, 339] width 199 height 110
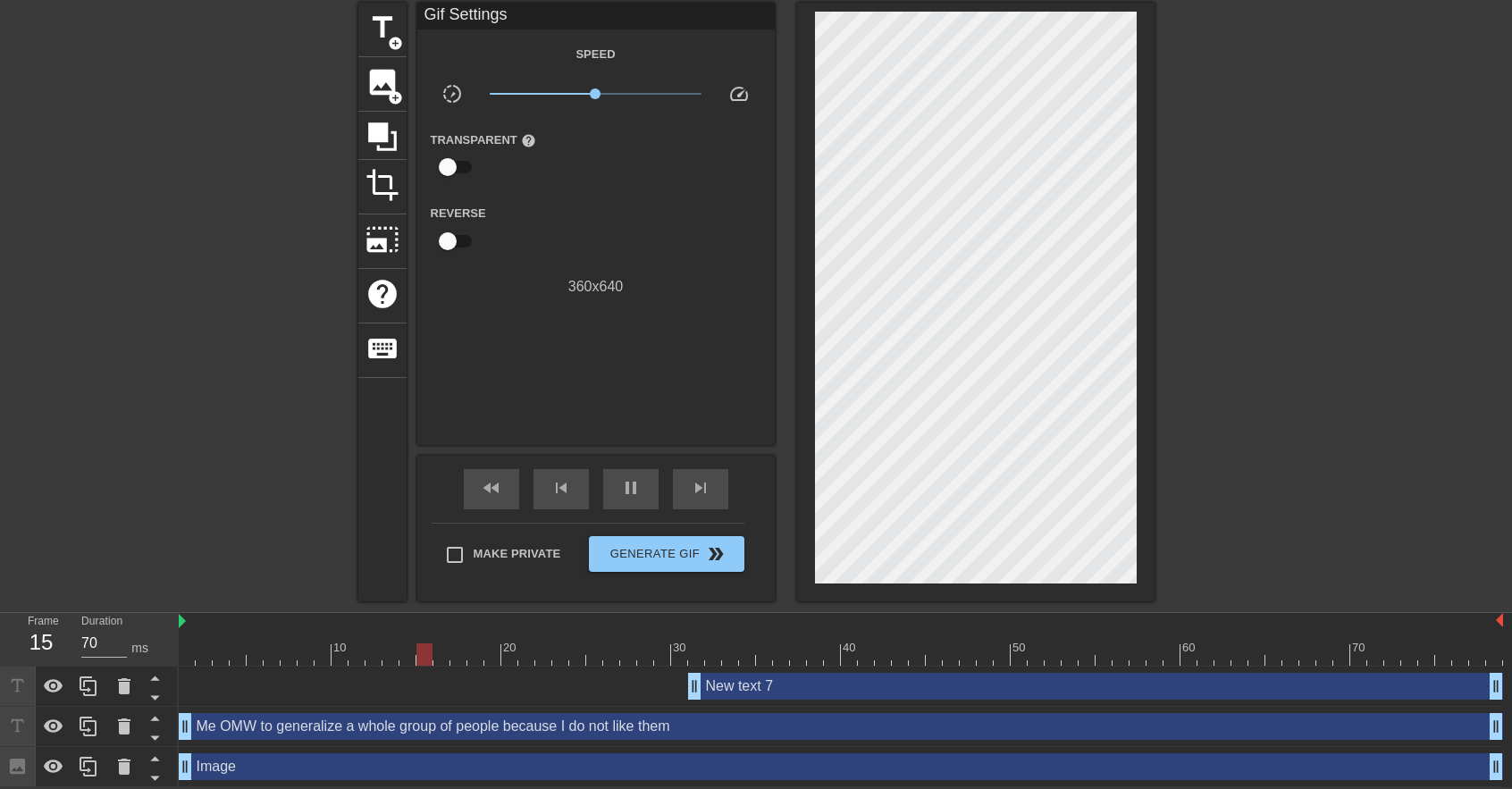
scroll to position [70, 0]
click at [122, 768] on icon at bounding box center [125, 767] width 13 height 16
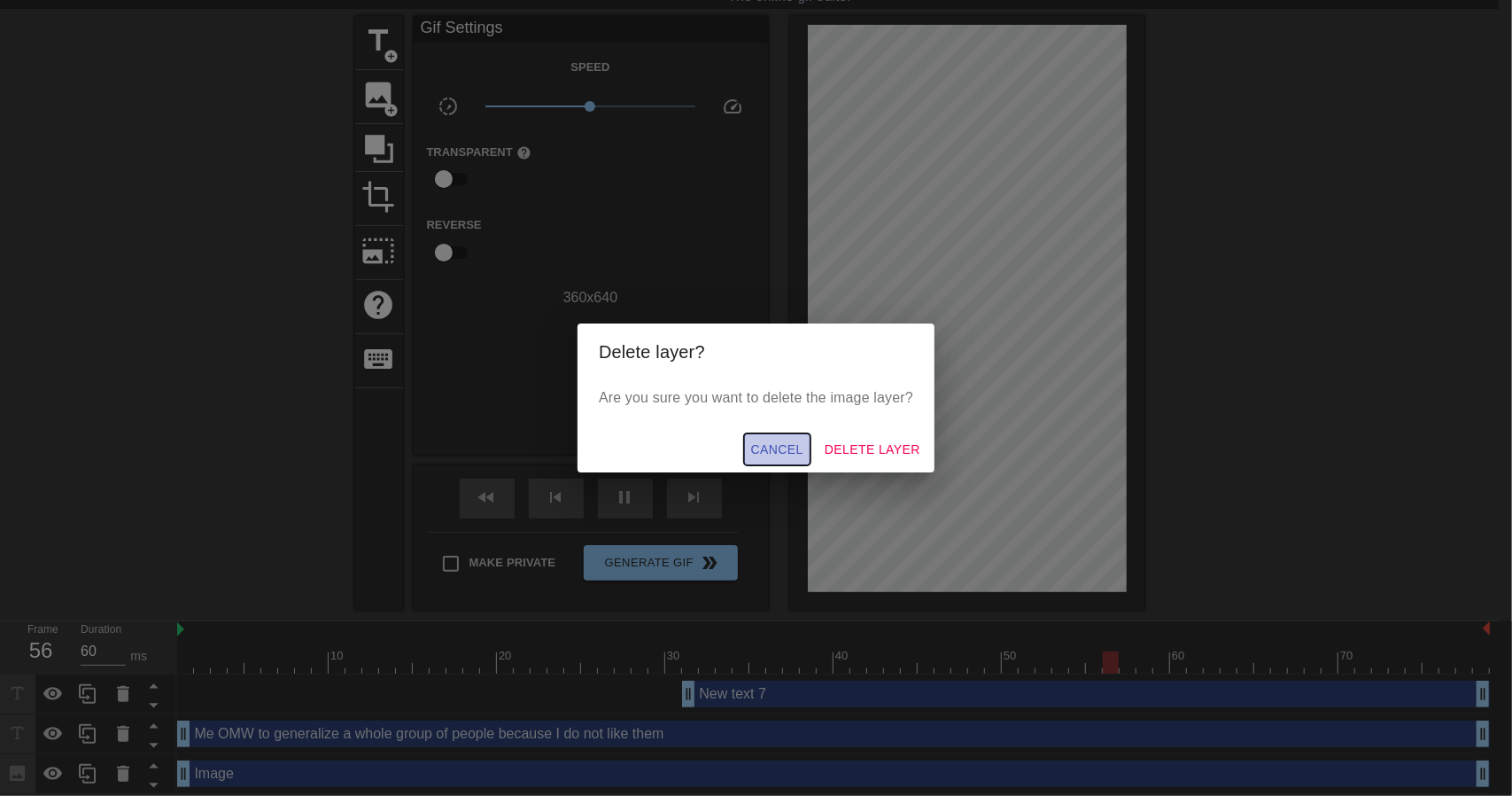
click at [776, 450] on span "Cancel" at bounding box center [777, 450] width 52 height 22
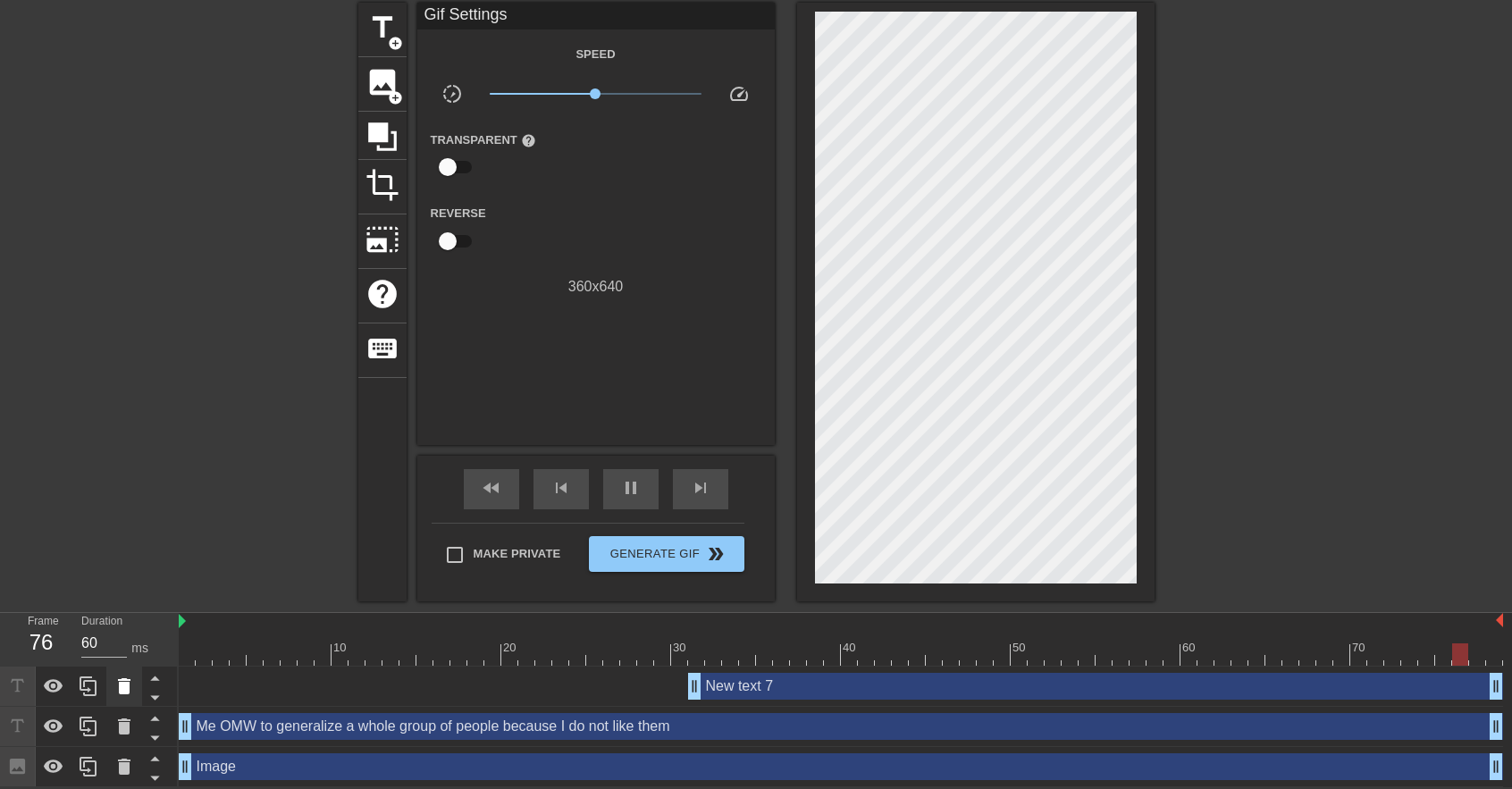
click at [125, 692] on icon at bounding box center [125, 686] width 21 height 21
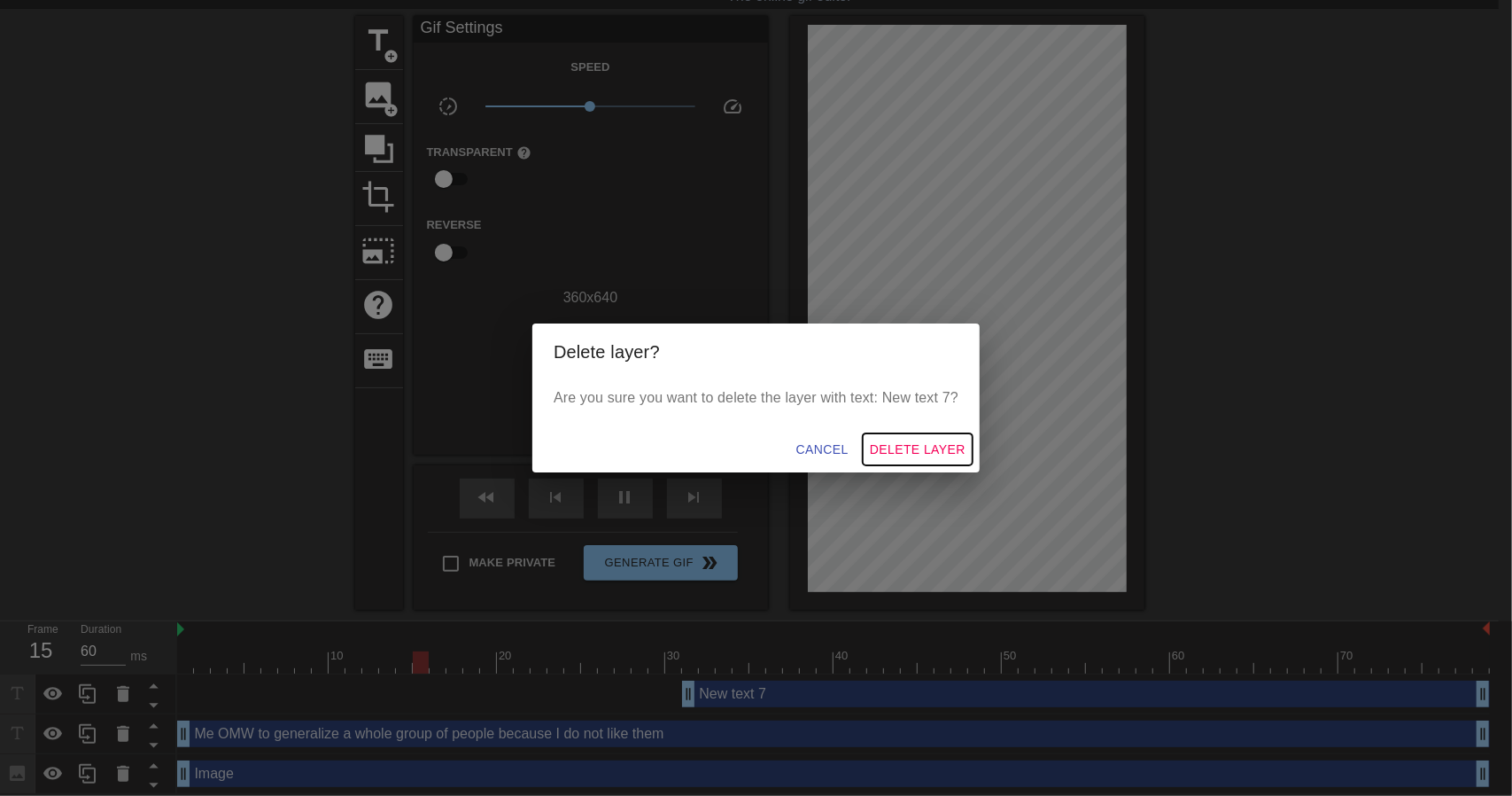
click at [871, 455] on span "Delete Layer" at bounding box center [917, 450] width 96 height 22
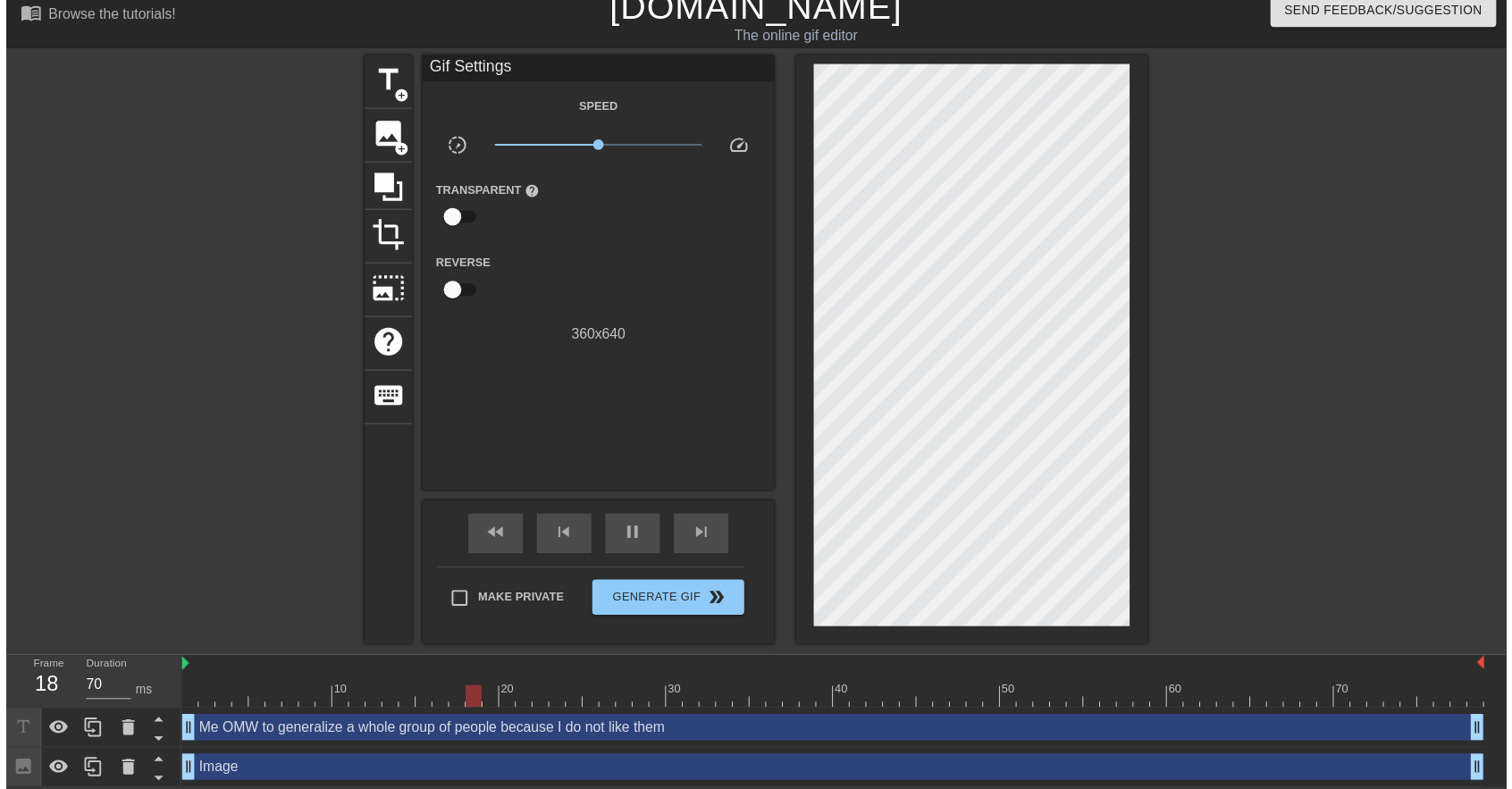
scroll to position [30, 0]
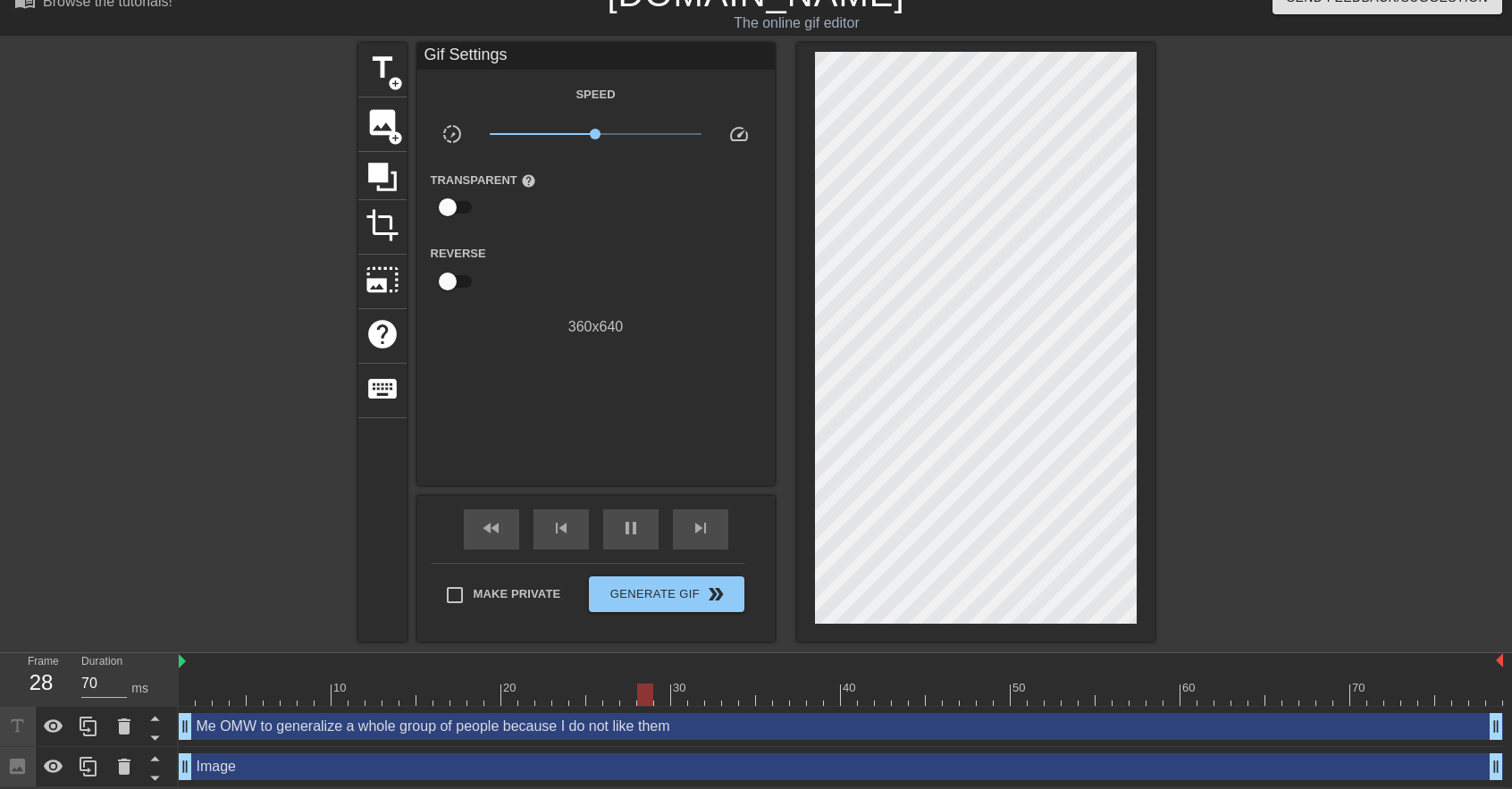
click at [206, 725] on div "Me OMW to generalize a whole group of people because I do not like them drag_ha…" at bounding box center [840, 726] width 1324 height 27
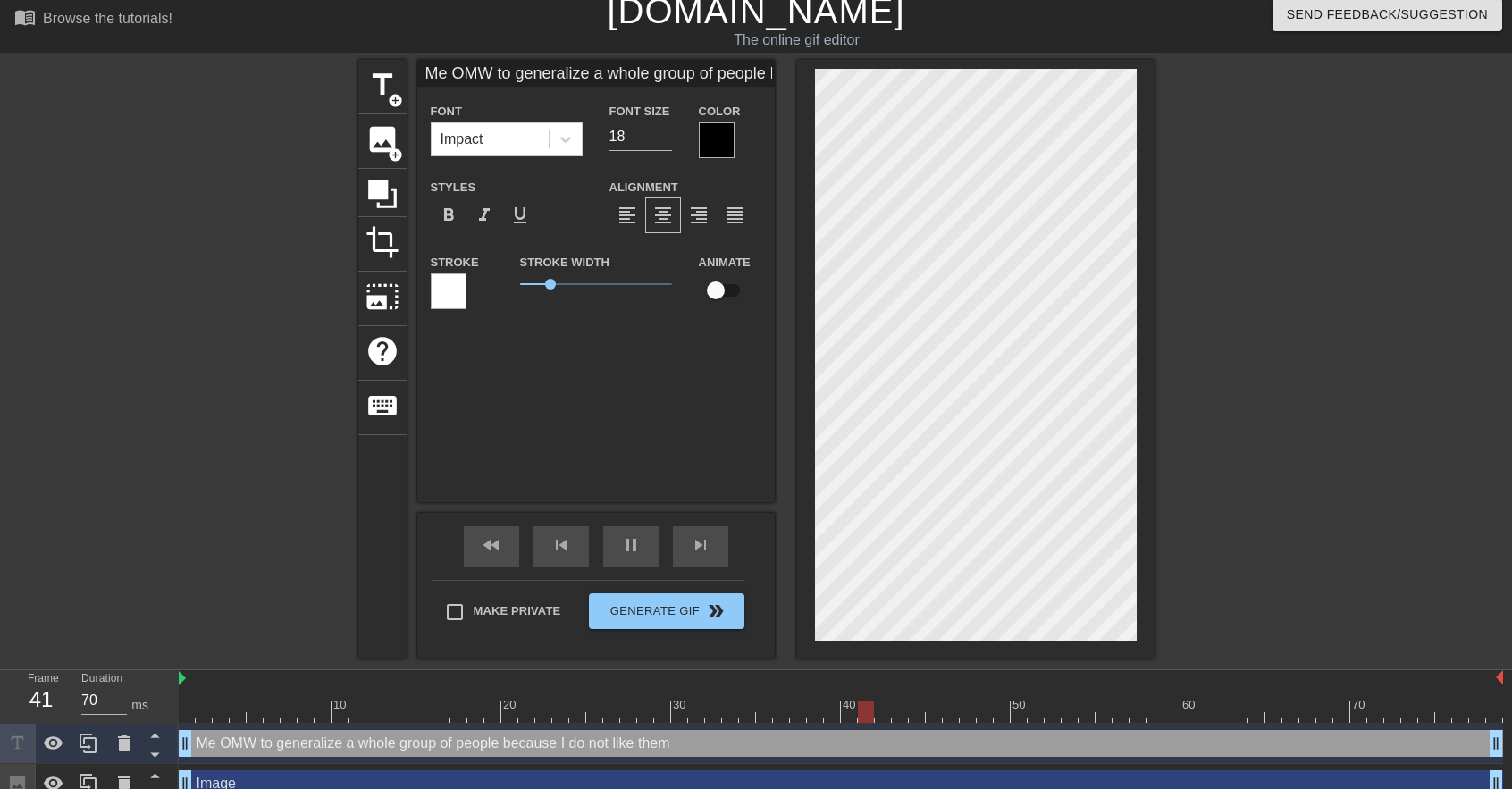
scroll to position [0, 0]
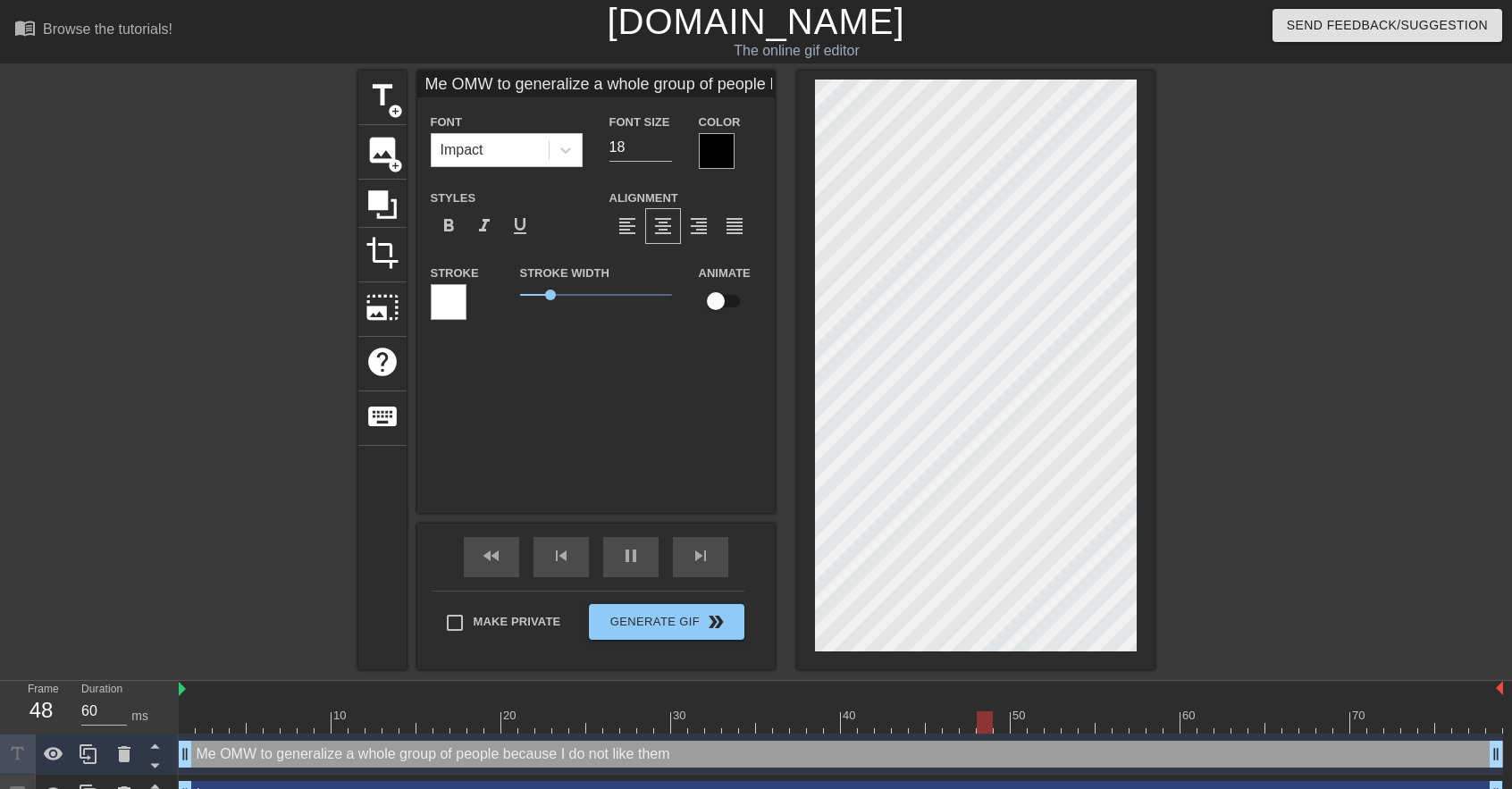
click at [441, 300] on div at bounding box center [449, 302] width 36 height 36
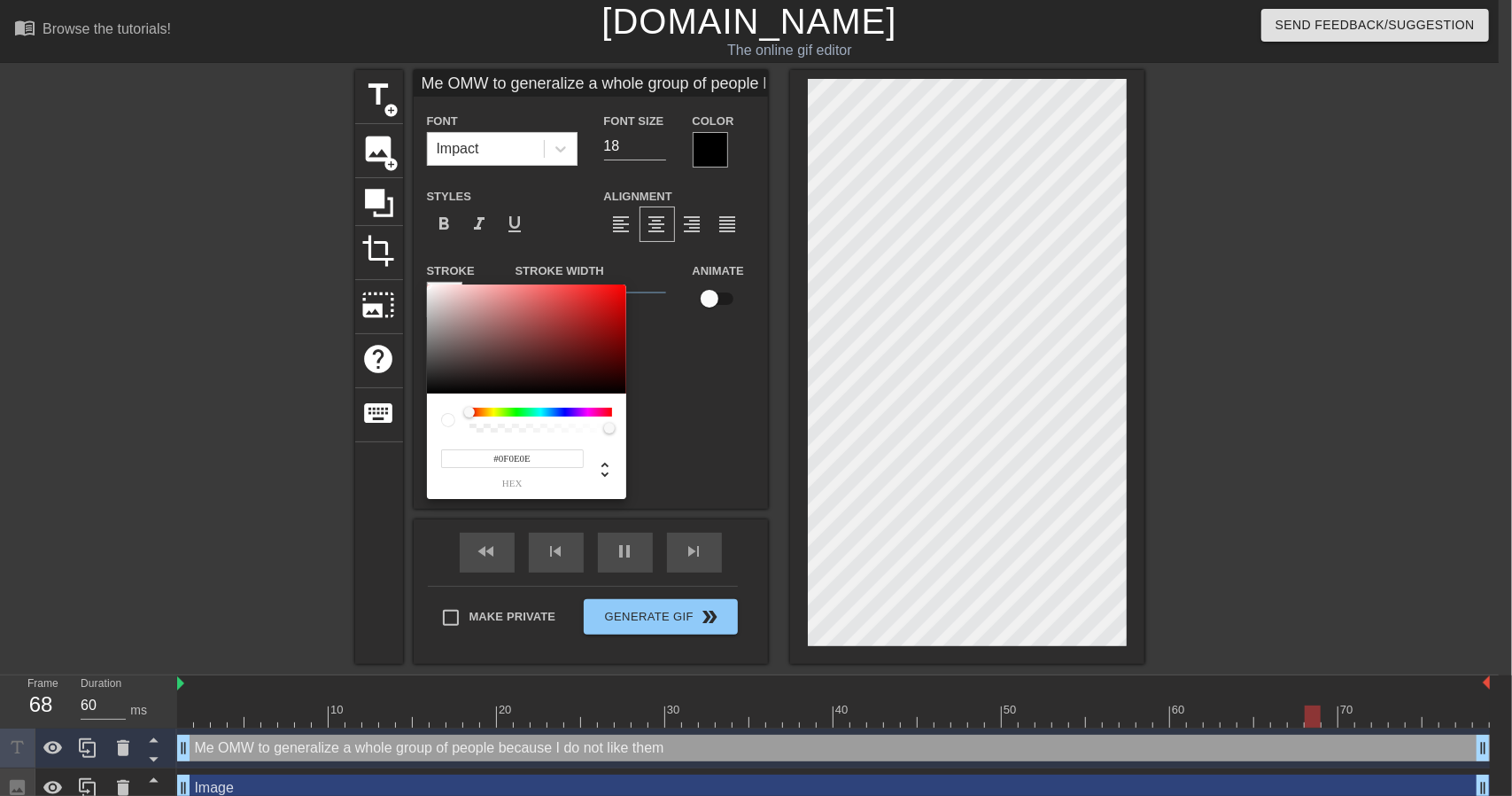
click at [441, 387] on div at bounding box center [526, 339] width 199 height 110
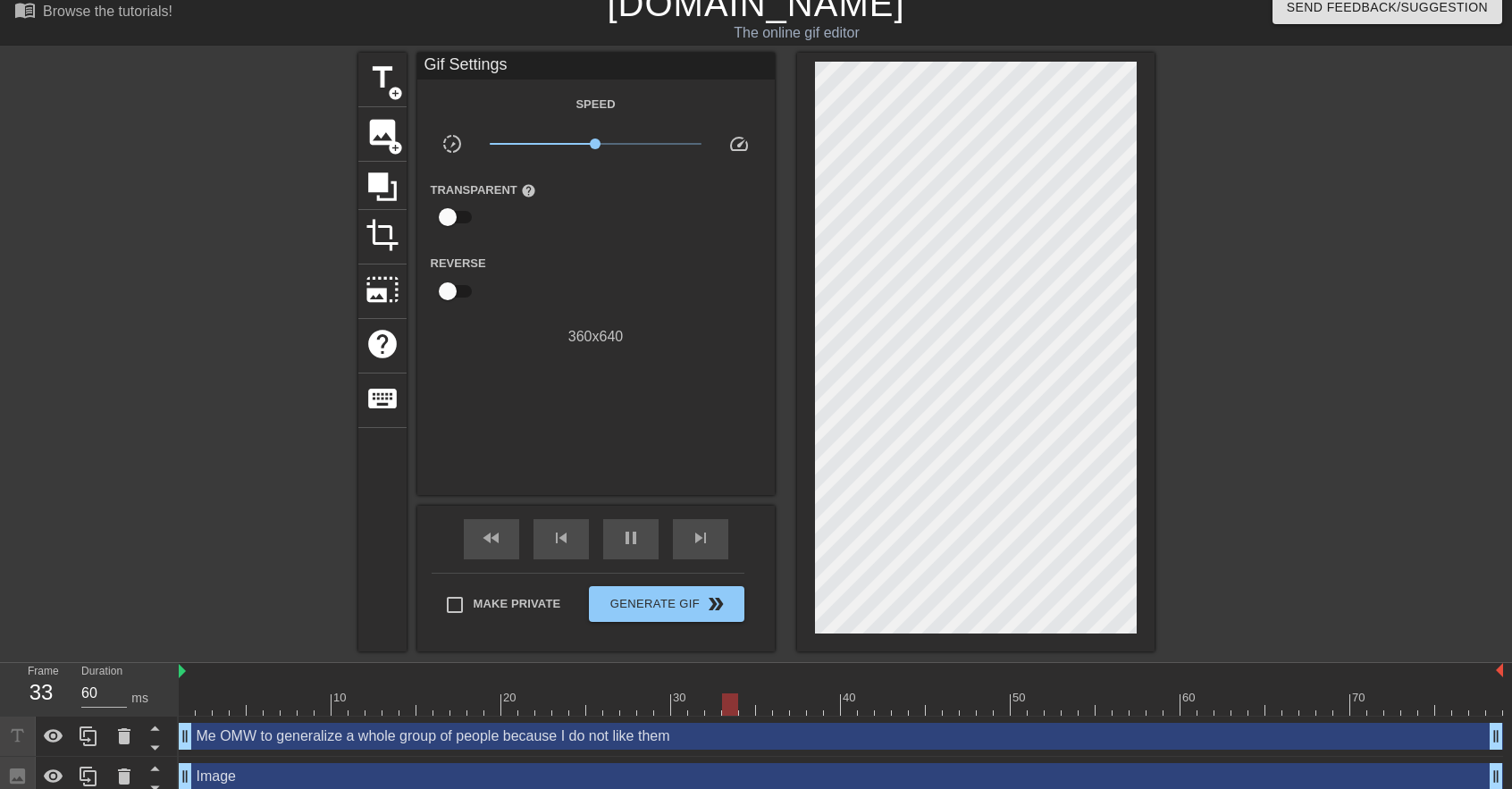
scroll to position [30, 0]
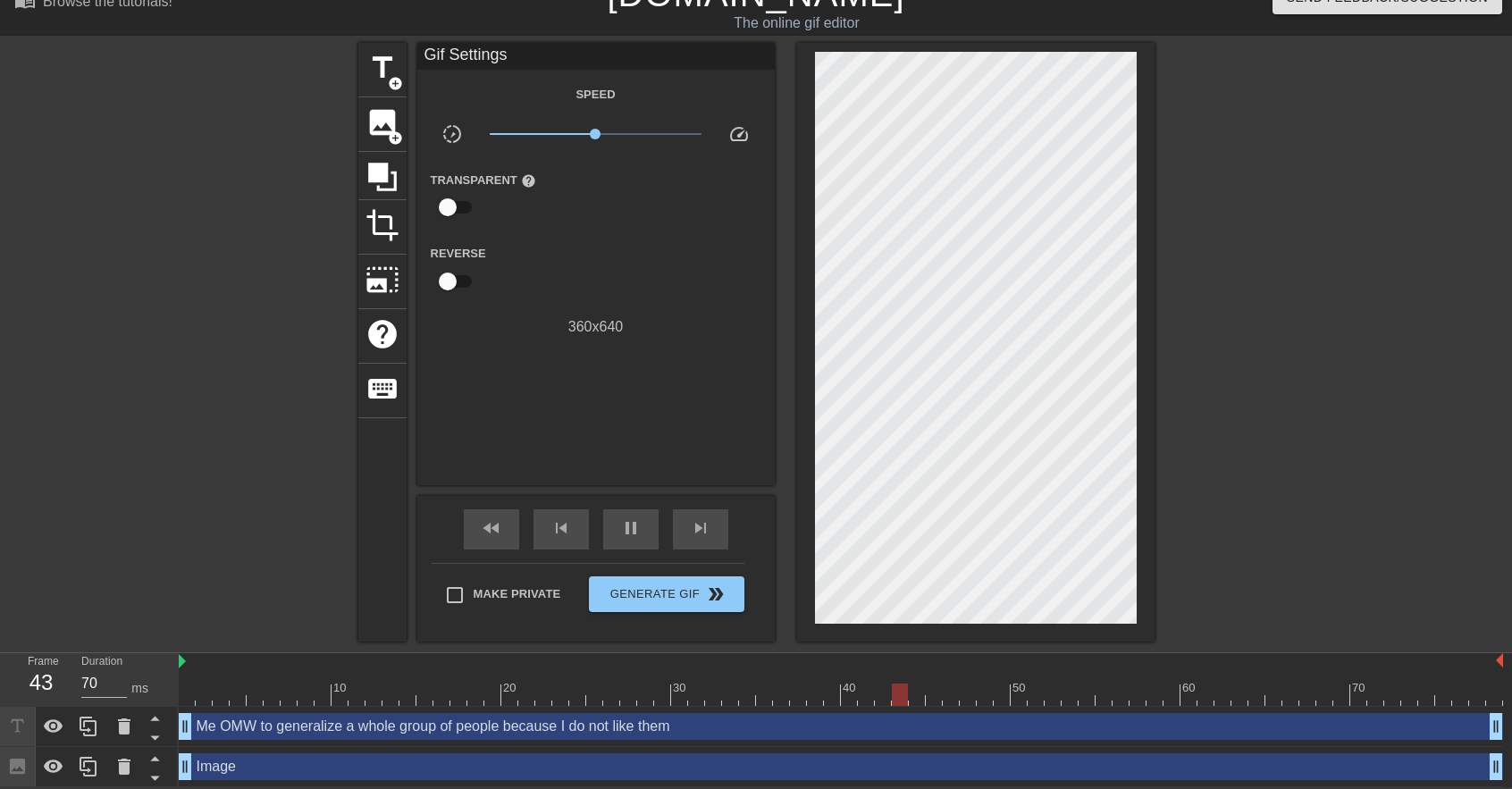
click at [196, 730] on div "Me OMW to generalize a whole group of people because I do not like them drag_ha…" at bounding box center [840, 726] width 1324 height 27
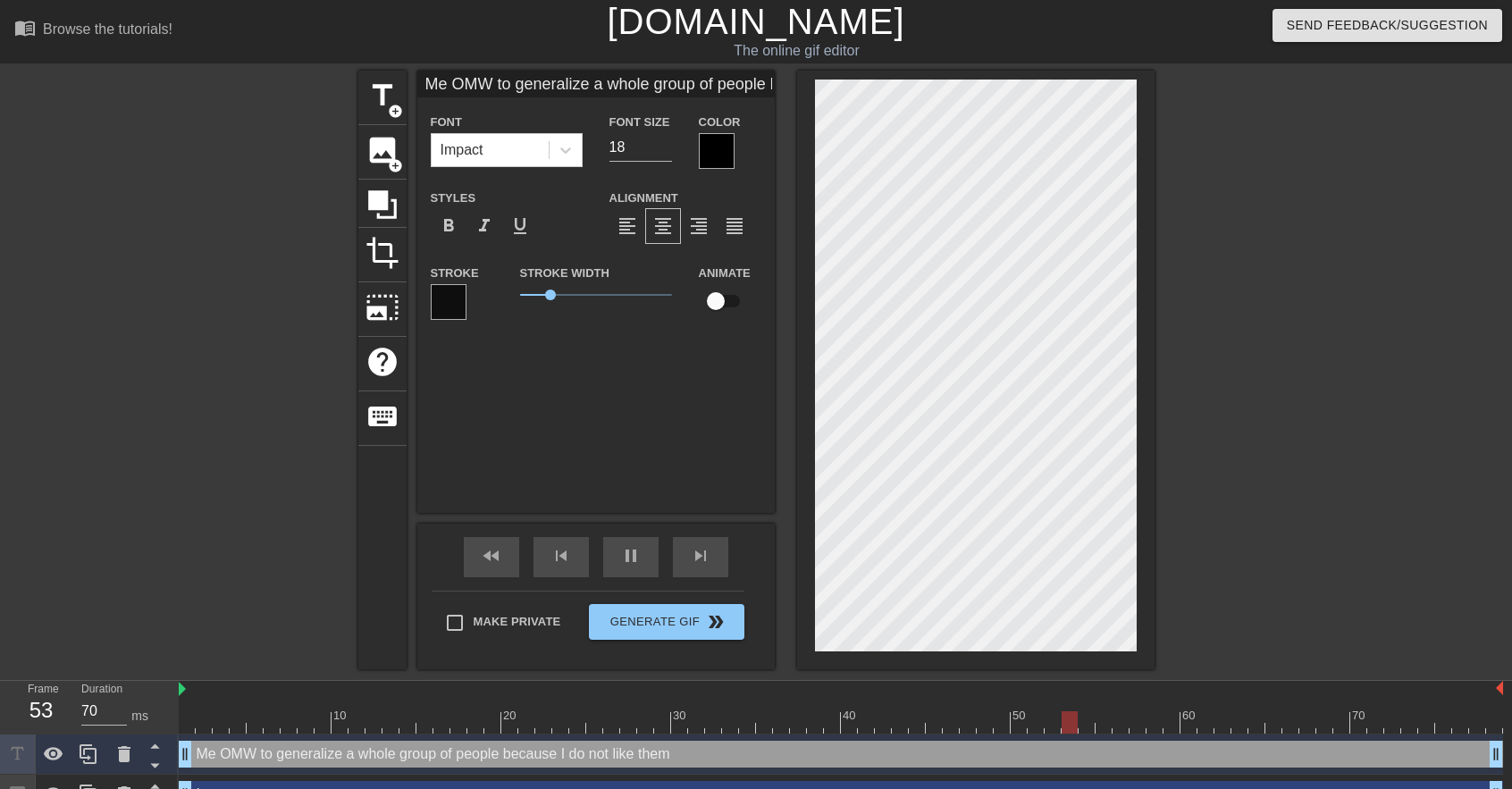
scroll to position [0, 0]
click at [454, 235] on span "format_bold" at bounding box center [449, 226] width 21 height 21
drag, startPoint x: 542, startPoint y: 300, endPoint x: 523, endPoint y: 300, distance: 19.0
click at [523, 300] on span "0.15" at bounding box center [596, 295] width 152 height 21
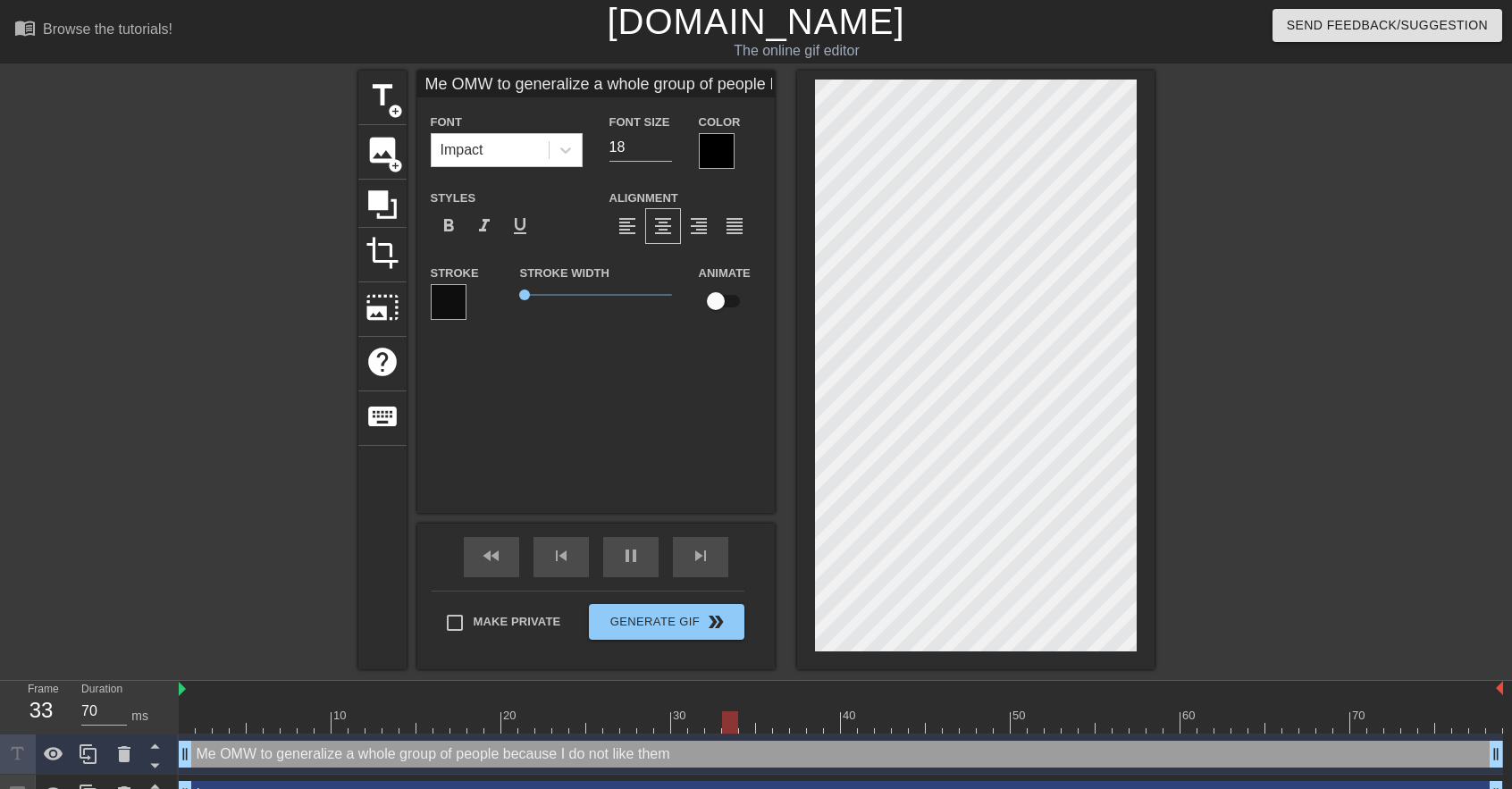
click at [559, 426] on div "Me OMW to generalize a whole group of people because I do not like them Font Im…" at bounding box center [596, 292] width 357 height 442
click at [659, 141] on input "19" at bounding box center [640, 148] width 63 height 29
click at [659, 141] on input "20" at bounding box center [640, 148] width 63 height 29
click at [661, 140] on input "21" at bounding box center [640, 148] width 63 height 29
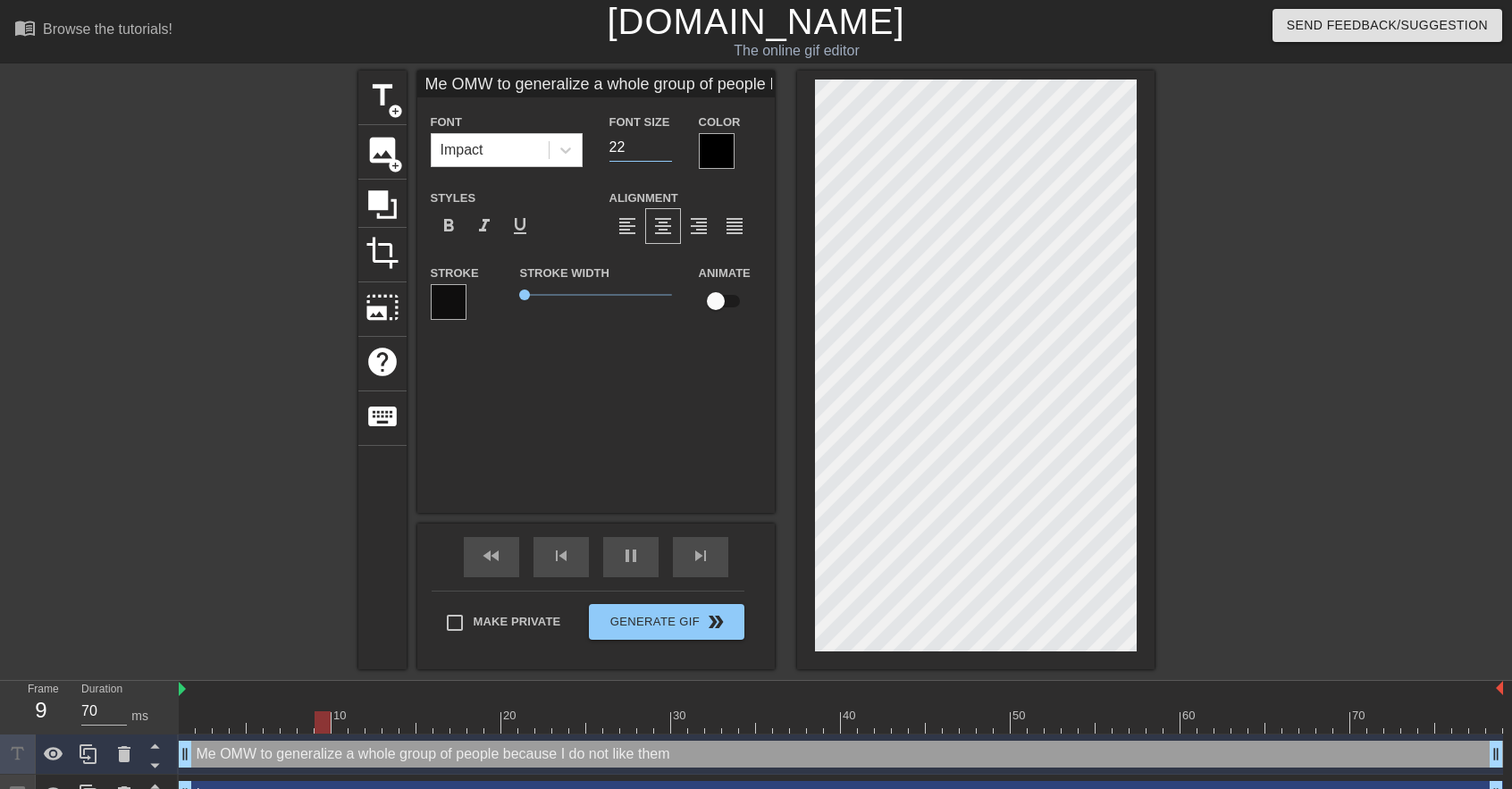
click at [661, 140] on input "22" at bounding box center [640, 148] width 63 height 29
click at [1383, 413] on div at bounding box center [1310, 339] width 268 height 536
click at [1387, 209] on div at bounding box center [1310, 339] width 268 height 536
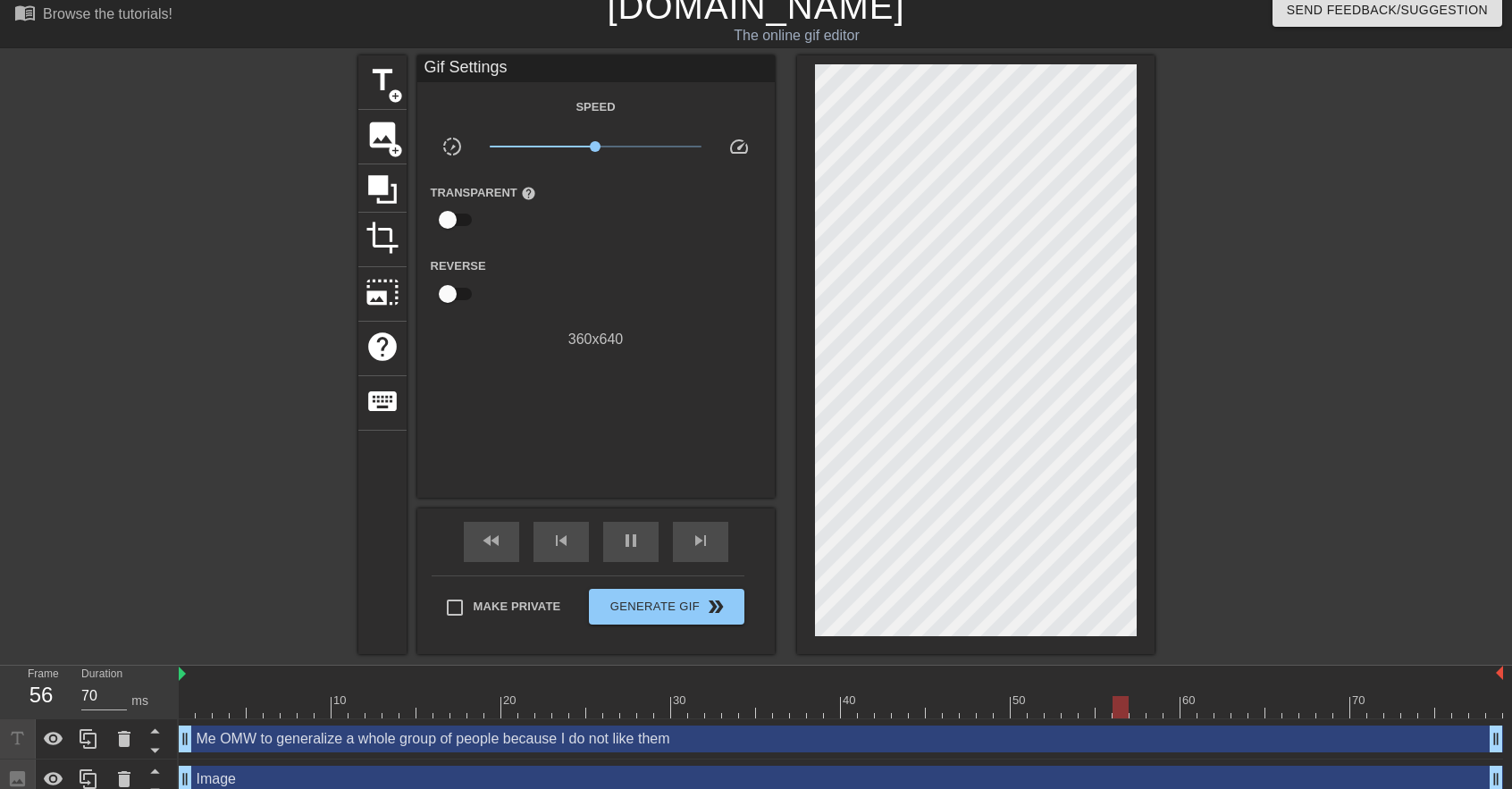
scroll to position [30, 0]
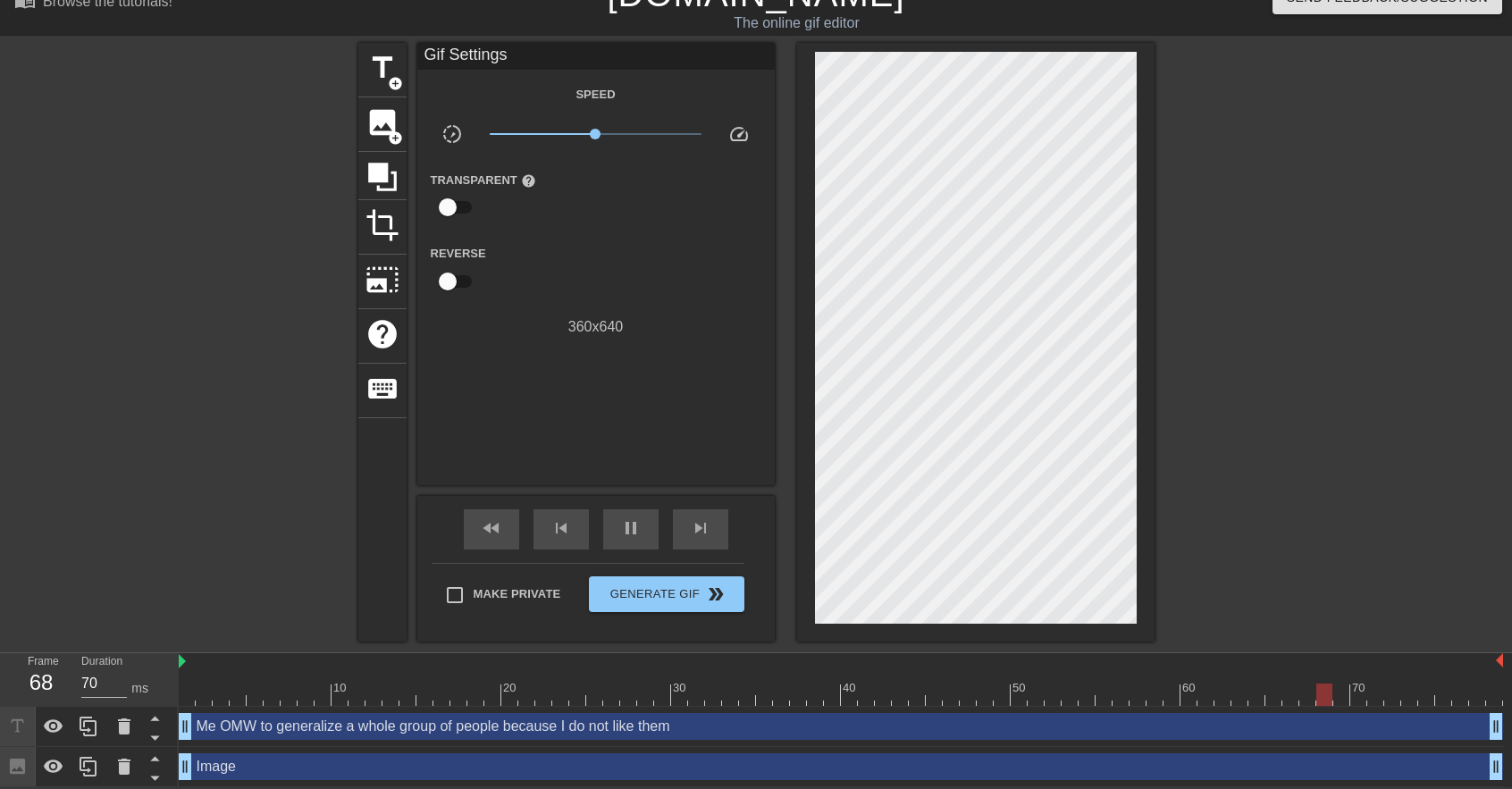
click at [449, 274] on input "checkbox" at bounding box center [448, 281] width 102 height 34
click at [442, 278] on input "checkbox" at bounding box center [465, 281] width 102 height 34
click at [688, 597] on span "Generate Gif double_arrow" at bounding box center [666, 594] width 141 height 21
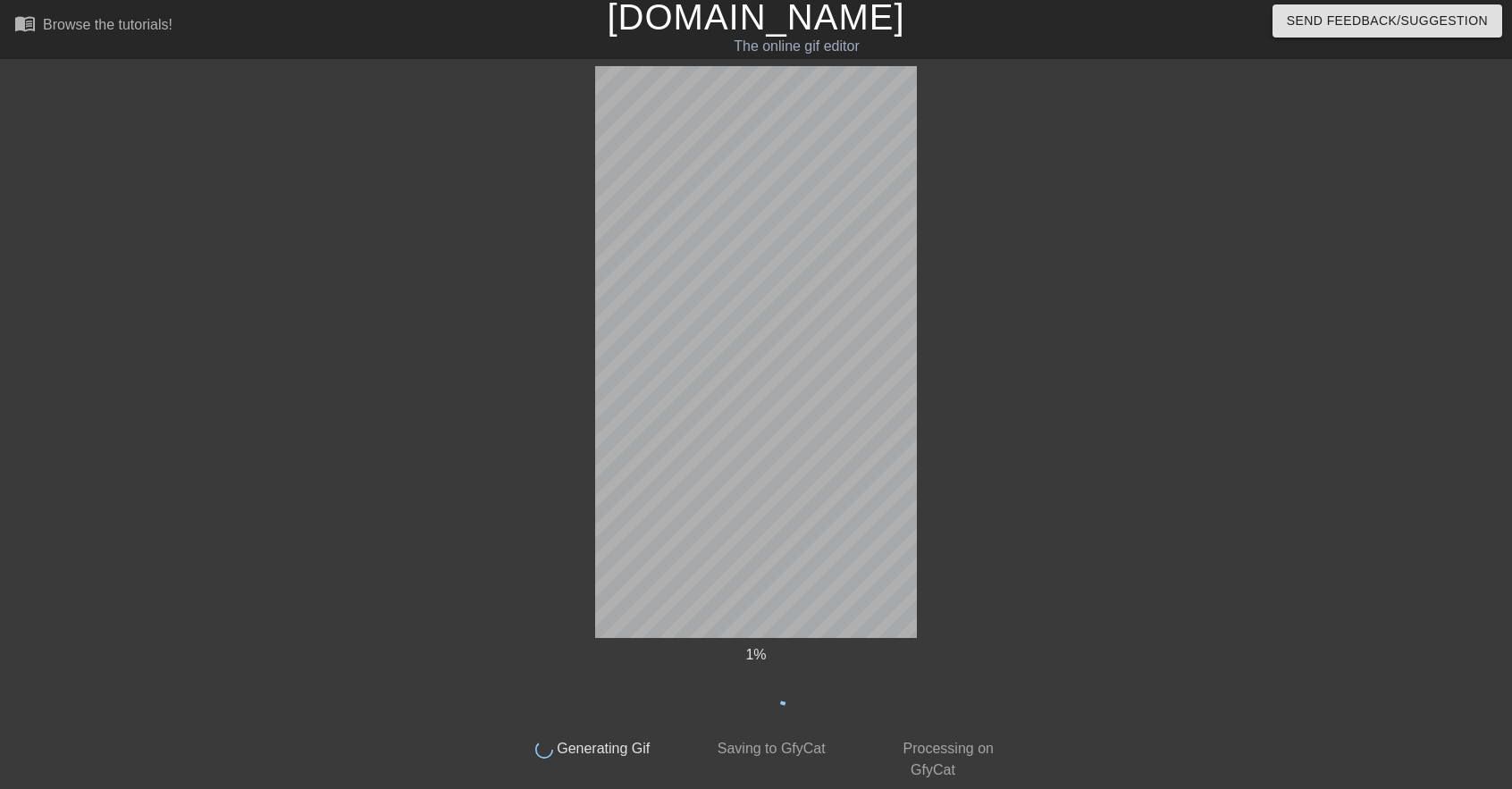
scroll to position [0, 0]
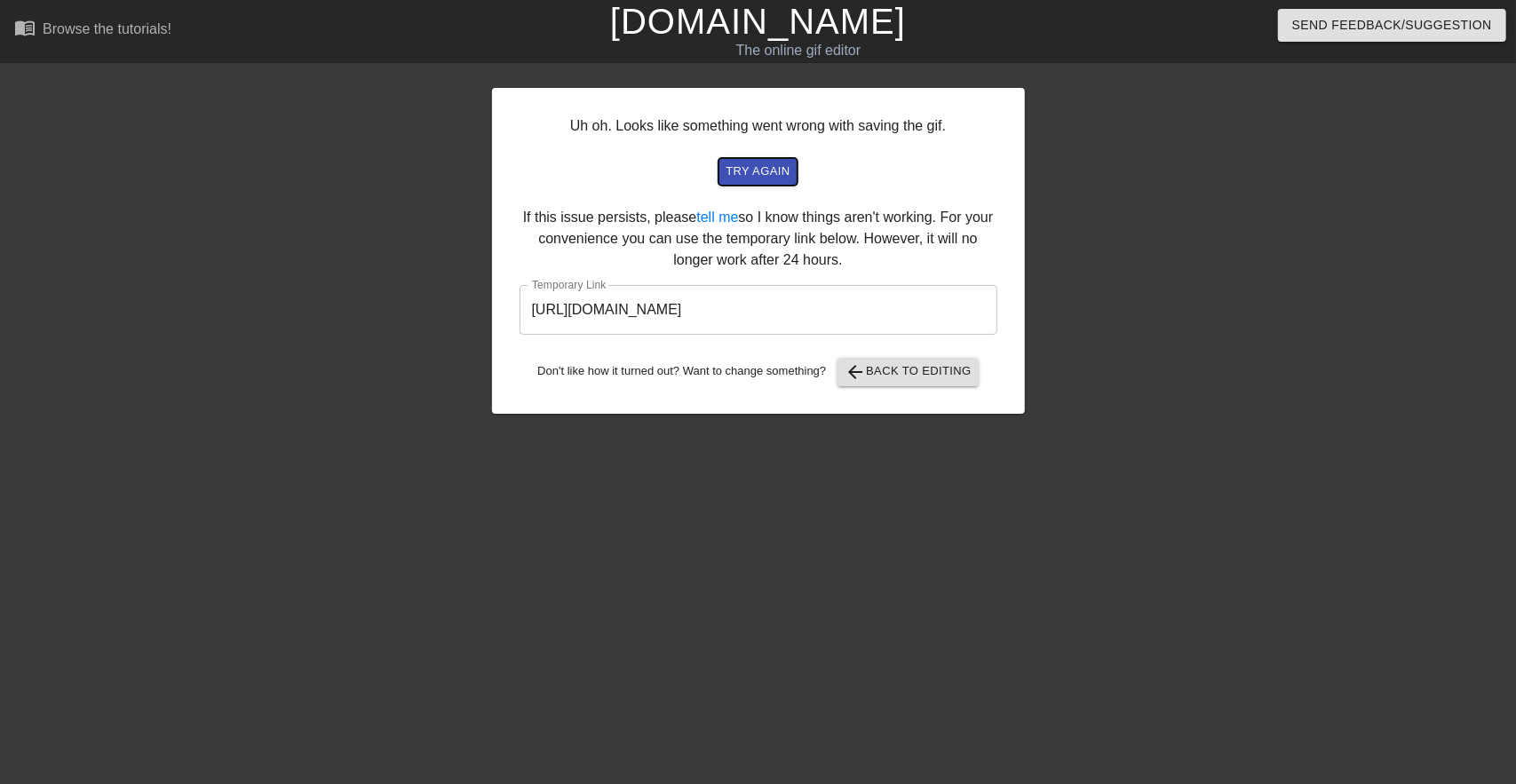
click at [744, 176] on span "try again" at bounding box center [758, 172] width 64 height 20
click at [693, 317] on input "https://www.gifntext.com/temp_generations/yY8vBMsq.gif" at bounding box center [758, 310] width 478 height 50
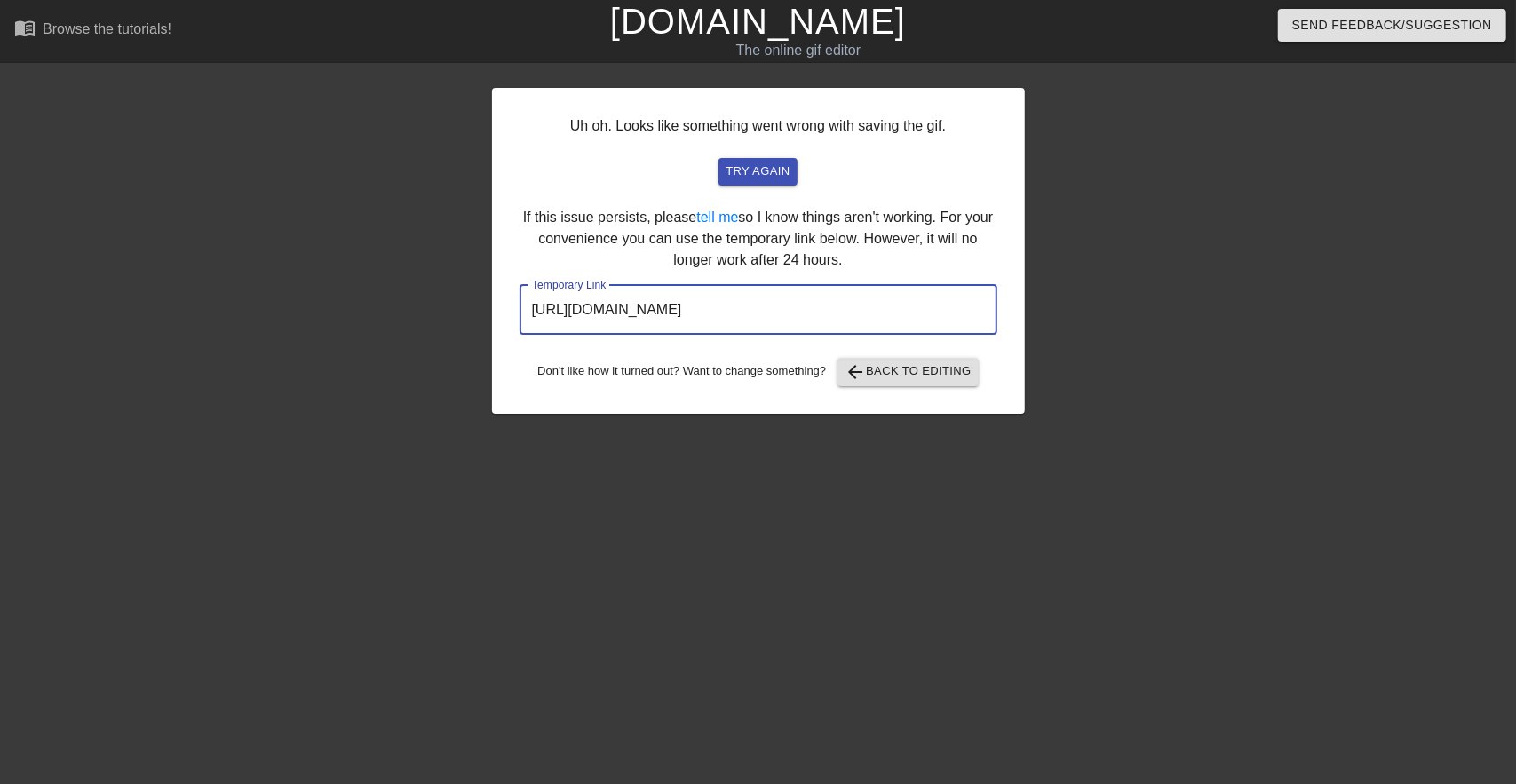
click at [693, 317] on input "https://www.gifntext.com/temp_generations/yY8vBMsq.gif" at bounding box center [758, 310] width 478 height 50
